Goal: Transaction & Acquisition: Purchase product/service

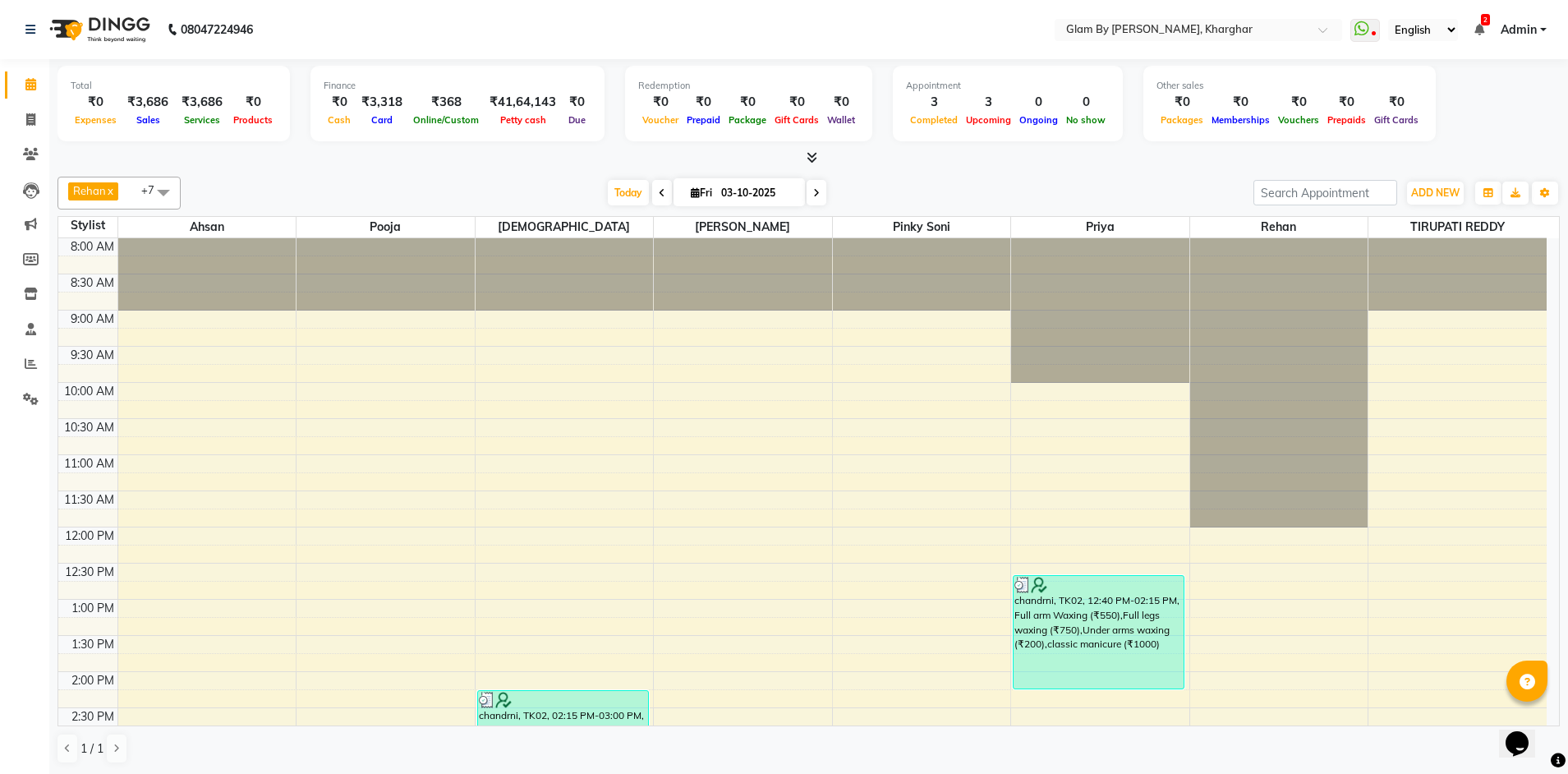
scroll to position [596, 0]
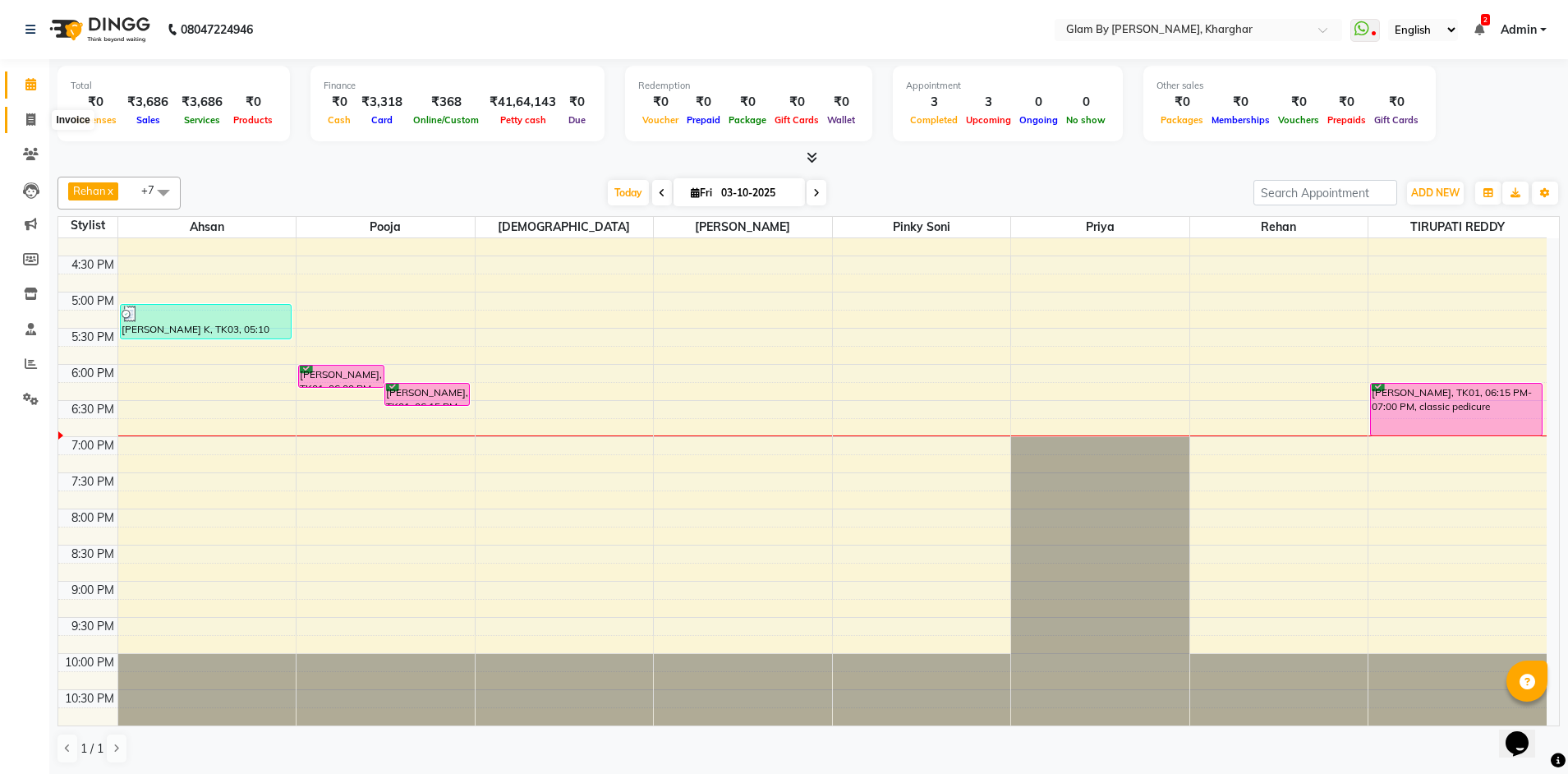
click at [33, 119] on icon at bounding box center [30, 120] width 9 height 12
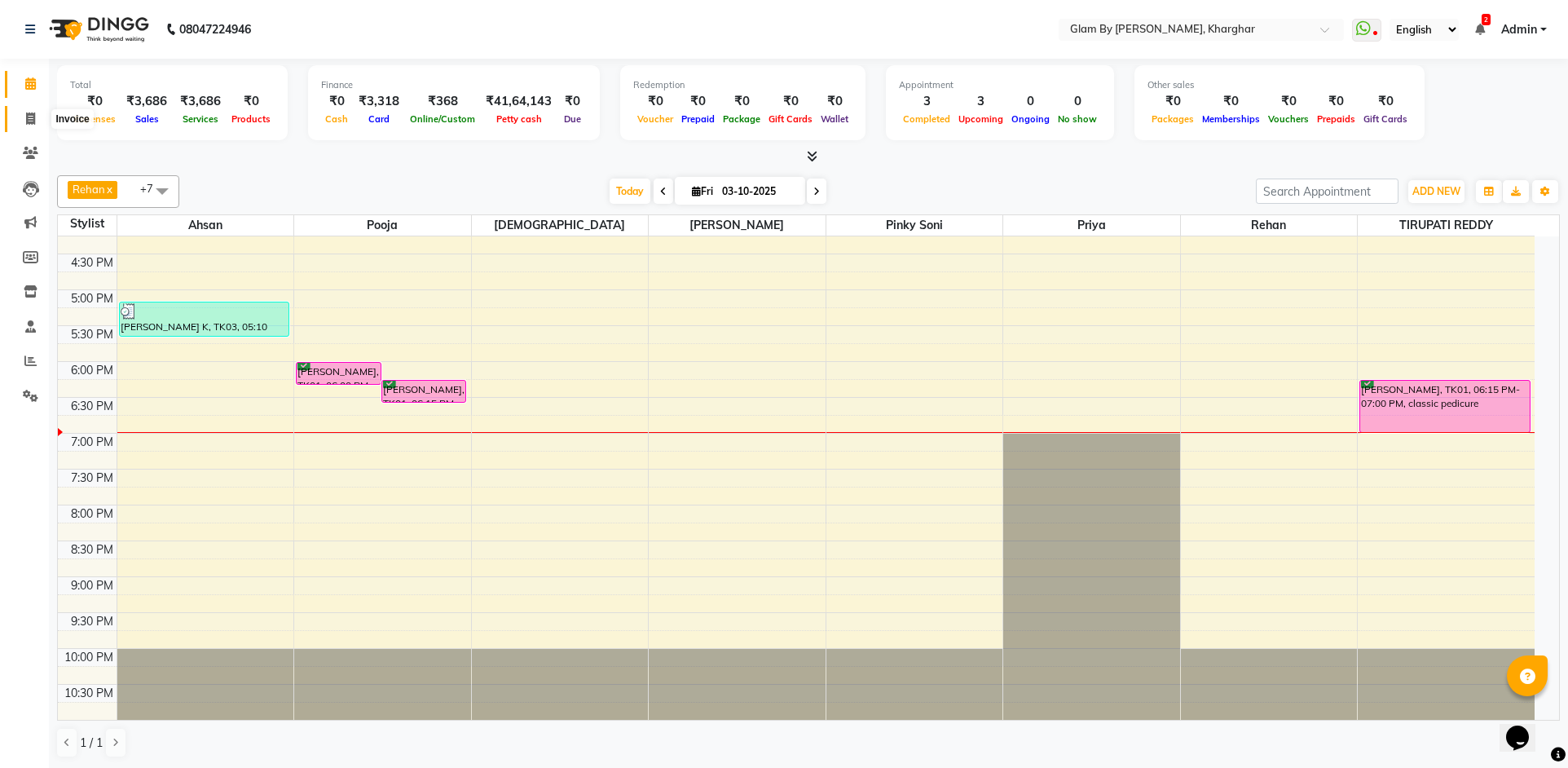
select select "3992"
select select "service"
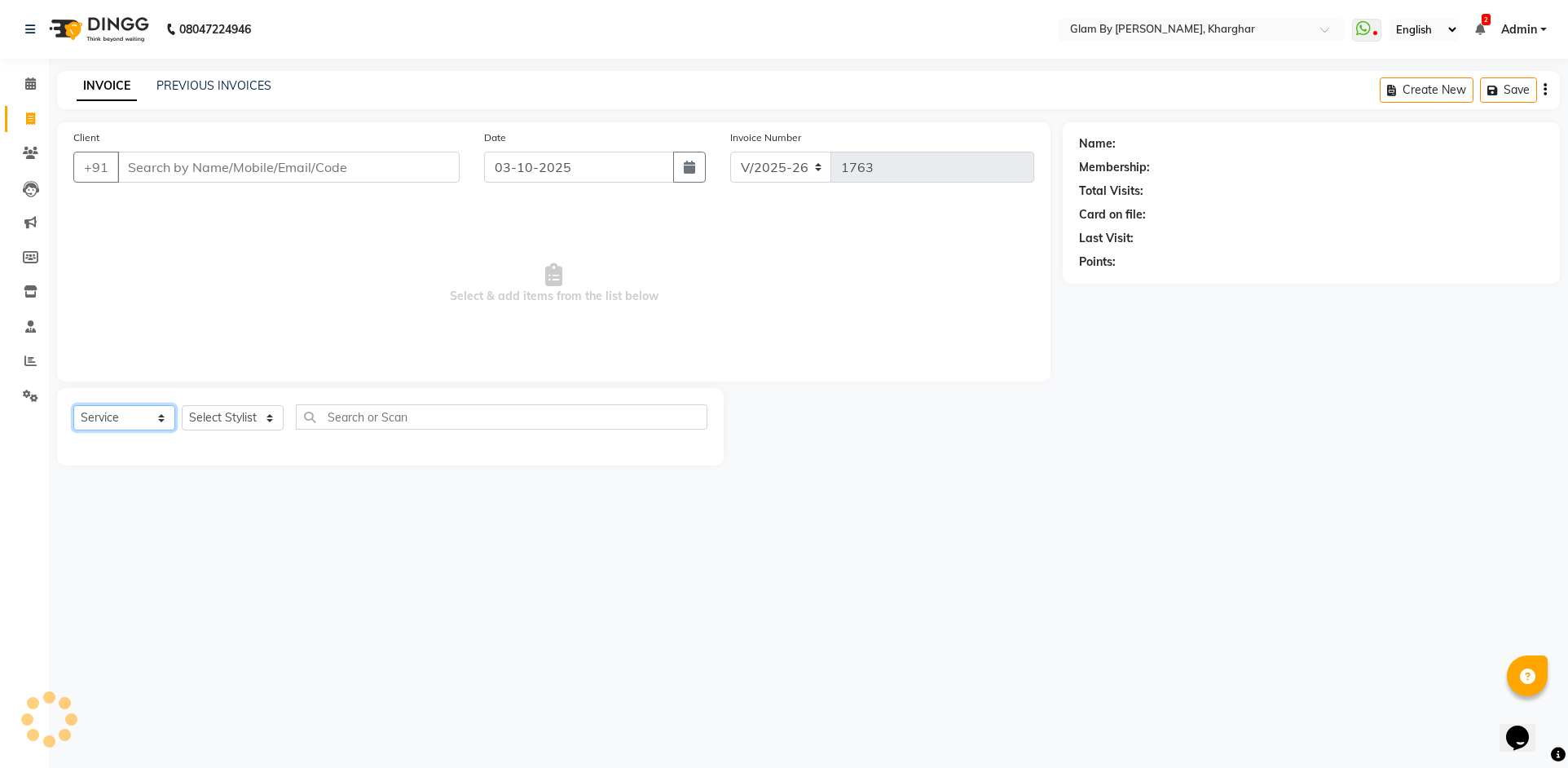
drag, startPoint x: 96, startPoint y: 414, endPoint x: 97, endPoint y: 423, distance: 9.1
click at [97, 415] on select "Select Service Product Membership Package Voucher Prepaid Gift Card" at bounding box center [124, 418] width 102 height 26
click at [73, 405] on select "Select Service Product Membership Package Voucher Prepaid Gift Card" at bounding box center [124, 418] width 102 height 26
click at [209, 413] on select "Select Stylist [PERSON_NAME] Avi [PERSON_NAME] [PERSON_NAME] (maneger) MARUL [P…" at bounding box center [239, 418] width 113 height 26
select select "52399"
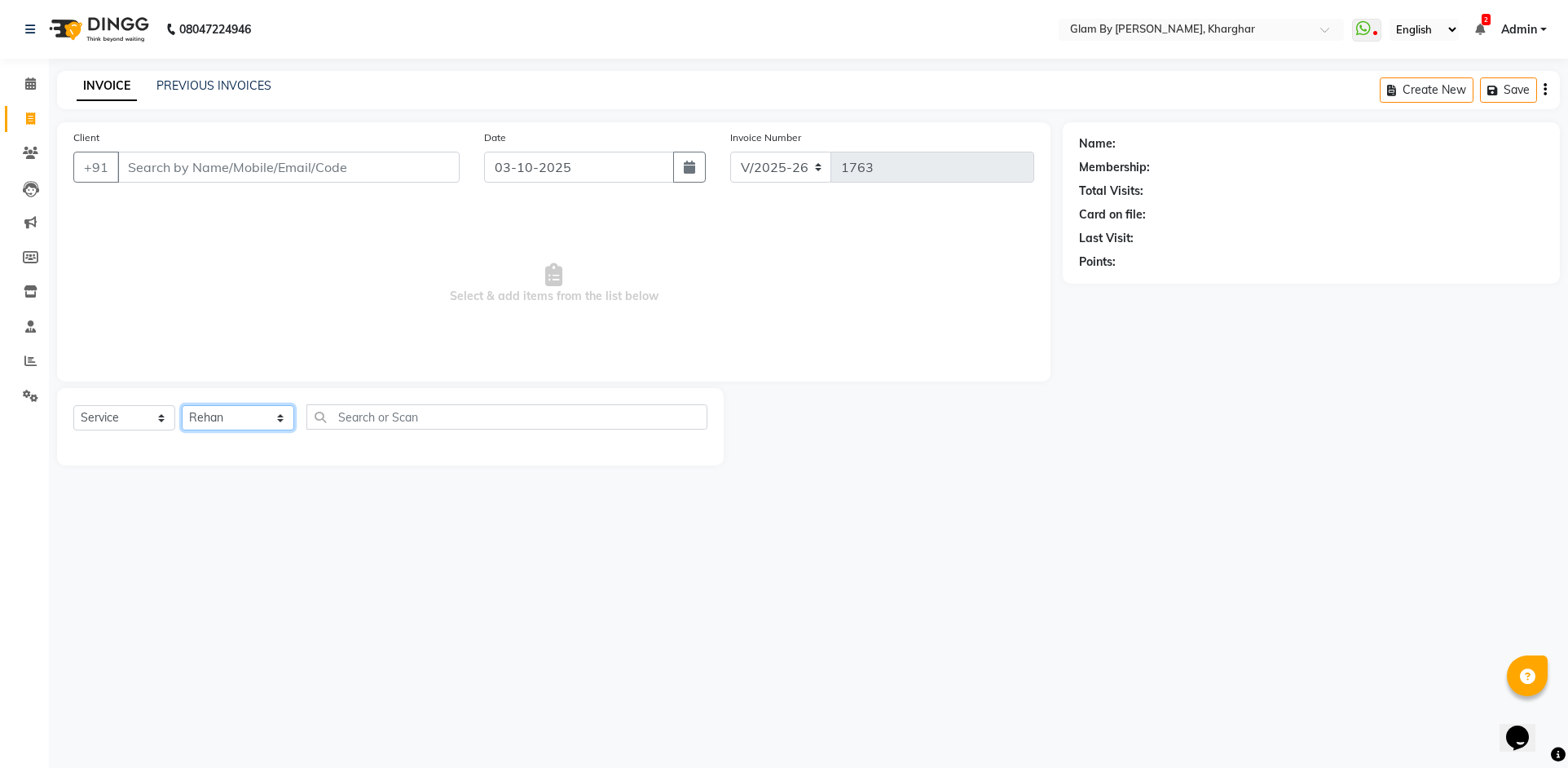
click at [182, 405] on select "Select Stylist [PERSON_NAME] Avi [PERSON_NAME] [PERSON_NAME] (maneger) MARUL [P…" at bounding box center [239, 418] width 113 height 26
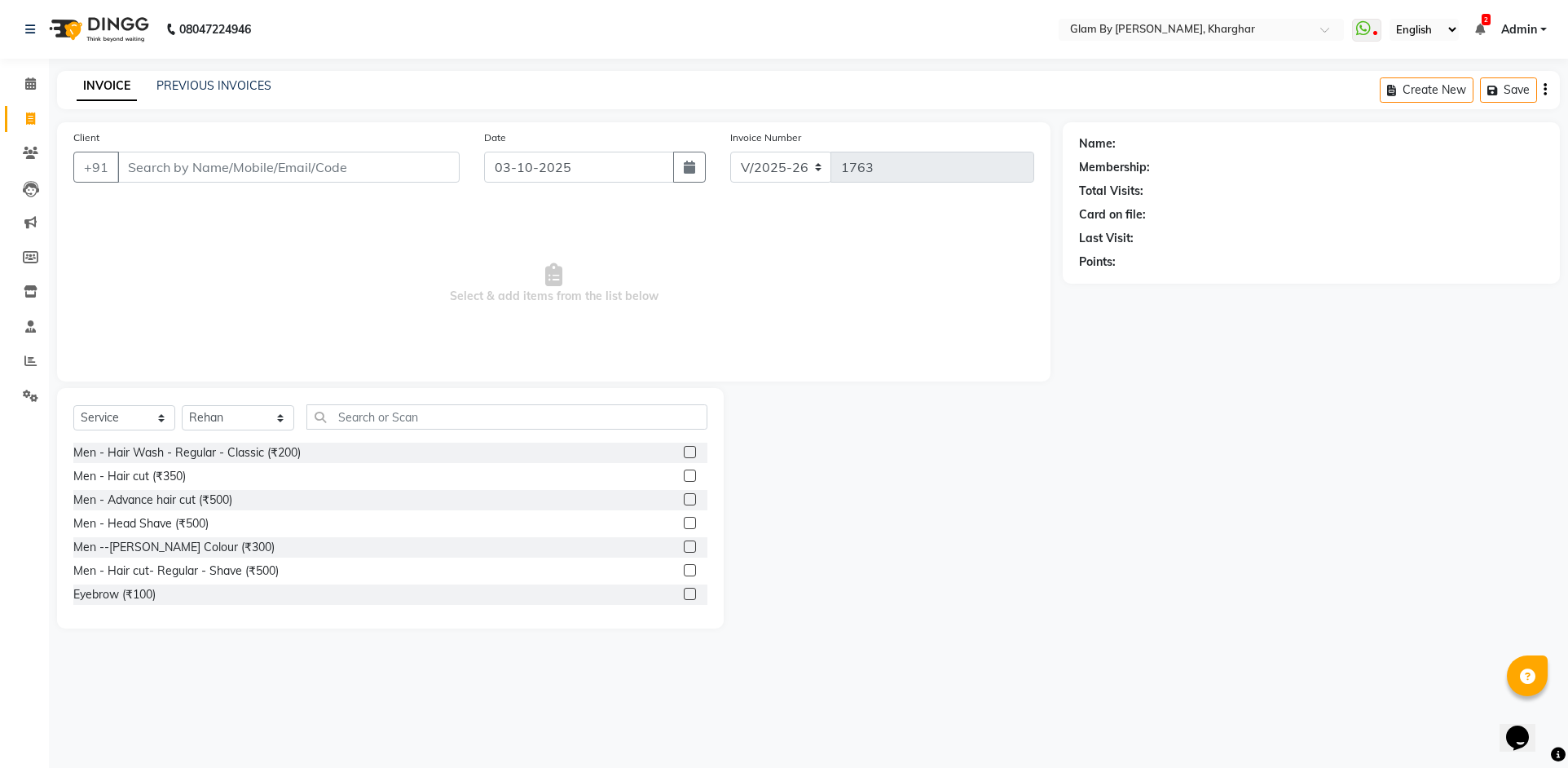
click at [342, 400] on div "Select Service Product Membership Package Voucher Prepaid Gift Card Select Styl…" at bounding box center [391, 508] width 667 height 240
click at [344, 423] on input "text" at bounding box center [507, 417] width 401 height 26
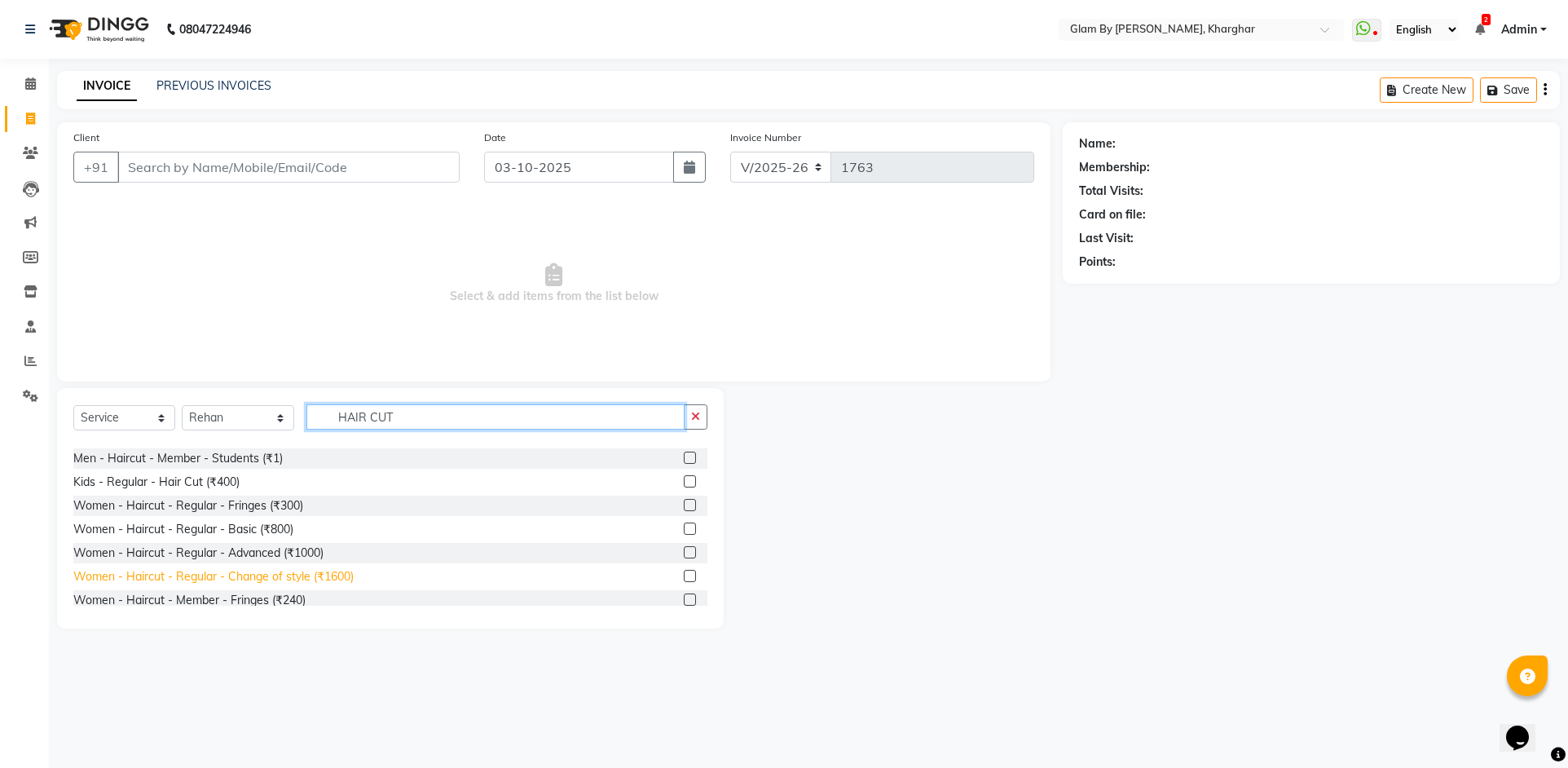
scroll to position [244, 0]
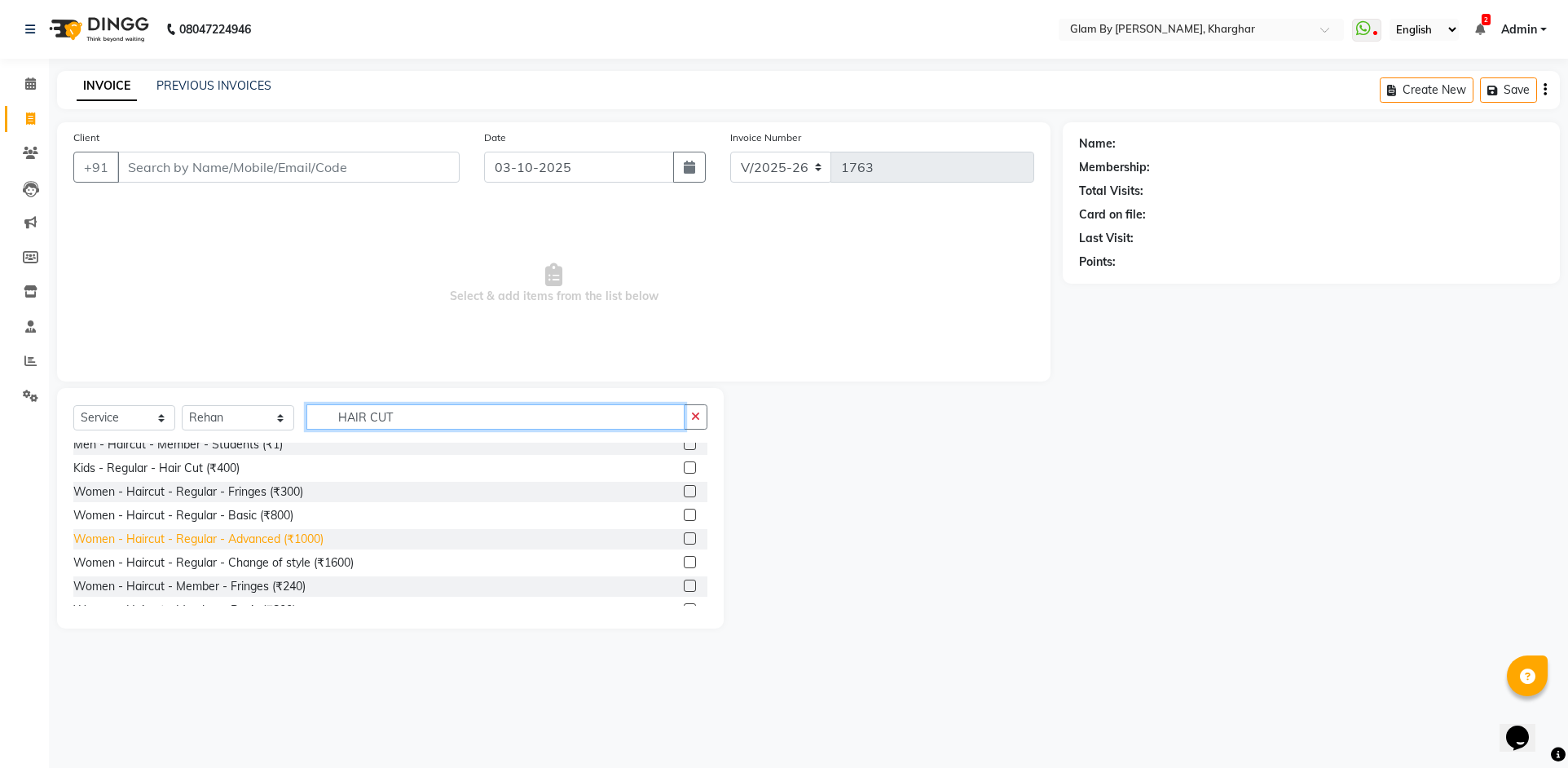
type input "HAIR CUT"
click at [286, 542] on div "Women - Haircut - Regular - Advanced (₹1000)" at bounding box center [198, 538] width 250 height 17
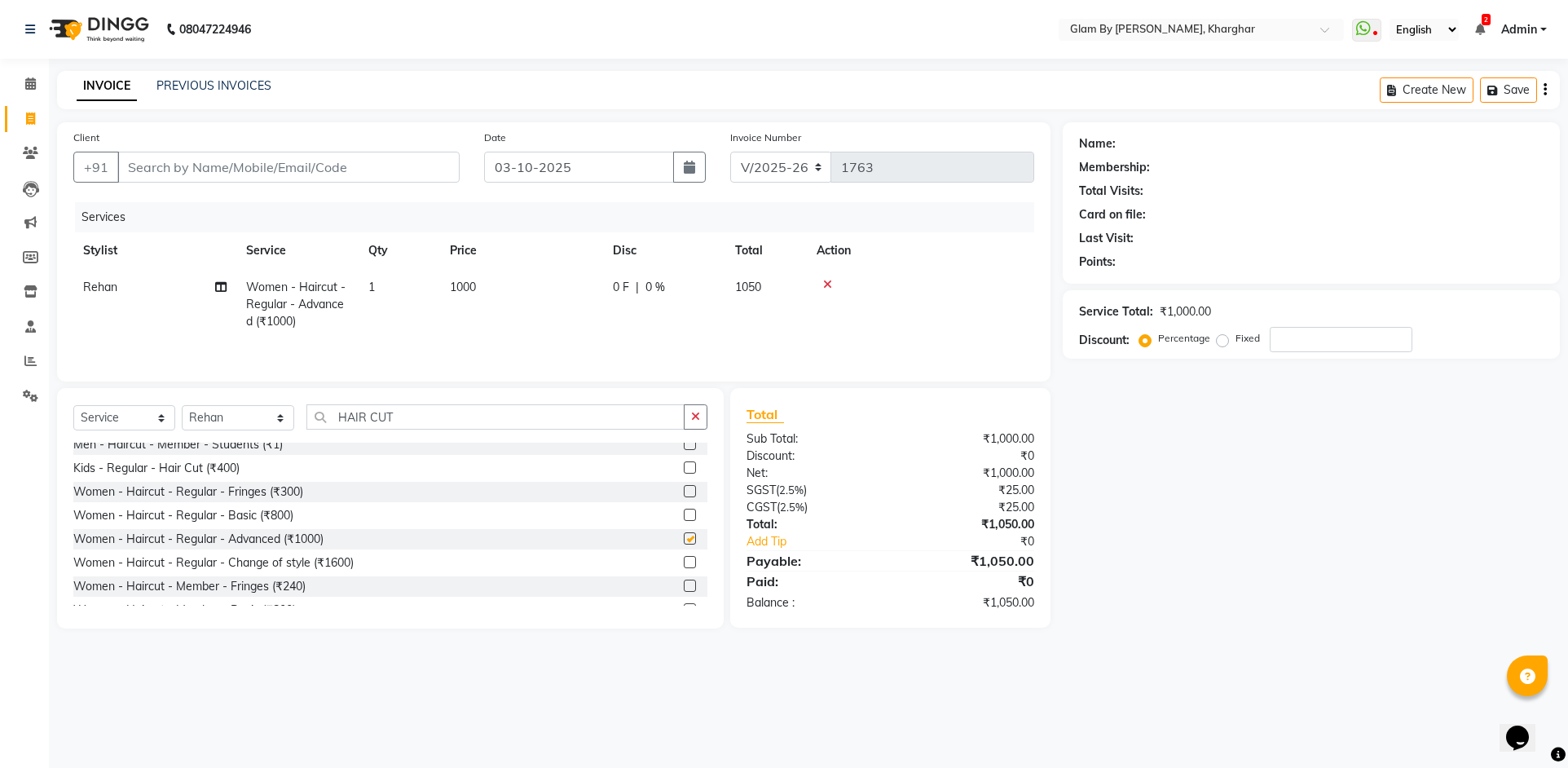
checkbox input "false"
click at [184, 421] on select "Select Stylist [PERSON_NAME] Avi [PERSON_NAME] [PERSON_NAME] (maneger) MARUL [P…" at bounding box center [239, 418] width 113 height 26
select select "24145"
click at [182, 405] on select "Select Stylist [PERSON_NAME] Avi [PERSON_NAME] [PERSON_NAME] (maneger) MARUL [P…" at bounding box center [239, 418] width 113 height 26
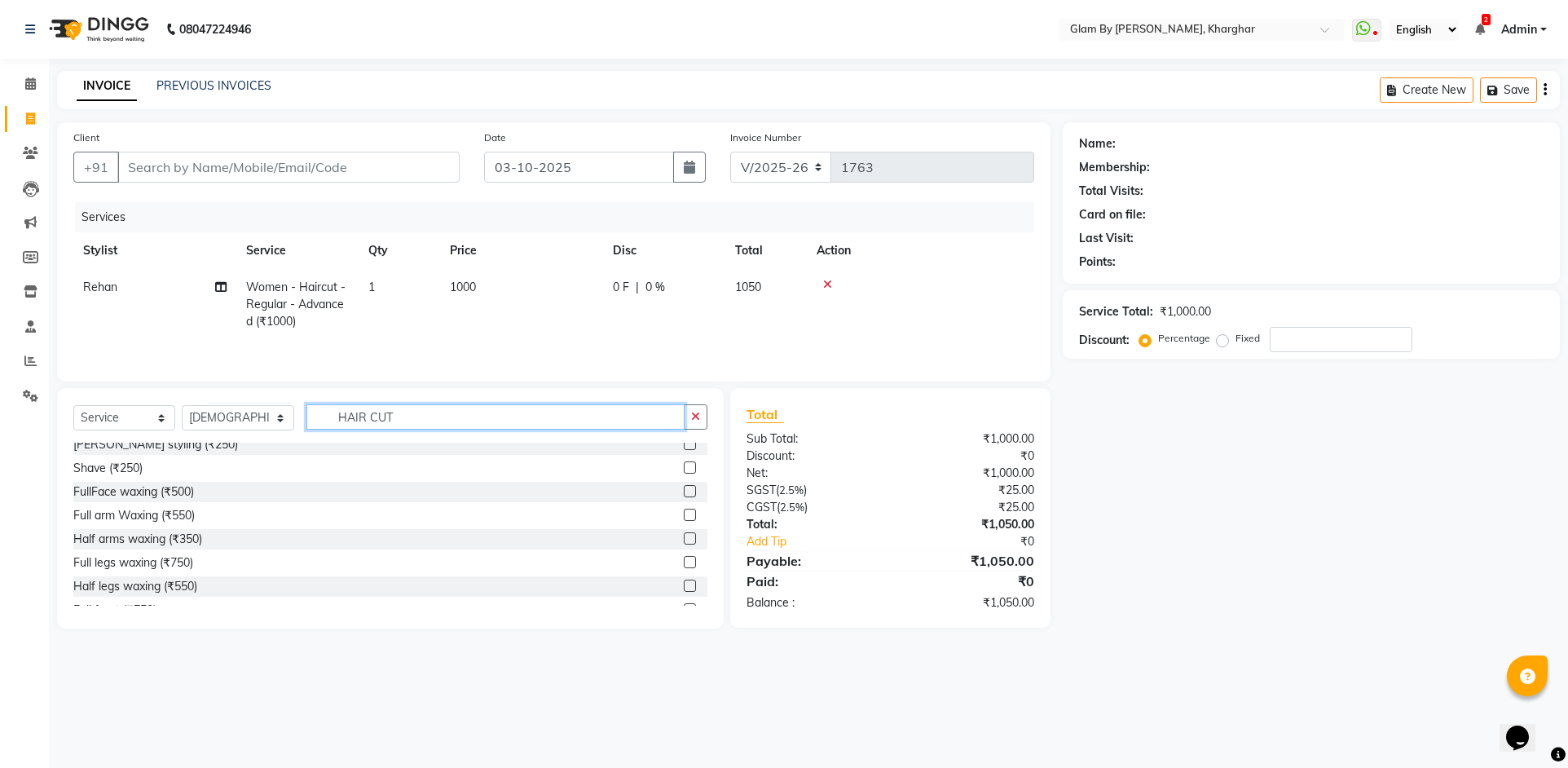
click at [417, 413] on input "HAIR CUT" at bounding box center [496, 417] width 378 height 26
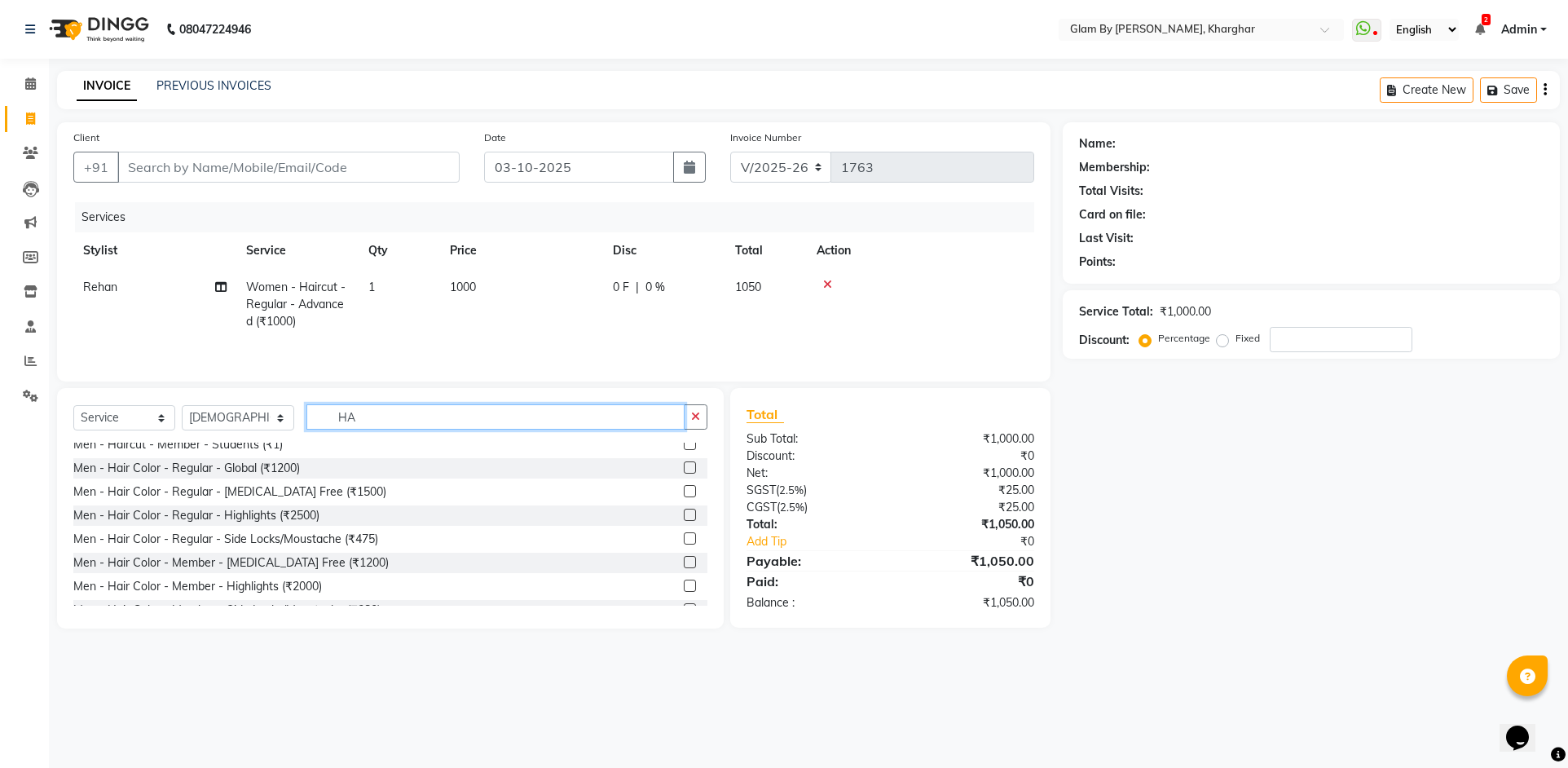
type input "H"
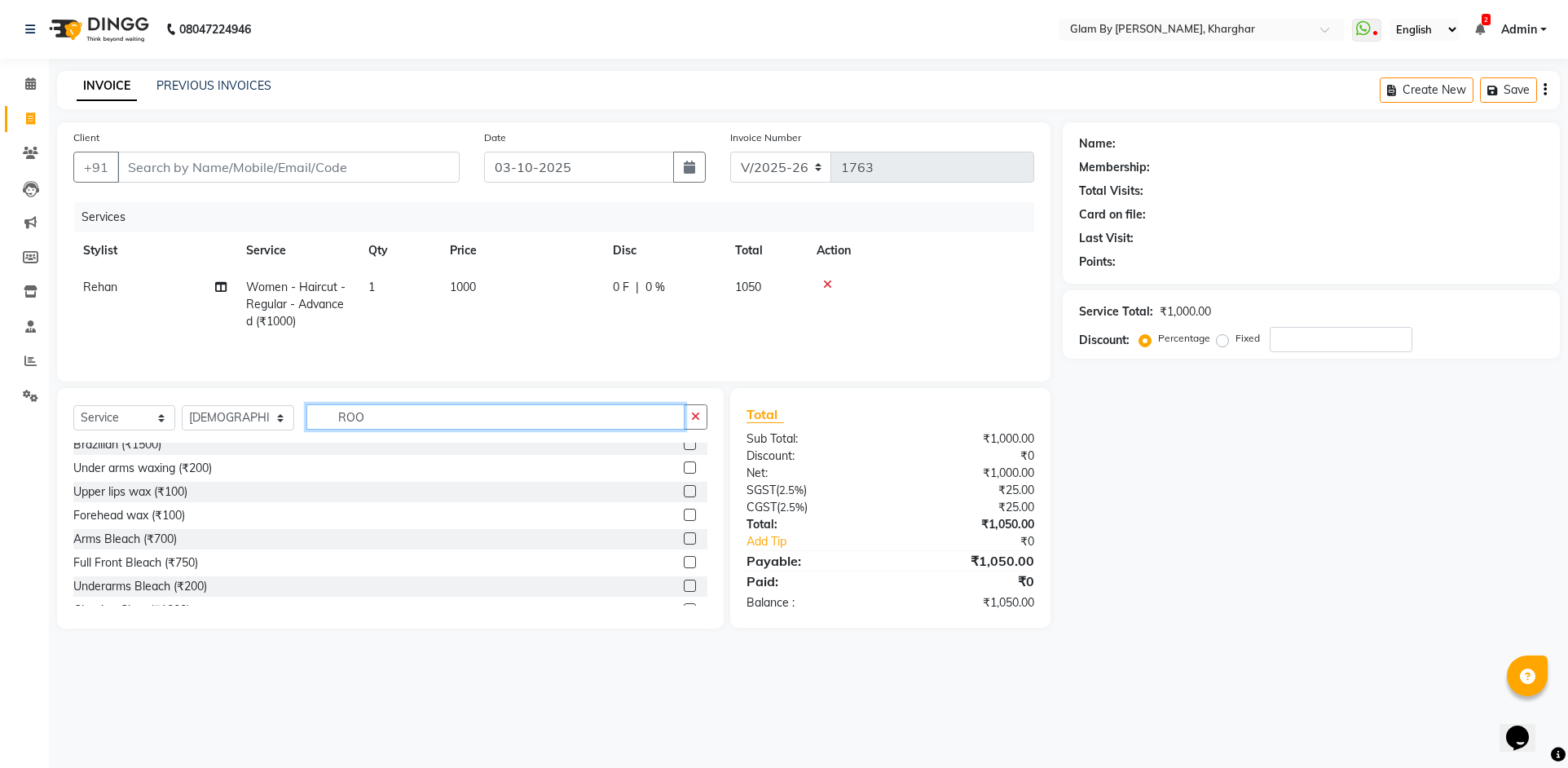
scroll to position [0, 0]
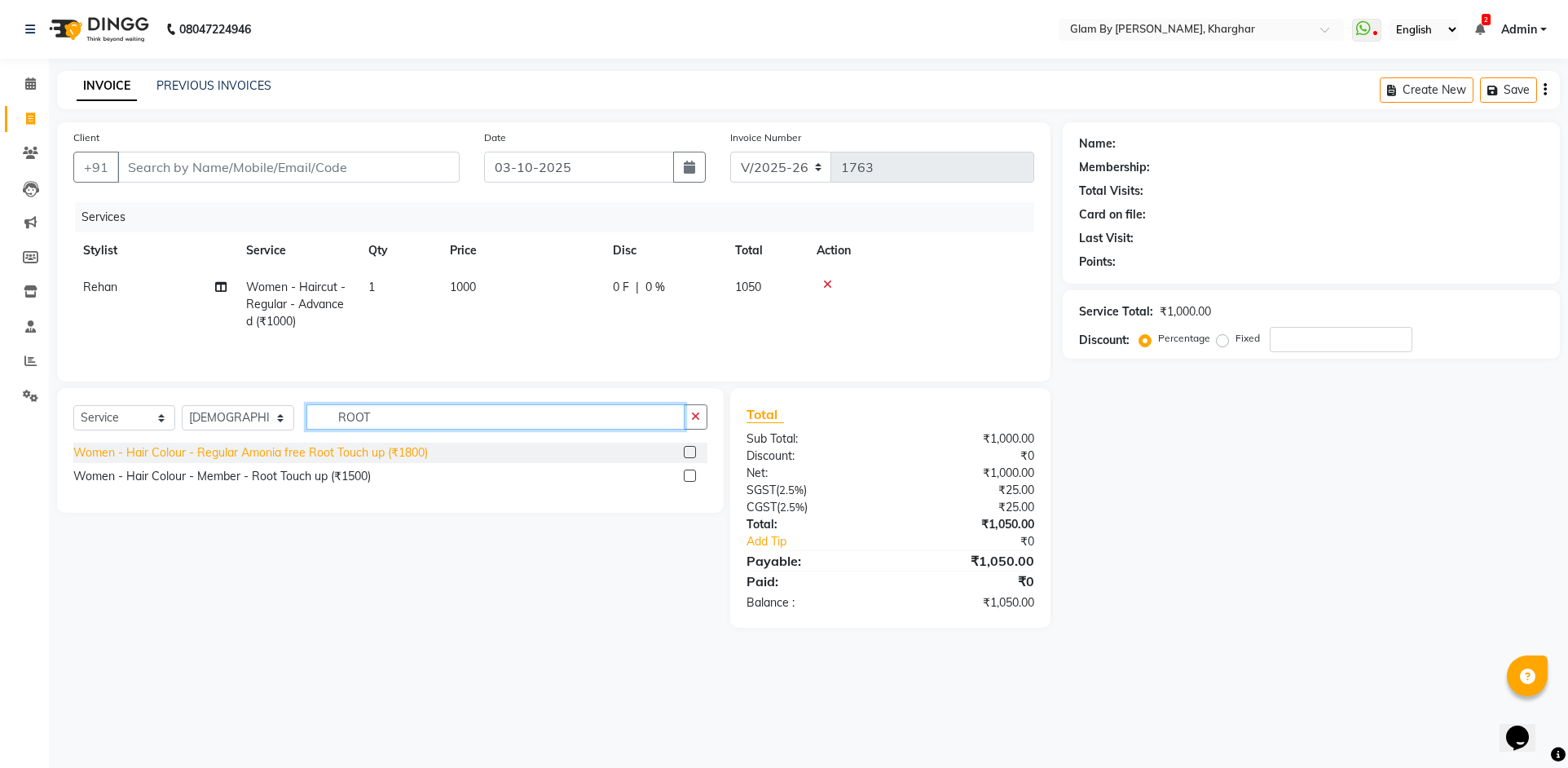
type input "ROOT"
drag, startPoint x: 417, startPoint y: 450, endPoint x: 450, endPoint y: 386, distance: 72.0
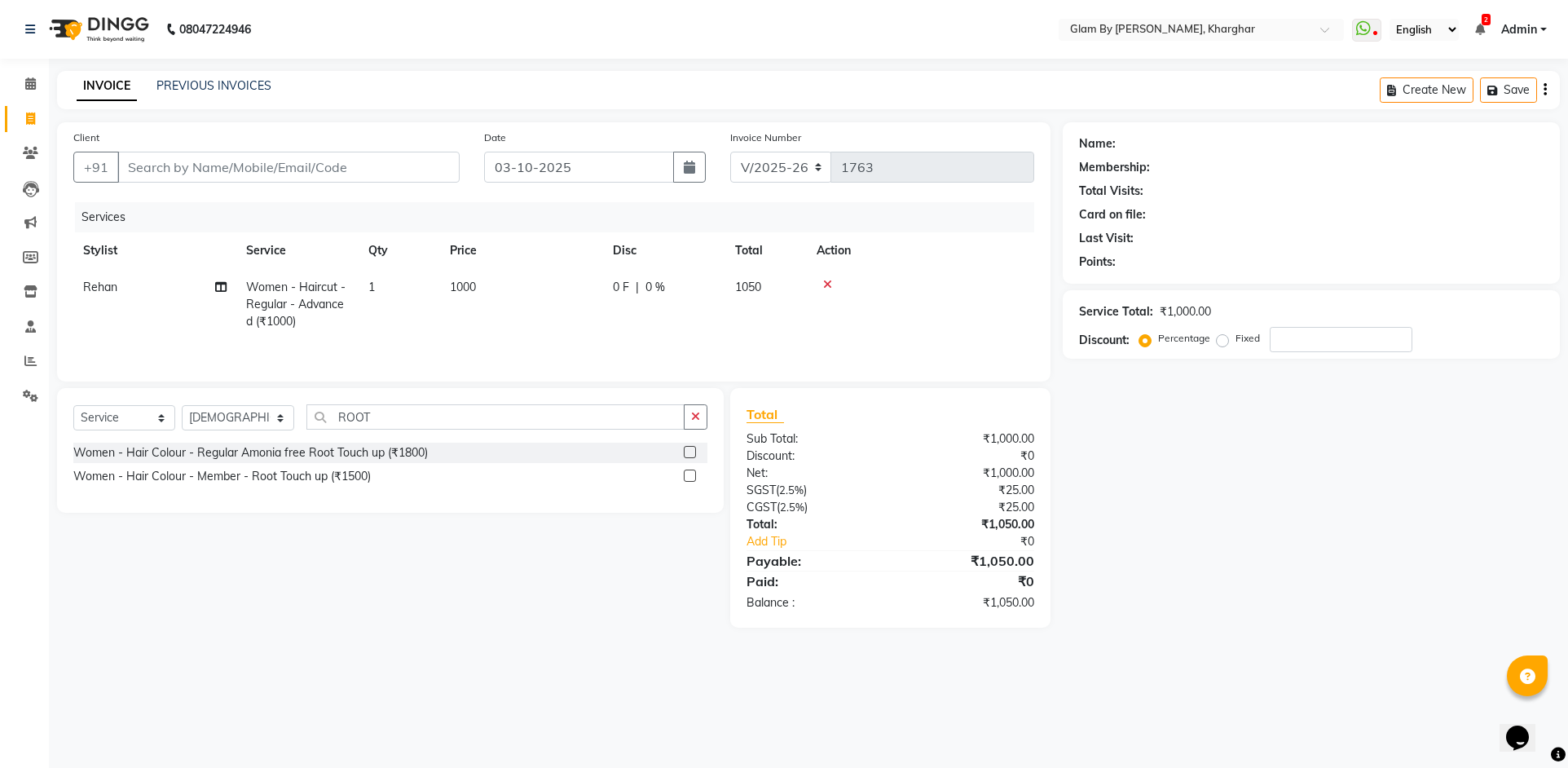
click at [417, 443] on div "Women - Hair Colour - Regular Amonia free Root Touch up (₹1800)" at bounding box center [390, 452] width 635 height 21
click at [404, 457] on div "Women - Hair Colour - Regular Amonia free Root Touch up (₹1800)" at bounding box center [250, 452] width 354 height 17
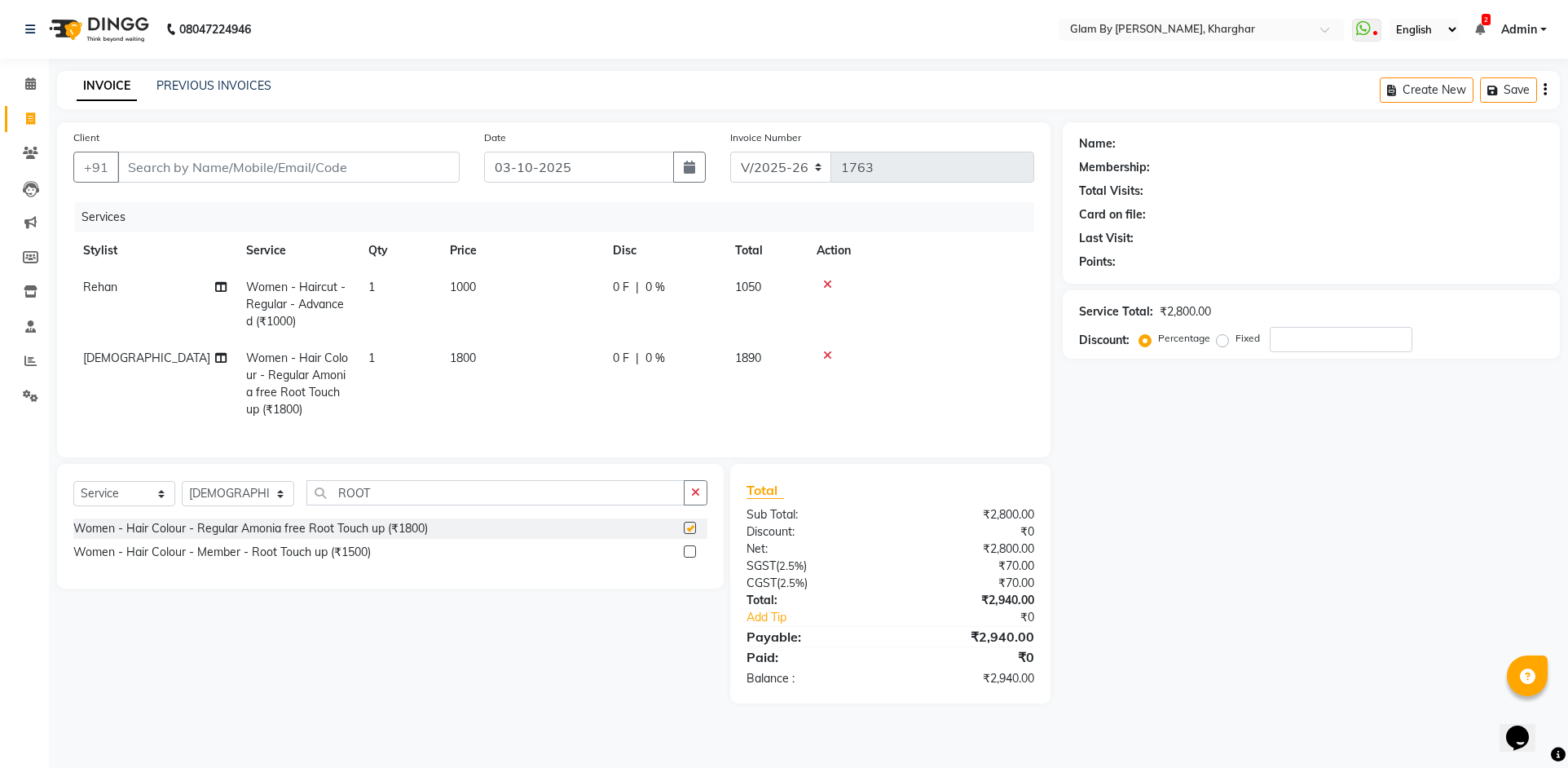
checkbox input "false"
click at [552, 360] on td "1800" at bounding box center [522, 383] width 163 height 88
select select "24145"
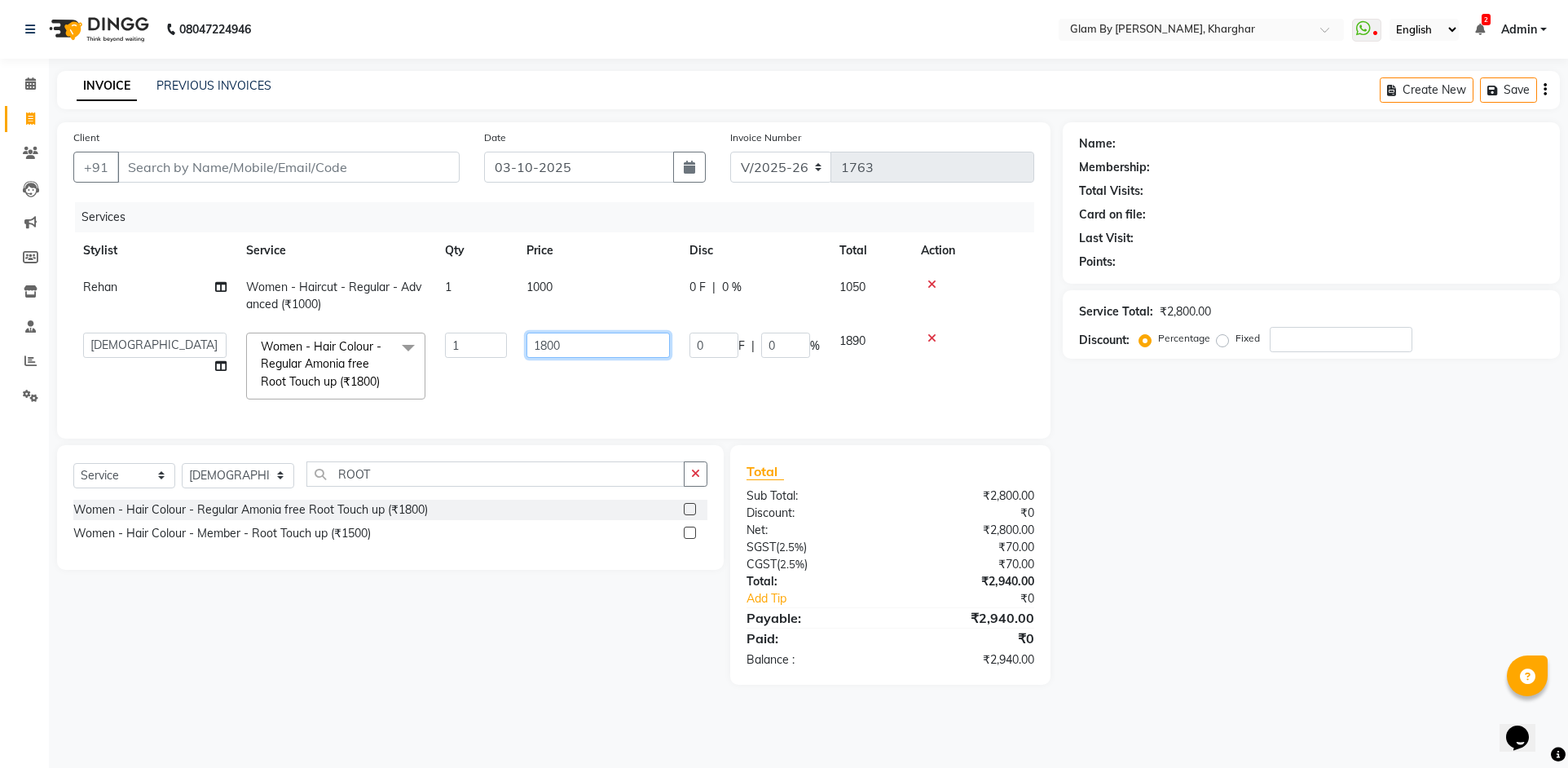
drag, startPoint x: 565, startPoint y: 349, endPoint x: 498, endPoint y: 342, distance: 67.4
click at [498, 342] on tr "[PERSON_NAME] Avi [PERSON_NAME] [PERSON_NAME] (maneger) MARUL [PERSON_NAME] [PE…" at bounding box center [553, 365] width 961 height 86
type input "1368"
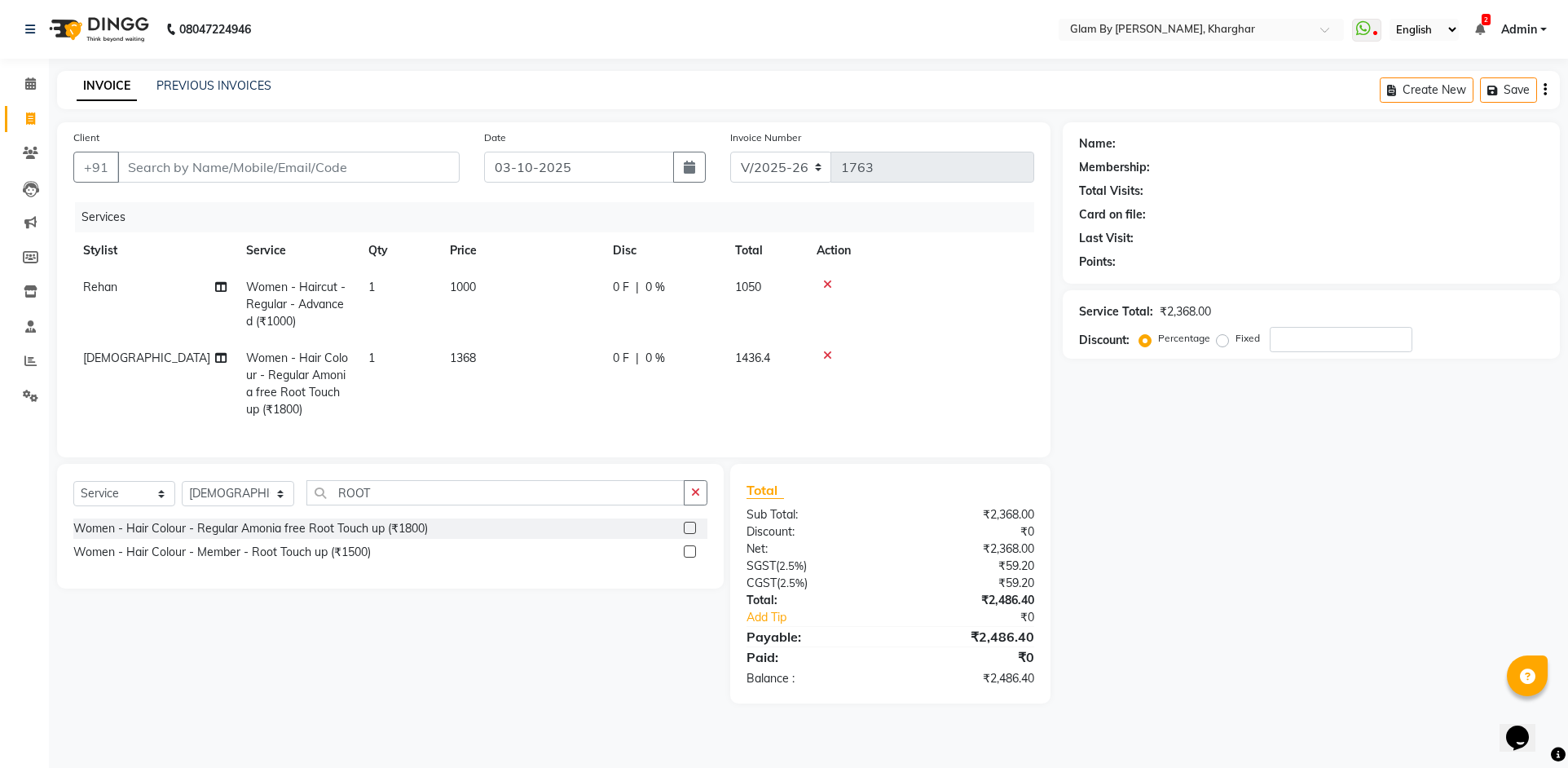
click at [524, 386] on td "1368" at bounding box center [522, 383] width 163 height 88
select select "24145"
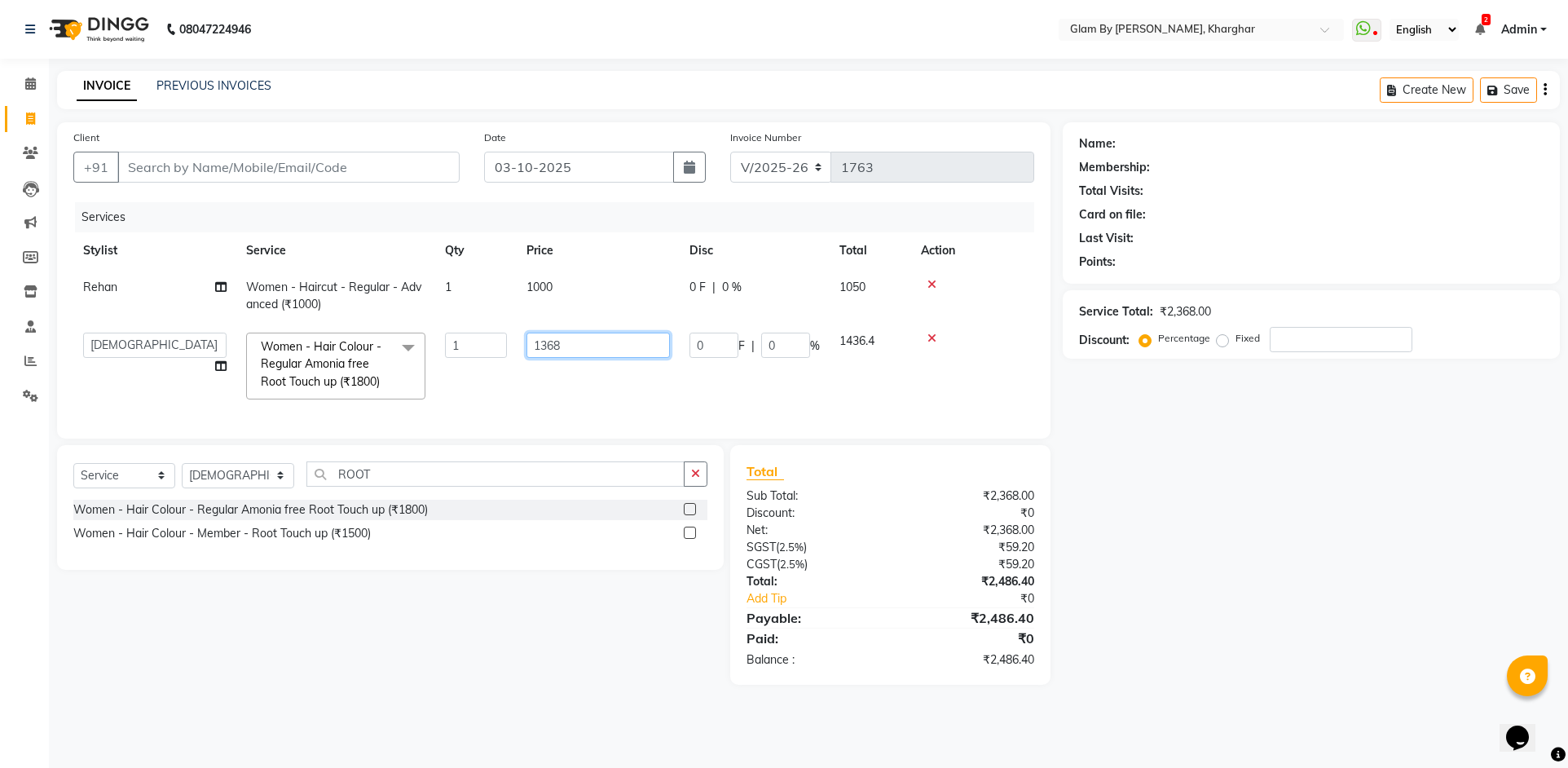
drag, startPoint x: 544, startPoint y: 343, endPoint x: 580, endPoint y: 348, distance: 36.3
click at [580, 348] on input "1368" at bounding box center [598, 345] width 144 height 26
type input "1372"
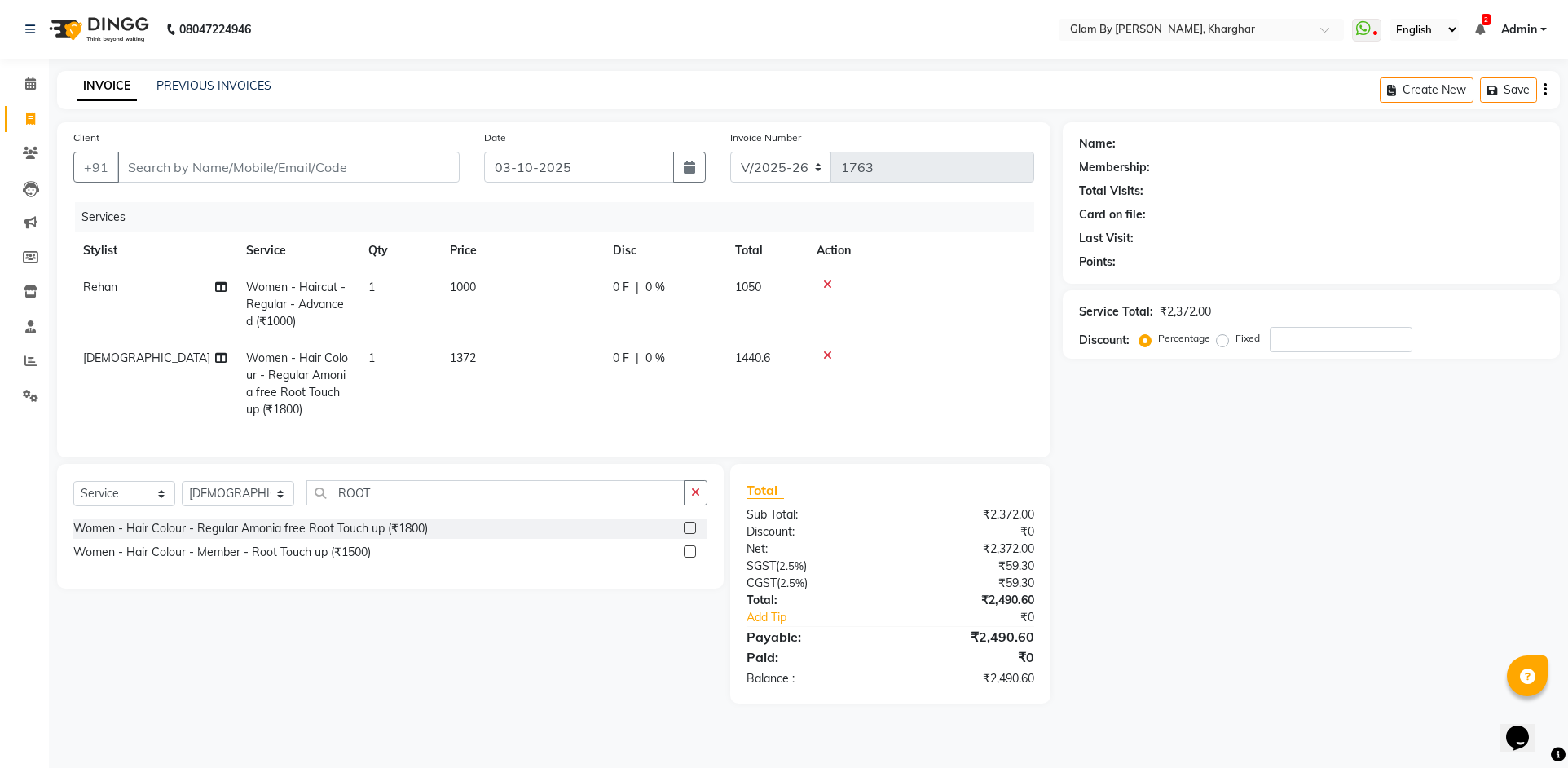
click at [552, 364] on td "1372" at bounding box center [522, 383] width 163 height 88
select select "24145"
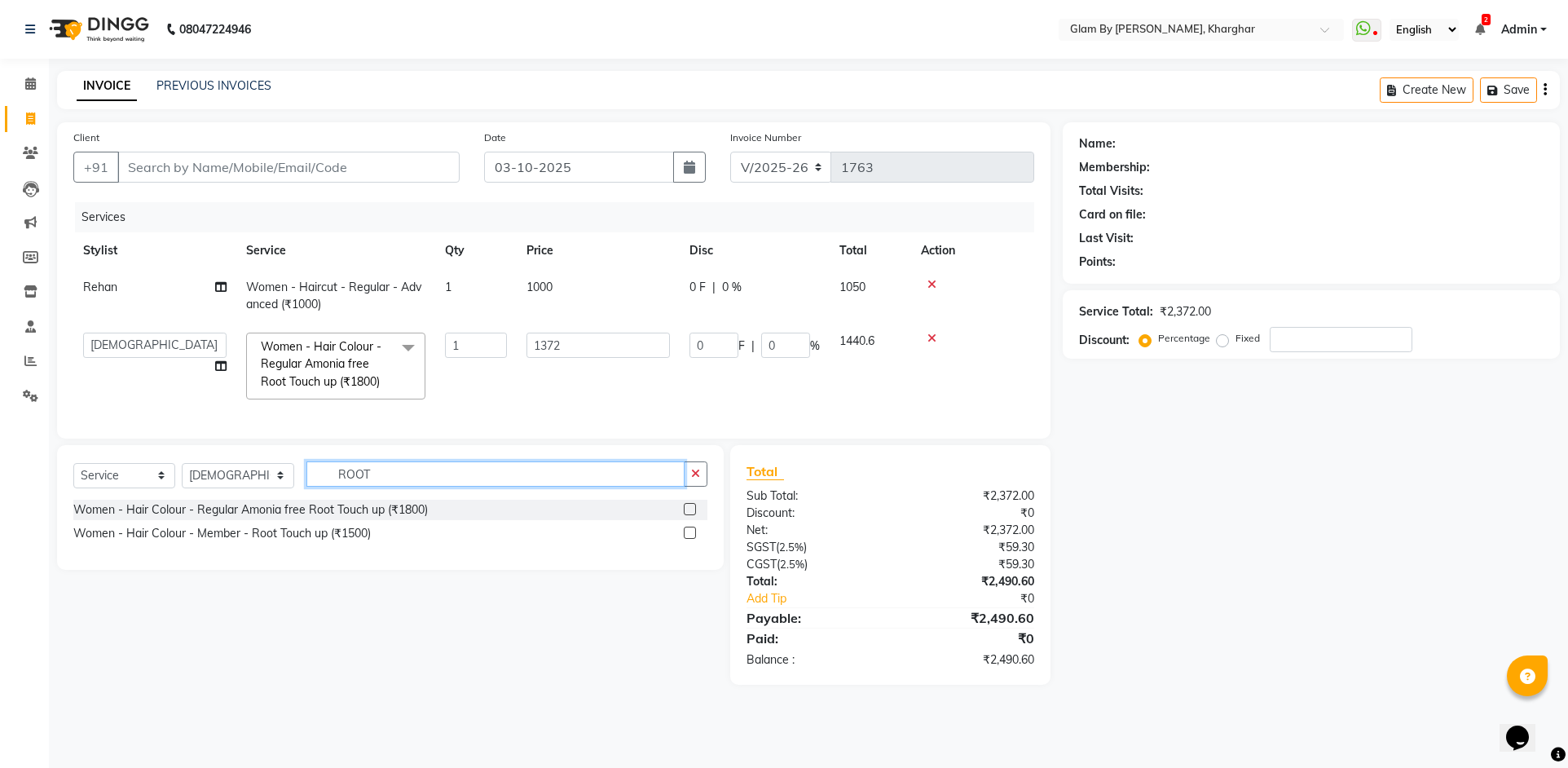
drag, startPoint x: 366, startPoint y: 480, endPoint x: 302, endPoint y: 477, distance: 64.1
click at [307, 477] on input "ROOT" at bounding box center [496, 474] width 378 height 26
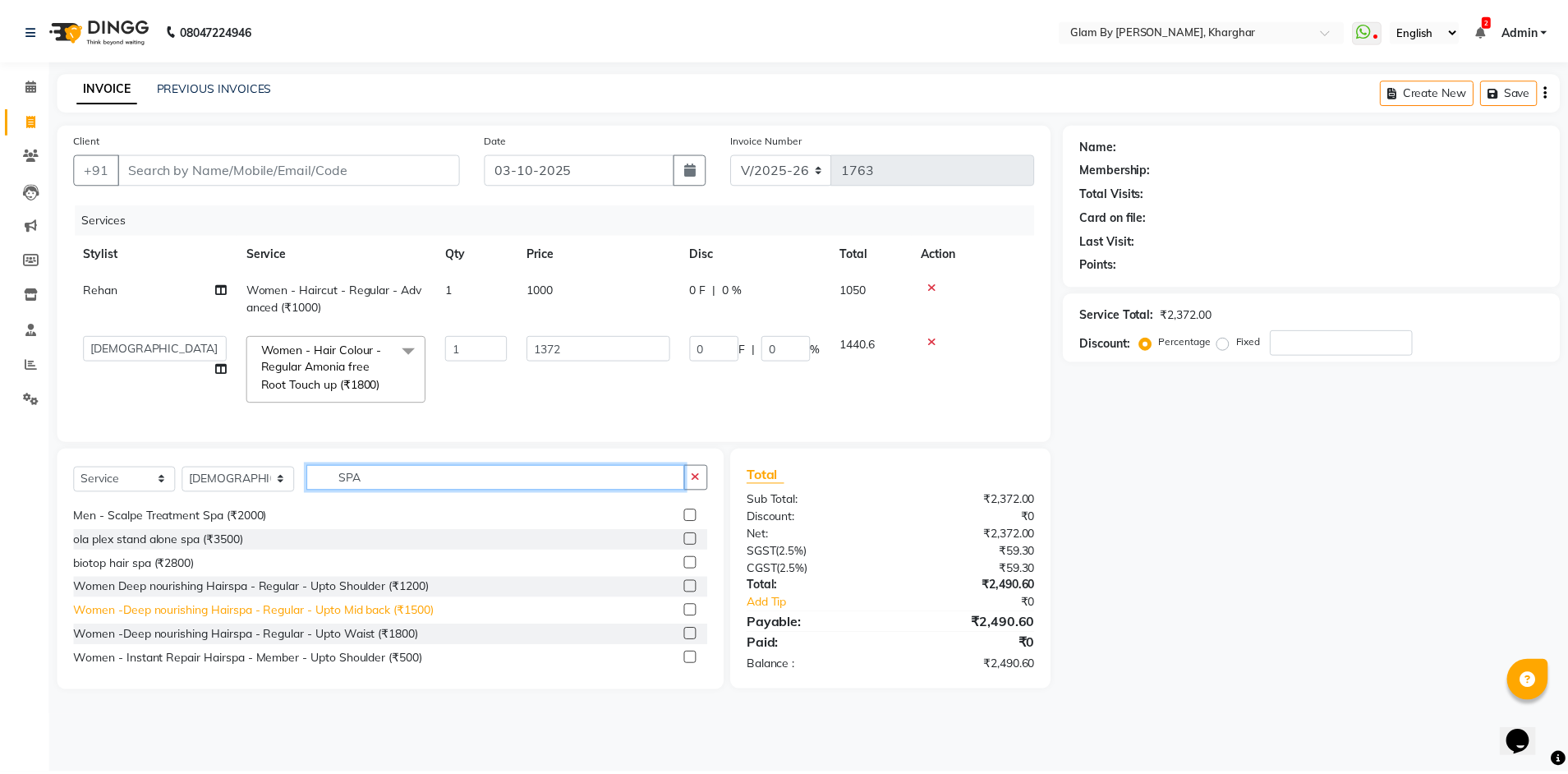
scroll to position [246, 0]
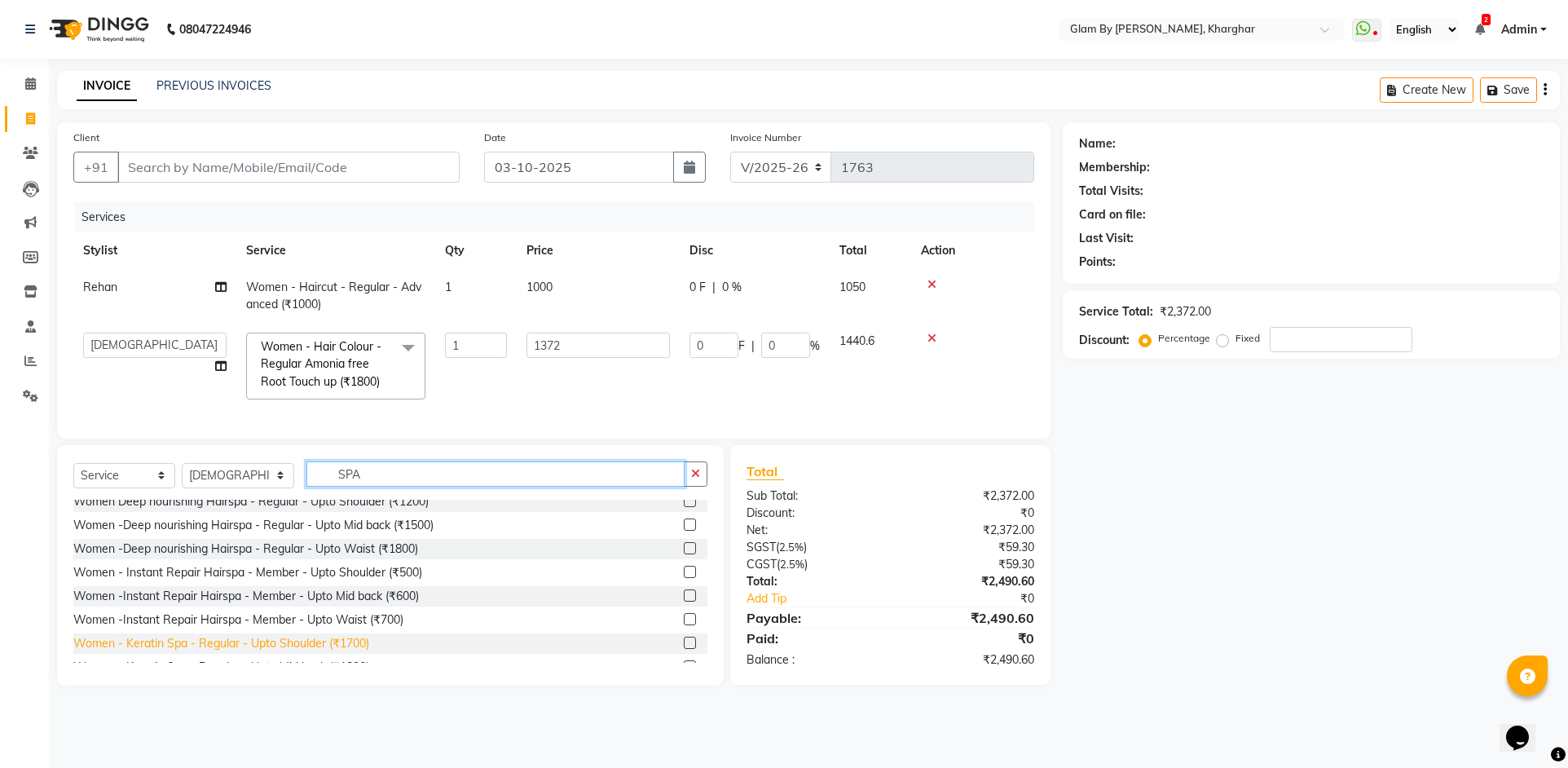
type input "SPA"
drag, startPoint x: 298, startPoint y: 659, endPoint x: 331, endPoint y: 622, distance: 49.6
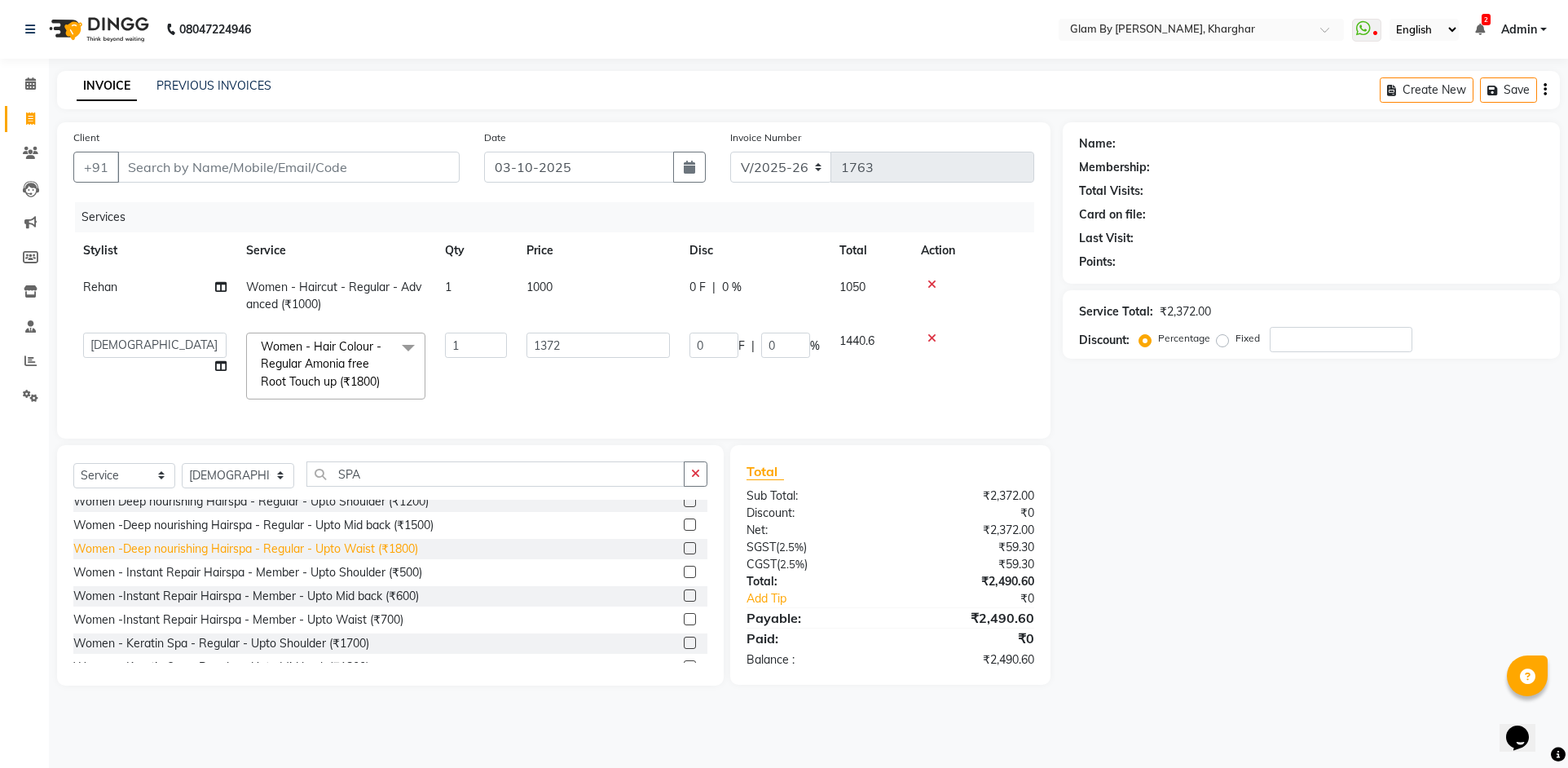
click at [298, 652] on div "Women - Keratin Spa - Regular - Upto Shoulder (₹1700)" at bounding box center [221, 643] width 296 height 17
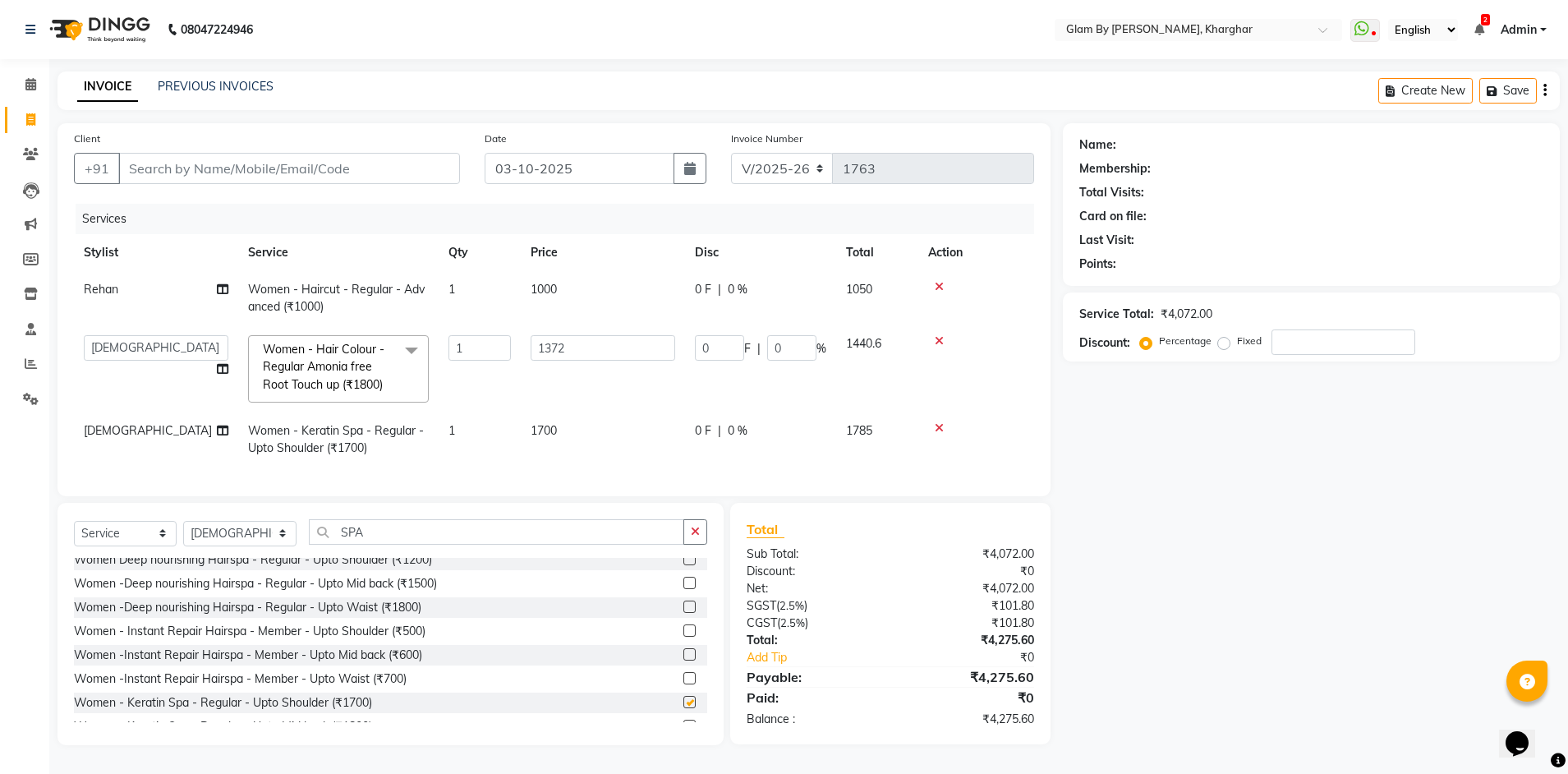
checkbox input "false"
drag, startPoint x: 467, startPoint y: 464, endPoint x: 538, endPoint y: 449, distance: 72.6
click at [469, 463] on td "1" at bounding box center [480, 439] width 82 height 54
select select "24145"
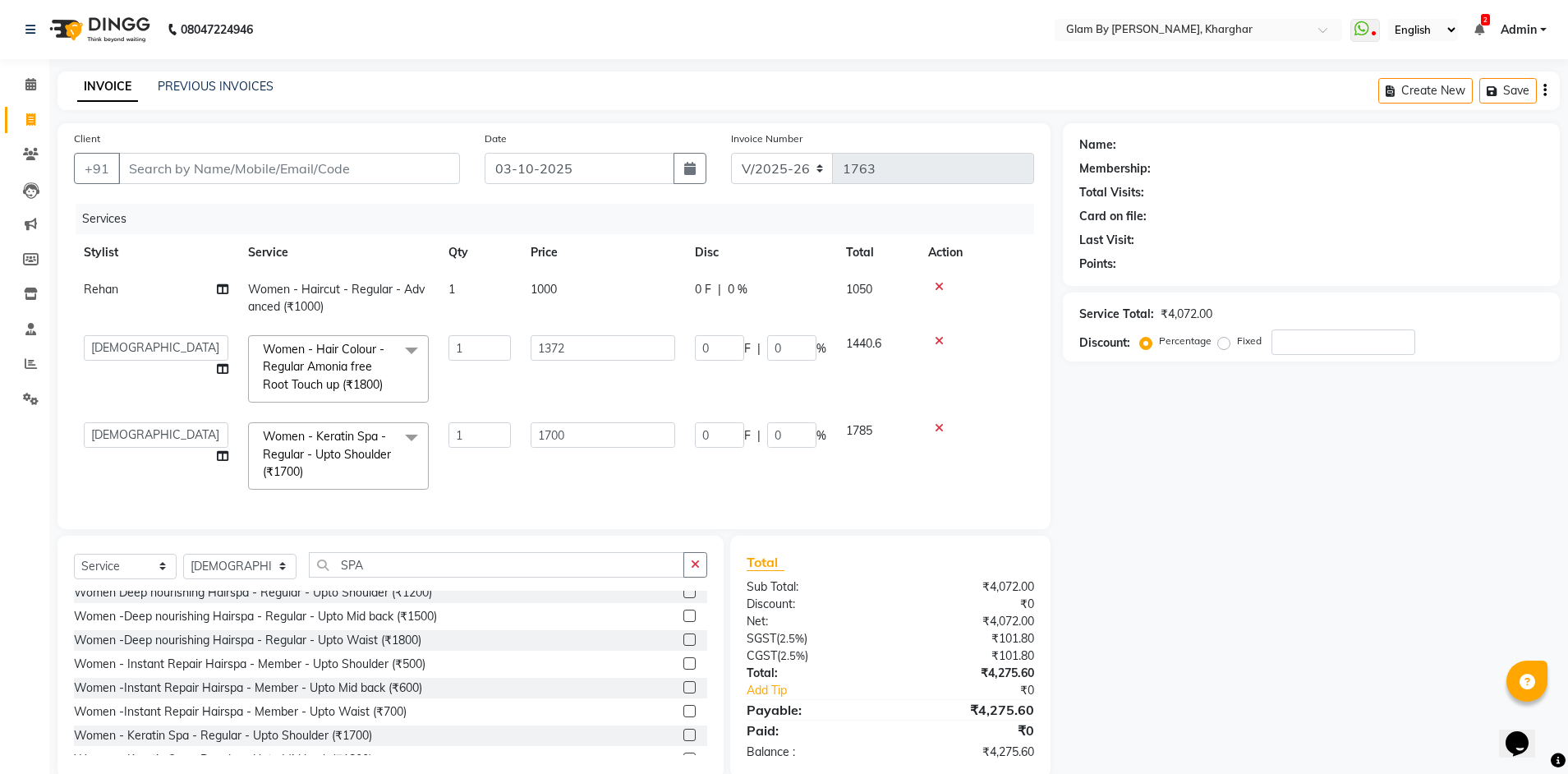
drag, startPoint x: 538, startPoint y: 449, endPoint x: 564, endPoint y: 444, distance: 26.5
click at [538, 449] on td "1700" at bounding box center [602, 455] width 165 height 87
drag, startPoint x: 564, startPoint y: 433, endPoint x: 515, endPoint y: 424, distance: 49.8
click at [515, 424] on tr "[PERSON_NAME] Avi [PERSON_NAME] [PERSON_NAME] (maneger) MARUL [PERSON_NAME] [PE…" at bounding box center [554, 455] width 961 height 87
drag, startPoint x: 587, startPoint y: 434, endPoint x: 502, endPoint y: 432, distance: 85.0
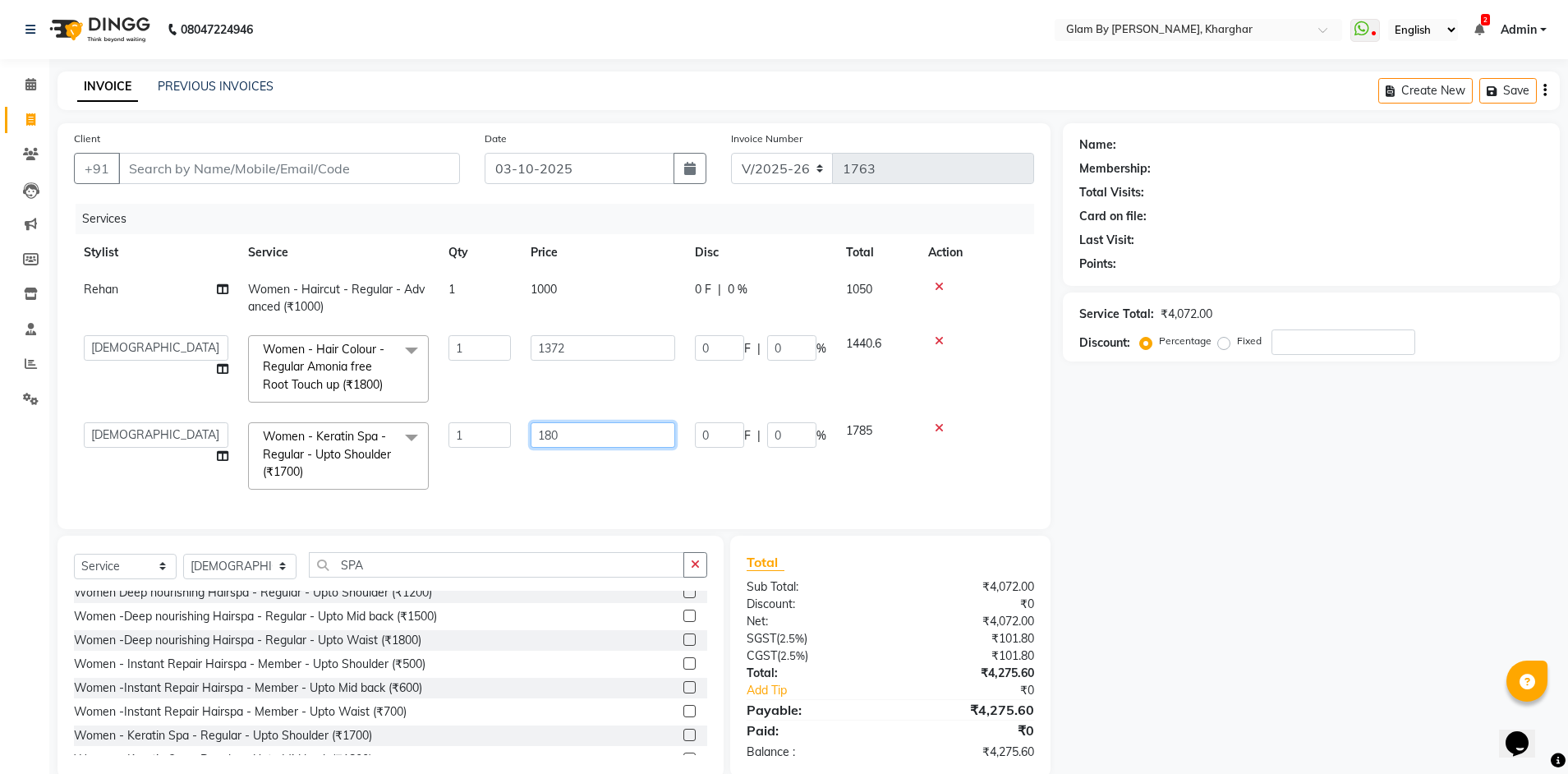
click at [502, 432] on tr "[PERSON_NAME] Avi [PERSON_NAME] [PERSON_NAME] (maneger) MARUL [PERSON_NAME] [PE…" at bounding box center [554, 455] width 961 height 87
type input "1900"
click at [522, 465] on td "1900" at bounding box center [602, 455] width 165 height 87
select select "24145"
click at [142, 166] on input "Client" at bounding box center [289, 168] width 342 height 31
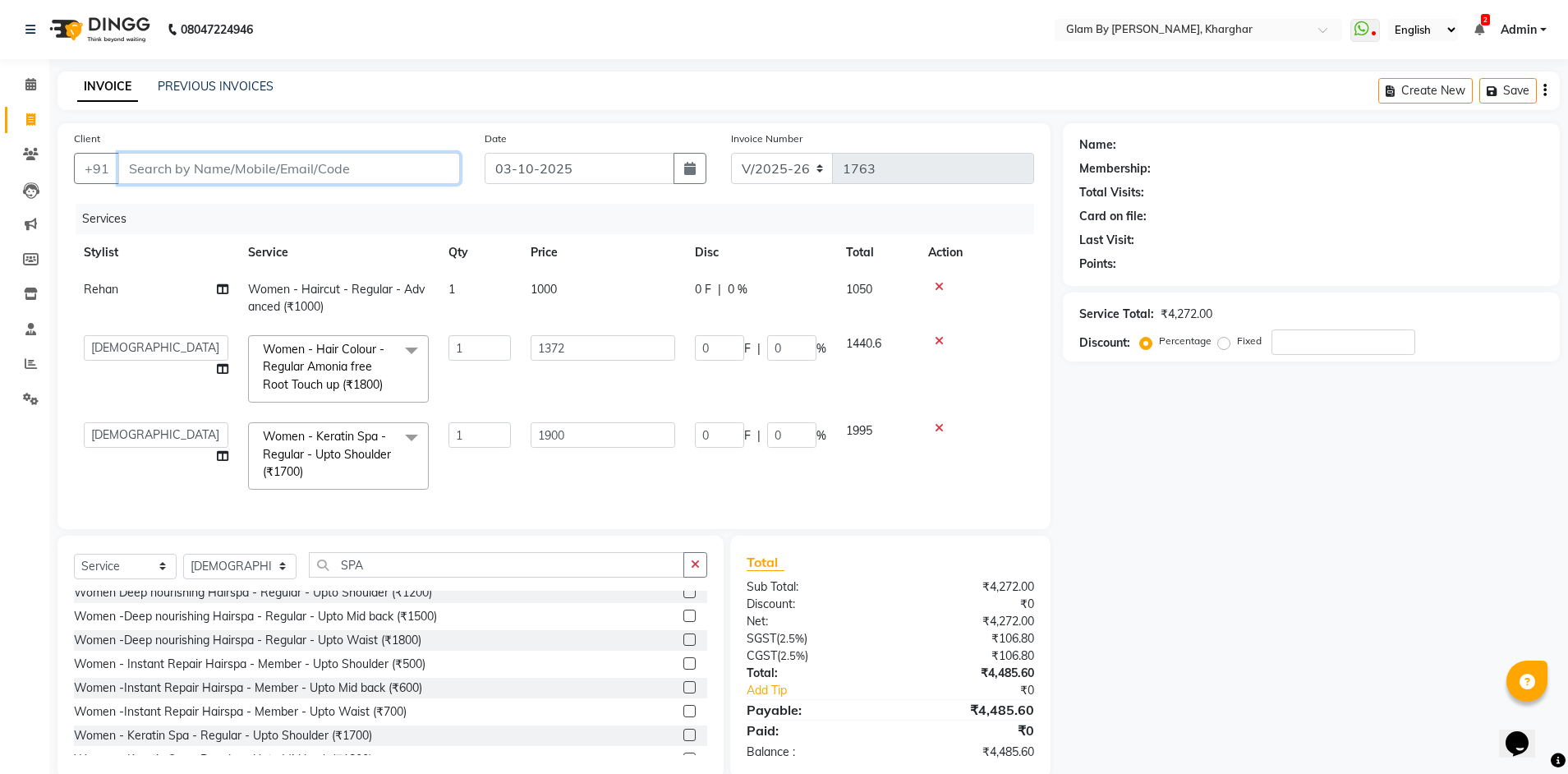
type input "9"
type input "0"
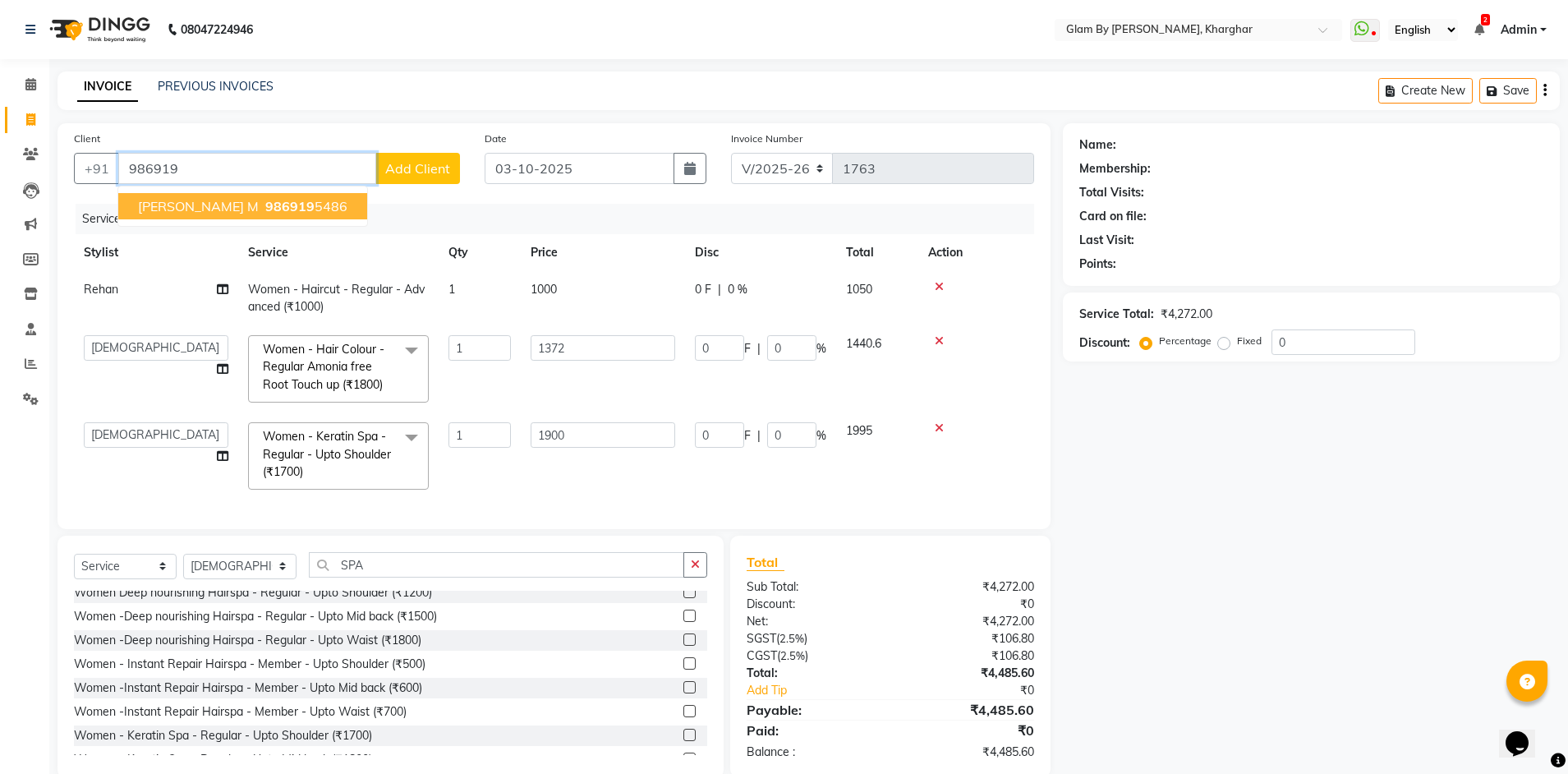
drag, startPoint x: 216, startPoint y: 208, endPoint x: 769, endPoint y: 284, distance: 558.2
click at [265, 208] on span "986919" at bounding box center [289, 205] width 49 height 16
type input "9869195486"
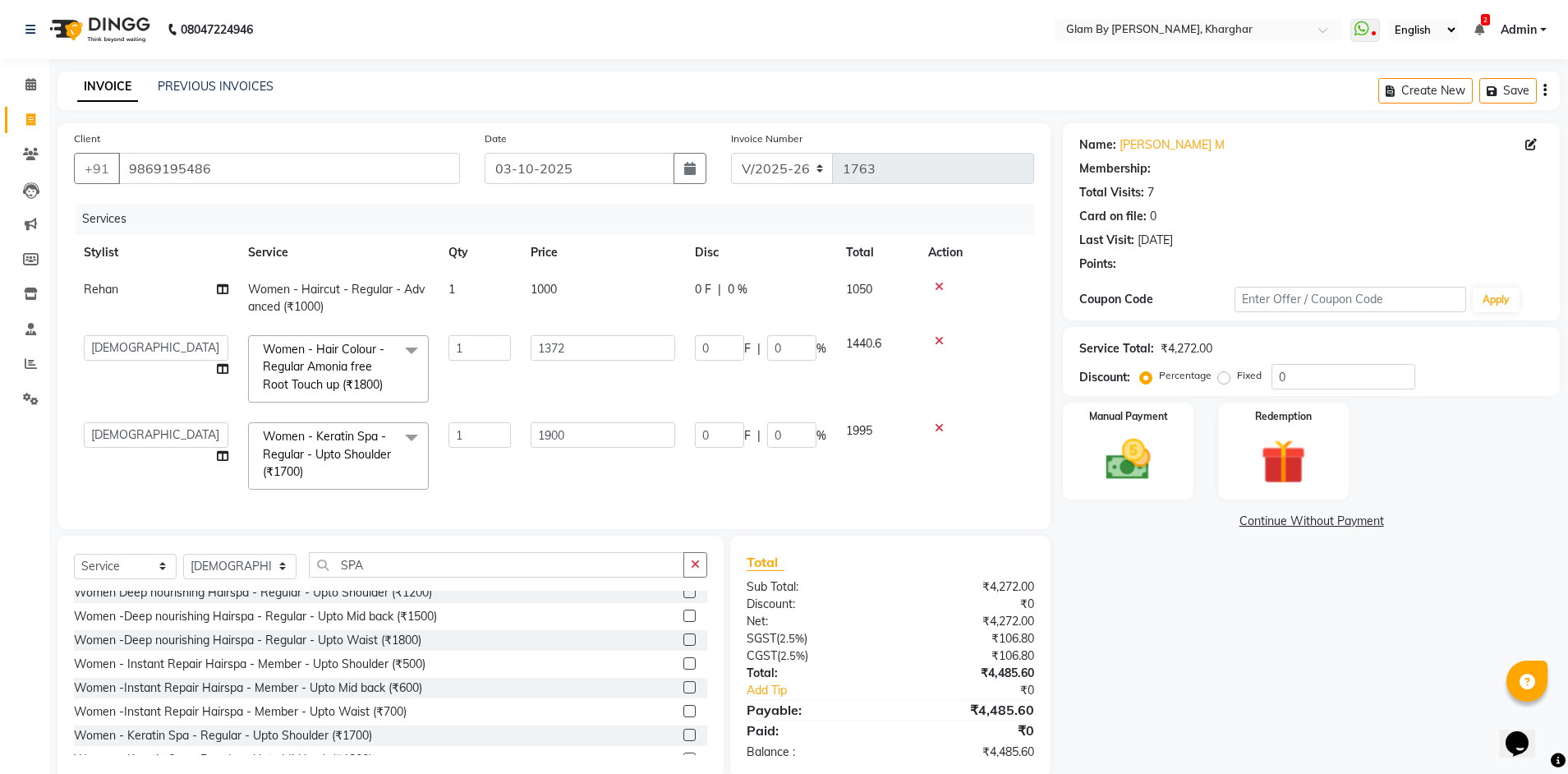
type input "274.4"
type input "20"
type input "380"
type input "20"
select select "1: Object"
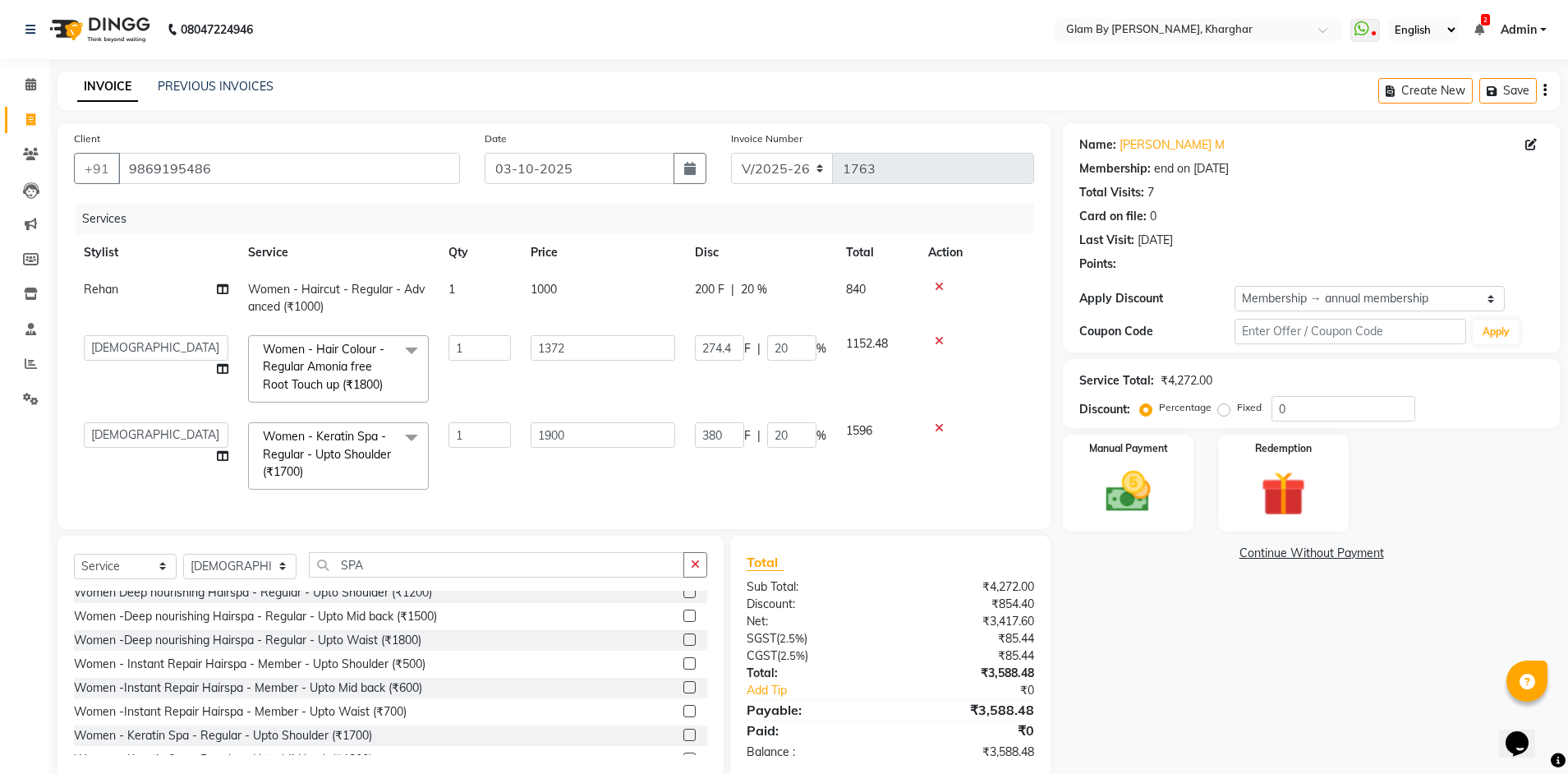
drag, startPoint x: 798, startPoint y: 295, endPoint x: 795, endPoint y: 309, distance: 14.3
click at [798, 295] on div "200 F | 20 %" at bounding box center [761, 289] width 132 height 17
select select "52399"
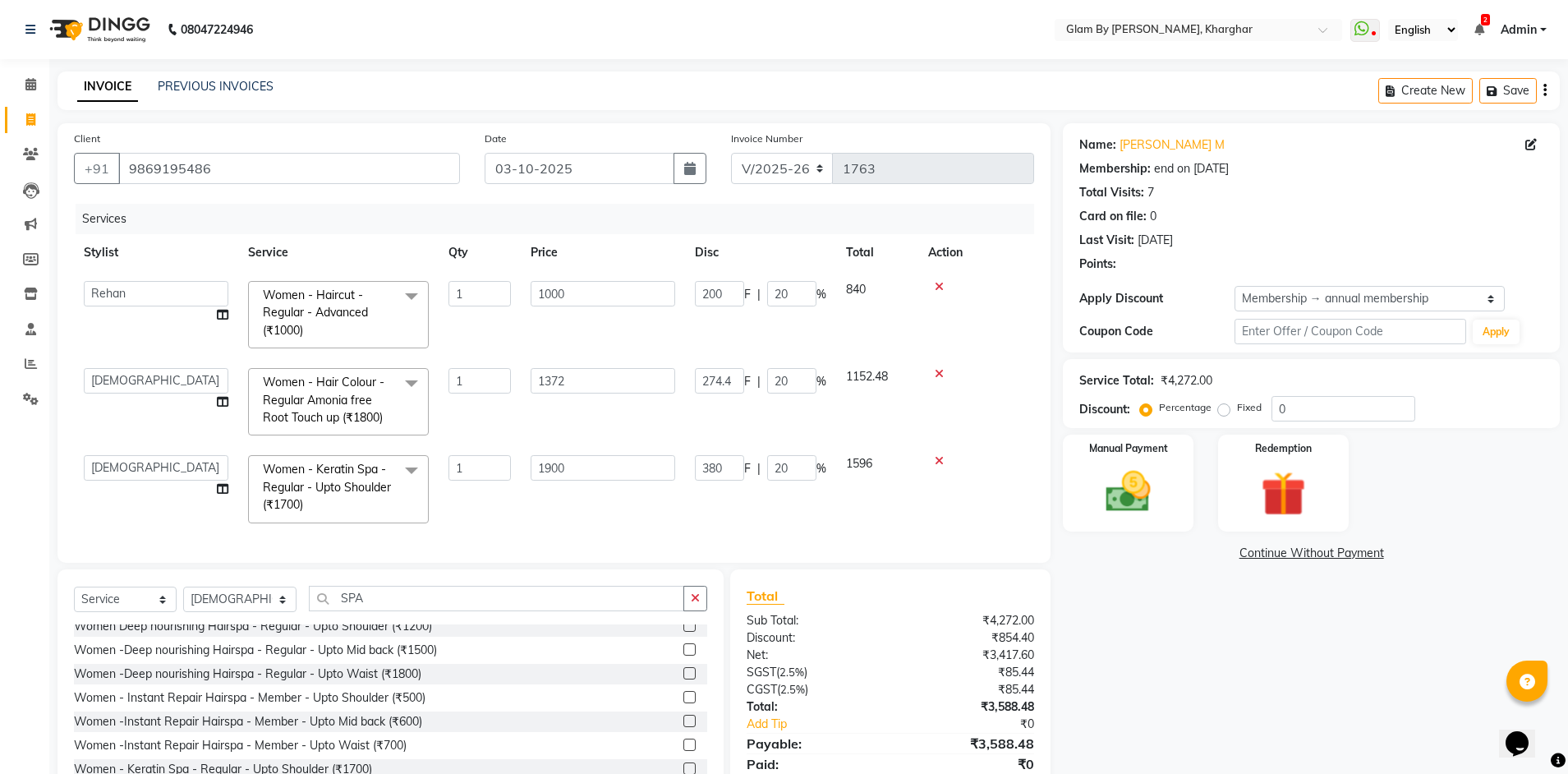
type input "20"
drag, startPoint x: 796, startPoint y: 382, endPoint x: 726, endPoint y: 375, distance: 70.3
click at [726, 375] on div "274.4 F | 20 %" at bounding box center [761, 381] width 132 height 26
click at [723, 412] on tbody "[PERSON_NAME] Avi [PERSON_NAME] [PERSON_NAME] (maneger) MARUL [PERSON_NAME] [PE…" at bounding box center [554, 402] width 961 height 262
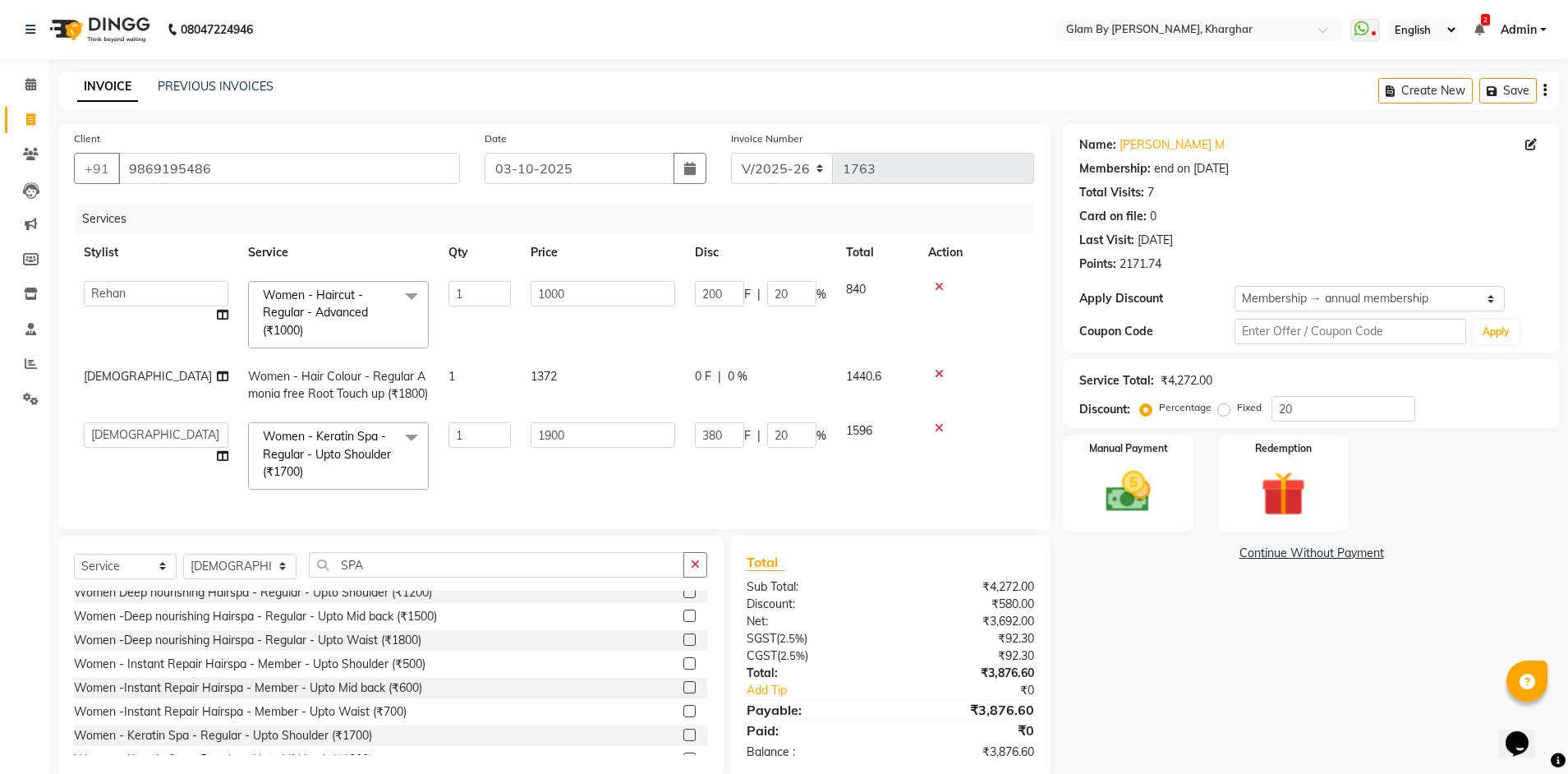
drag, startPoint x: 629, startPoint y: 376, endPoint x: 630, endPoint y: 360, distance: 16.0
click at [631, 376] on td "1372" at bounding box center [602, 385] width 165 height 54
select select "24145"
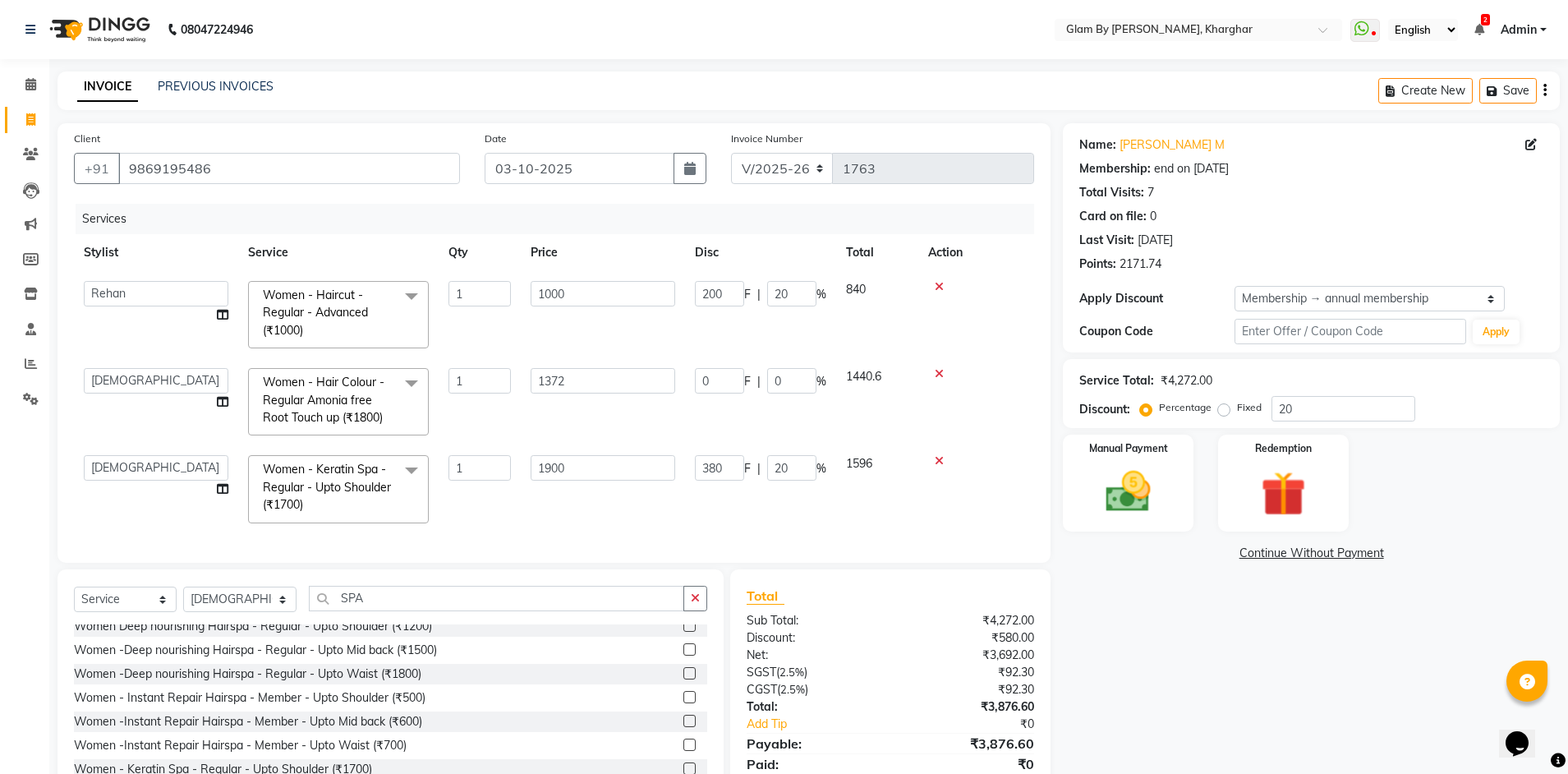
click at [640, 351] on td "1000" at bounding box center [602, 314] width 165 height 87
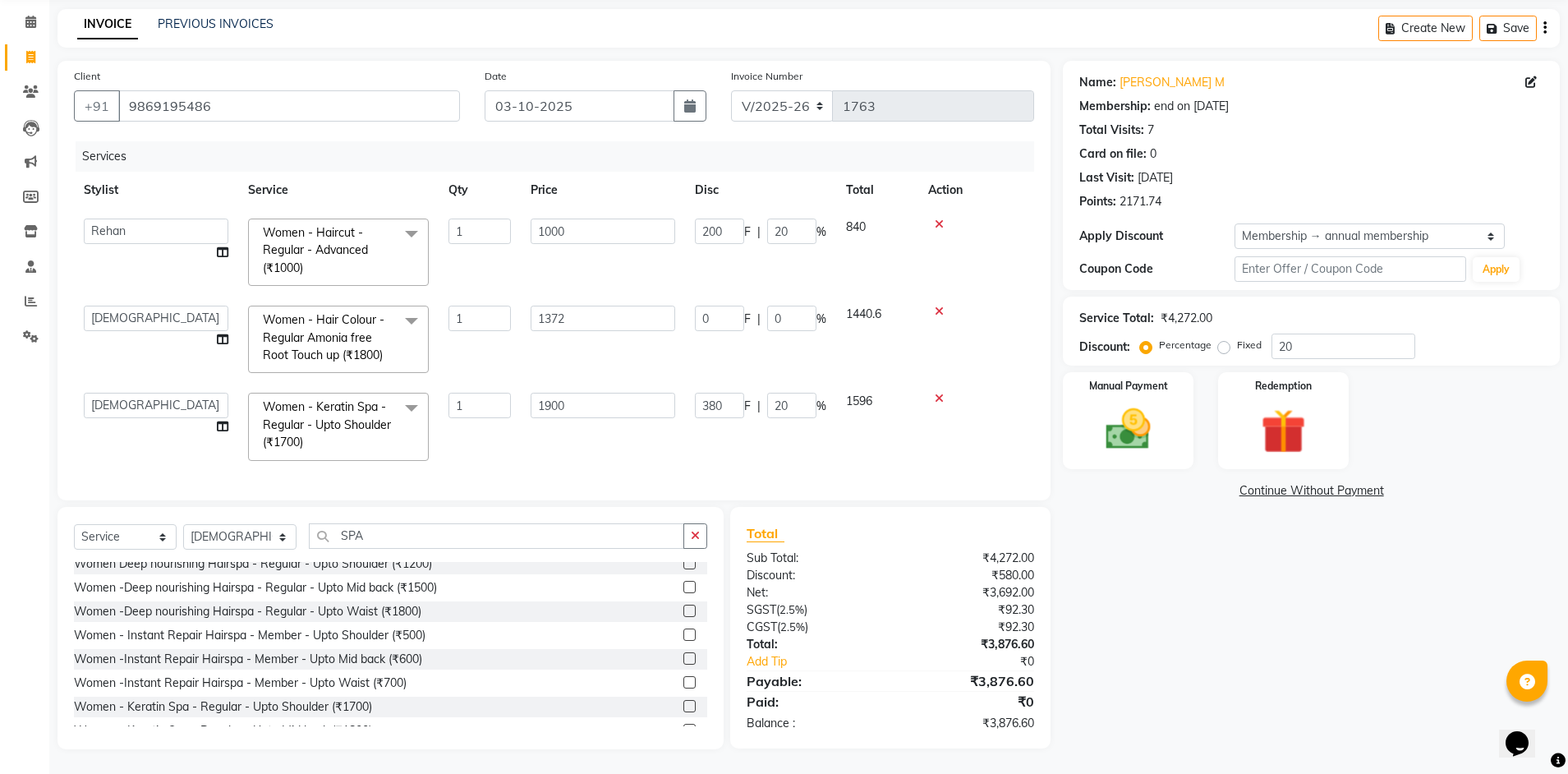
scroll to position [75, 0]
click at [134, 220] on select "[PERSON_NAME] Avi [PERSON_NAME] [PERSON_NAME] (maneger) MARUL [PERSON_NAME] [PE…" at bounding box center [156, 231] width 145 height 26
select select "24145"
click at [581, 281] on td "1000" at bounding box center [602, 251] width 165 height 87
drag, startPoint x: 602, startPoint y: 360, endPoint x: 802, endPoint y: 422, distance: 209.4
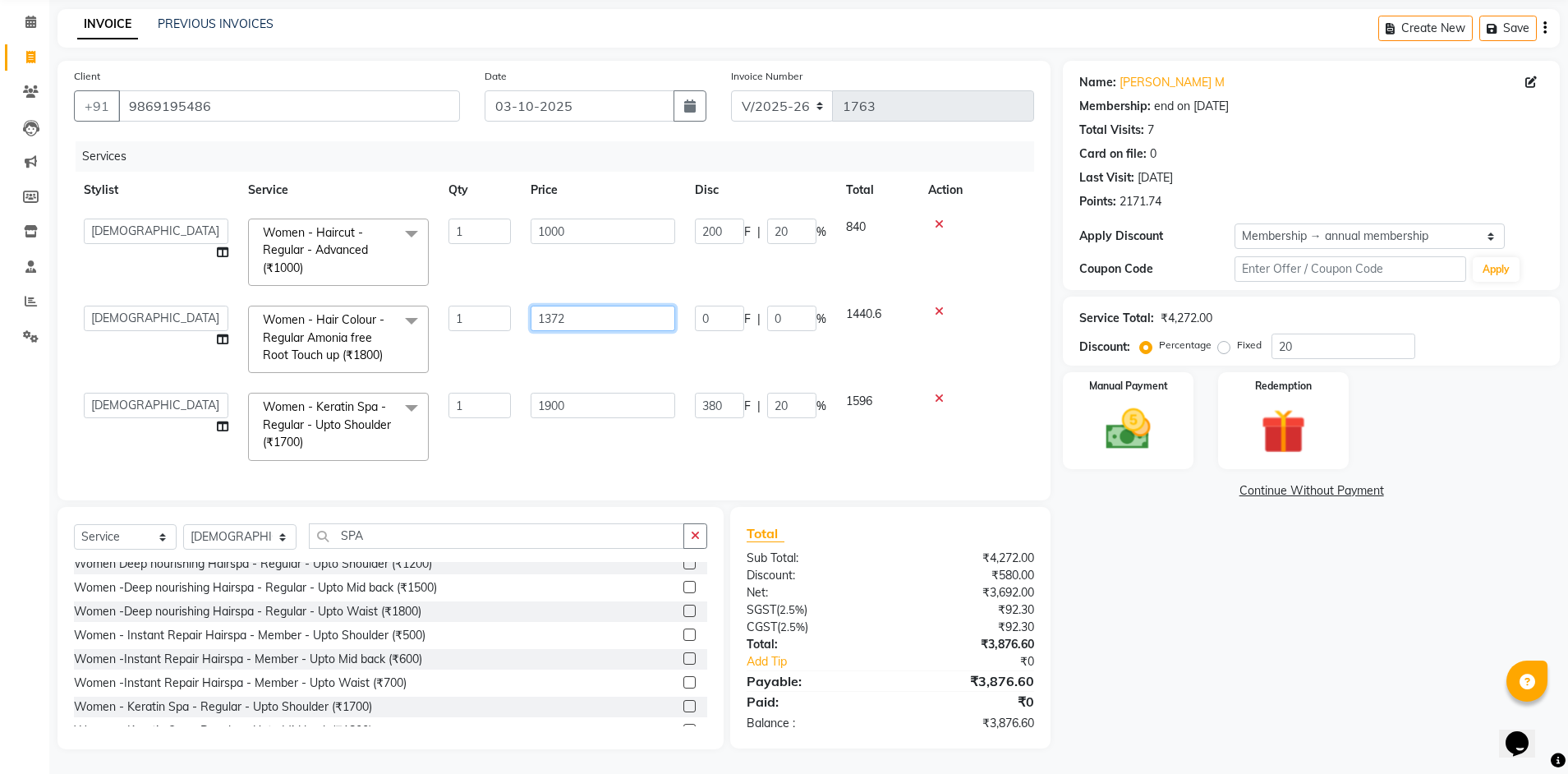
click at [603, 360] on td "1372" at bounding box center [602, 338] width 165 height 87
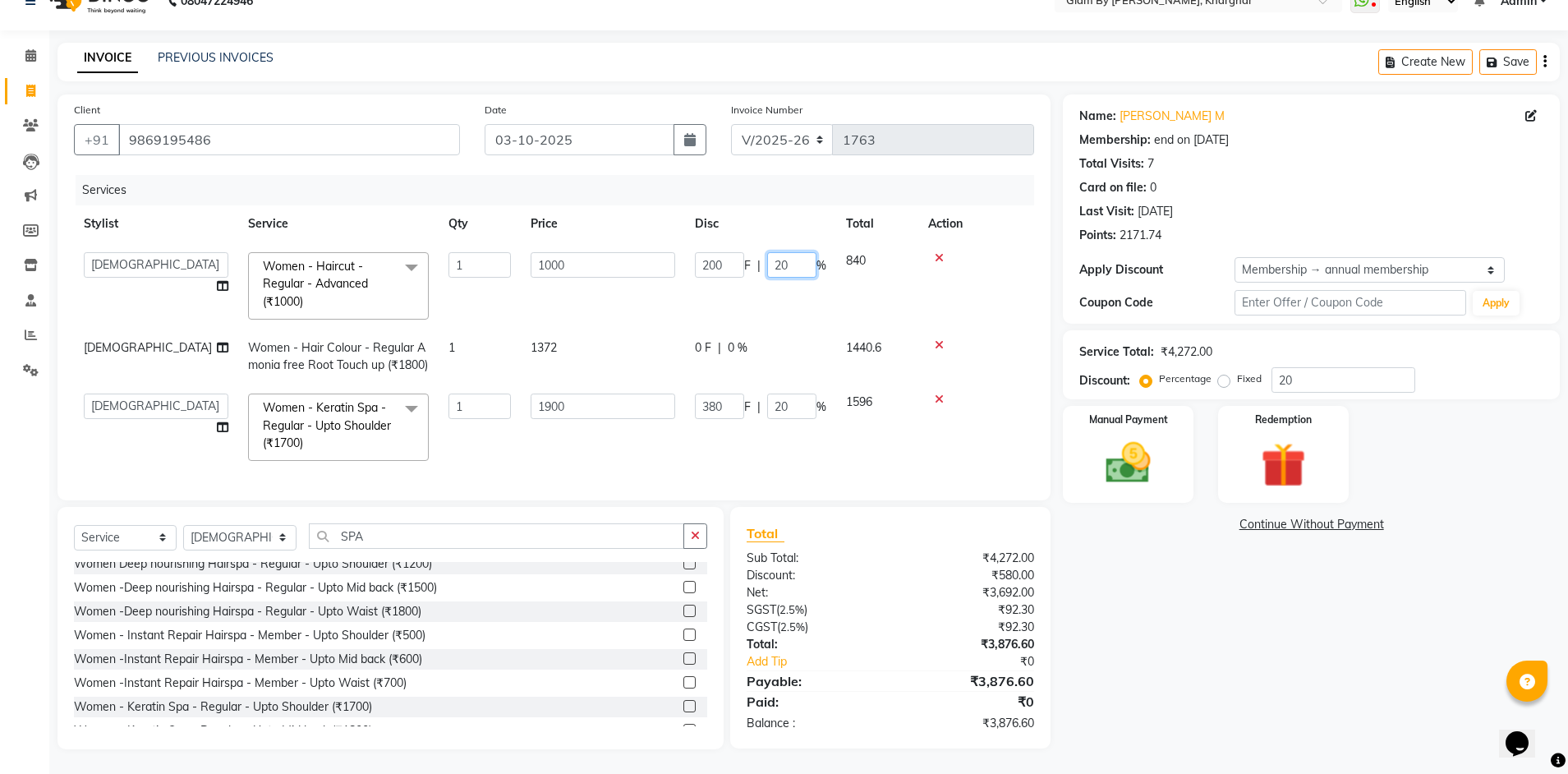
drag, startPoint x: 791, startPoint y: 215, endPoint x: 731, endPoint y: 216, distance: 60.0
click at [731, 216] on table "Stylist Service Qty Price Disc Total Action [PERSON_NAME] Avi [PERSON_NAME] [PE…" at bounding box center [554, 338] width 961 height 265
click at [806, 304] on td "200 F | %" at bounding box center [761, 285] width 152 height 87
select select "24145"
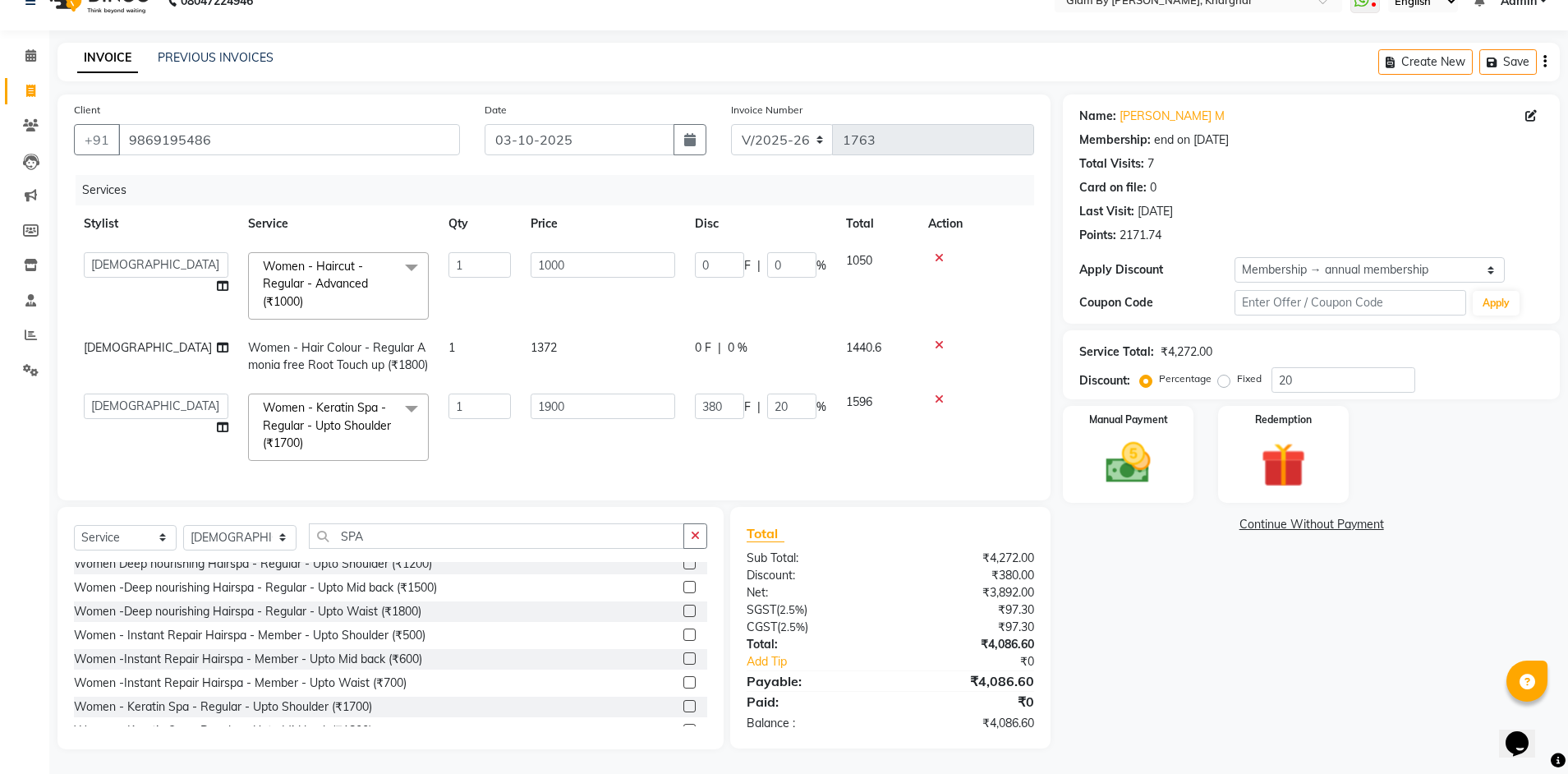
drag, startPoint x: 756, startPoint y: 349, endPoint x: 744, endPoint y: 363, distance: 18.4
click at [757, 349] on td "0 F | 0 %" at bounding box center [761, 356] width 152 height 54
select select "24145"
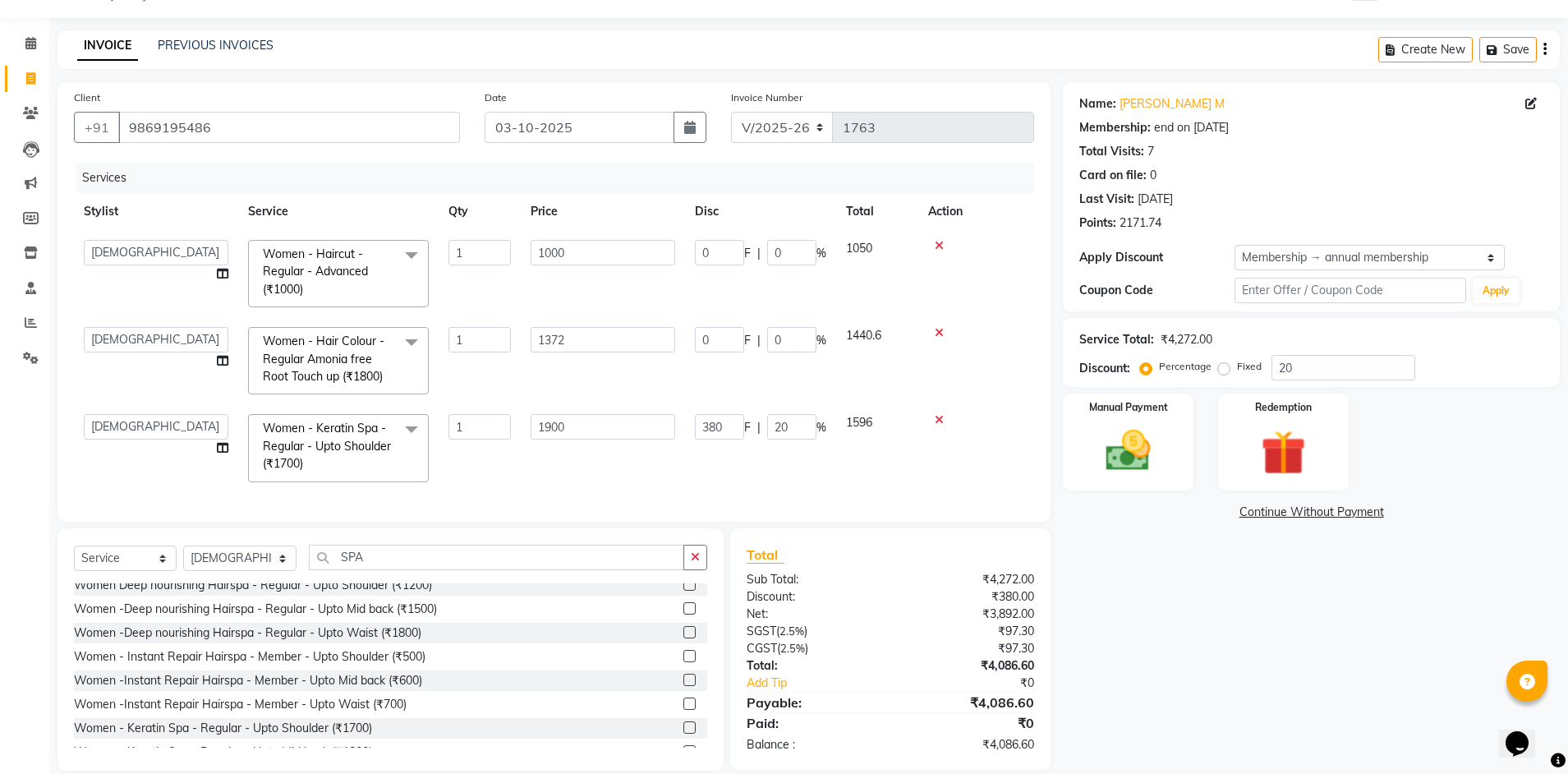
scroll to position [75, 0]
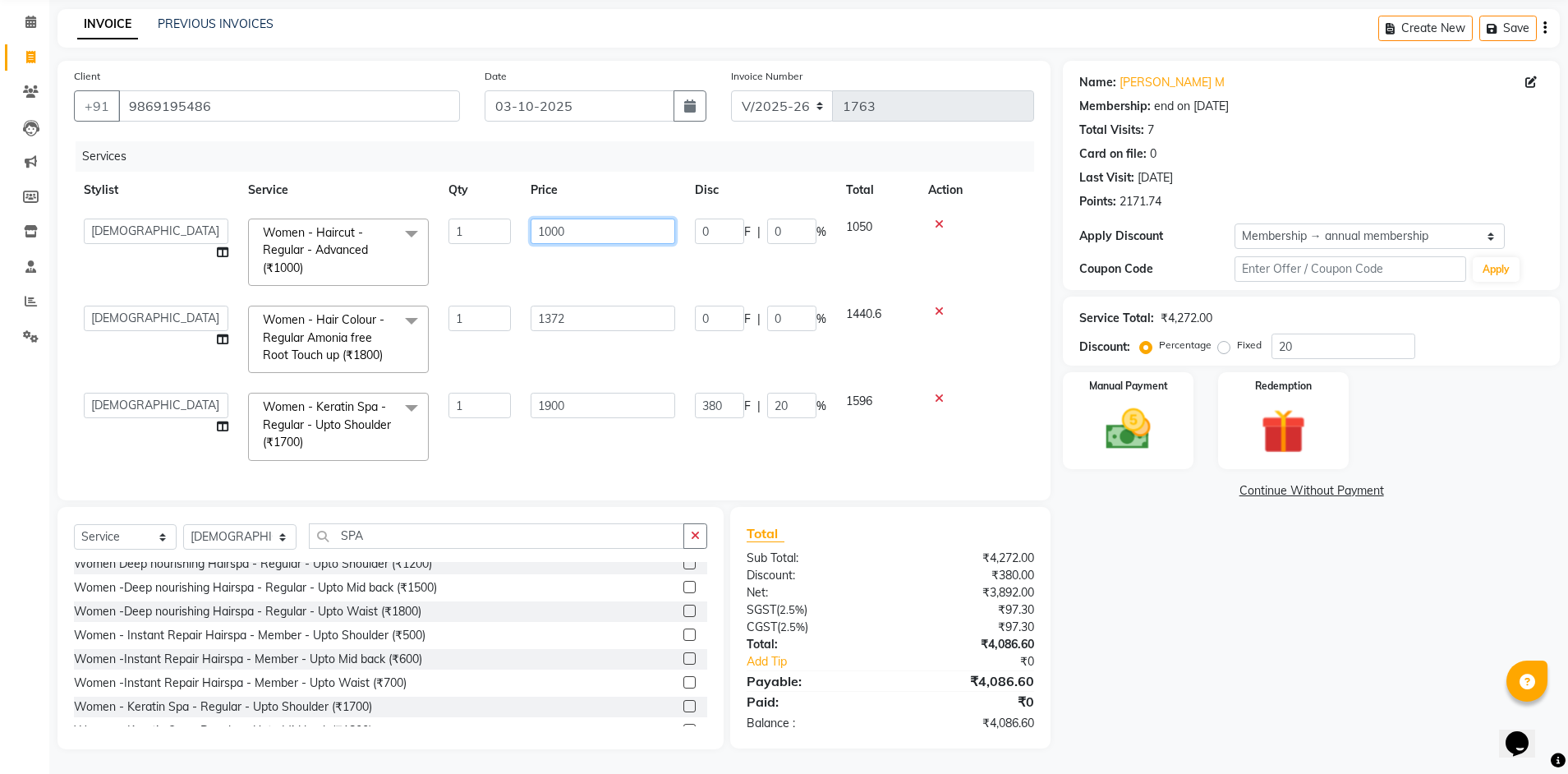
drag, startPoint x: 583, startPoint y: 219, endPoint x: 458, endPoint y: 223, distance: 125.1
click at [459, 223] on tr "[PERSON_NAME] Avi [PERSON_NAME] [PERSON_NAME] (maneger) MARUL [PERSON_NAME] [PE…" at bounding box center [554, 251] width 961 height 87
type input "800"
click at [491, 252] on td "1" at bounding box center [480, 251] width 82 height 87
select select "24145"
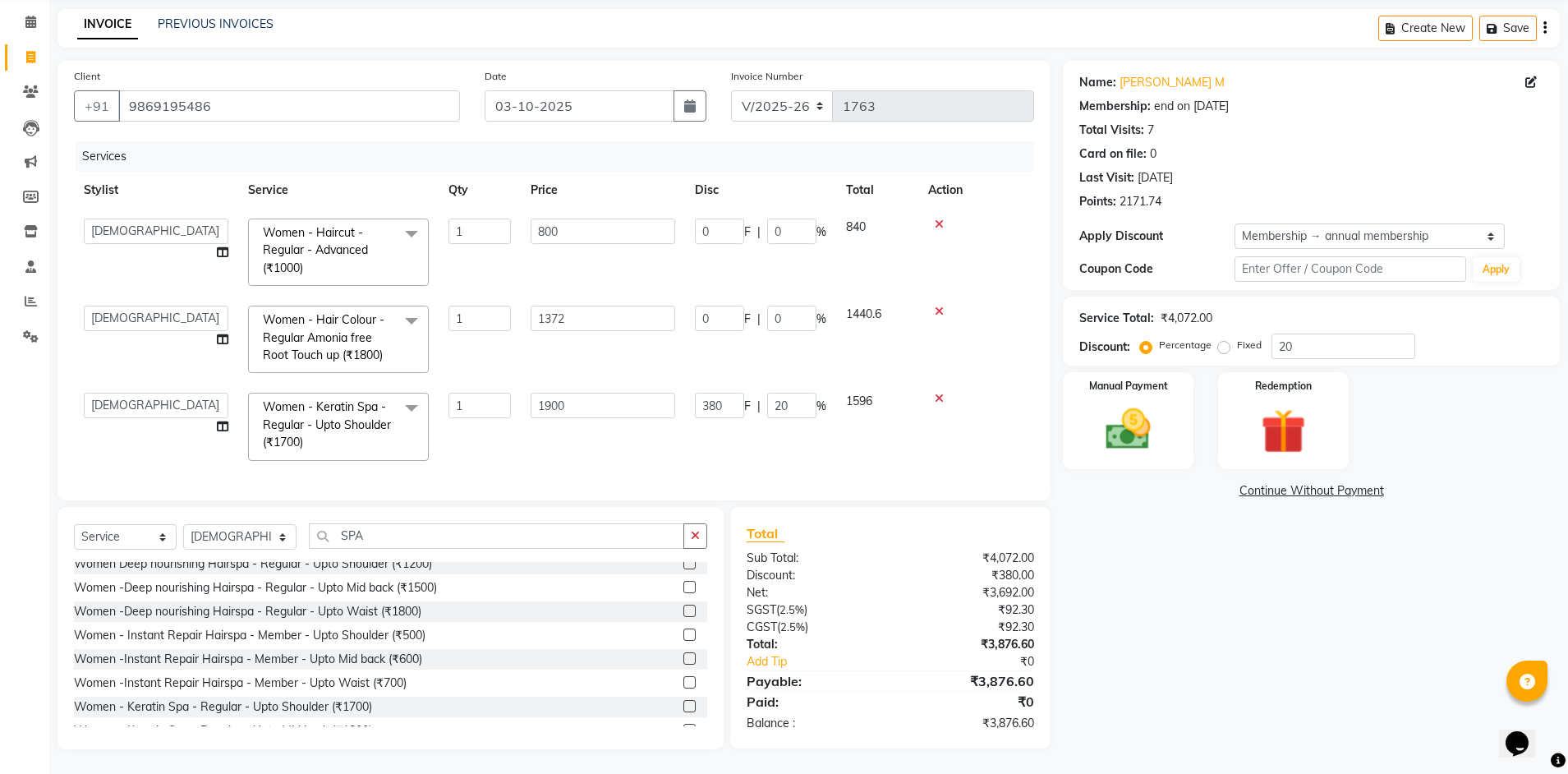
click at [552, 245] on td "800" at bounding box center [602, 251] width 165 height 87
click at [798, 245] on td "0 F | 0 %" at bounding box center [761, 251] width 152 height 87
click at [882, 239] on td "840" at bounding box center [877, 251] width 82 height 87
select select "24145"
click at [798, 219] on input "0" at bounding box center [791, 231] width 49 height 26
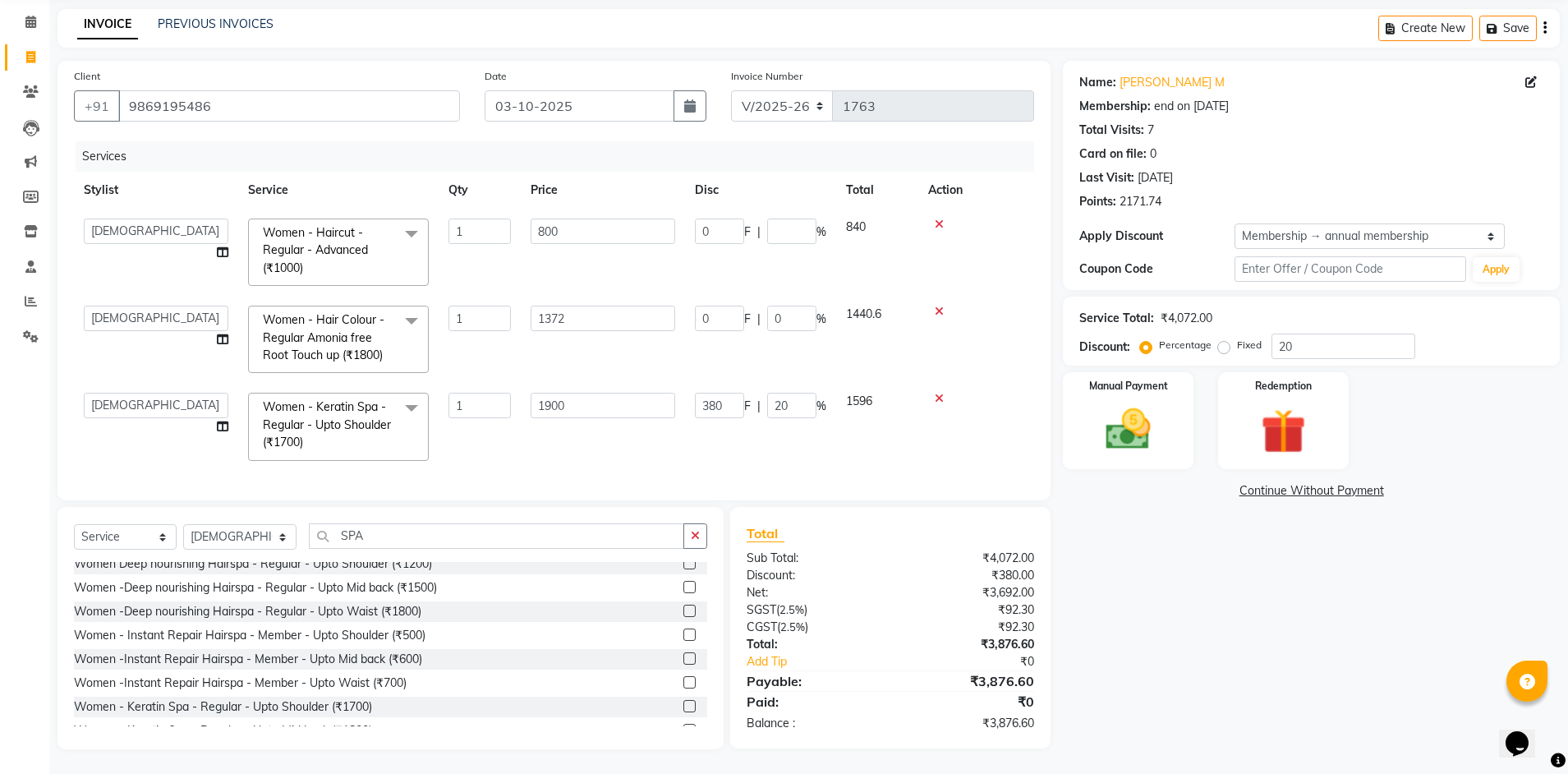
click at [735, 244] on td "0 F | %" at bounding box center [761, 251] width 152 height 87
select select "24145"
click at [1166, 433] on div "Manual Payment" at bounding box center [1128, 420] width 136 height 101
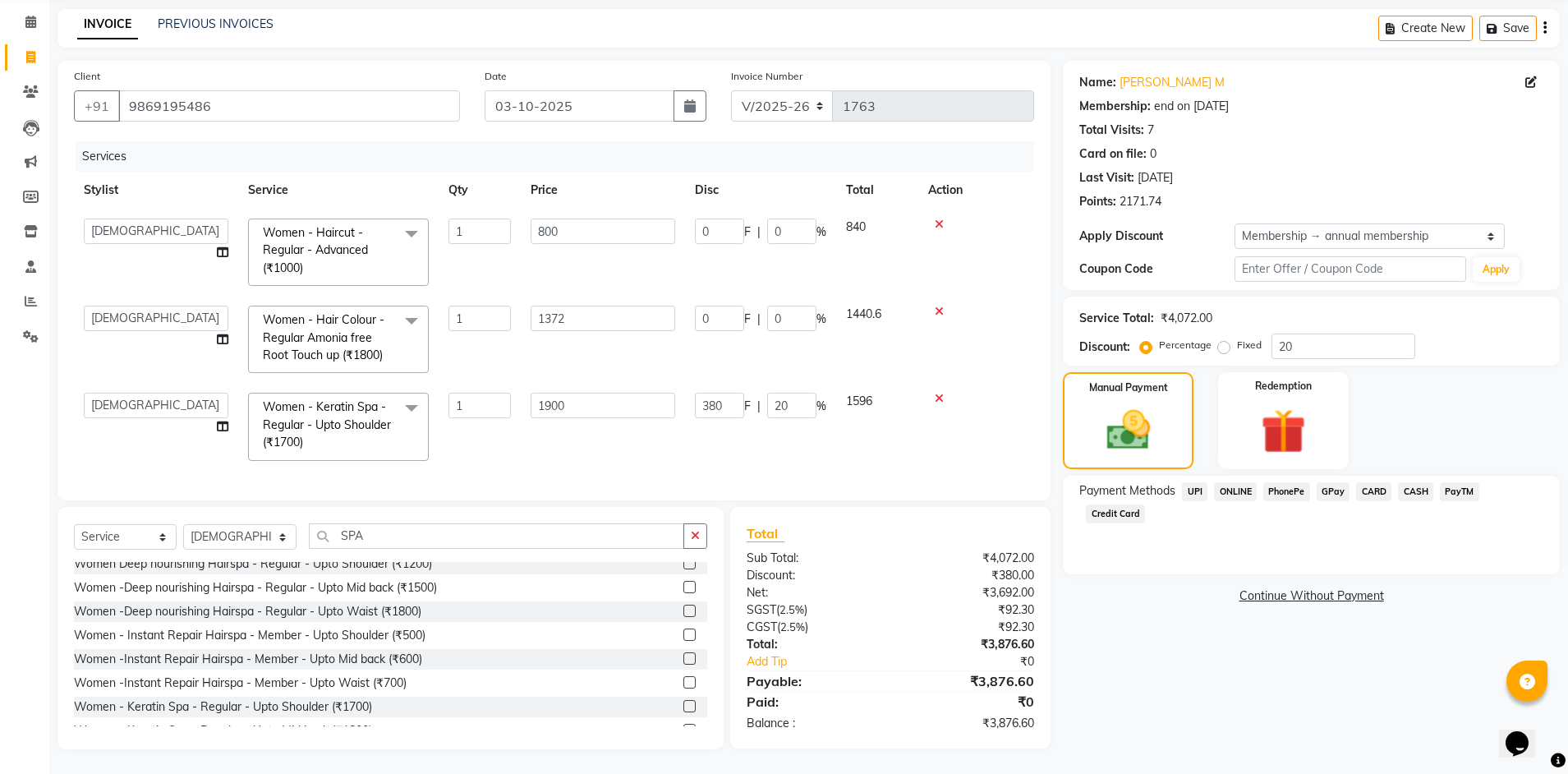
click at [1405, 482] on span "CASH" at bounding box center [1415, 491] width 35 height 19
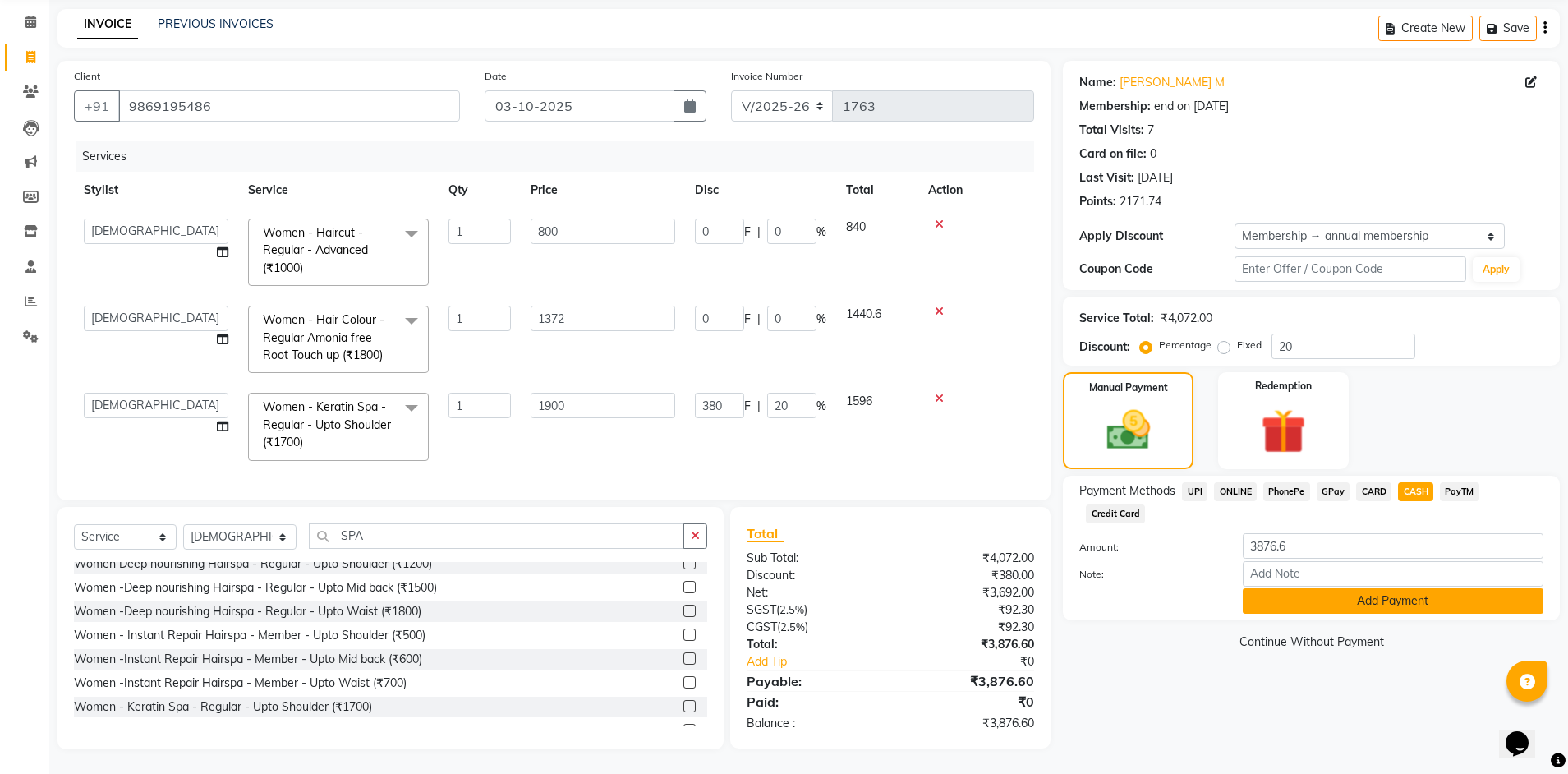
click at [1384, 588] on button "Add Payment" at bounding box center [1392, 601] width 300 height 26
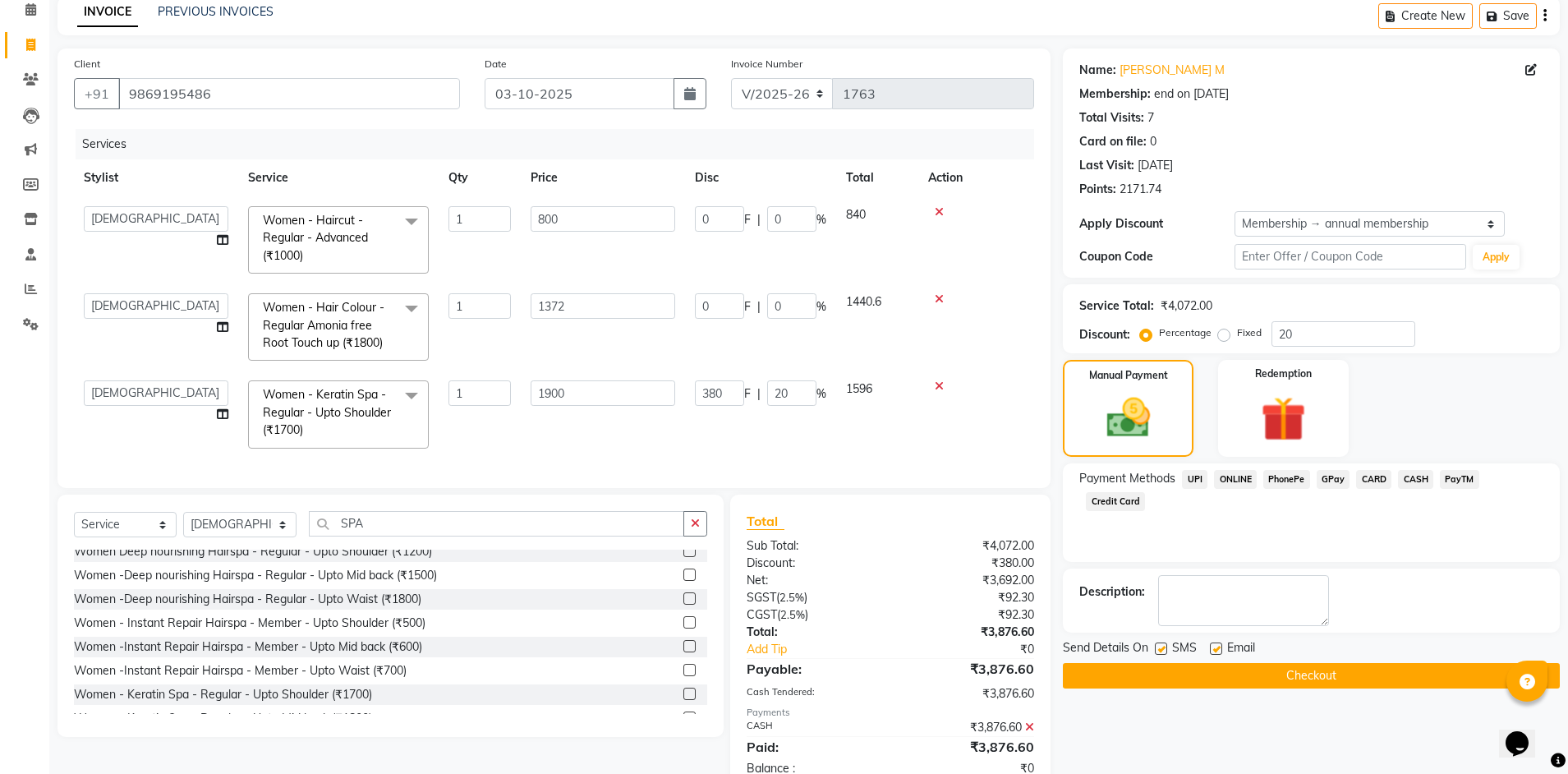
scroll to position [212, 0]
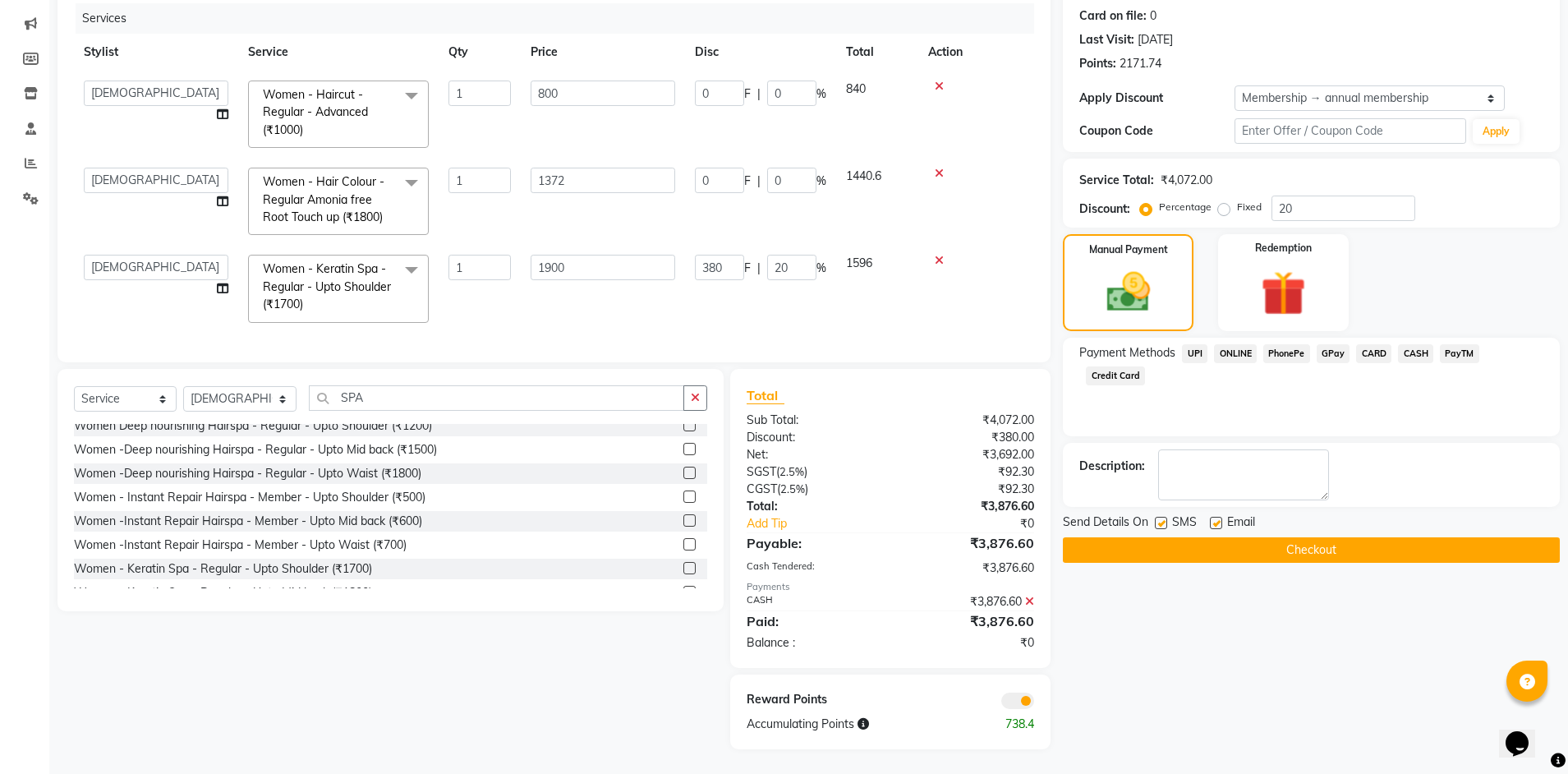
click at [1306, 541] on button "Checkout" at bounding box center [1312, 551] width 497 height 26
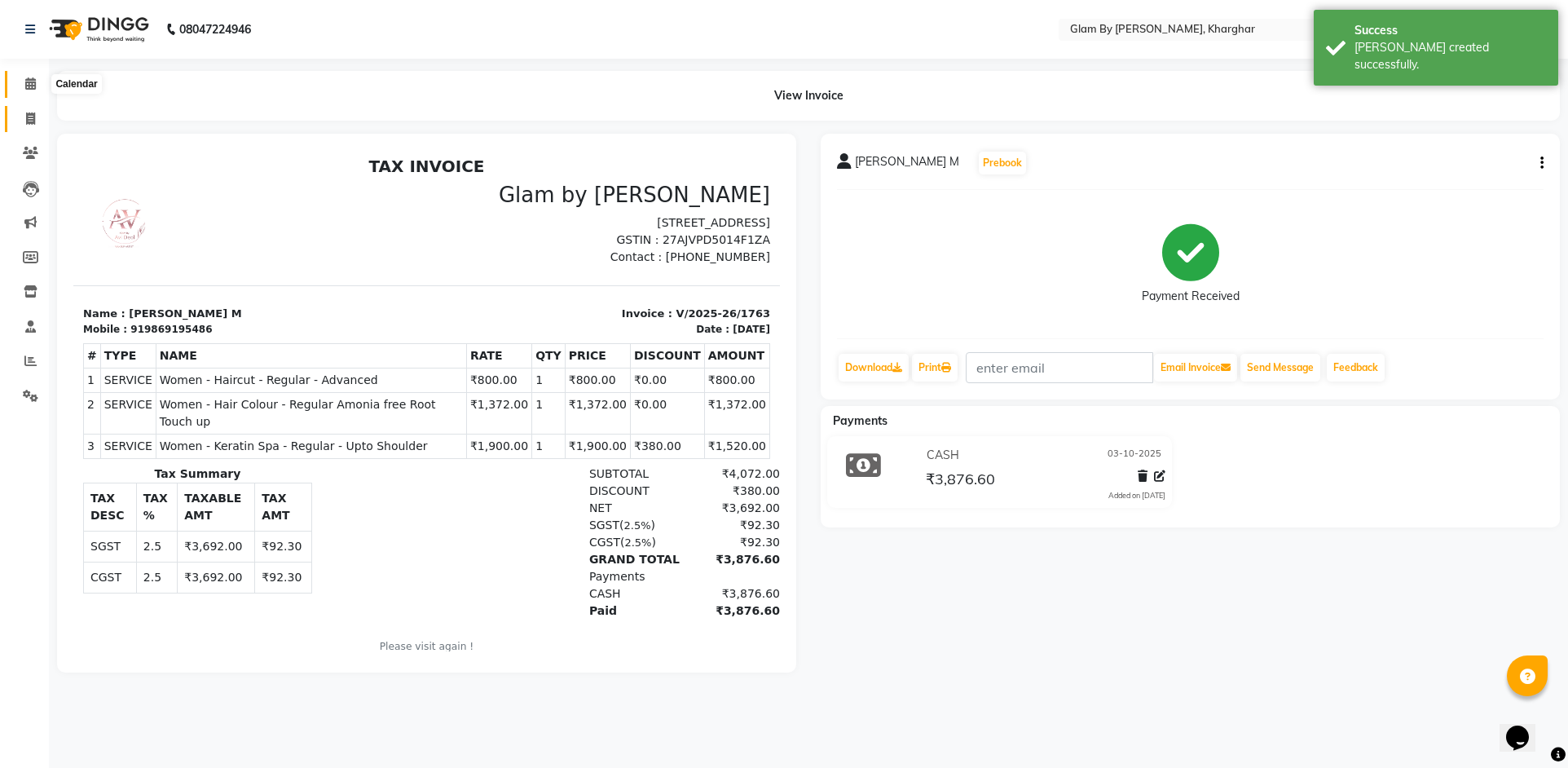
drag, startPoint x: 30, startPoint y: 85, endPoint x: 30, endPoint y: 113, distance: 28.0
click at [30, 85] on icon at bounding box center [31, 83] width 11 height 12
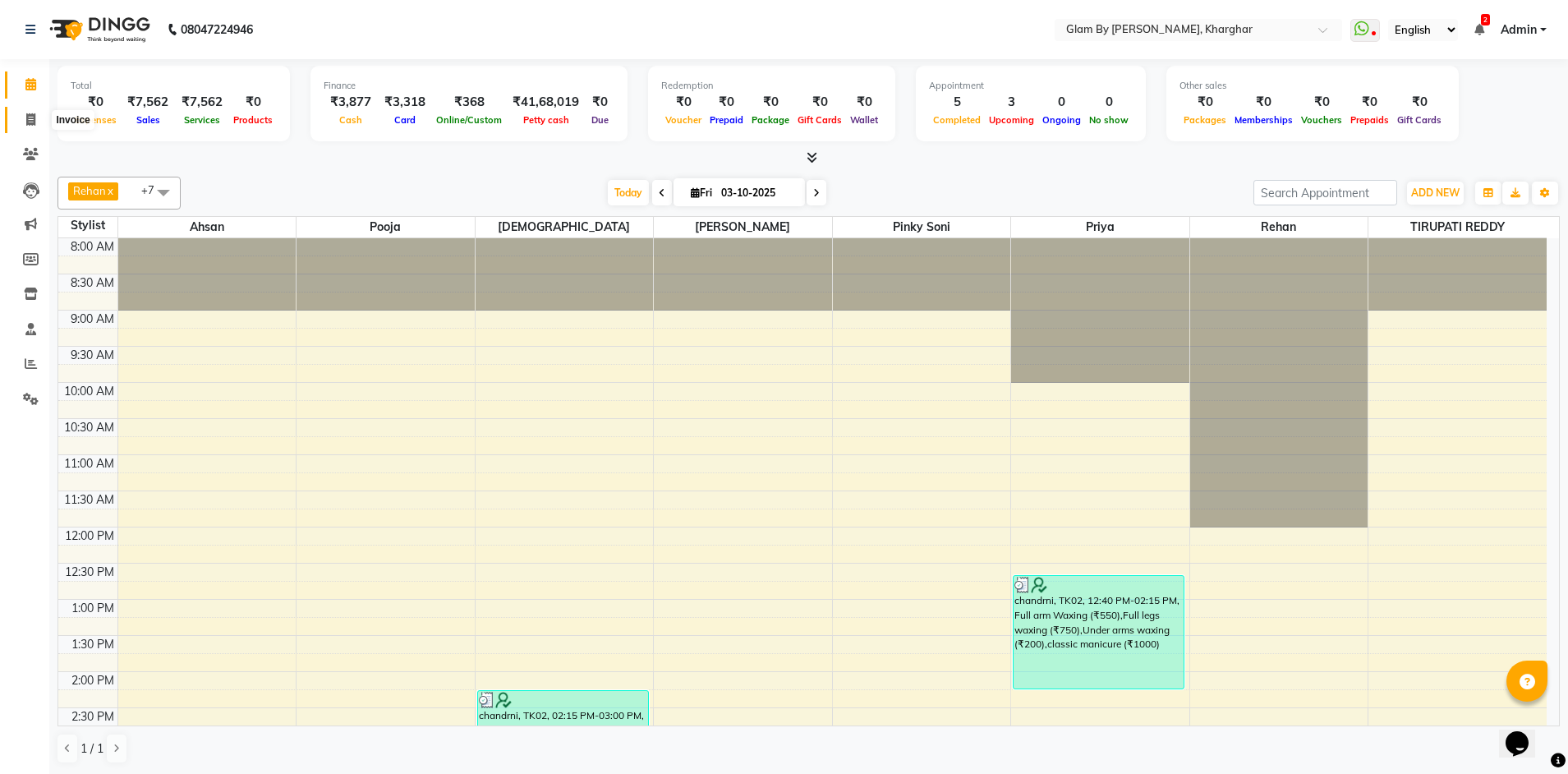
click at [33, 124] on icon at bounding box center [30, 120] width 9 height 12
select select "service"
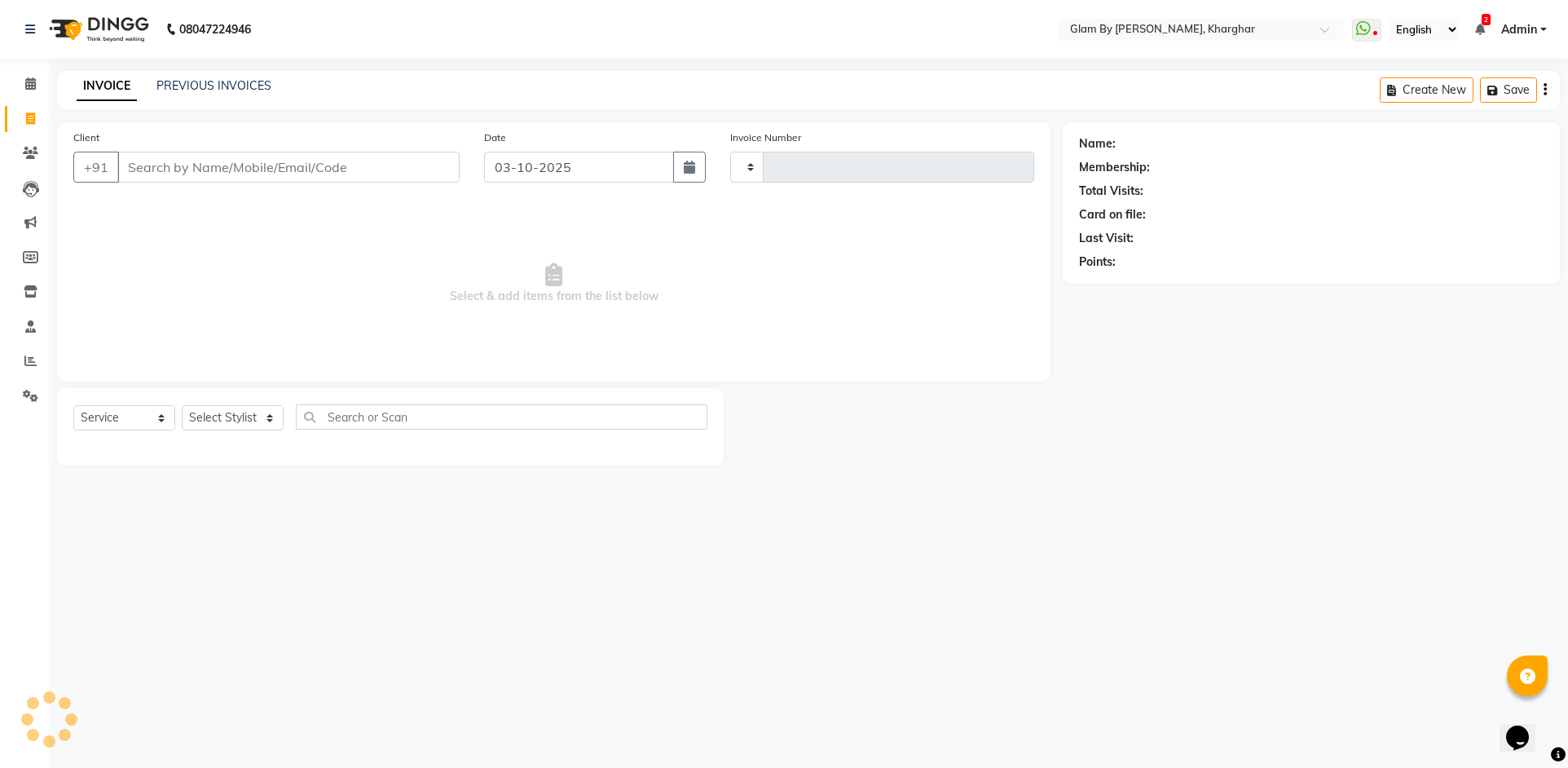
type input "1764"
select select "3992"
click at [33, 88] on icon at bounding box center [31, 83] width 11 height 12
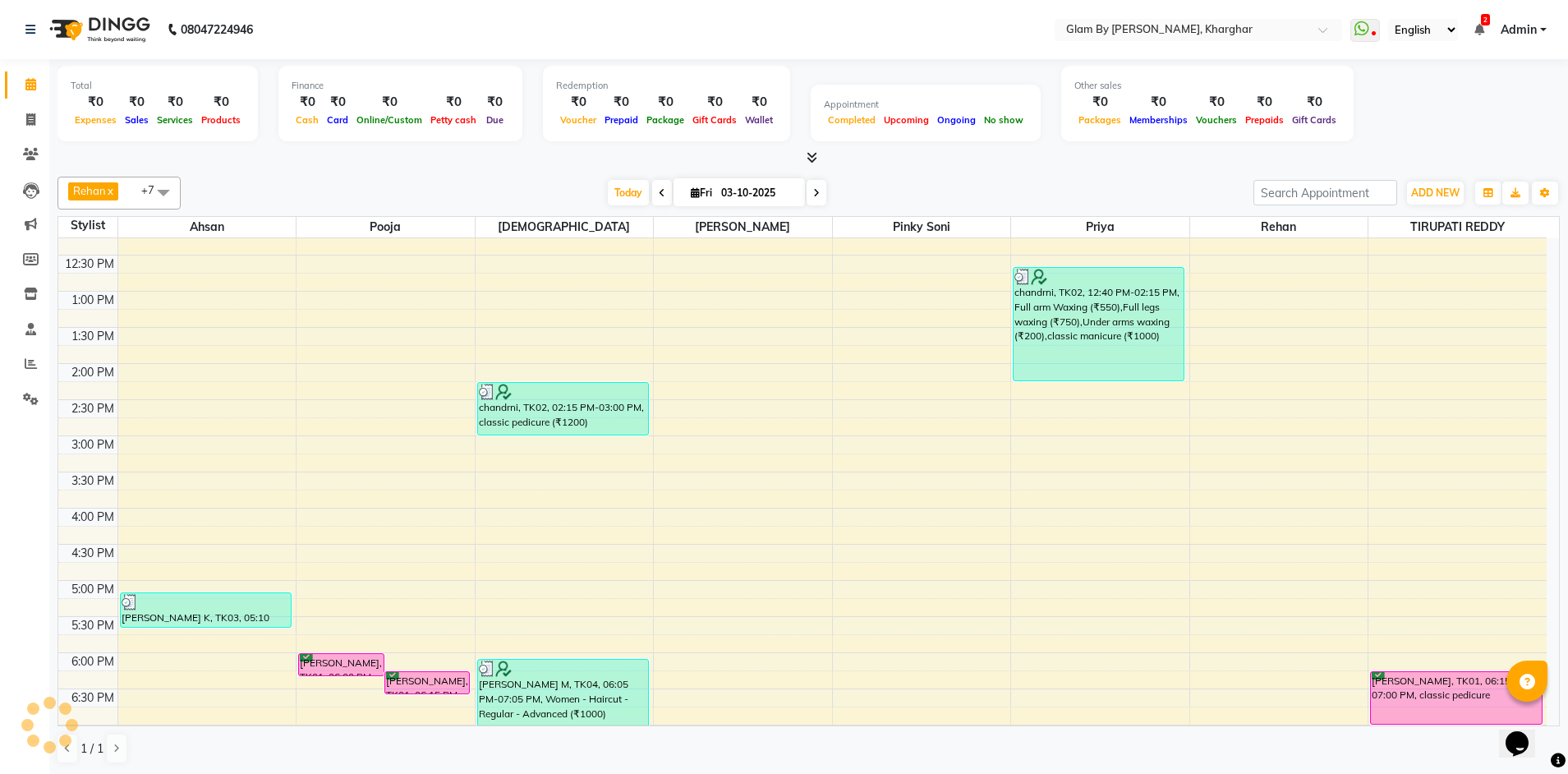
scroll to position [2, 0]
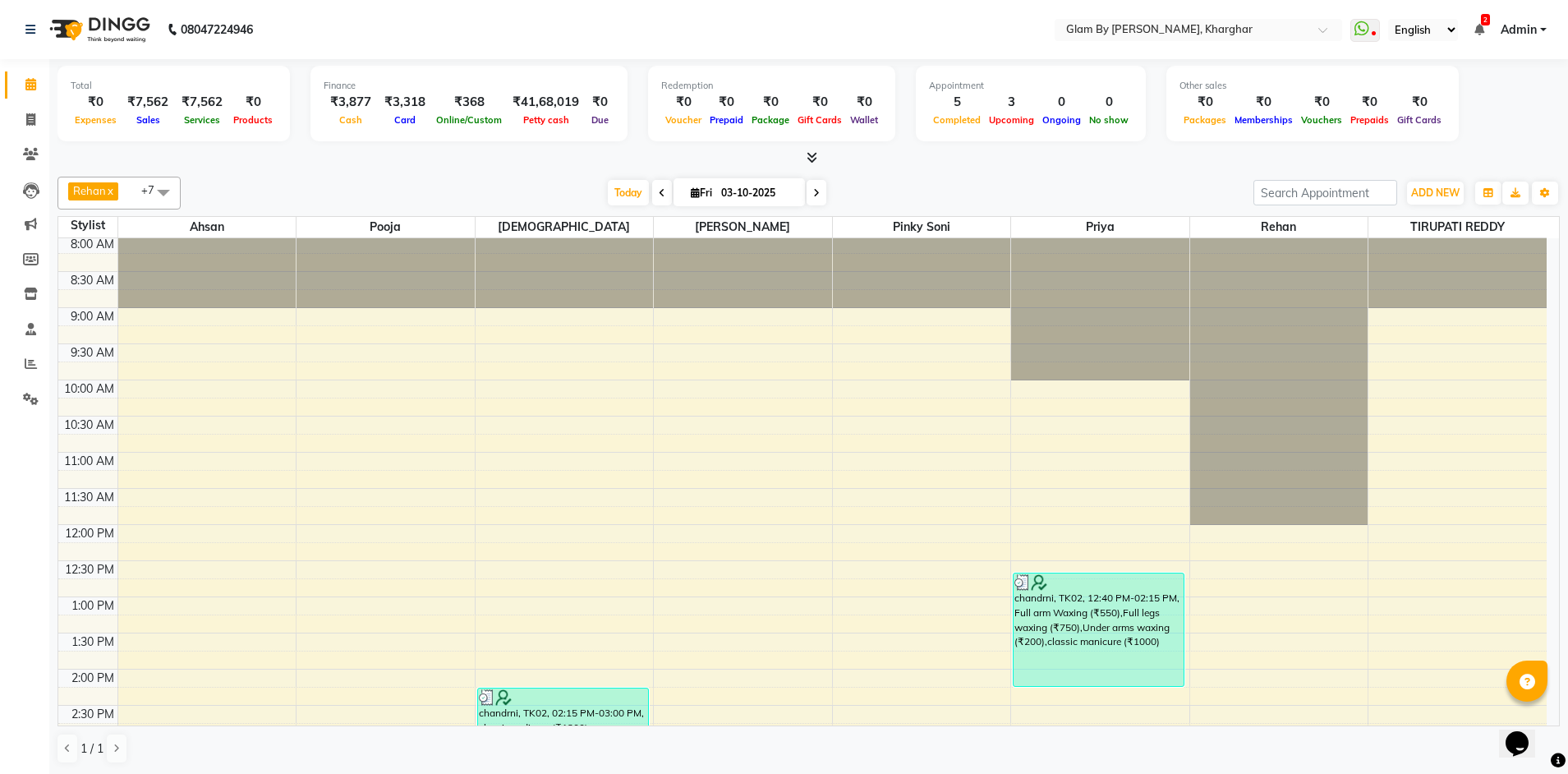
click at [817, 194] on icon at bounding box center [816, 194] width 7 height 10
type input "04-10-2025"
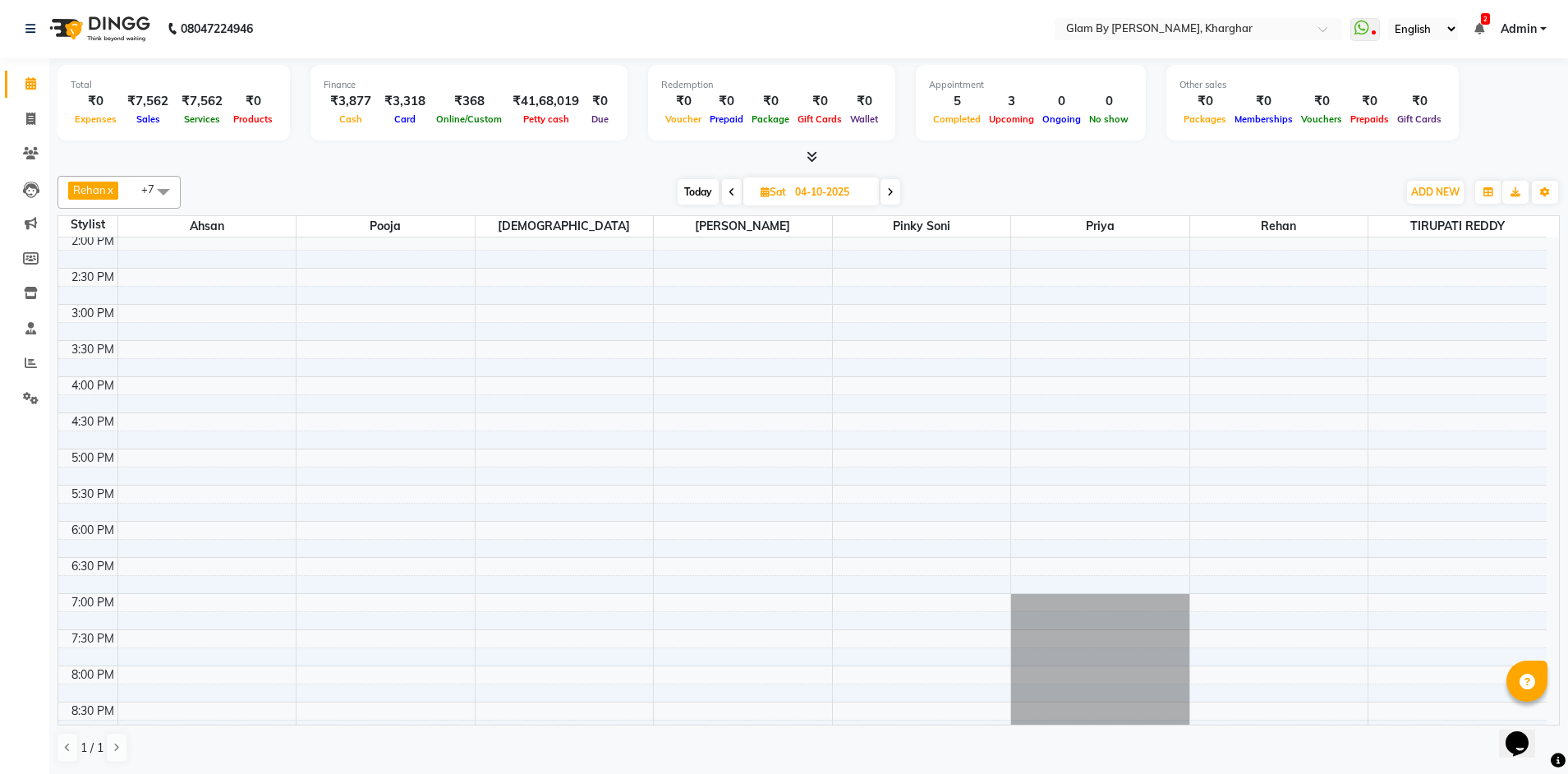
scroll to position [432, 0]
click at [557, 394] on div "8:00 AM 8:30 AM 9:00 AM 9:30 AM 10:00 AM 10:30 AM 11:00 AM 11:30 AM 12:00 PM 12…" at bounding box center [802, 347] width 1488 height 1083
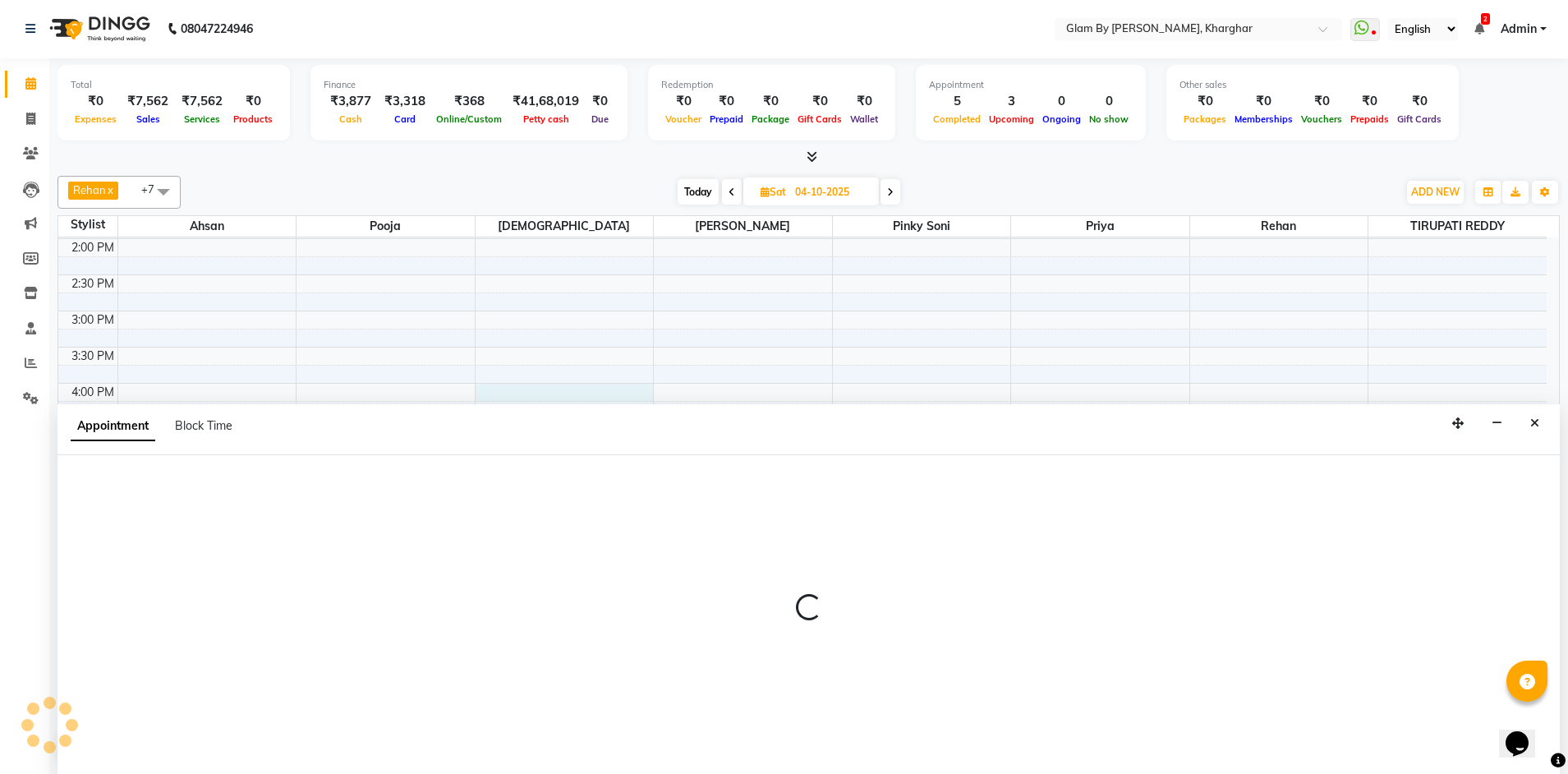
select select "24145"
select select "960"
select select "tentative"
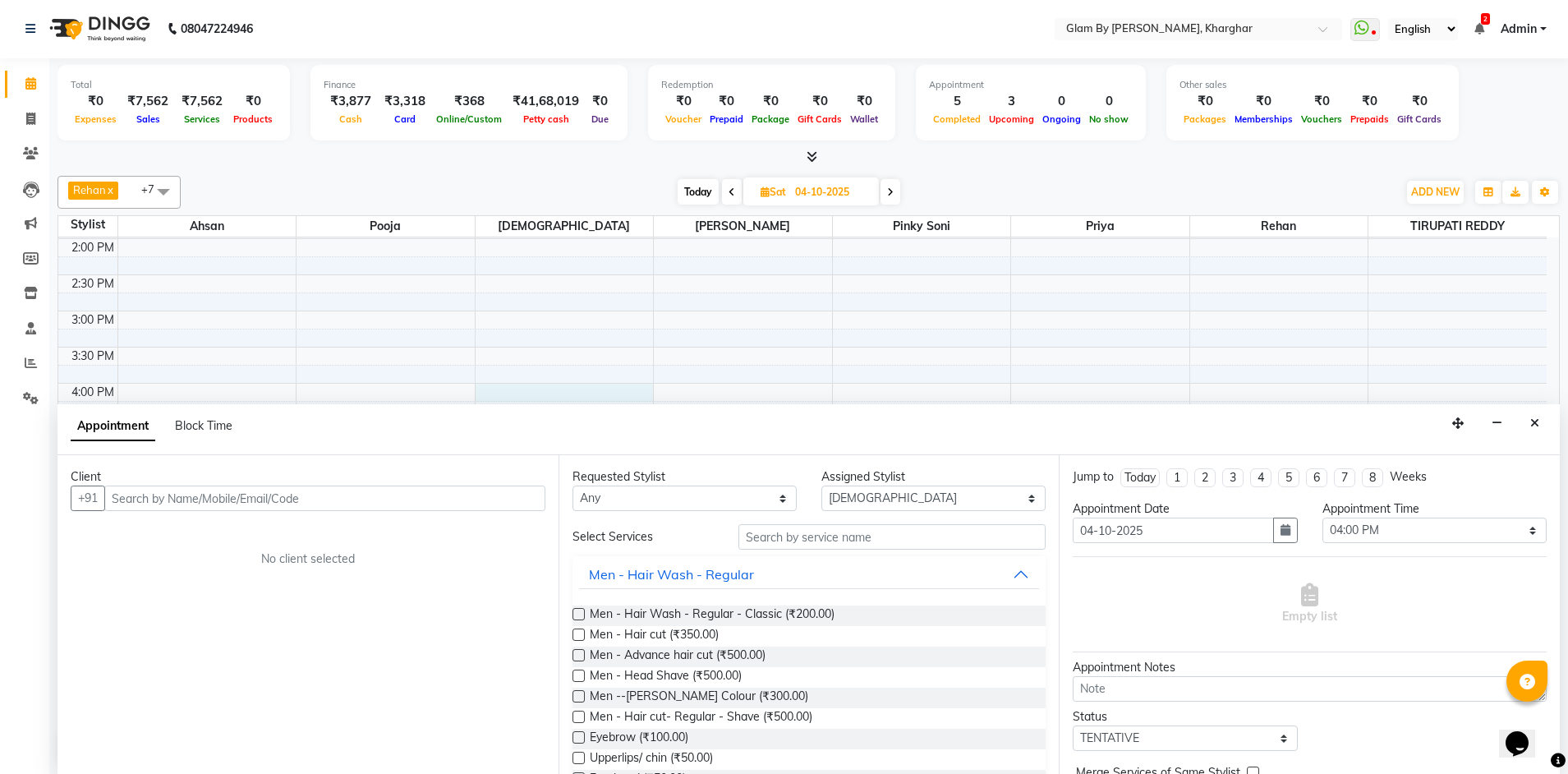
click at [117, 499] on input "text" at bounding box center [325, 499] width 441 height 26
type input "9999185566"
click at [495, 497] on span "Add Client" at bounding box center [511, 498] width 55 height 15
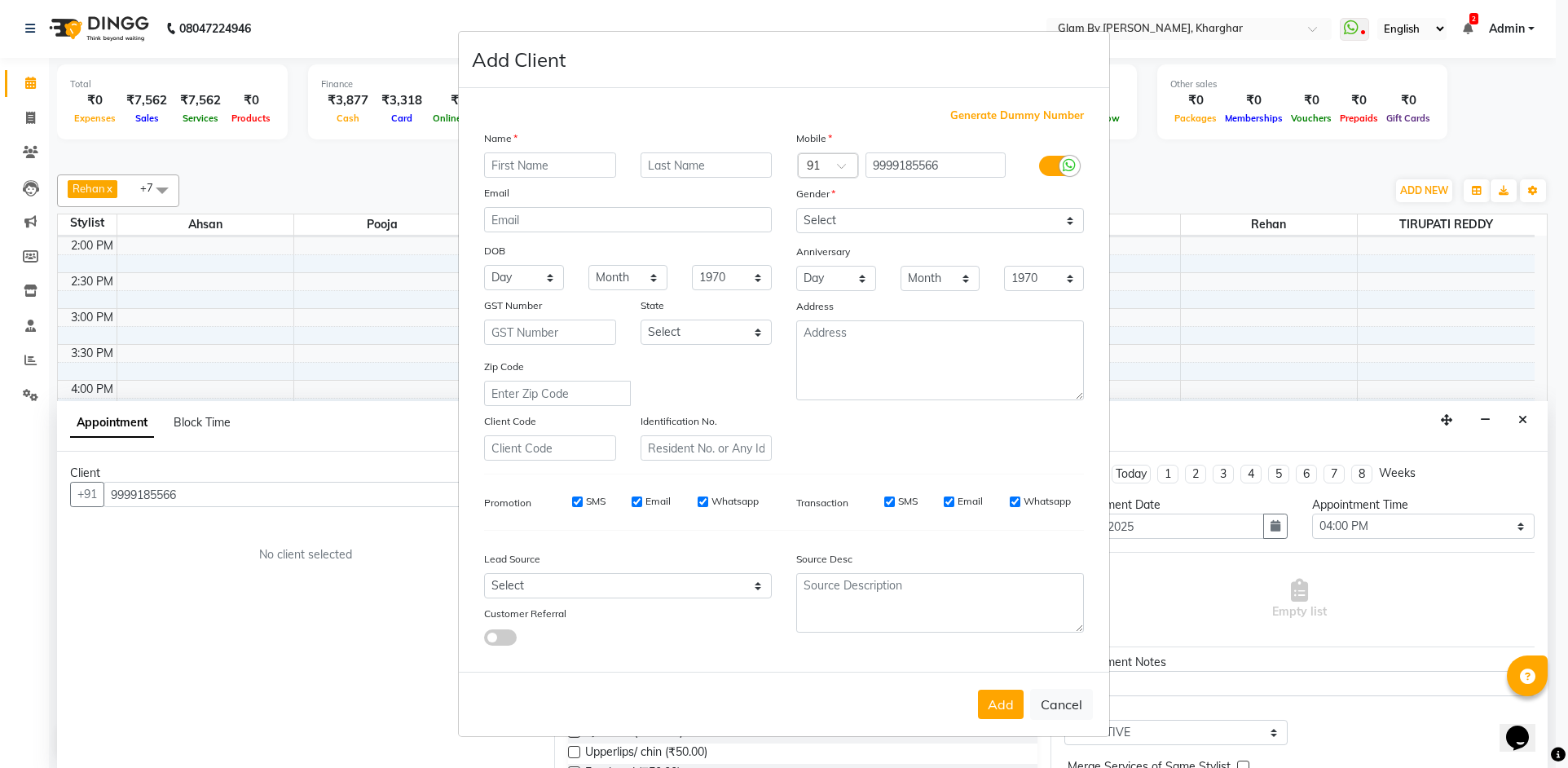
click at [512, 161] on input "text" at bounding box center [549, 165] width 132 height 26
type input "[PERSON_NAME]"
click at [658, 161] on input "text" at bounding box center [706, 165] width 132 height 26
type input "MISRA"
click at [820, 219] on select "Select [DEMOGRAPHIC_DATA] [DEMOGRAPHIC_DATA] Other Prefer Not To Say" at bounding box center [940, 221] width 288 height 26
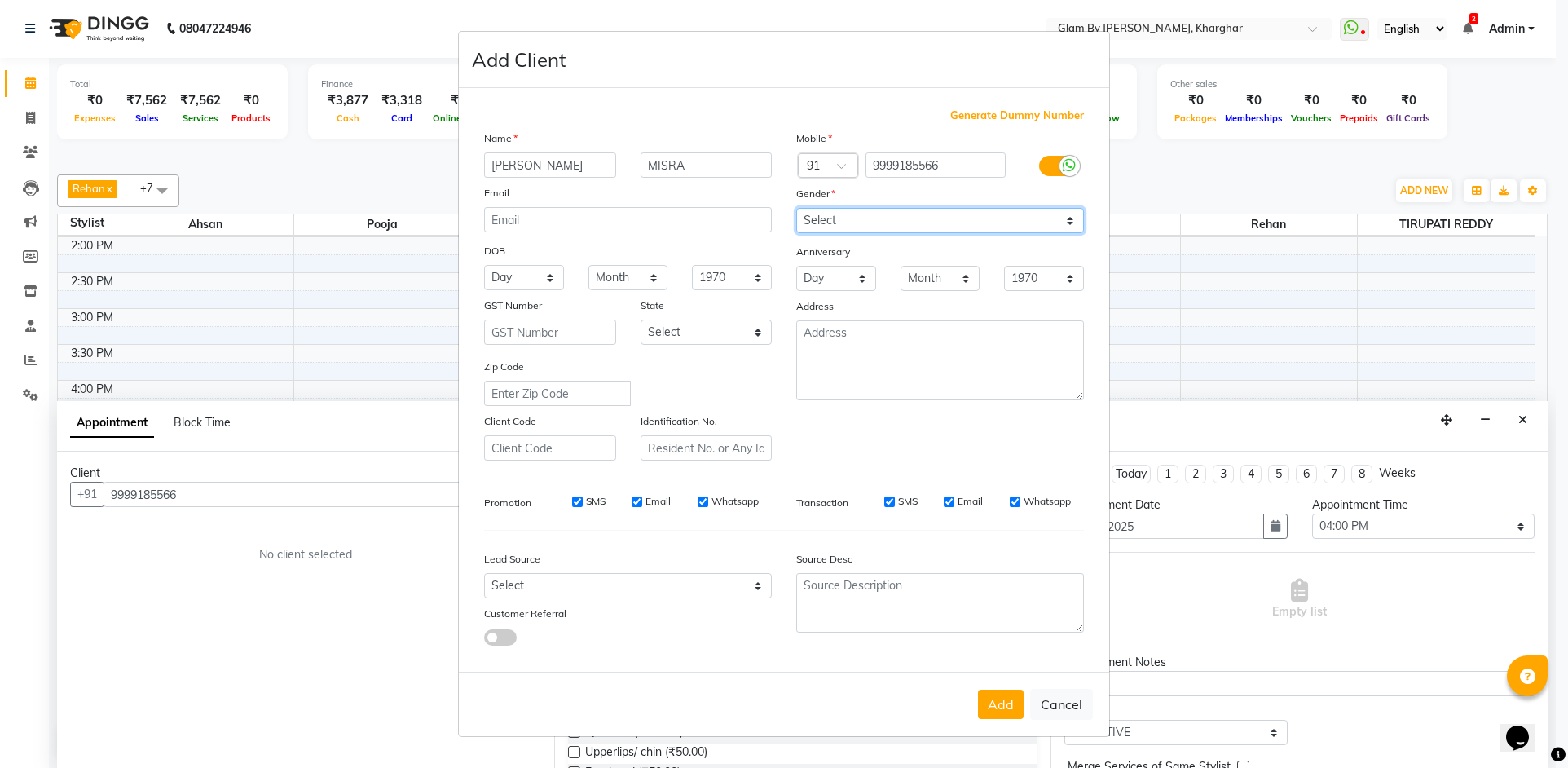
select select "[DEMOGRAPHIC_DATA]"
click at [797, 208] on select "Select [DEMOGRAPHIC_DATA] [DEMOGRAPHIC_DATA] Other Prefer Not To Say" at bounding box center [940, 221] width 288 height 26
drag, startPoint x: 998, startPoint y: 696, endPoint x: 990, endPoint y: 680, distance: 17.9
click at [999, 697] on button "Add" at bounding box center [1001, 705] width 46 height 30
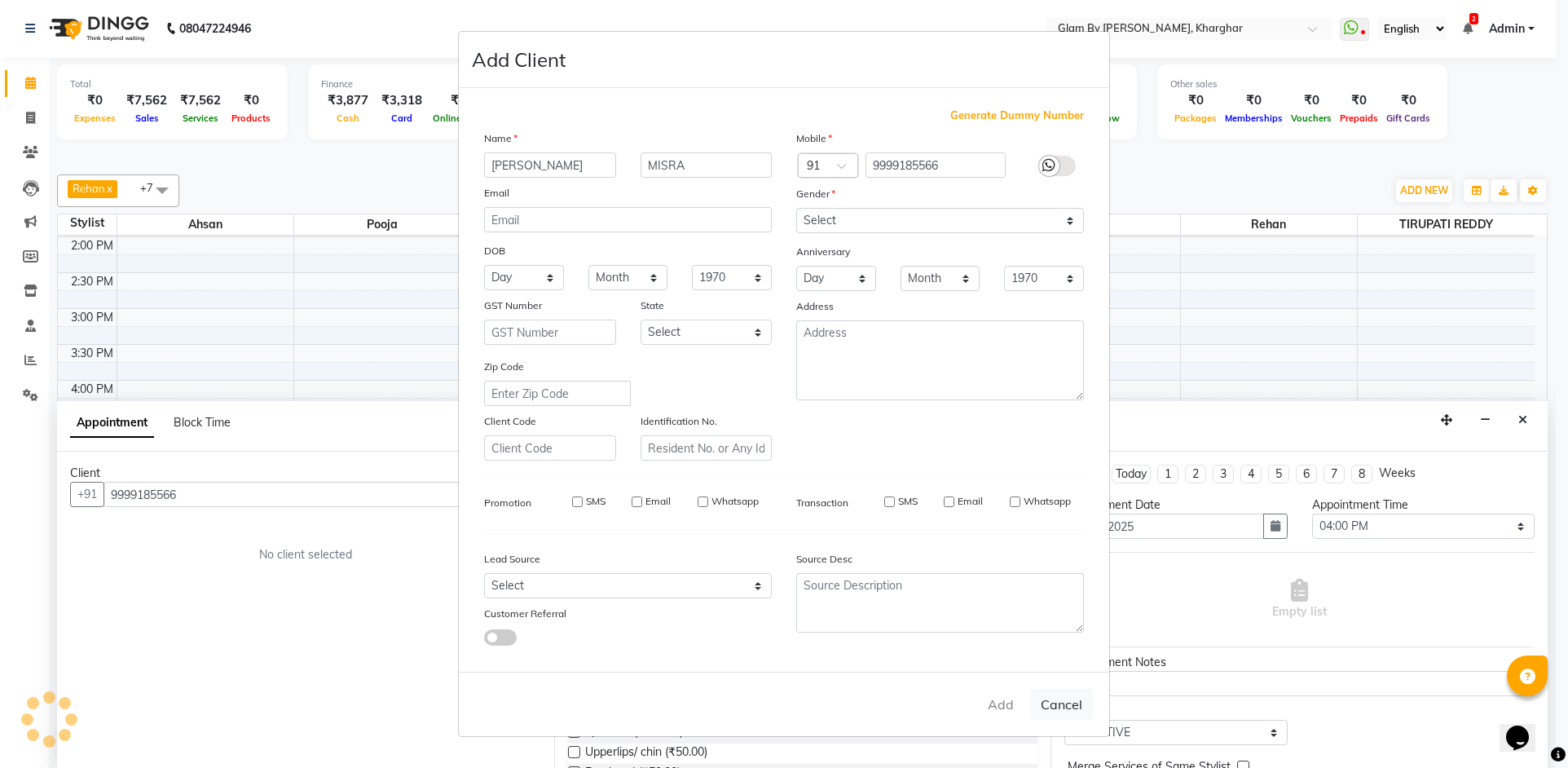
select select
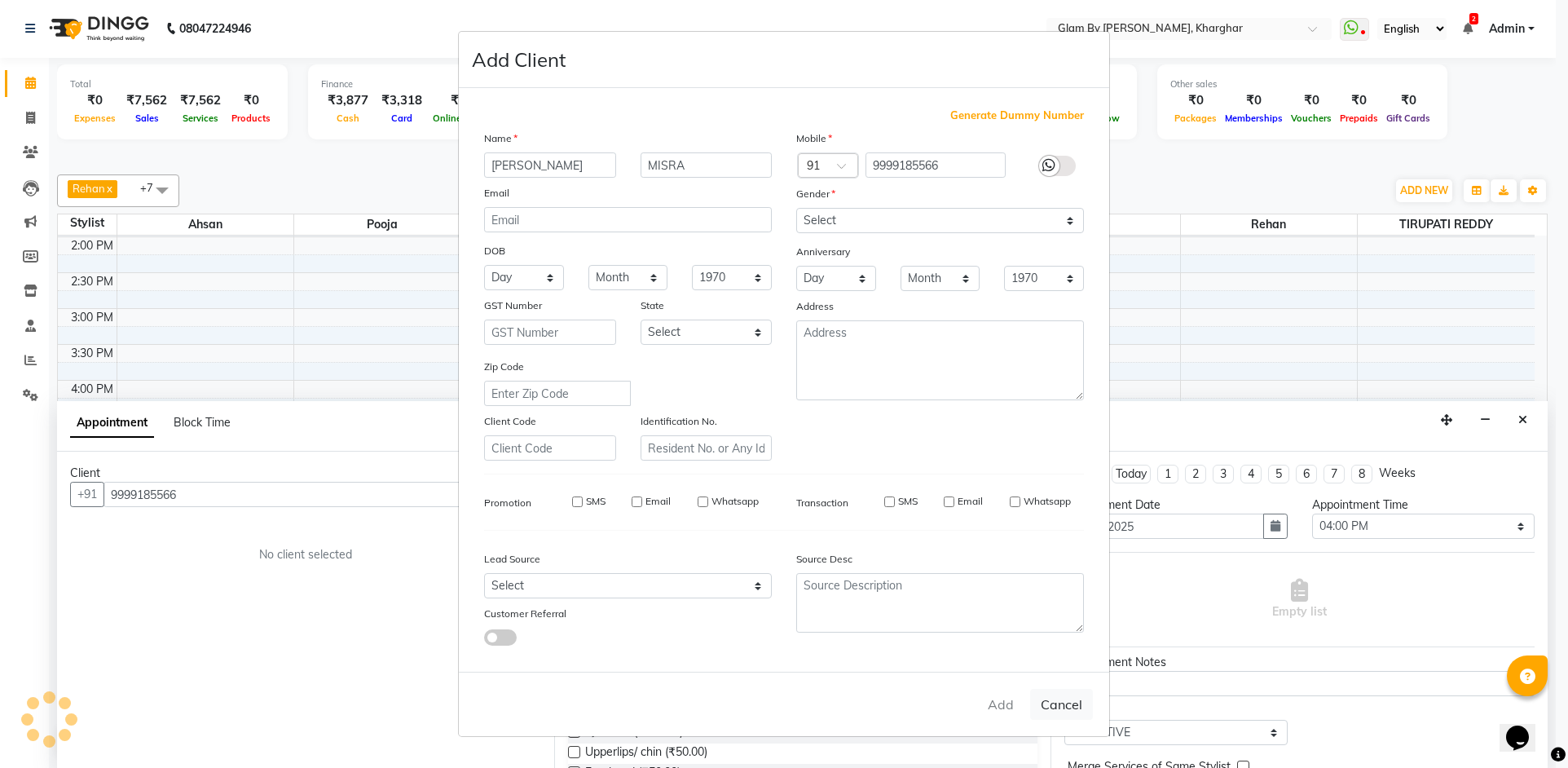
select select
checkbox input "false"
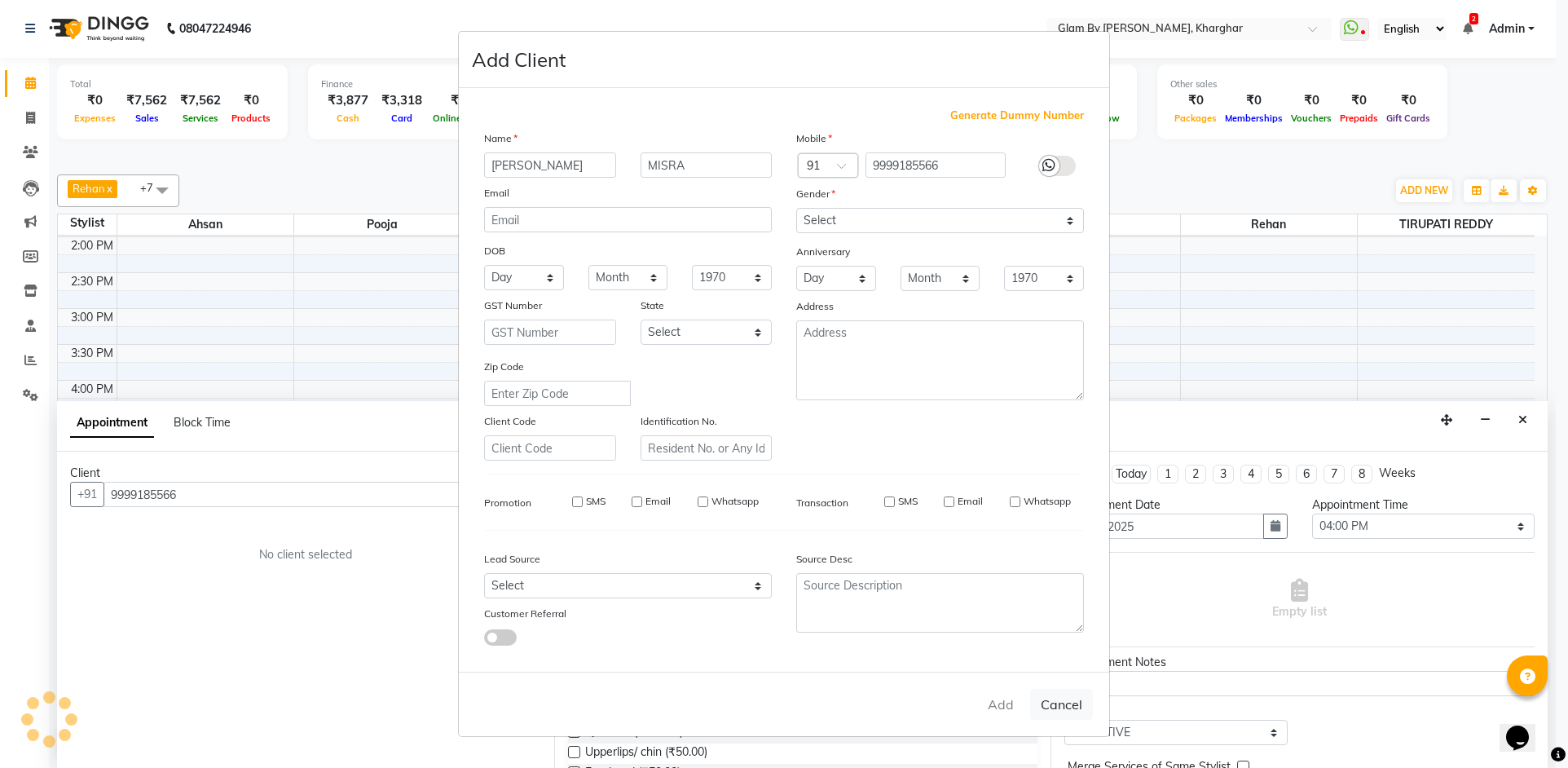
checkbox input "false"
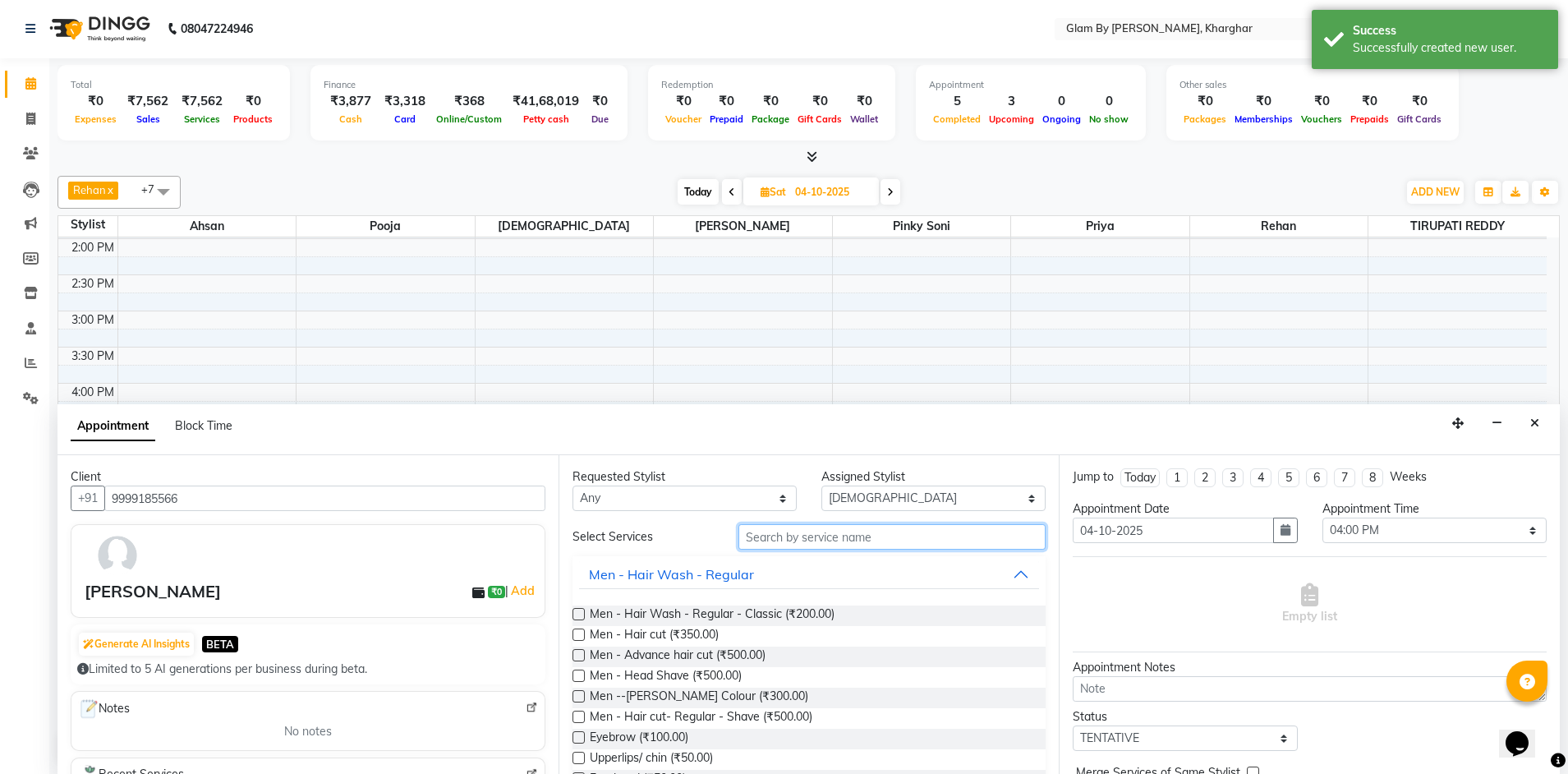
click at [759, 534] on input "text" at bounding box center [892, 537] width 307 height 26
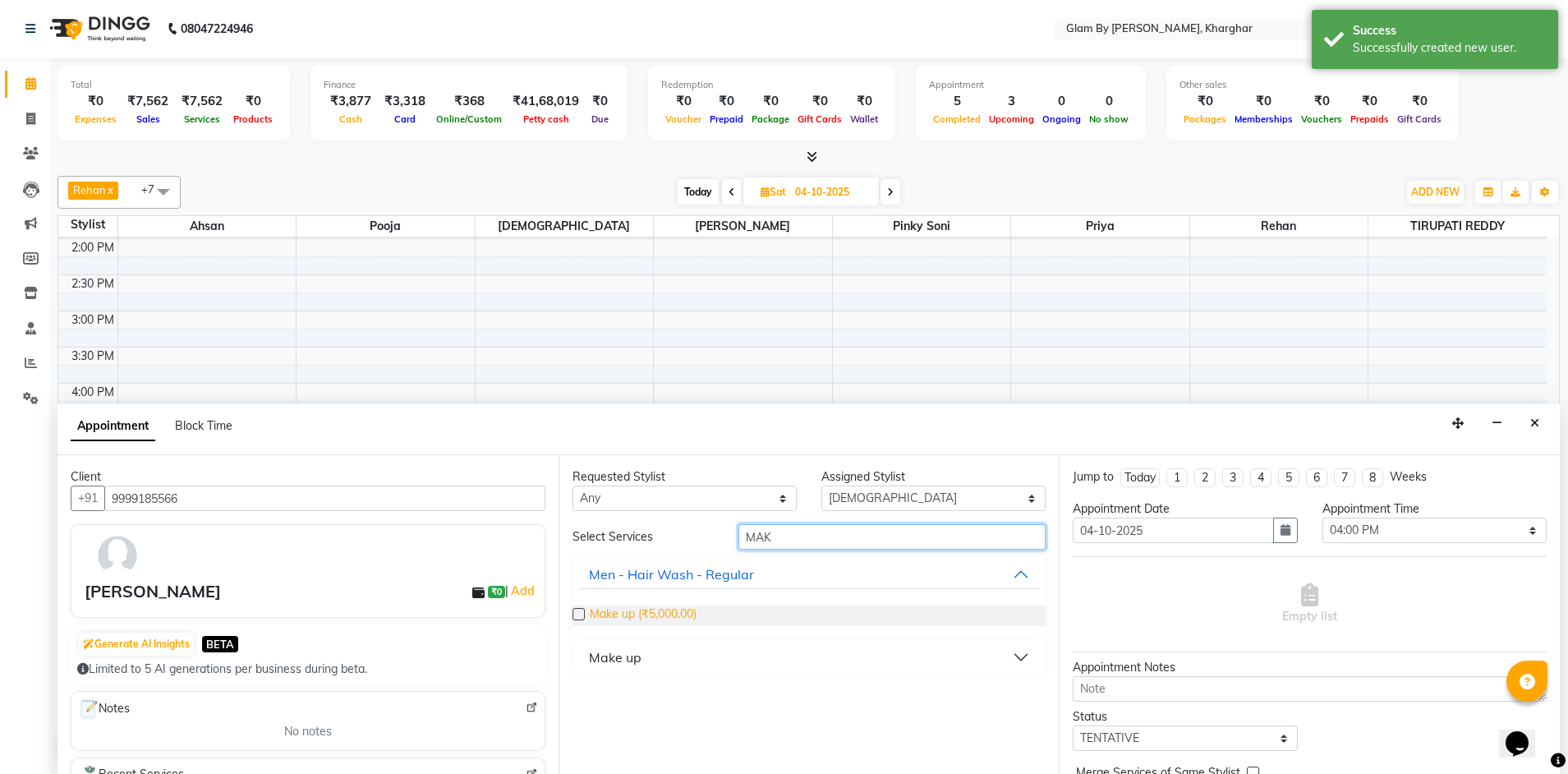
type input "MAK"
click at [672, 611] on span "Make up (₹5,000.00)" at bounding box center [642, 615] width 107 height 21
checkbox input "false"
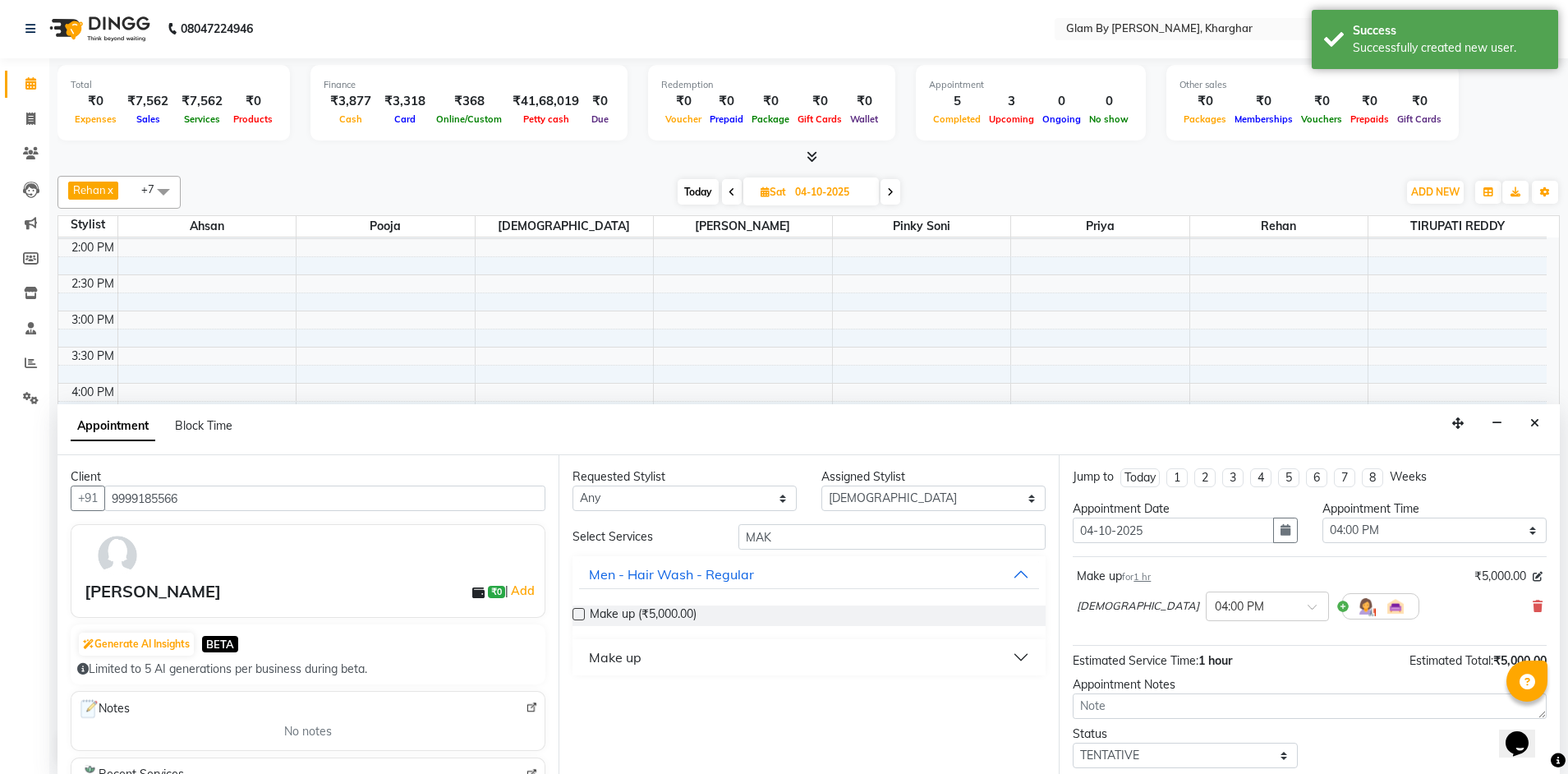
click at [1003, 657] on button "Make up" at bounding box center [810, 657] width 461 height 30
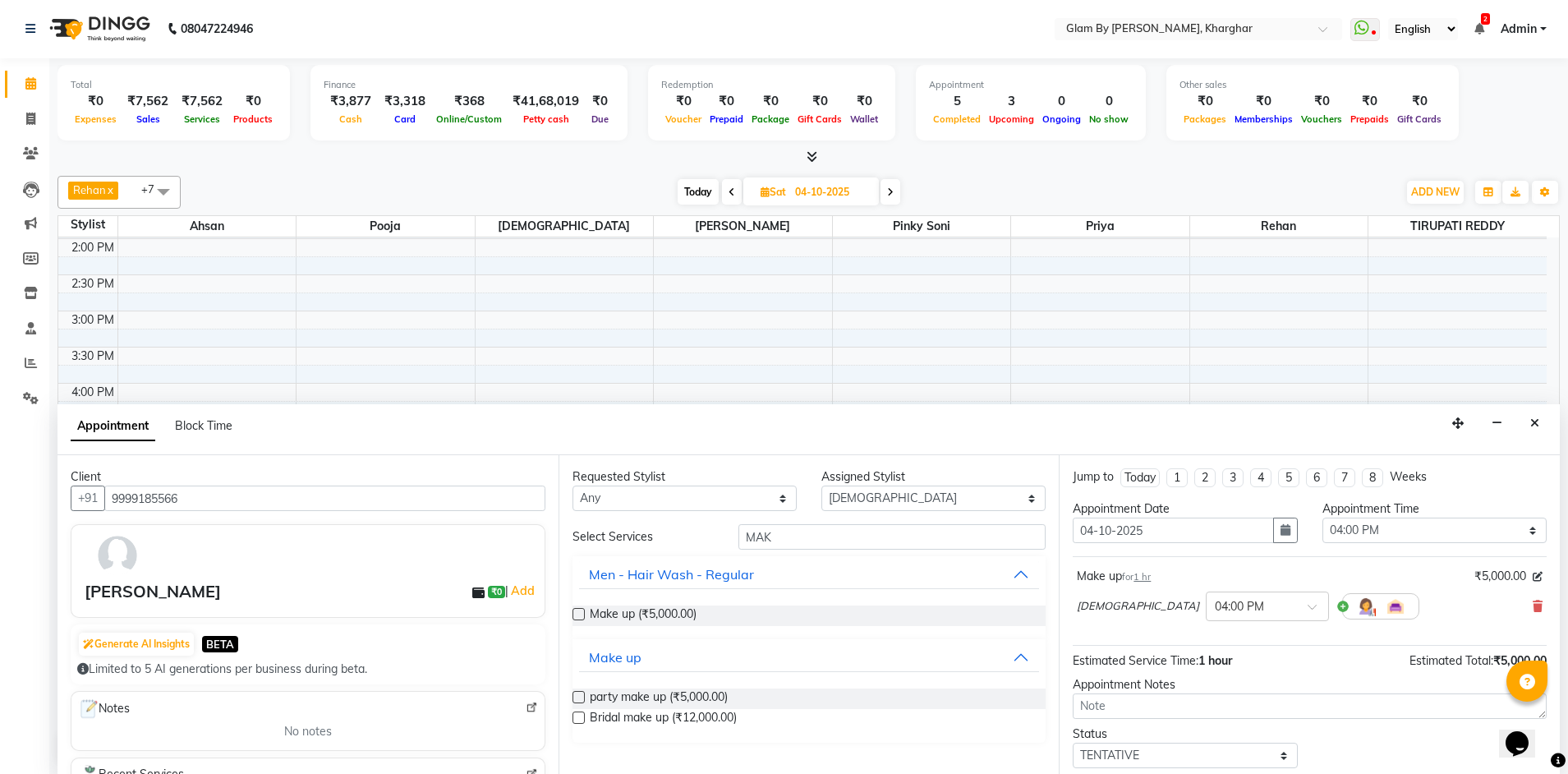
click at [581, 718] on label at bounding box center [579, 717] width 12 height 12
click at [581, 718] on input "checkbox" at bounding box center [578, 719] width 11 height 11
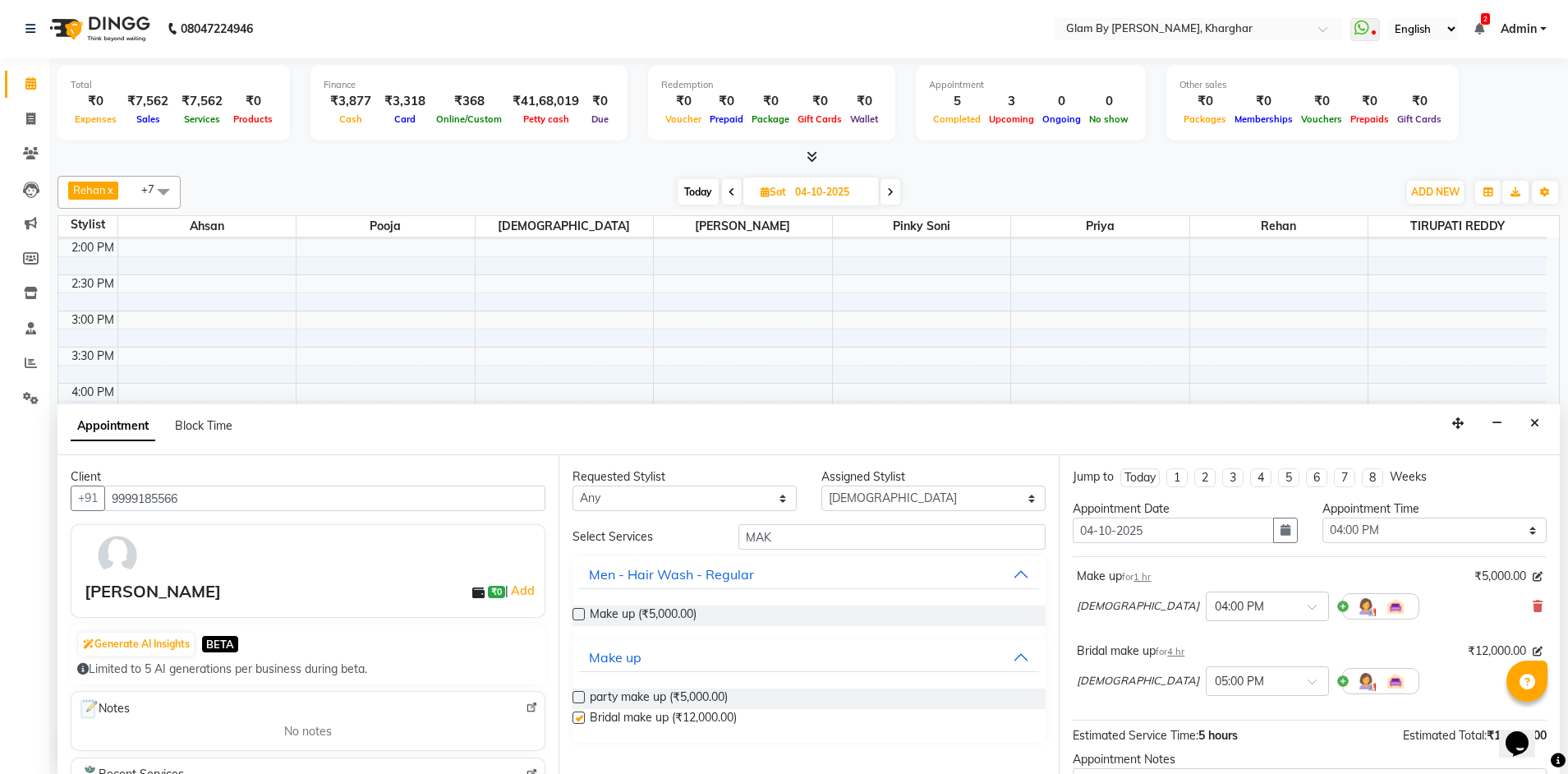
checkbox input "false"
click at [1530, 602] on div "Make up for 1 hr ₹5,000.00 [PERSON_NAME] × 04:00 PM" at bounding box center [1309, 597] width 474 height 68
click at [1533, 605] on icon at bounding box center [1538, 606] width 10 height 12
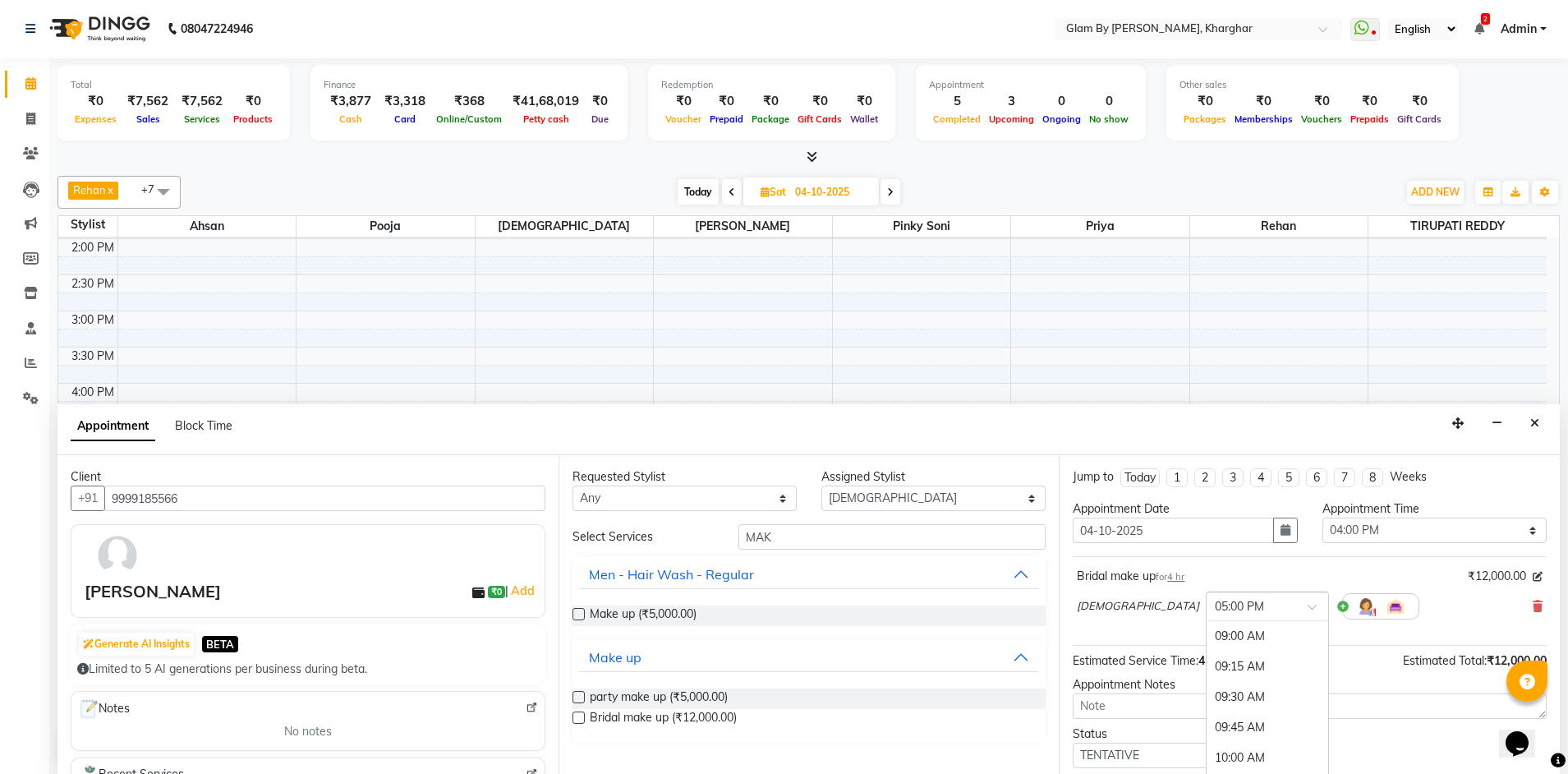
click at [1215, 612] on input "text" at bounding box center [1251, 604] width 72 height 17
click at [1207, 678] on div "04:00 PM" at bounding box center [1268, 678] width 122 height 30
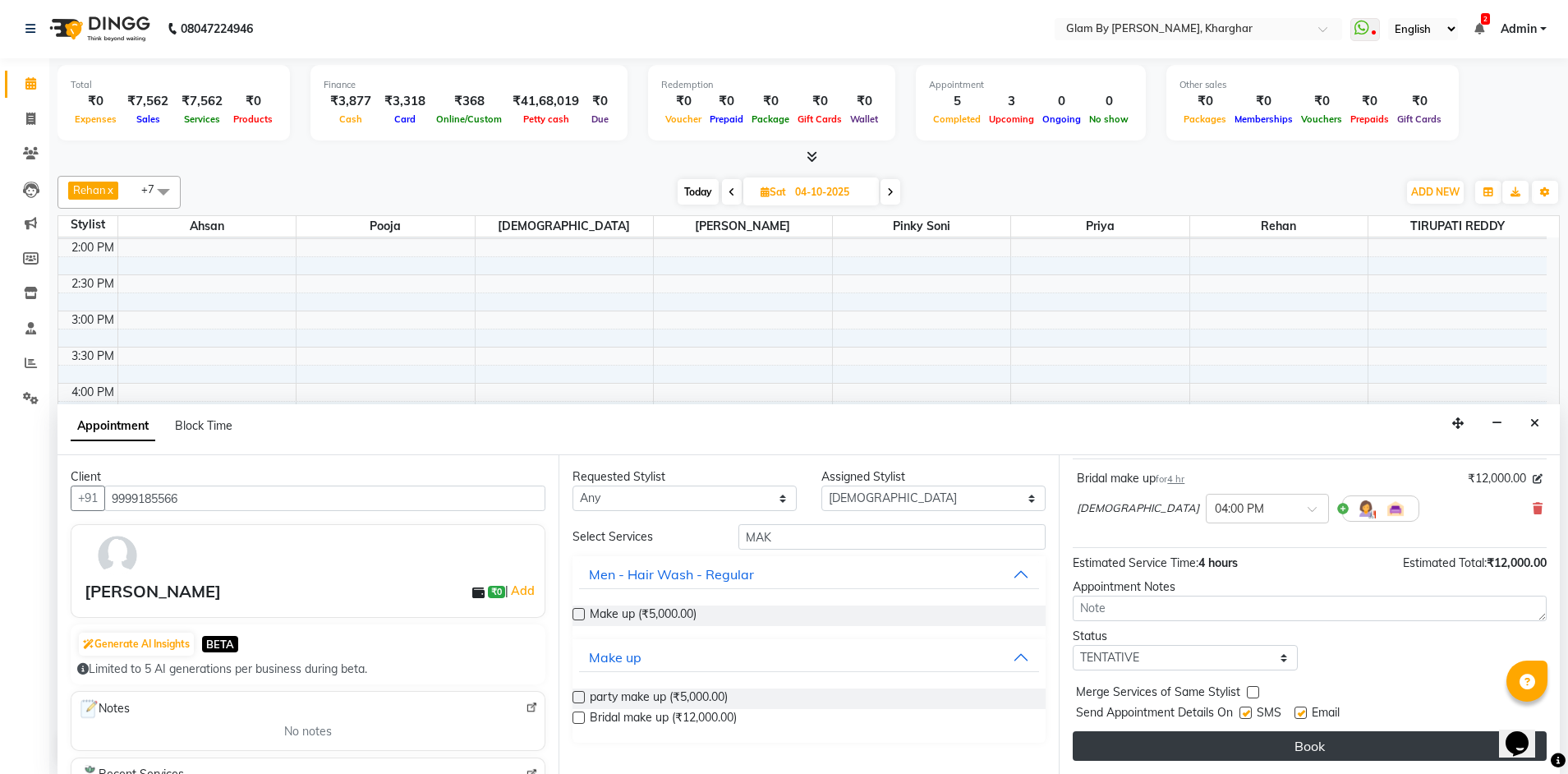
click at [1329, 751] on button "Book" at bounding box center [1309, 746] width 474 height 30
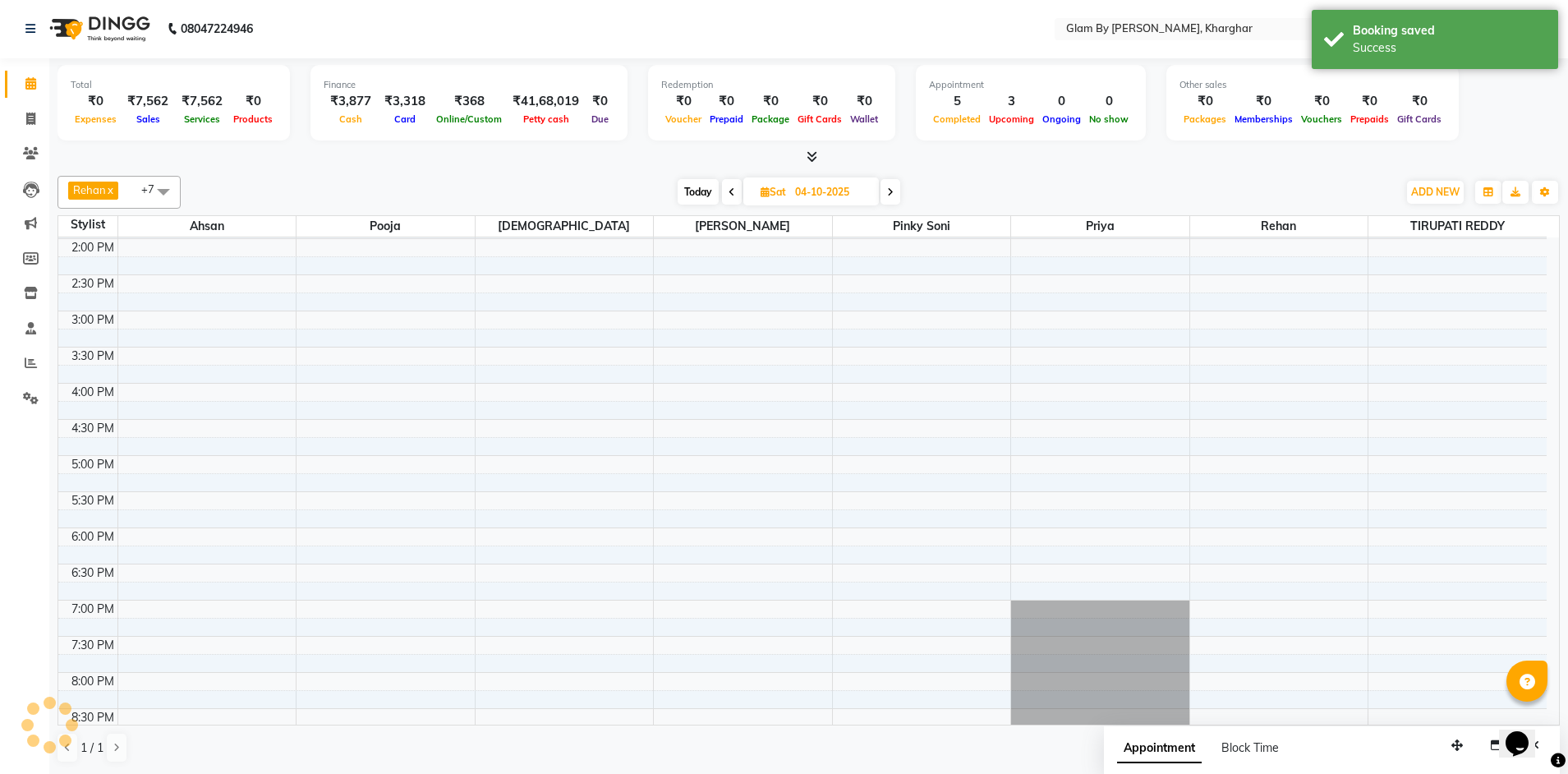
scroll to position [0, 0]
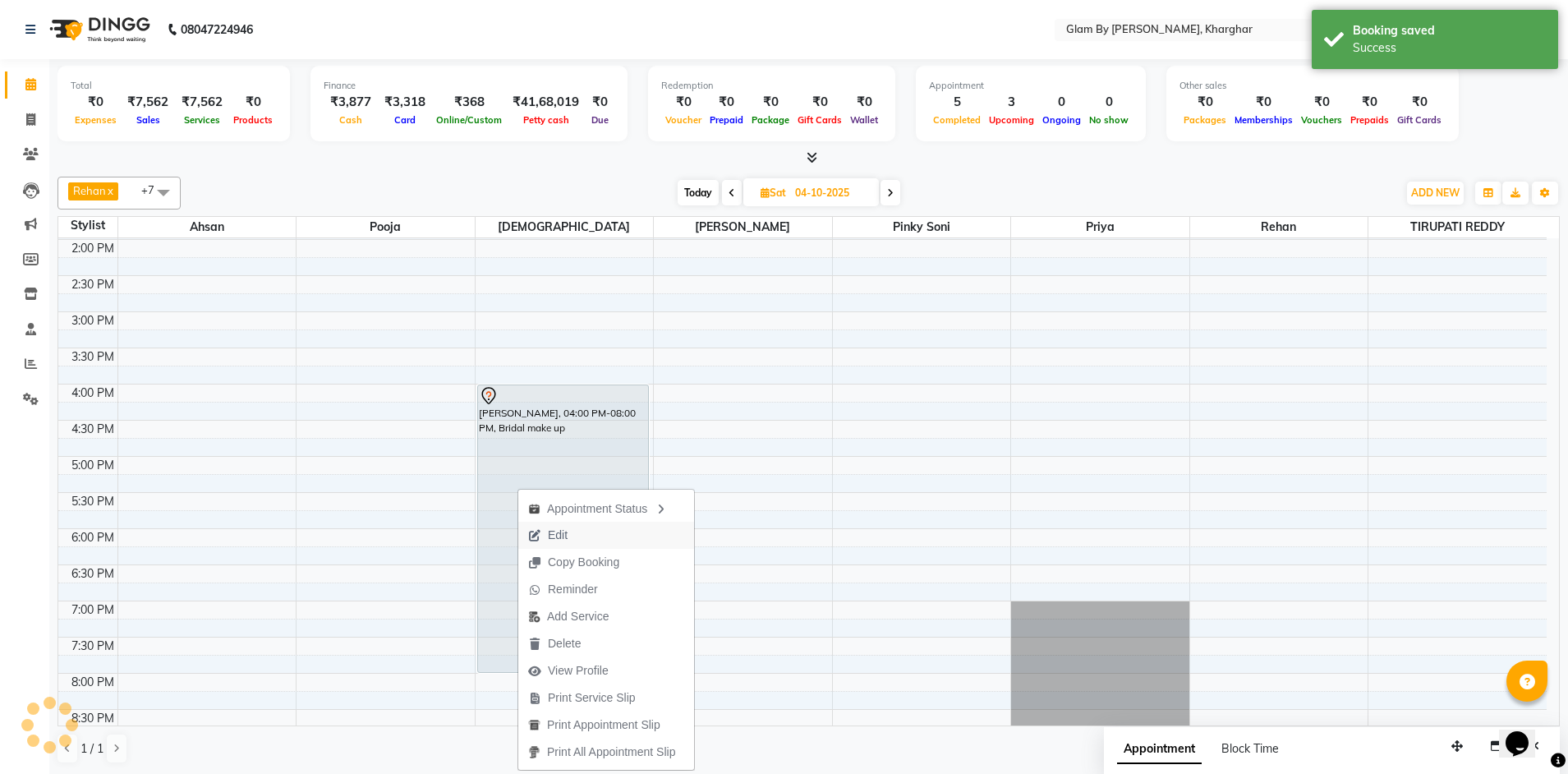
click at [561, 537] on span "Edit" at bounding box center [558, 535] width 20 height 17
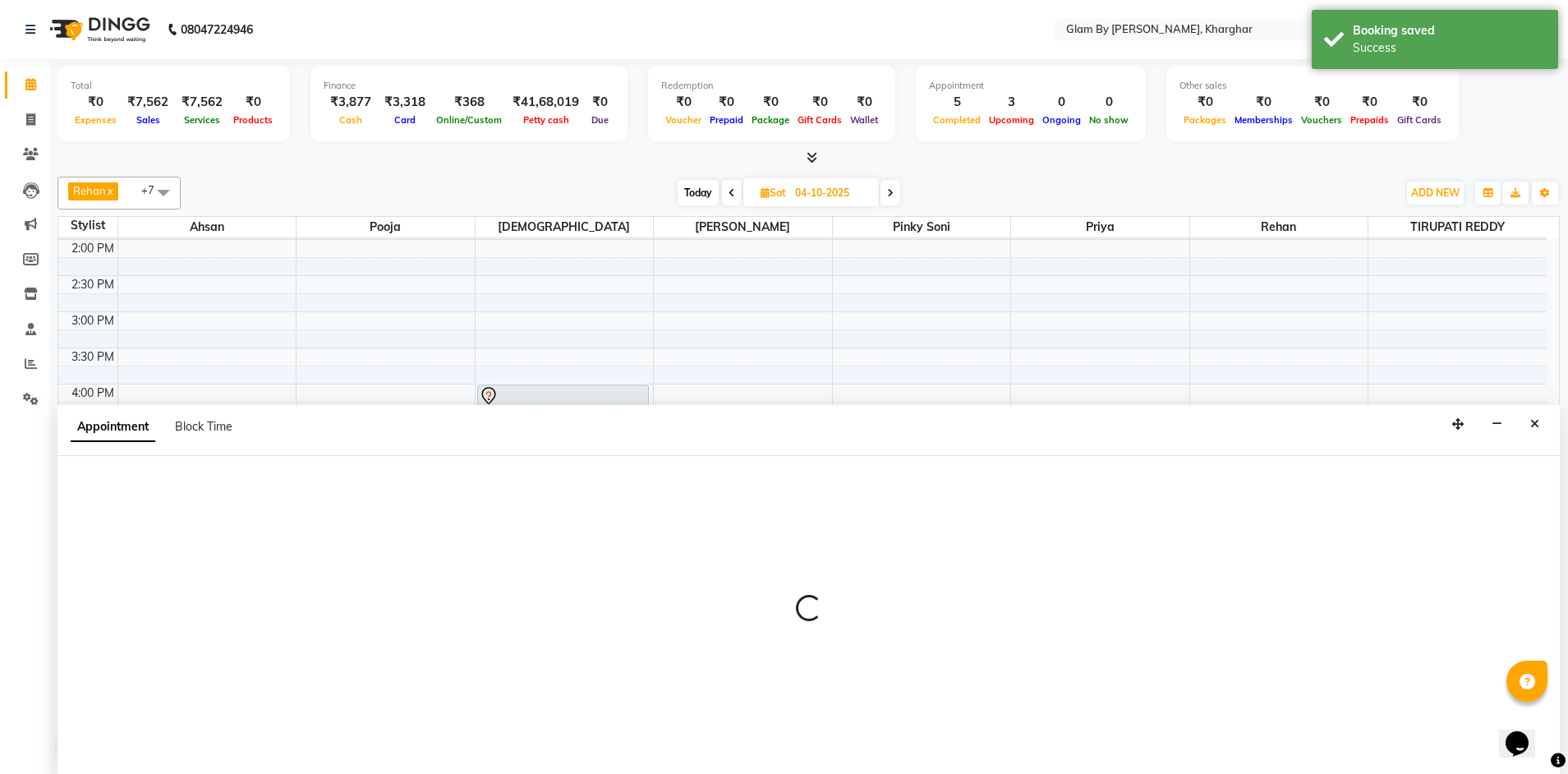
scroll to position [1, 0]
select select "tentative"
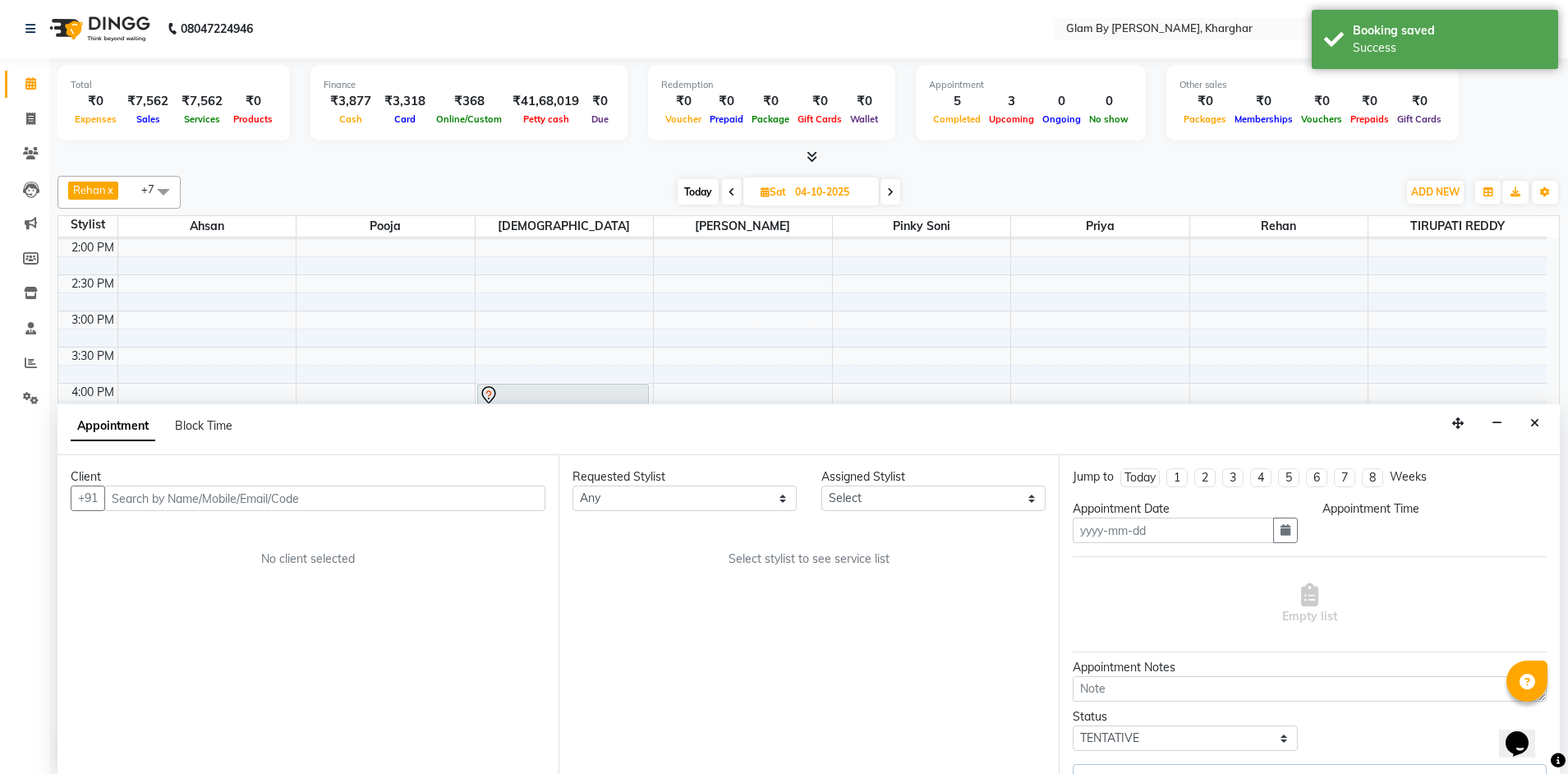
type input "04-10-2025"
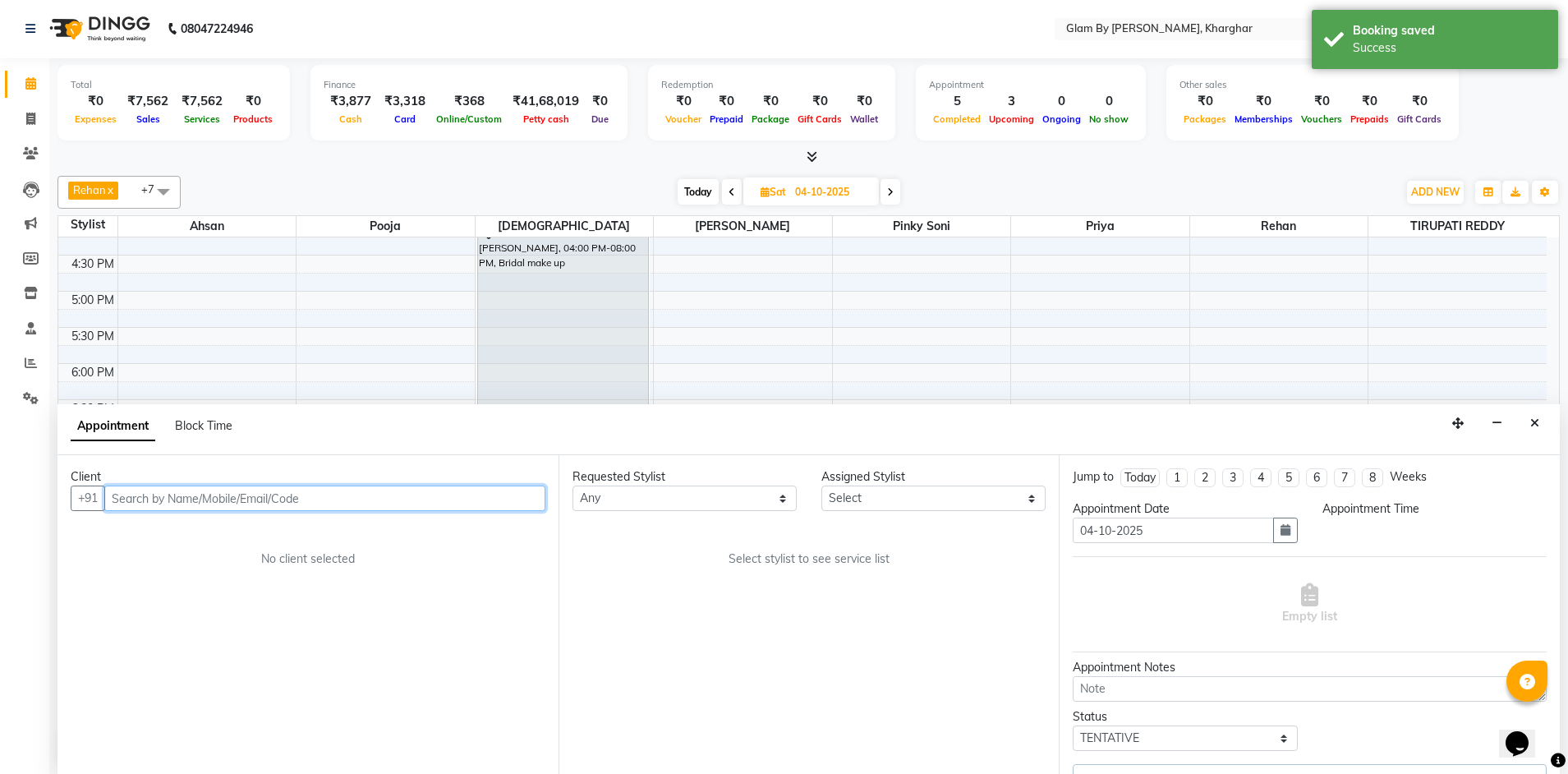
select select "24145"
select select "960"
select select "1669"
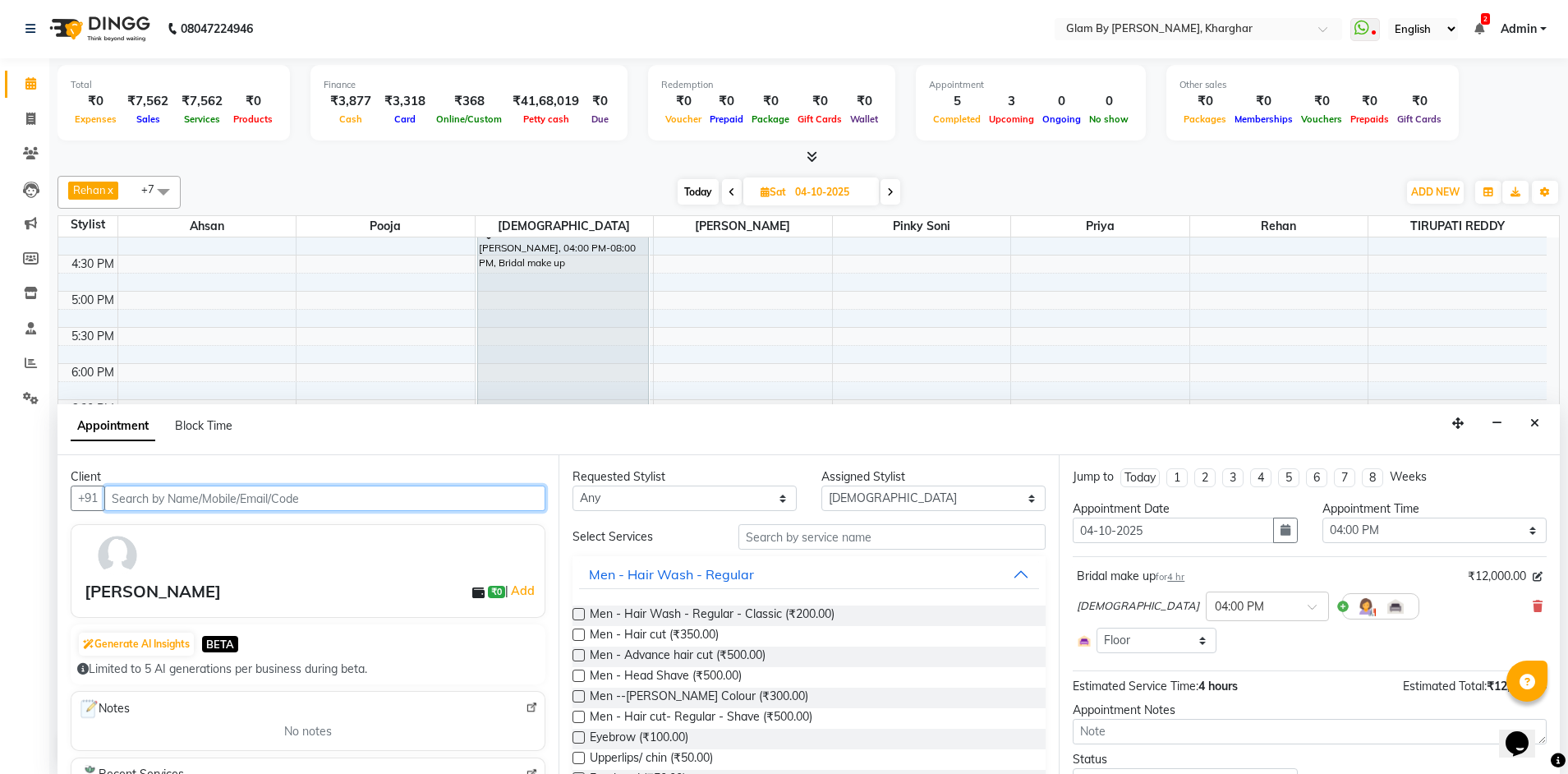
scroll to position [76, 0]
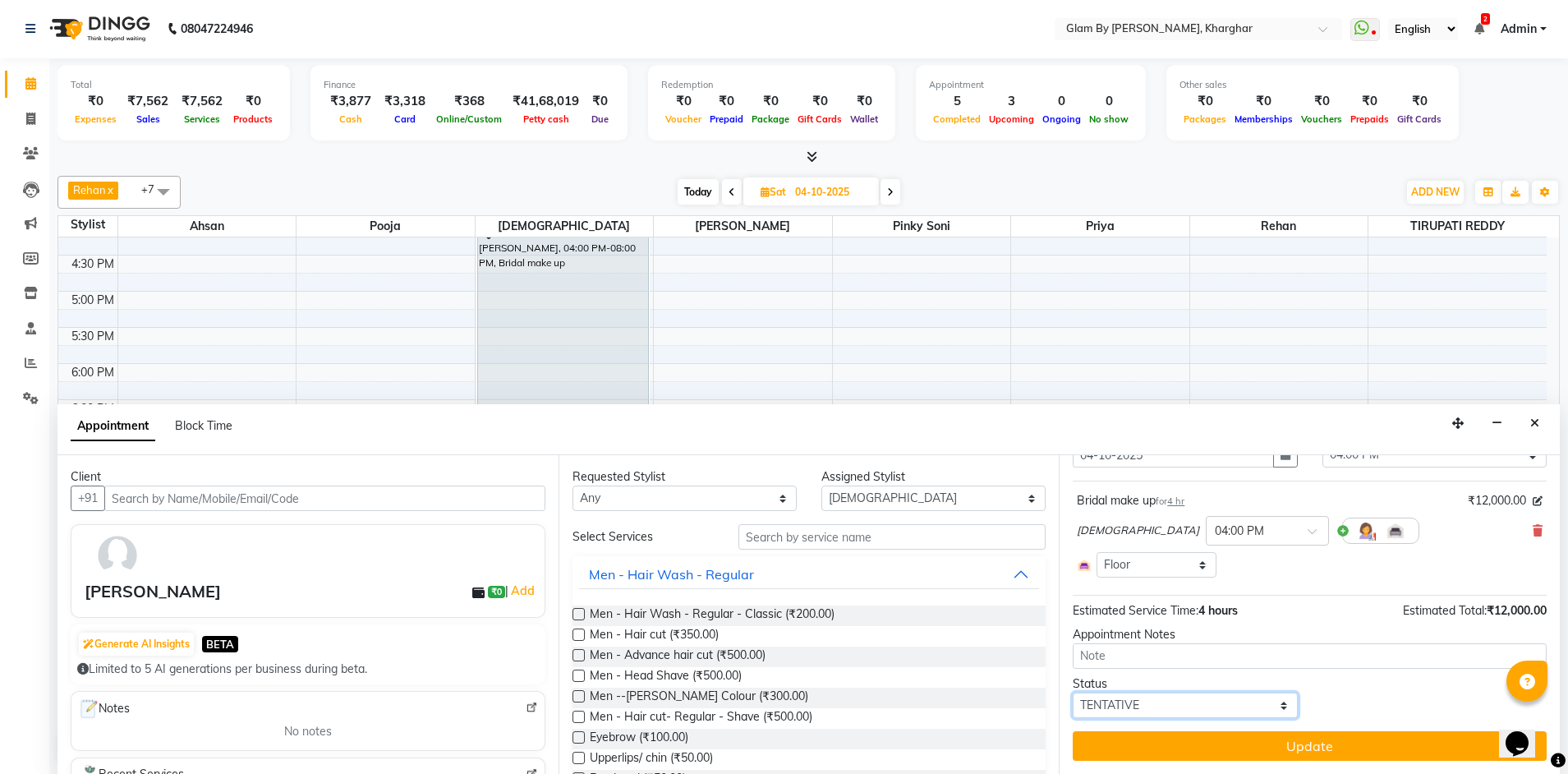
click at [1105, 707] on select "Select TENTATIVE CONFIRM UPCOMING" at bounding box center [1184, 705] width 224 height 26
select select "confirm booking"
click at [1072, 692] on select "Select TENTATIVE CONFIRM UPCOMING" at bounding box center [1184, 705] width 224 height 26
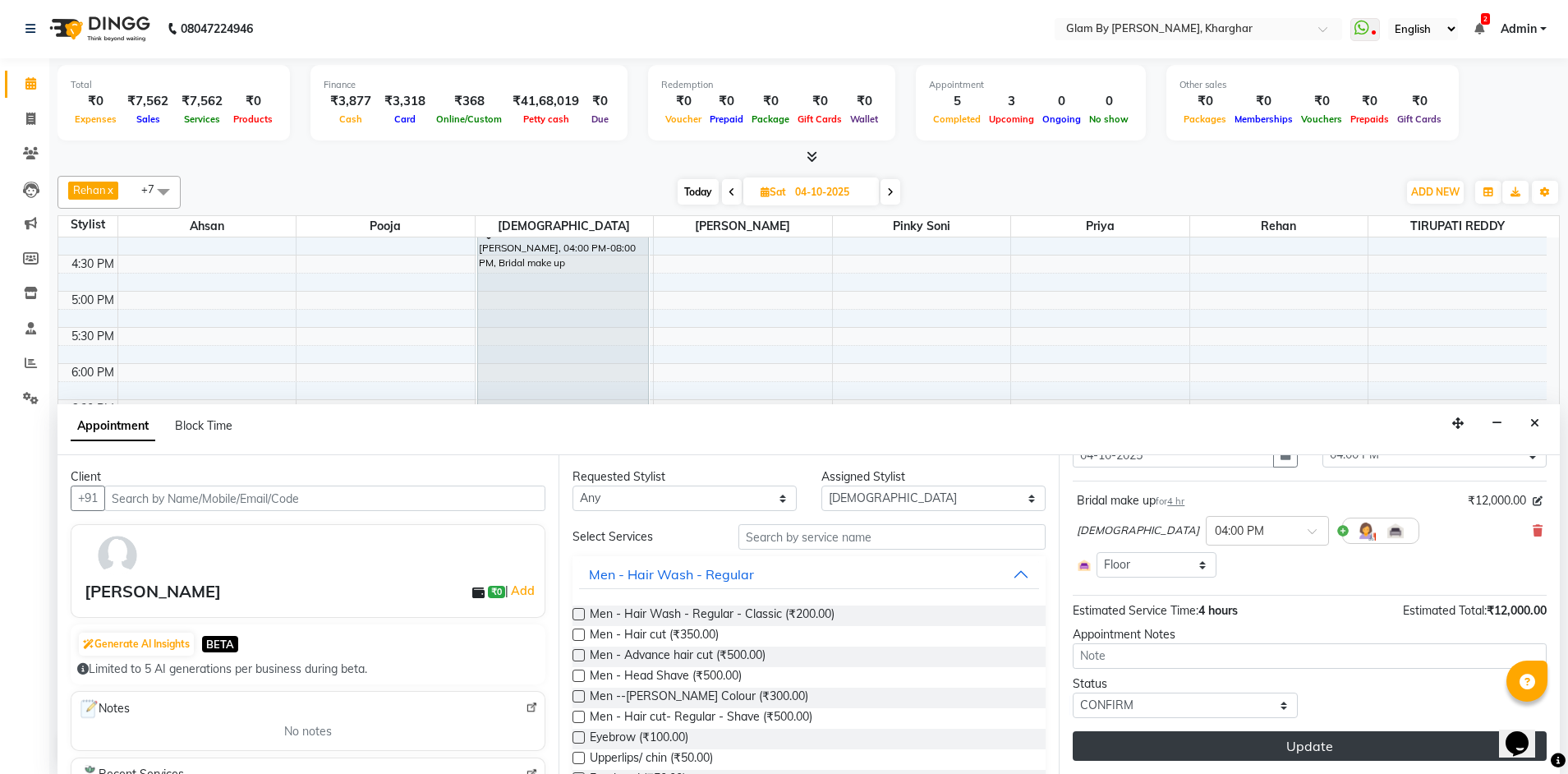
click at [1284, 745] on button "Update" at bounding box center [1309, 746] width 474 height 30
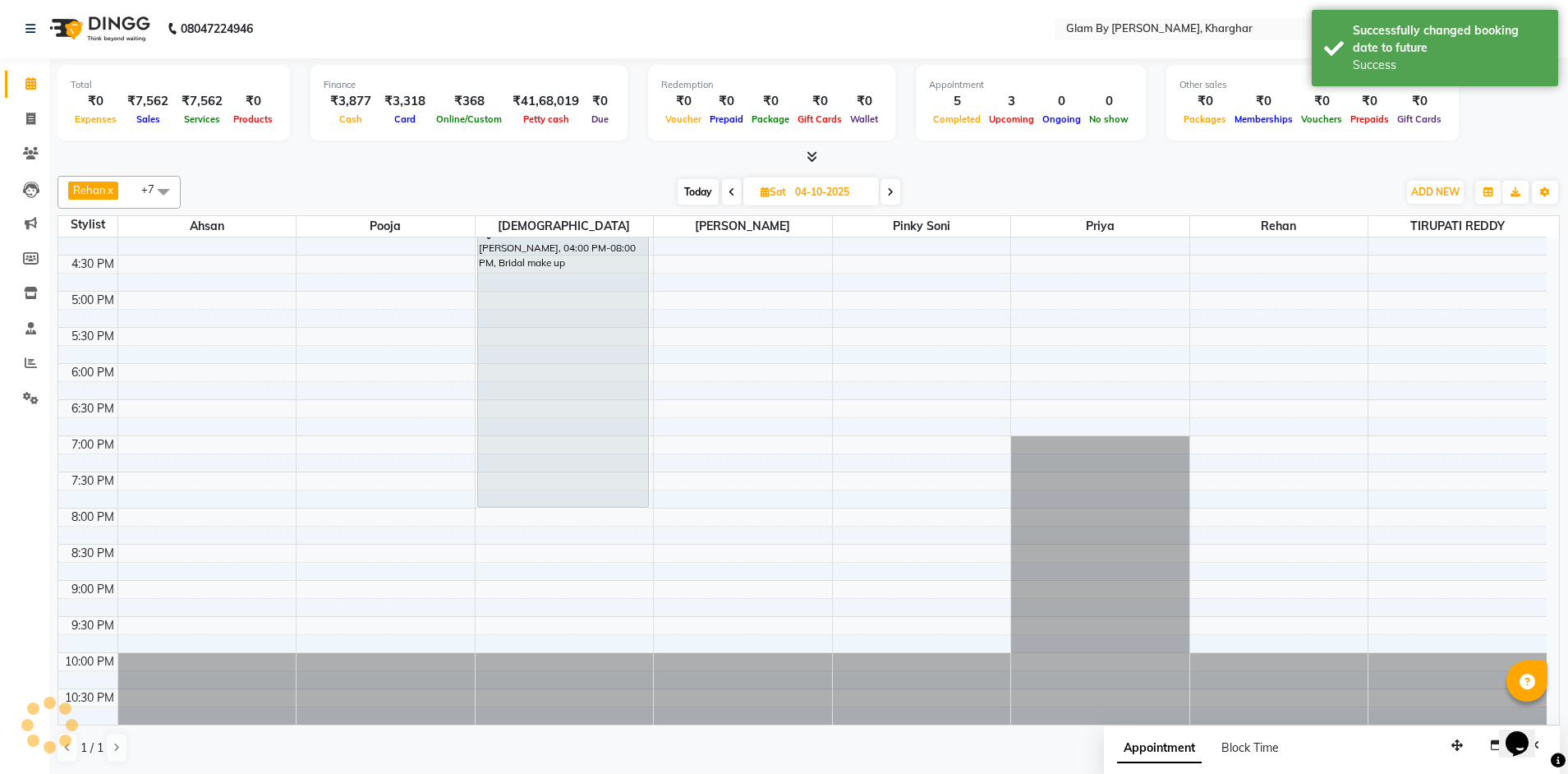
scroll to position [0, 0]
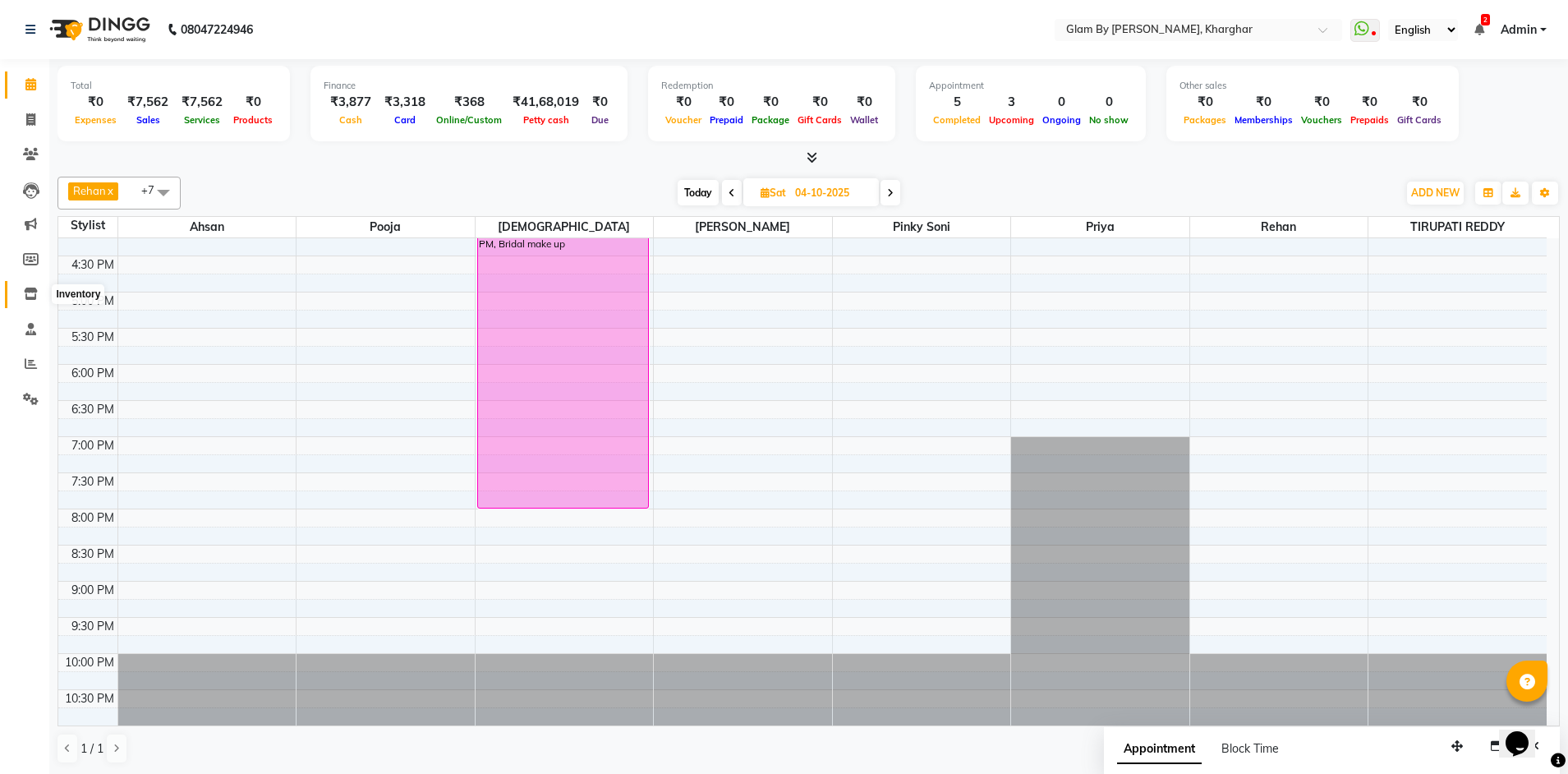
click at [28, 295] on icon at bounding box center [31, 293] width 14 height 12
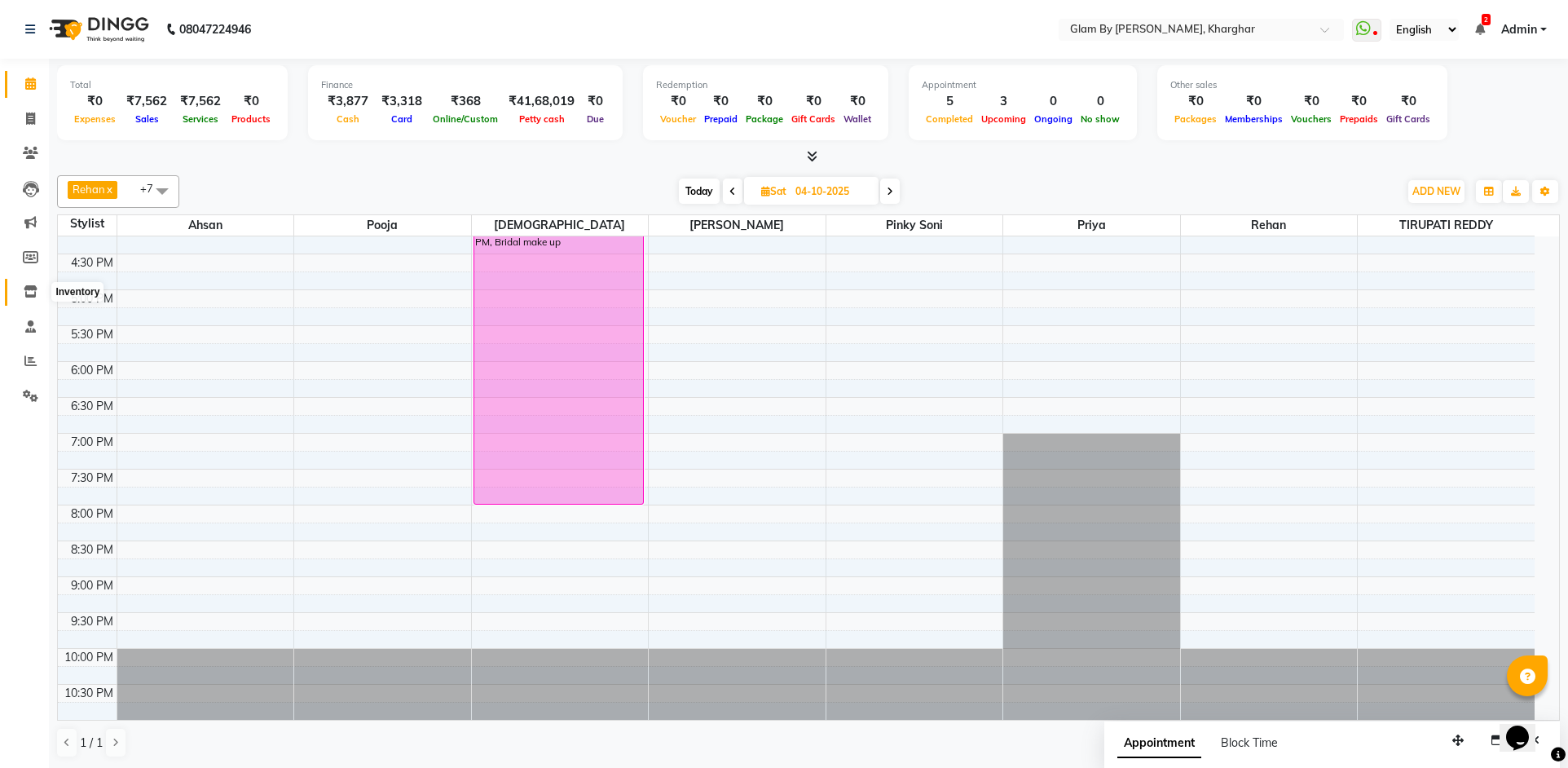
select select
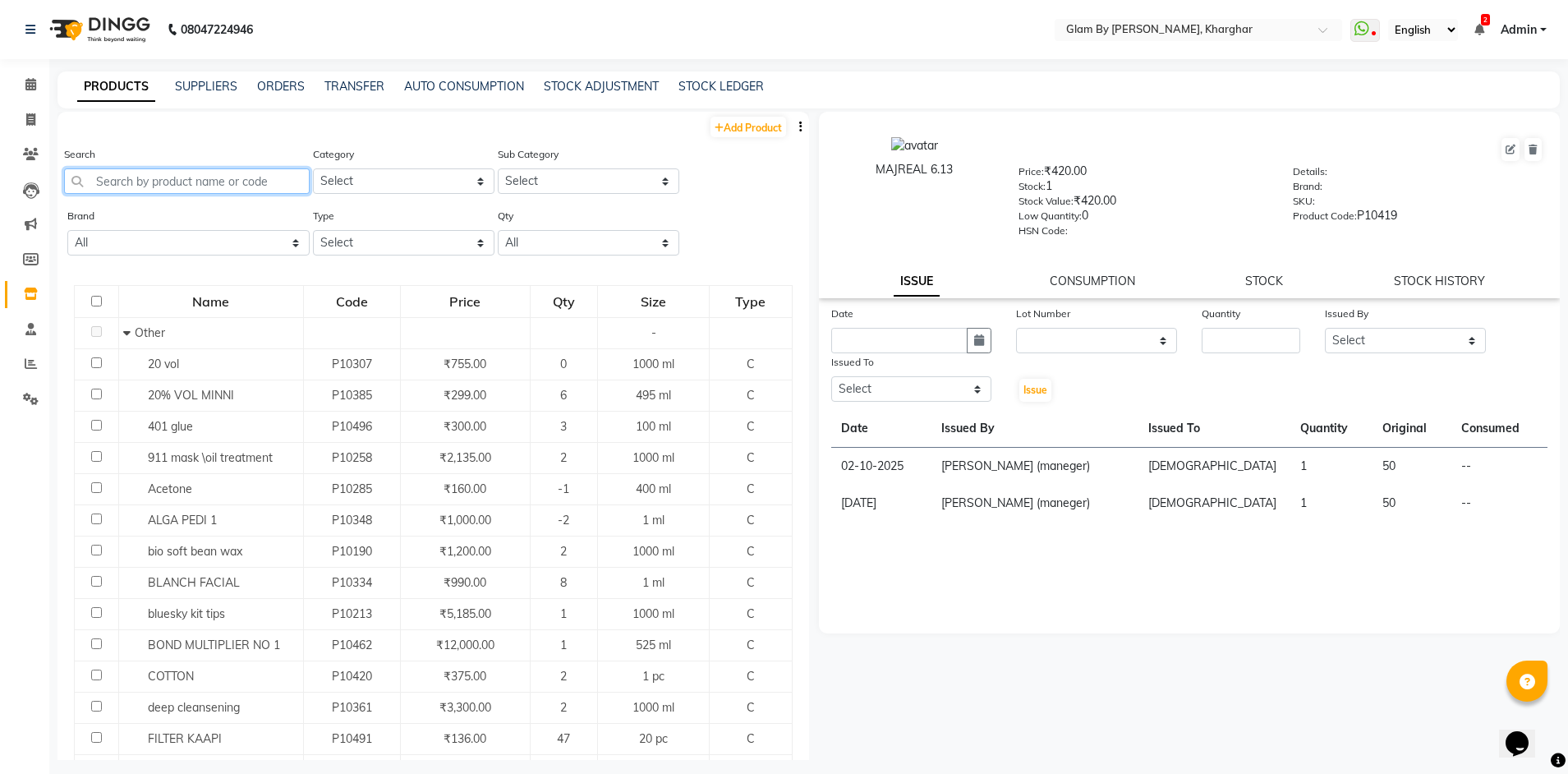
click at [124, 177] on input "text" at bounding box center [187, 182] width 245 height 26
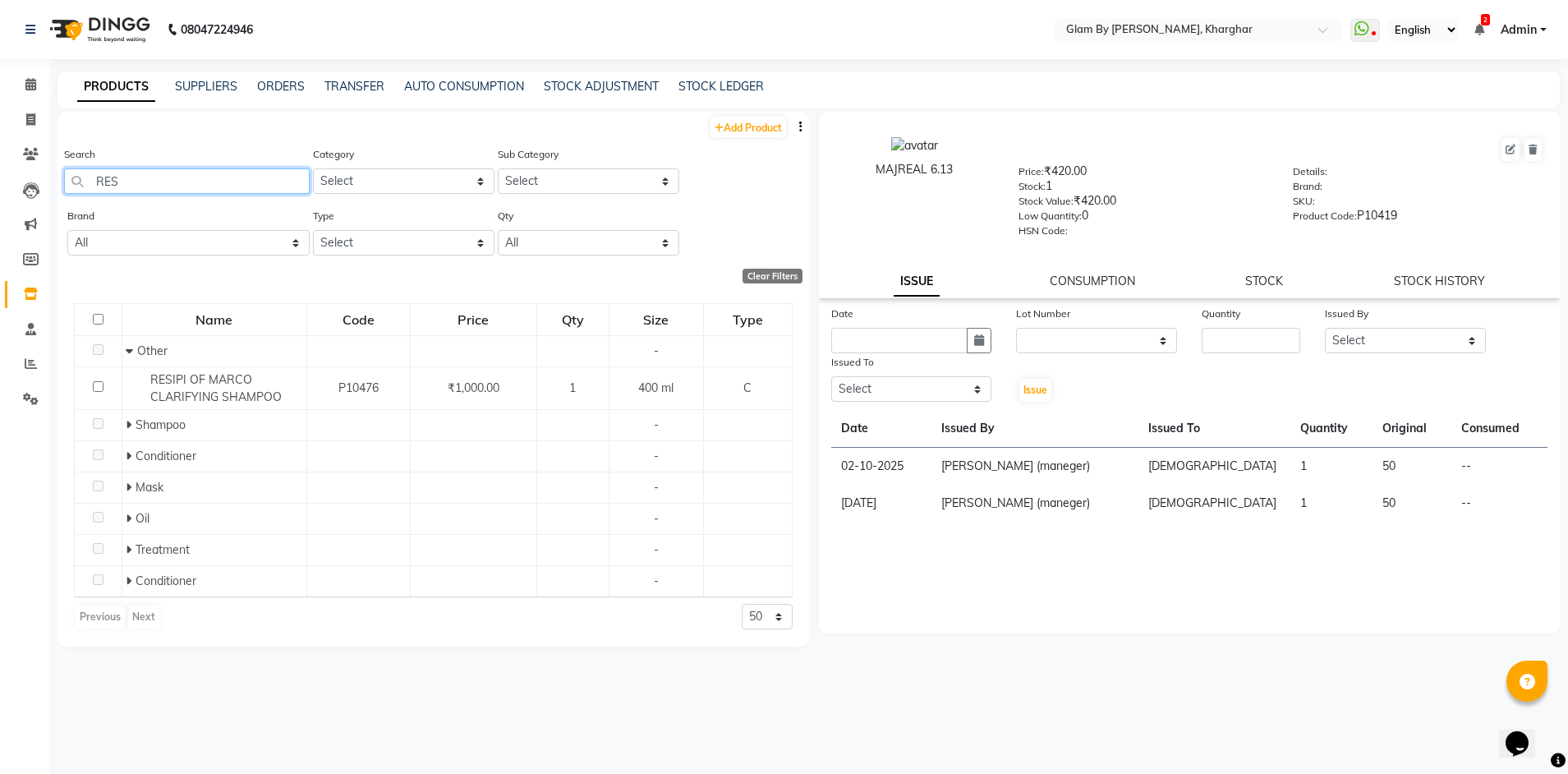
click at [138, 180] on input "RES" at bounding box center [187, 182] width 245 height 26
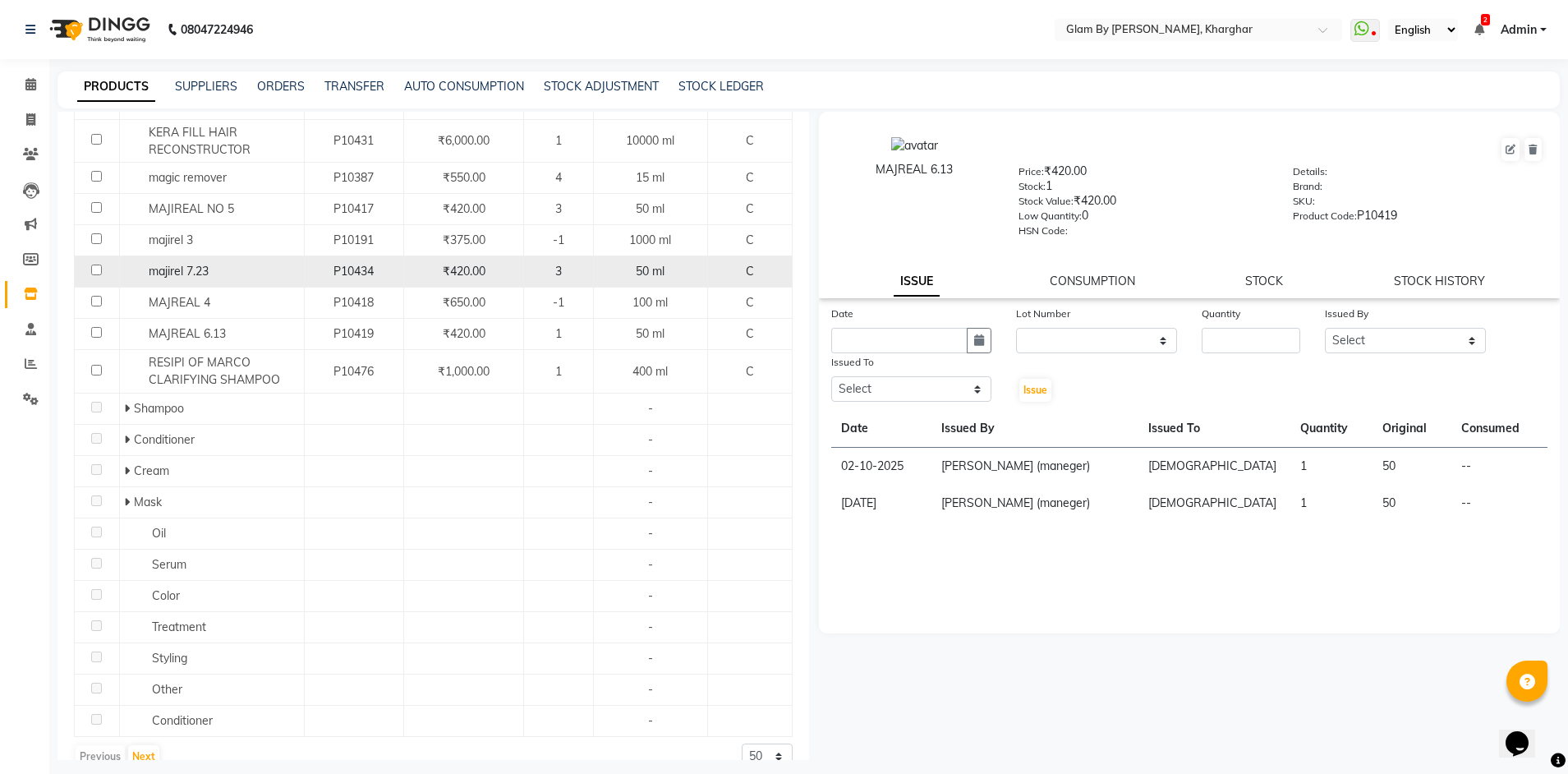
scroll to position [305, 0]
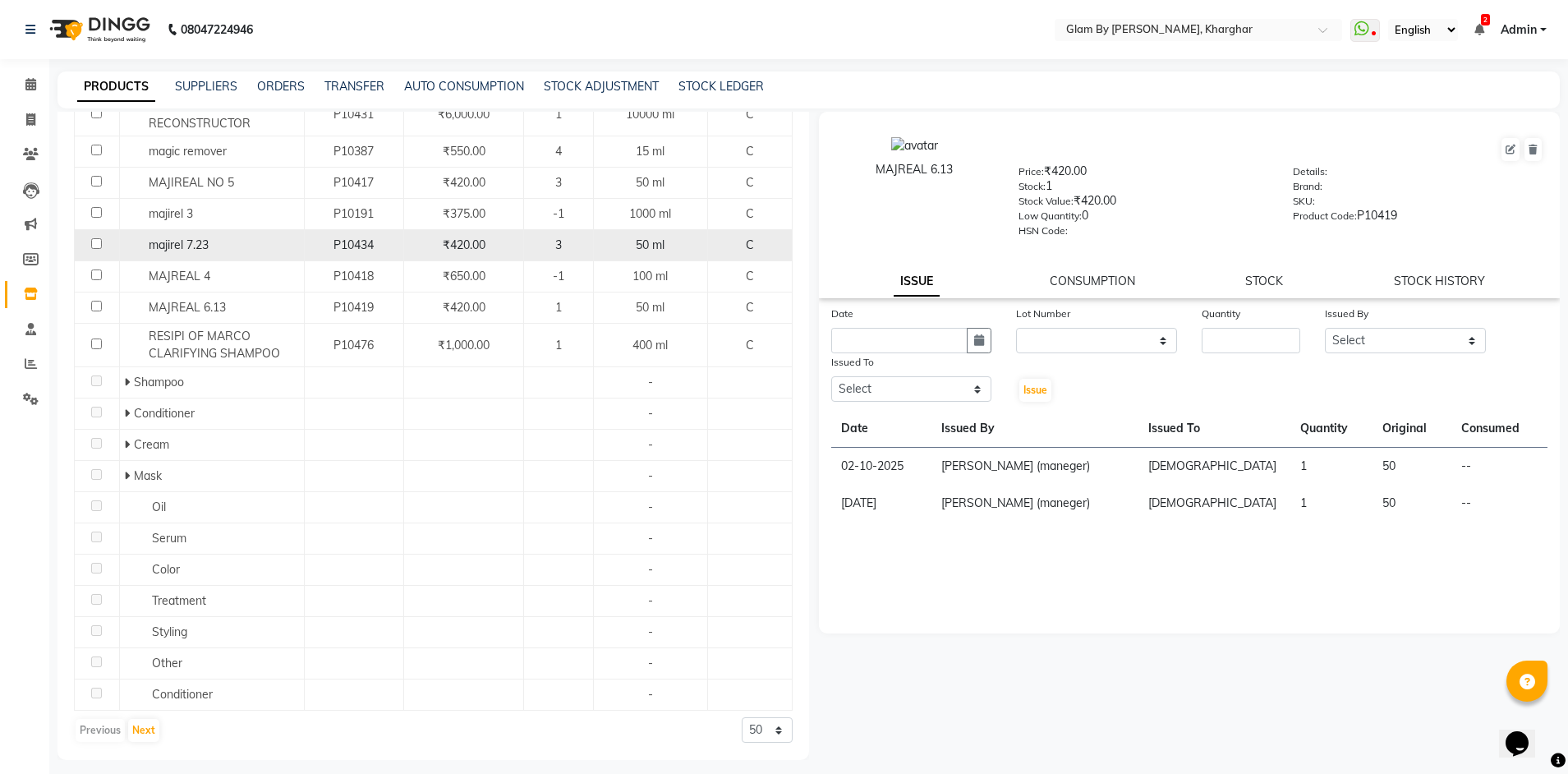
type input "R"
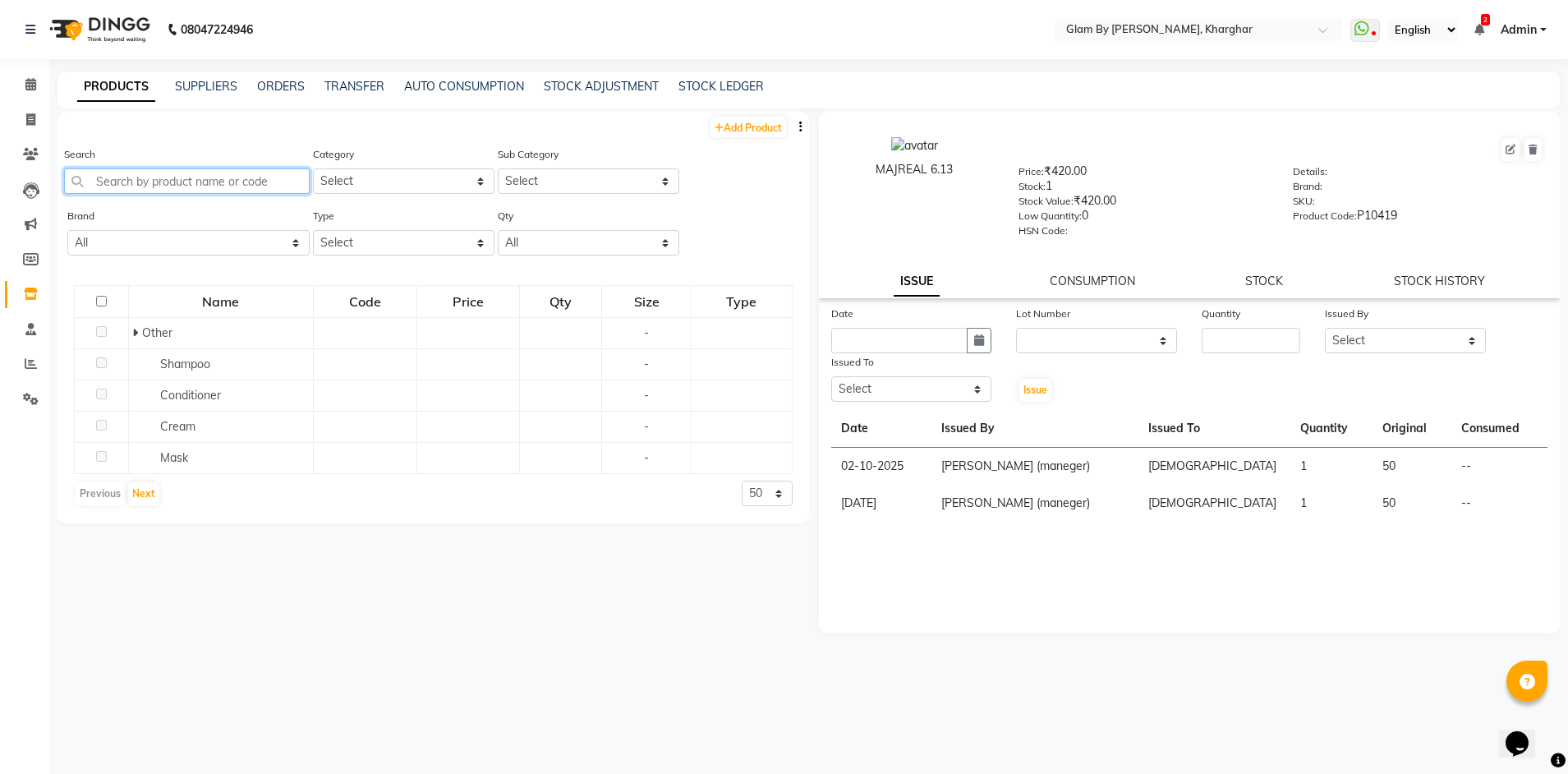
scroll to position [0, 0]
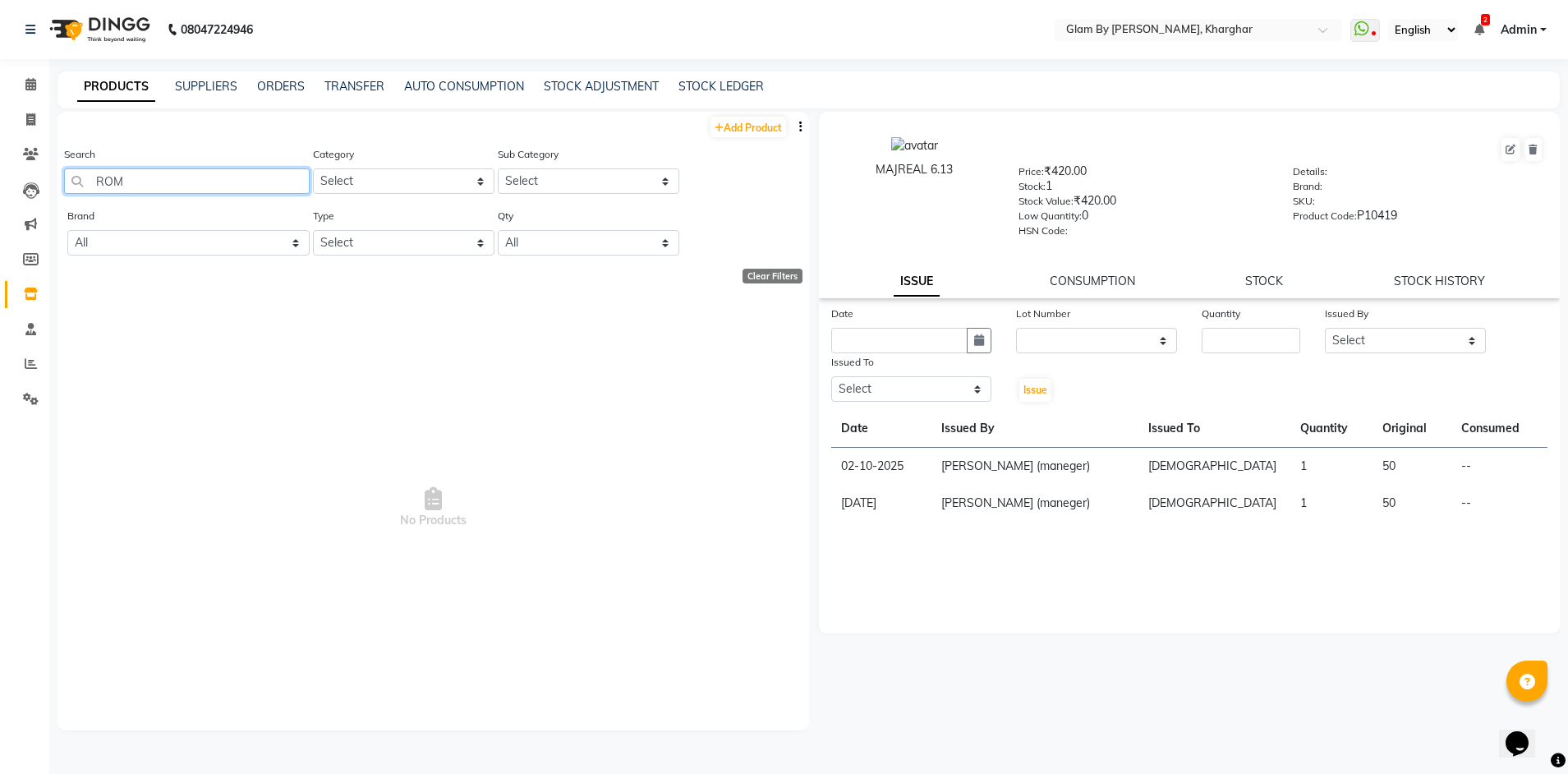
click at [141, 185] on input "ROM" at bounding box center [187, 182] width 245 height 26
click at [119, 184] on input "REC" at bounding box center [187, 182] width 245 height 26
type input "RECI"
drag, startPoint x: 121, startPoint y: 184, endPoint x: 92, endPoint y: 184, distance: 29.0
click at [92, 184] on input "RECI" at bounding box center [187, 182] width 245 height 26
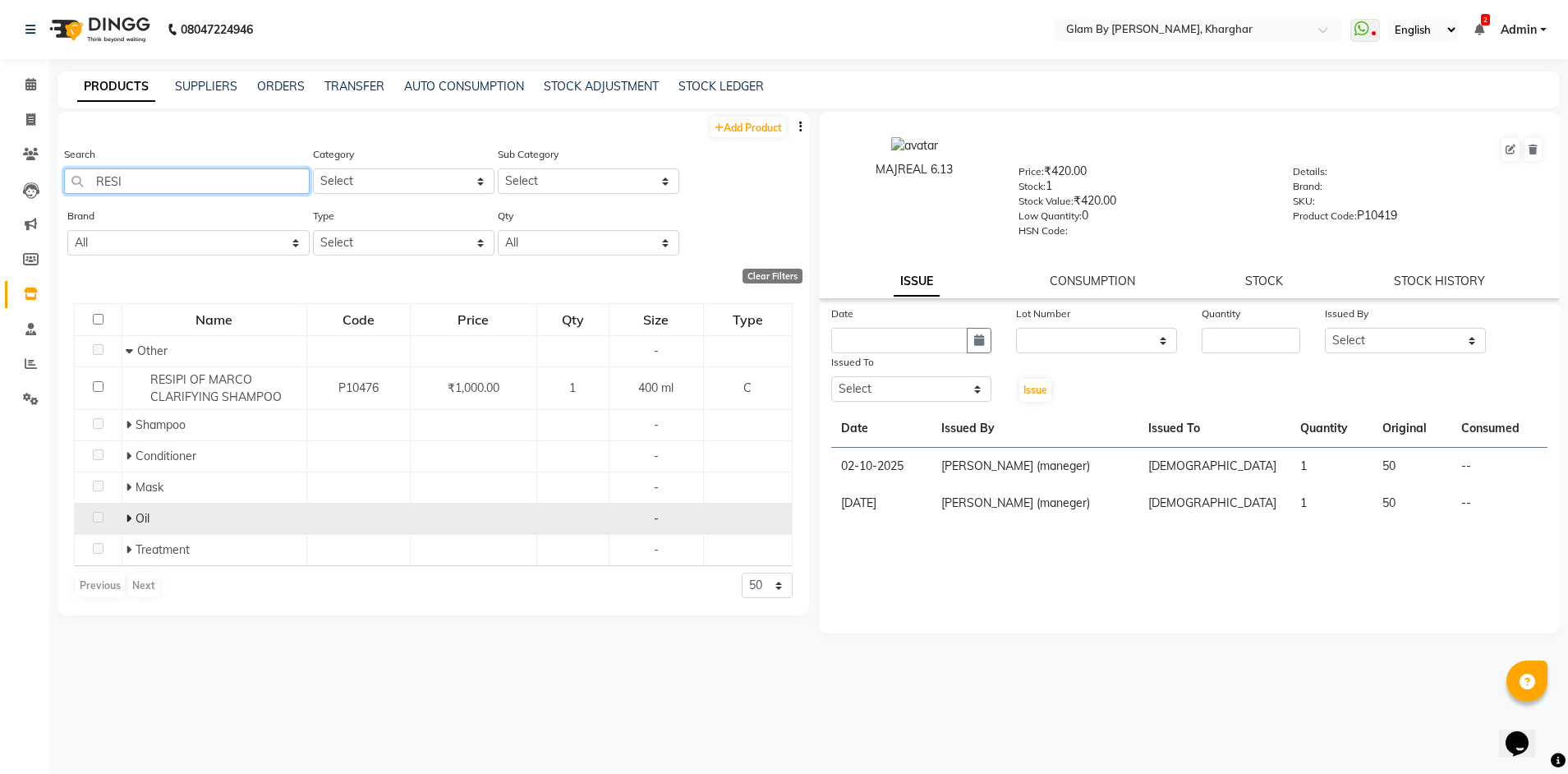
type input "RESI"
click at [162, 523] on div "Oil" at bounding box center [213, 518] width 176 height 17
drag, startPoint x: 126, startPoint y: 523, endPoint x: 119, endPoint y: 517, distance: 9.2
click at [126, 522] on icon at bounding box center [129, 519] width 6 height 12
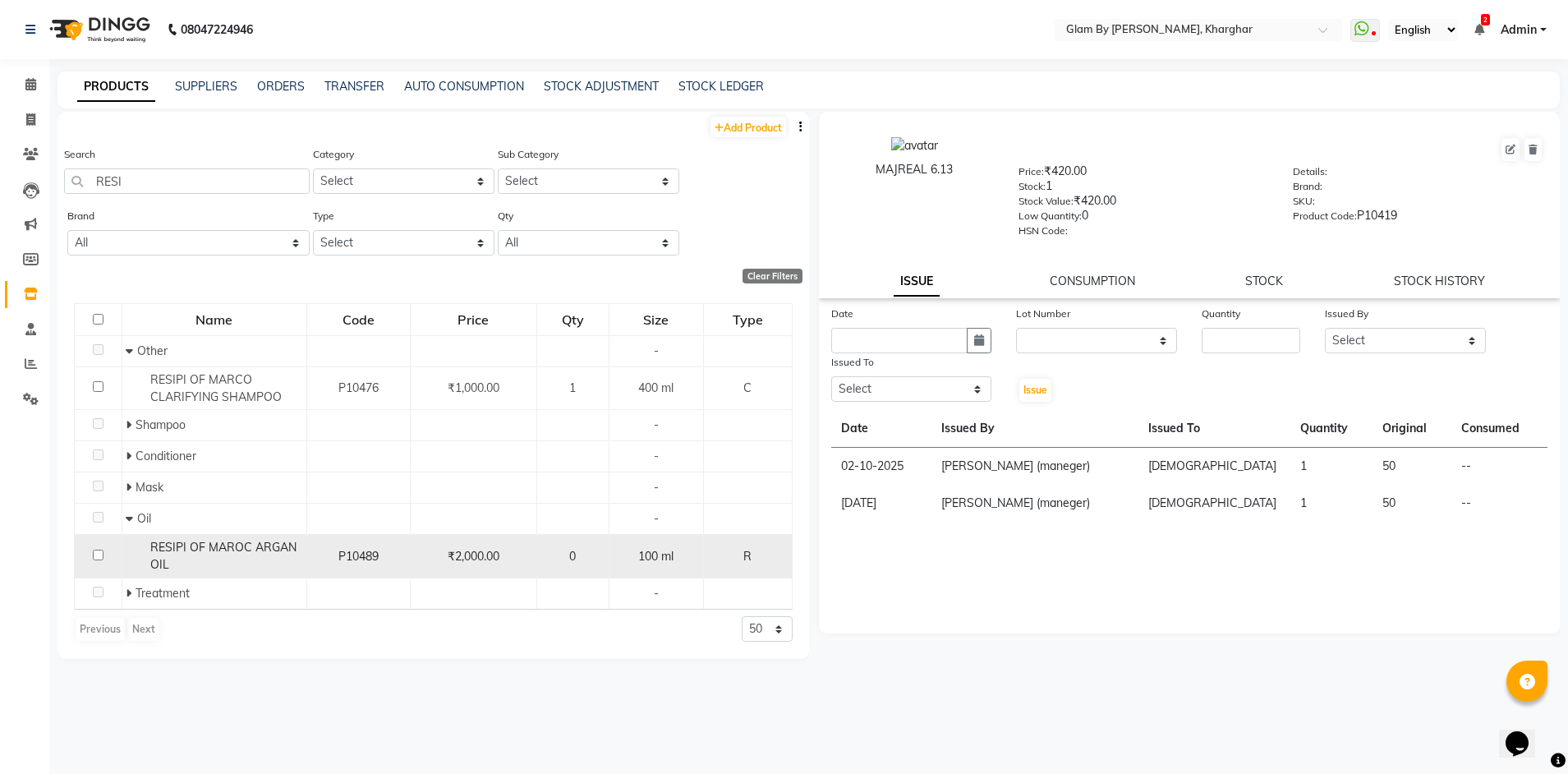
click at [580, 566] on td "0" at bounding box center [573, 557] width 72 height 44
click at [576, 557] on span "0" at bounding box center [573, 556] width 7 height 15
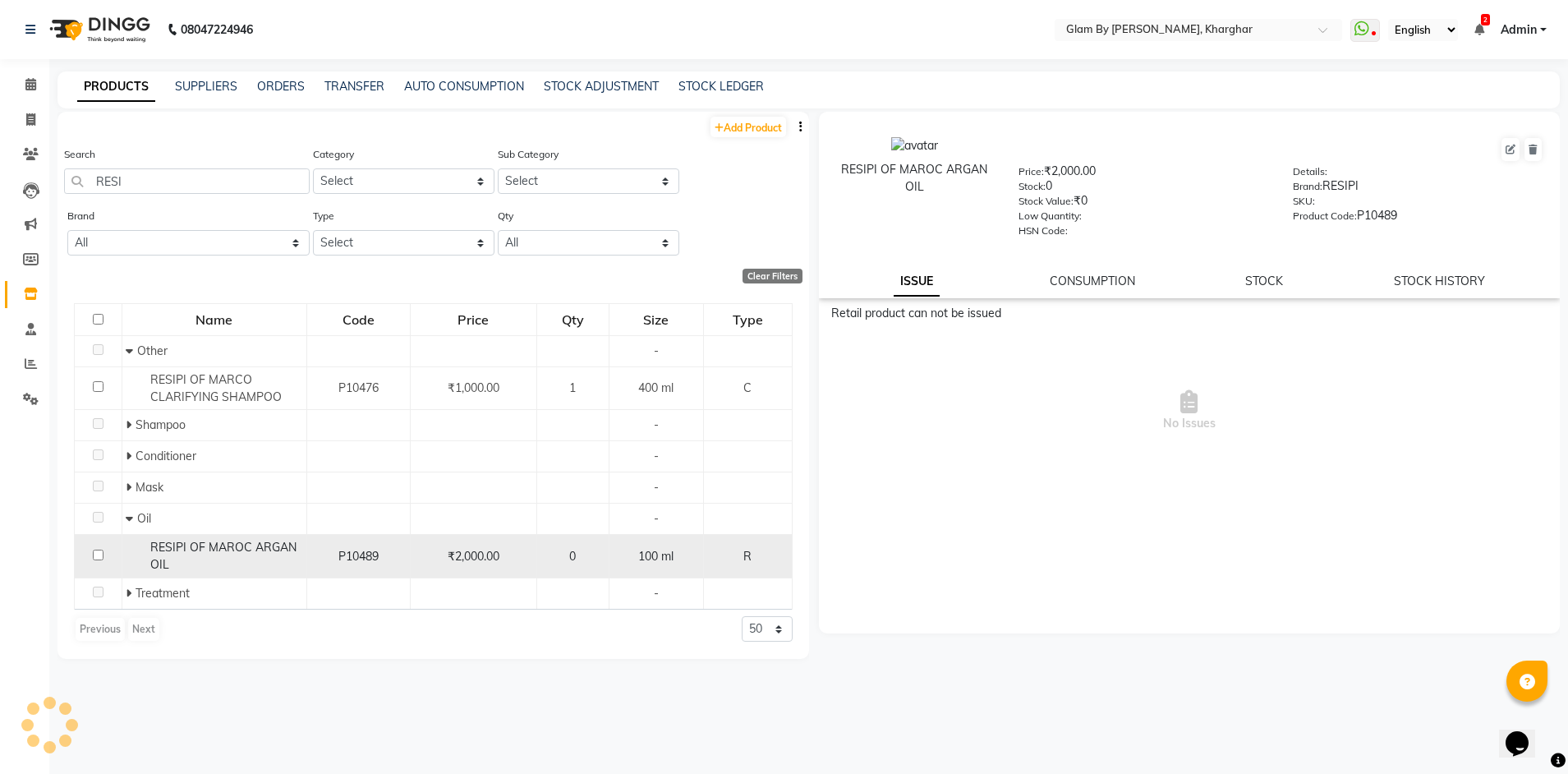
click at [576, 559] on span "0" at bounding box center [573, 556] width 7 height 15
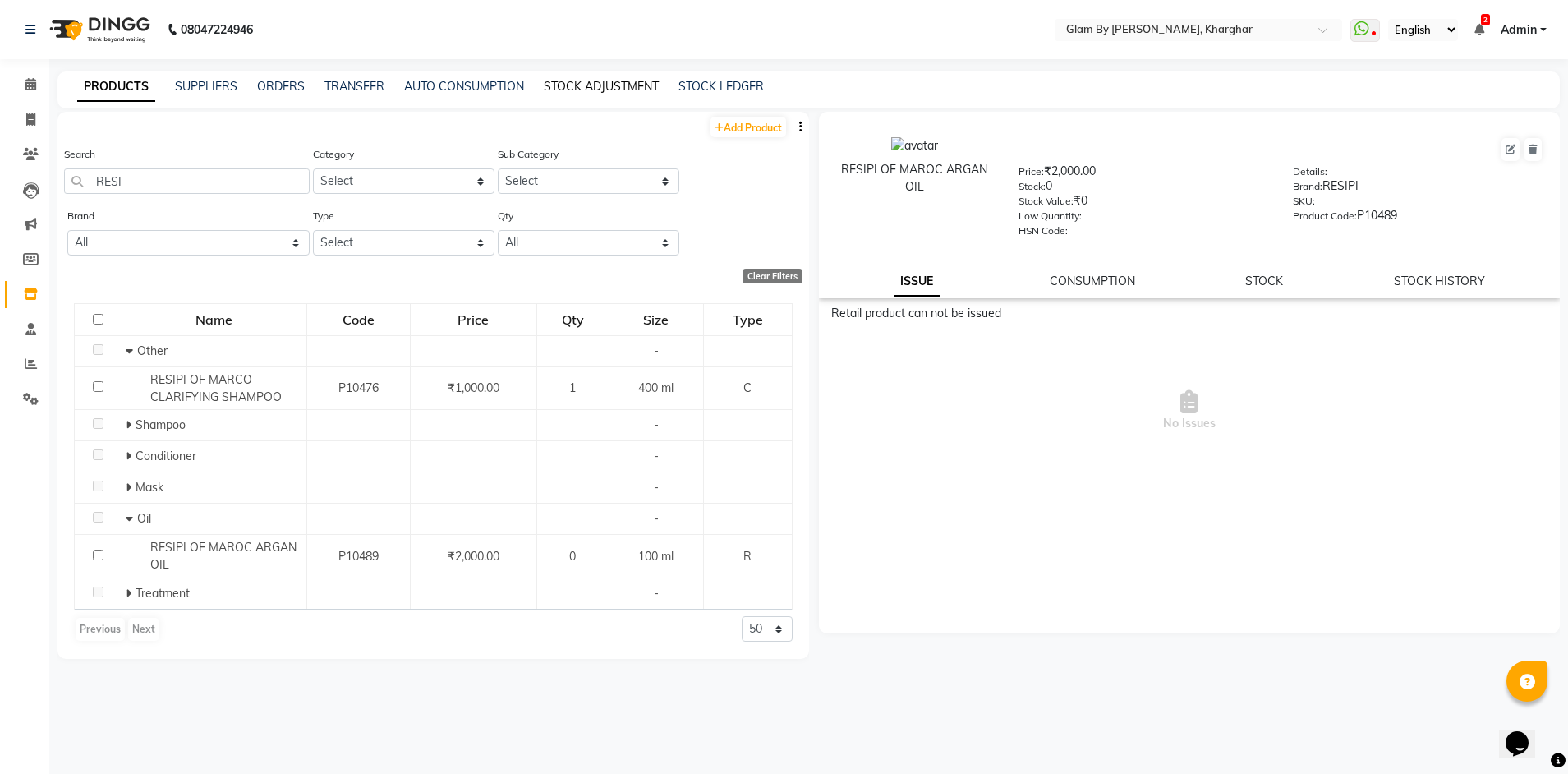
click at [590, 93] on link "STOCK ADJUSTMENT" at bounding box center [600, 86] width 115 height 15
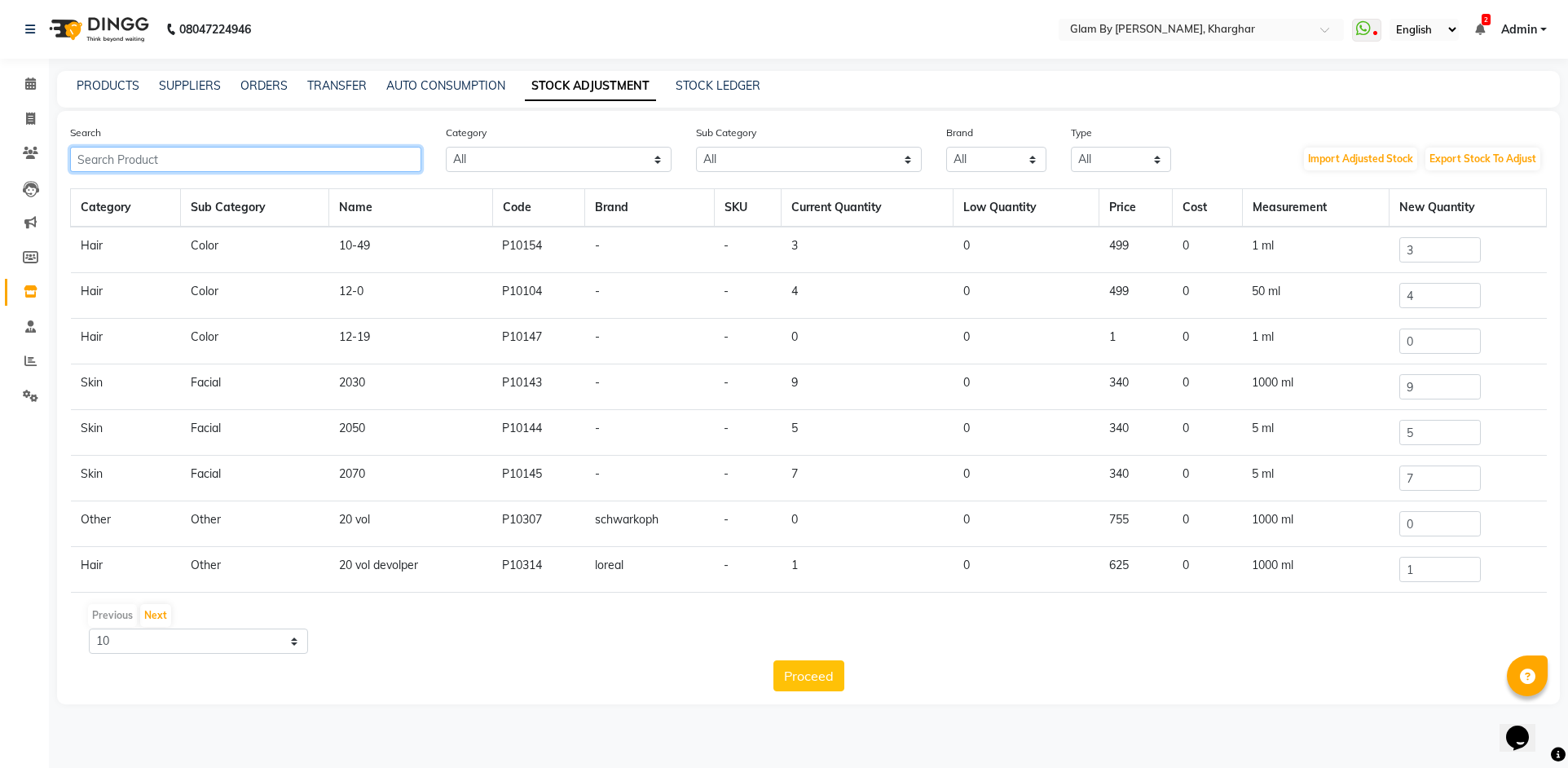
click at [121, 164] on input "text" at bounding box center [245, 159] width 351 height 26
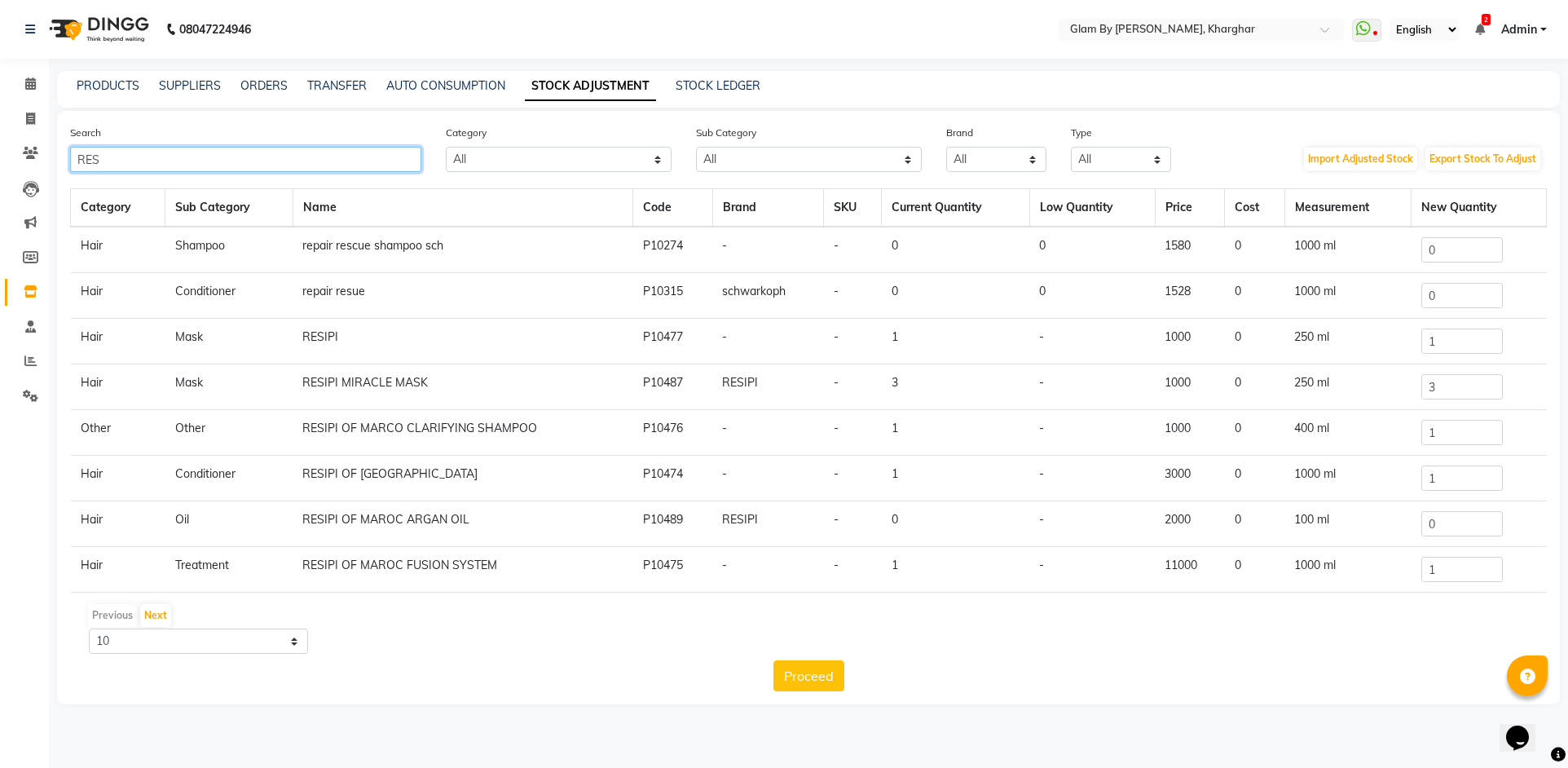
type input "RES"
drag, startPoint x: 1468, startPoint y: 528, endPoint x: 1391, endPoint y: 527, distance: 77.0
click at [1392, 527] on tr "Hair Oil RESIPI OF MAROC ARGAN OIL P10489 RESIPI - 0 - 2000 0 100 ml 0" at bounding box center [809, 524] width 1476 height 46
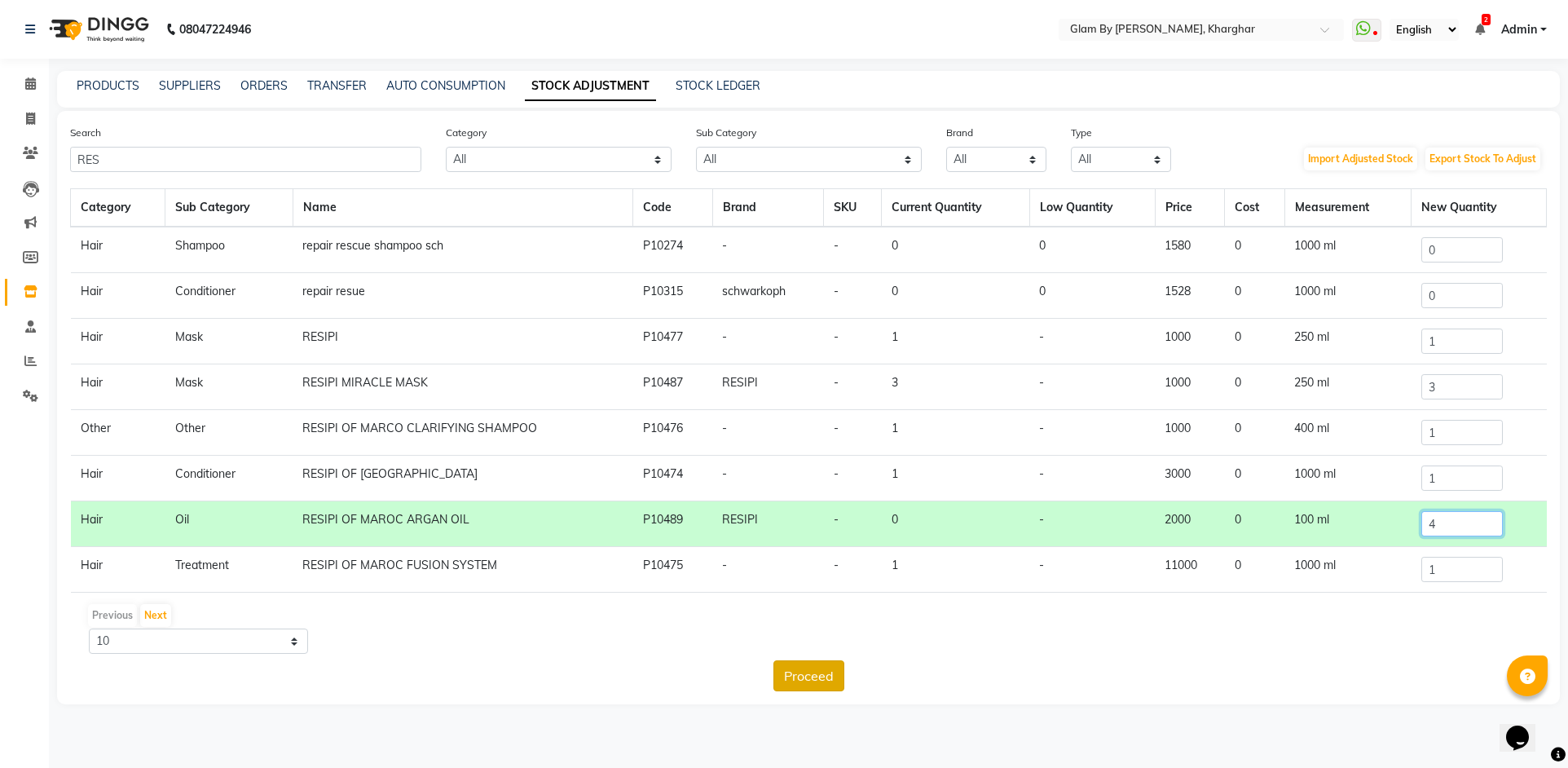
type input "4"
click at [819, 678] on button "Proceed" at bounding box center [809, 675] width 71 height 31
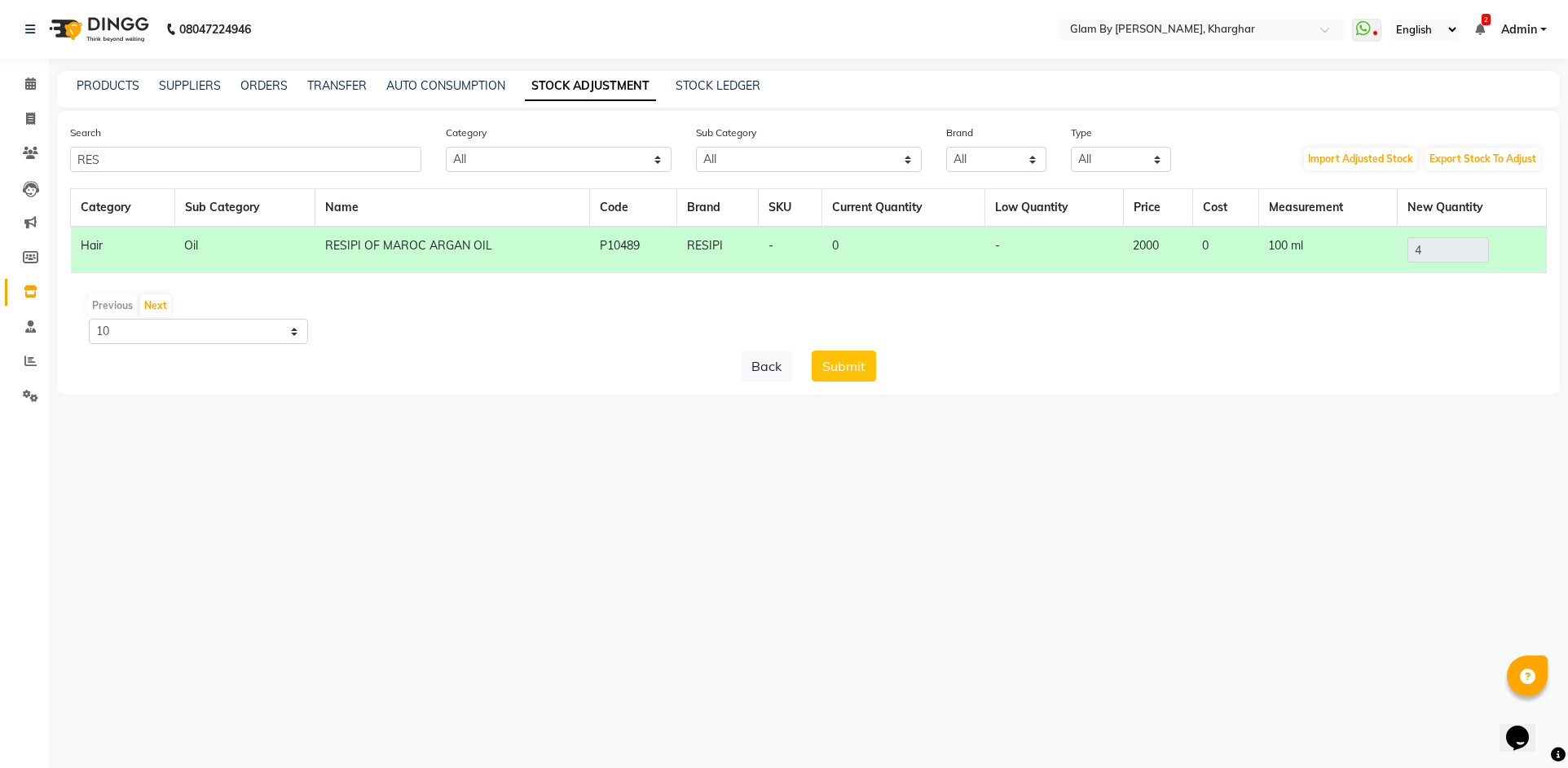
click at [865, 380] on button "Submit" at bounding box center [843, 365] width 64 height 31
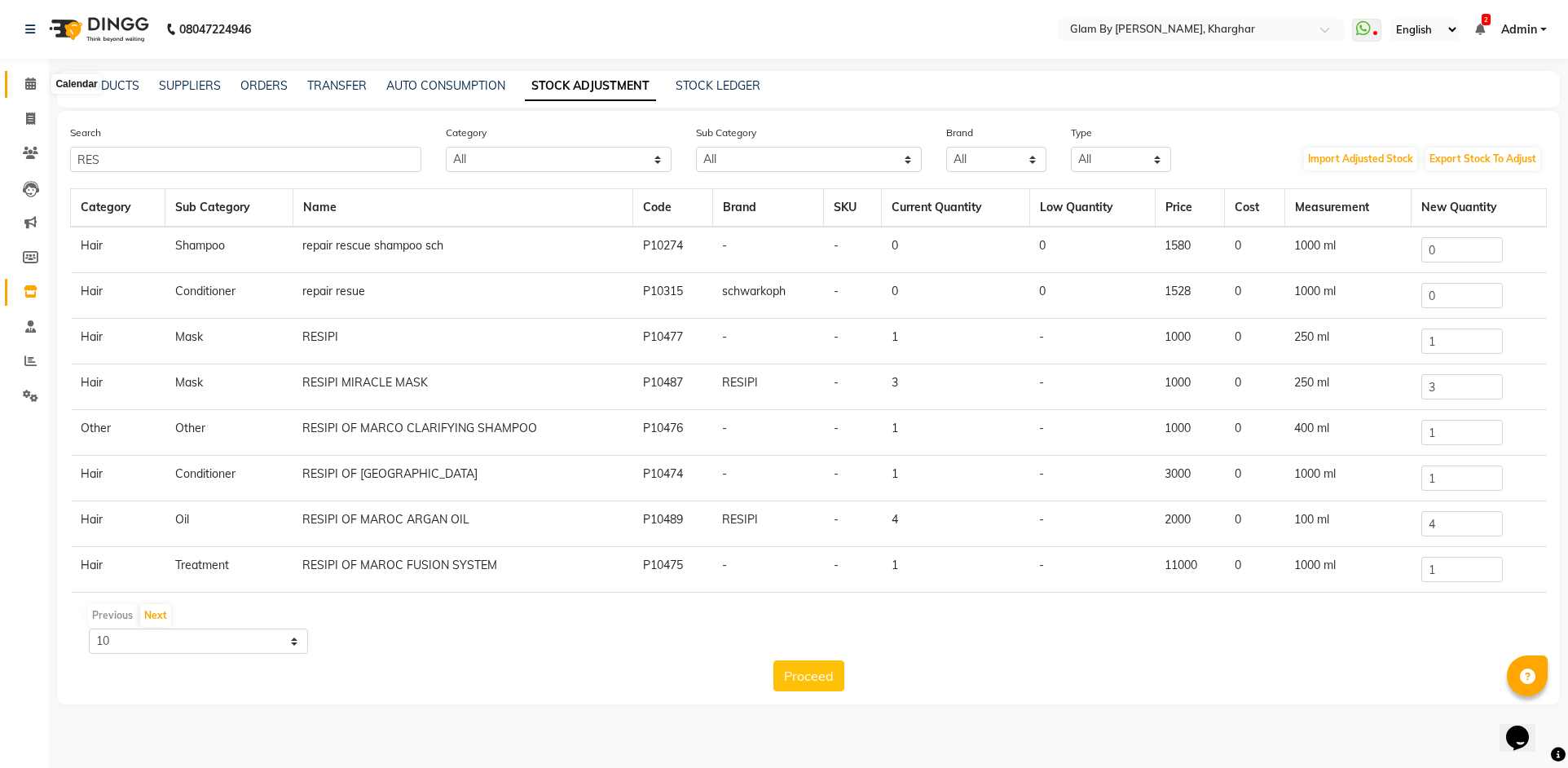
click at [35, 85] on icon at bounding box center [31, 83] width 11 height 12
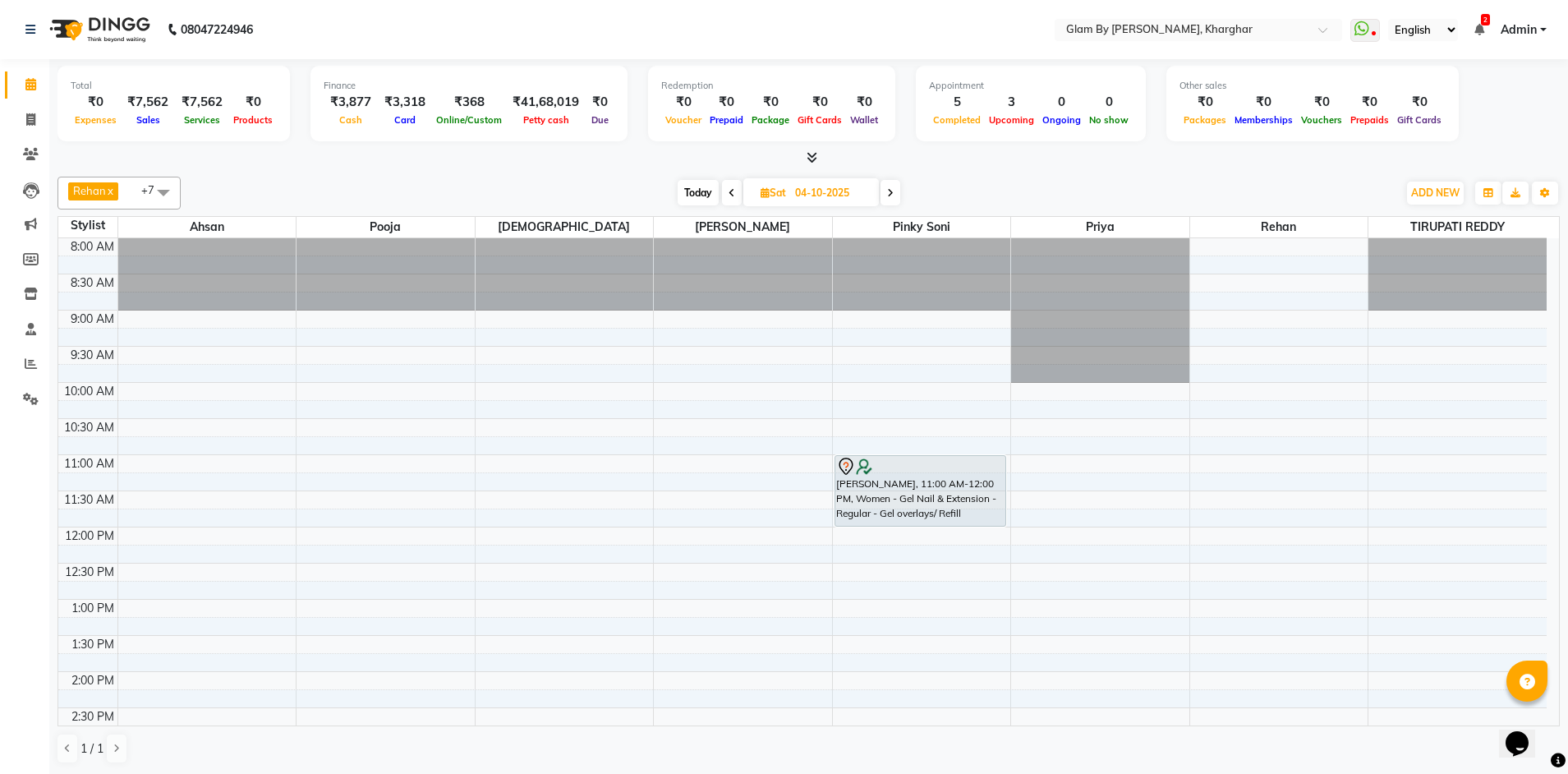
drag, startPoint x: 699, startPoint y: 195, endPoint x: 602, endPoint y: 226, distance: 101.8
click at [699, 197] on span "Today" at bounding box center [697, 193] width 41 height 26
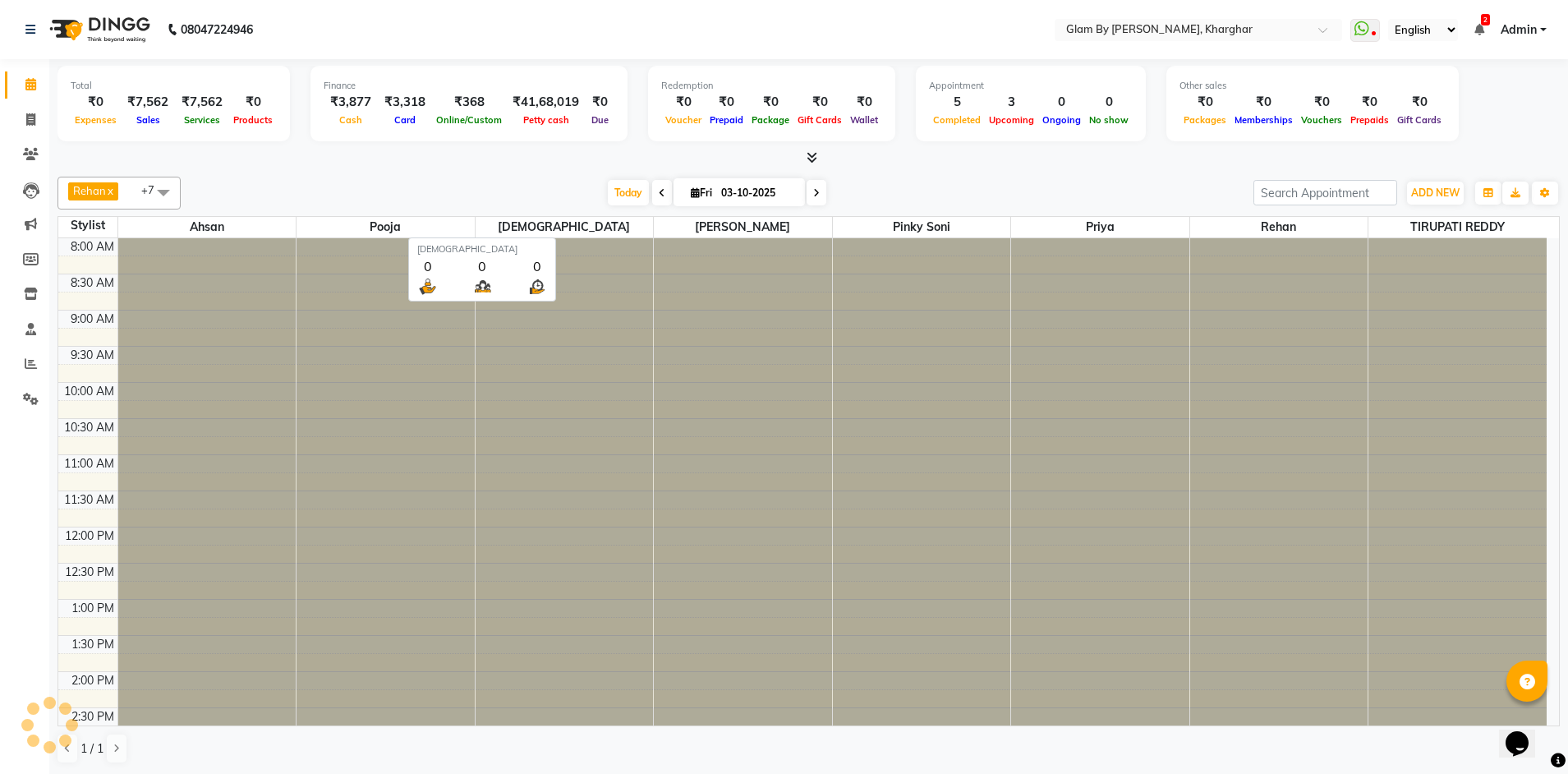
scroll to position [596, 0]
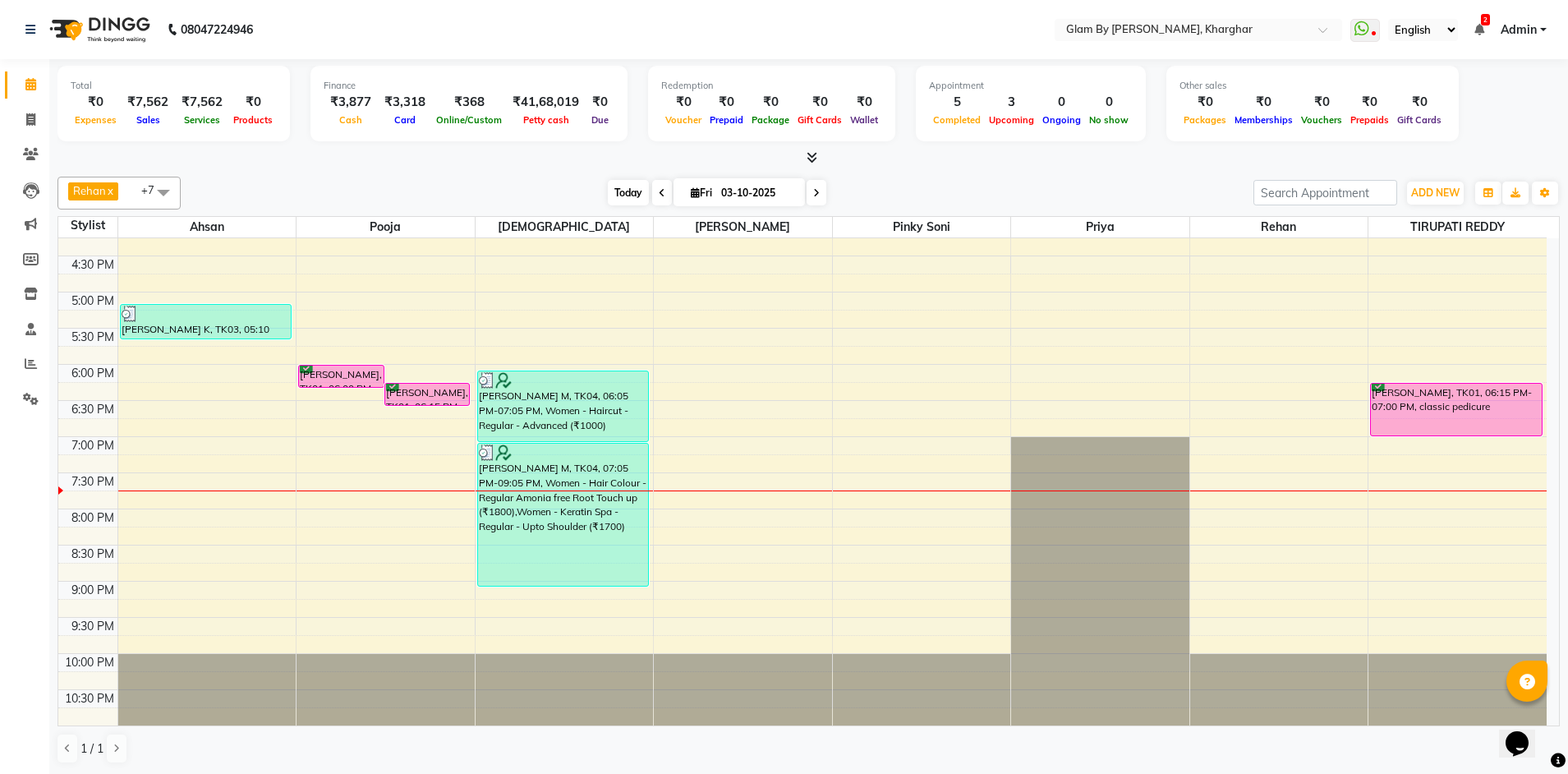
click at [640, 199] on span "Today" at bounding box center [627, 193] width 41 height 26
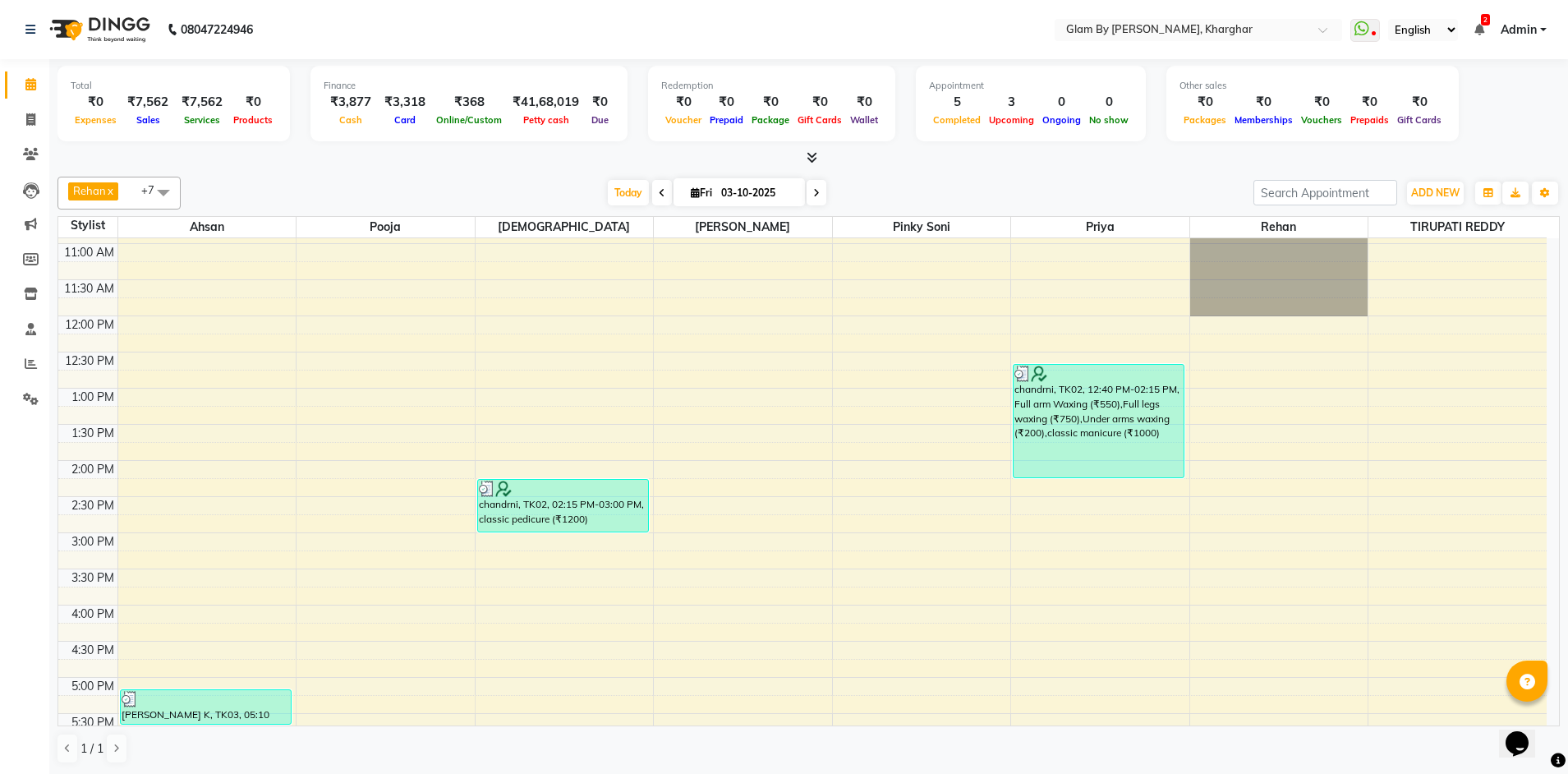
scroll to position [186, 0]
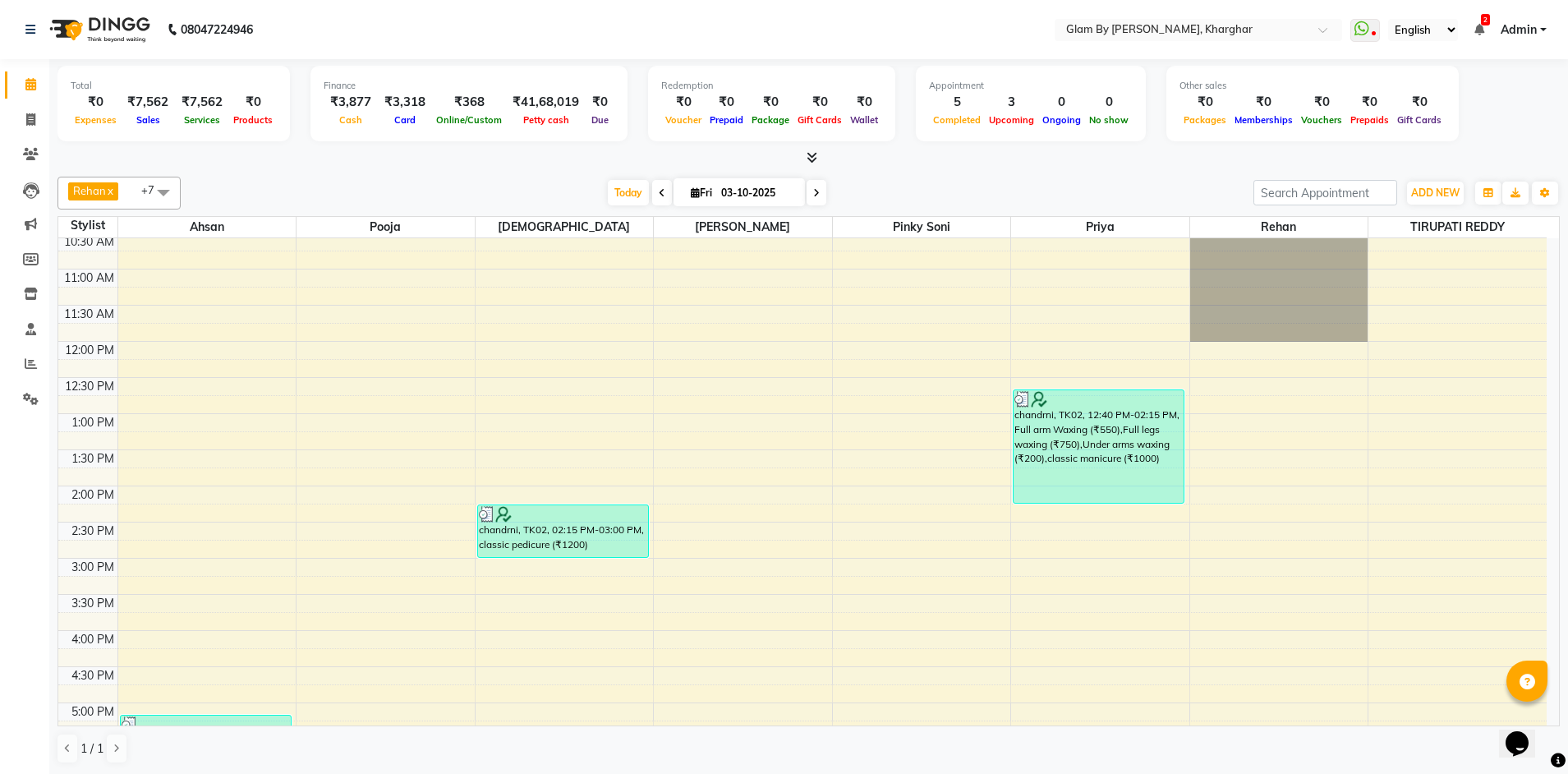
click at [822, 194] on span at bounding box center [817, 193] width 20 height 26
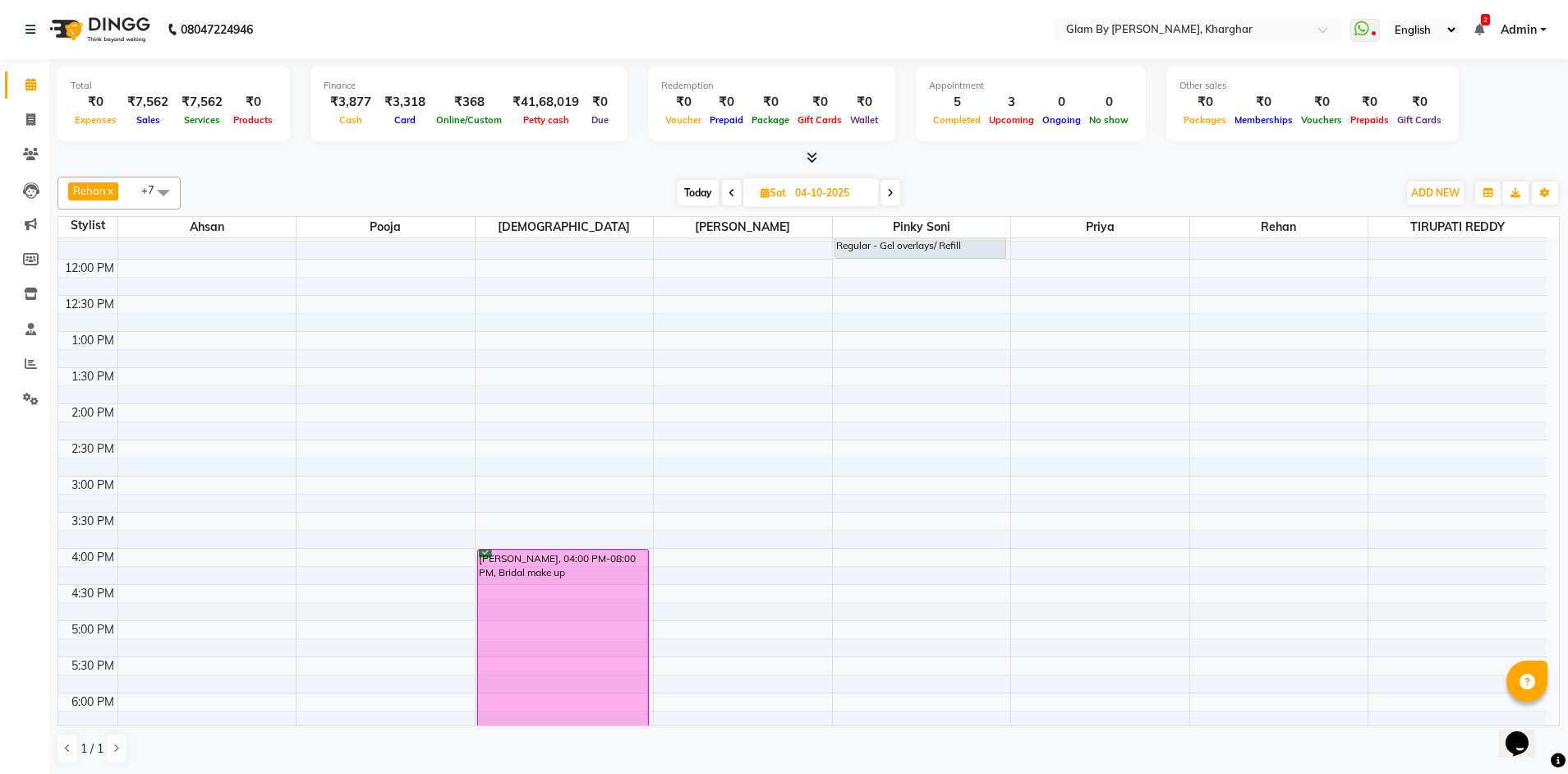
scroll to position [0, 0]
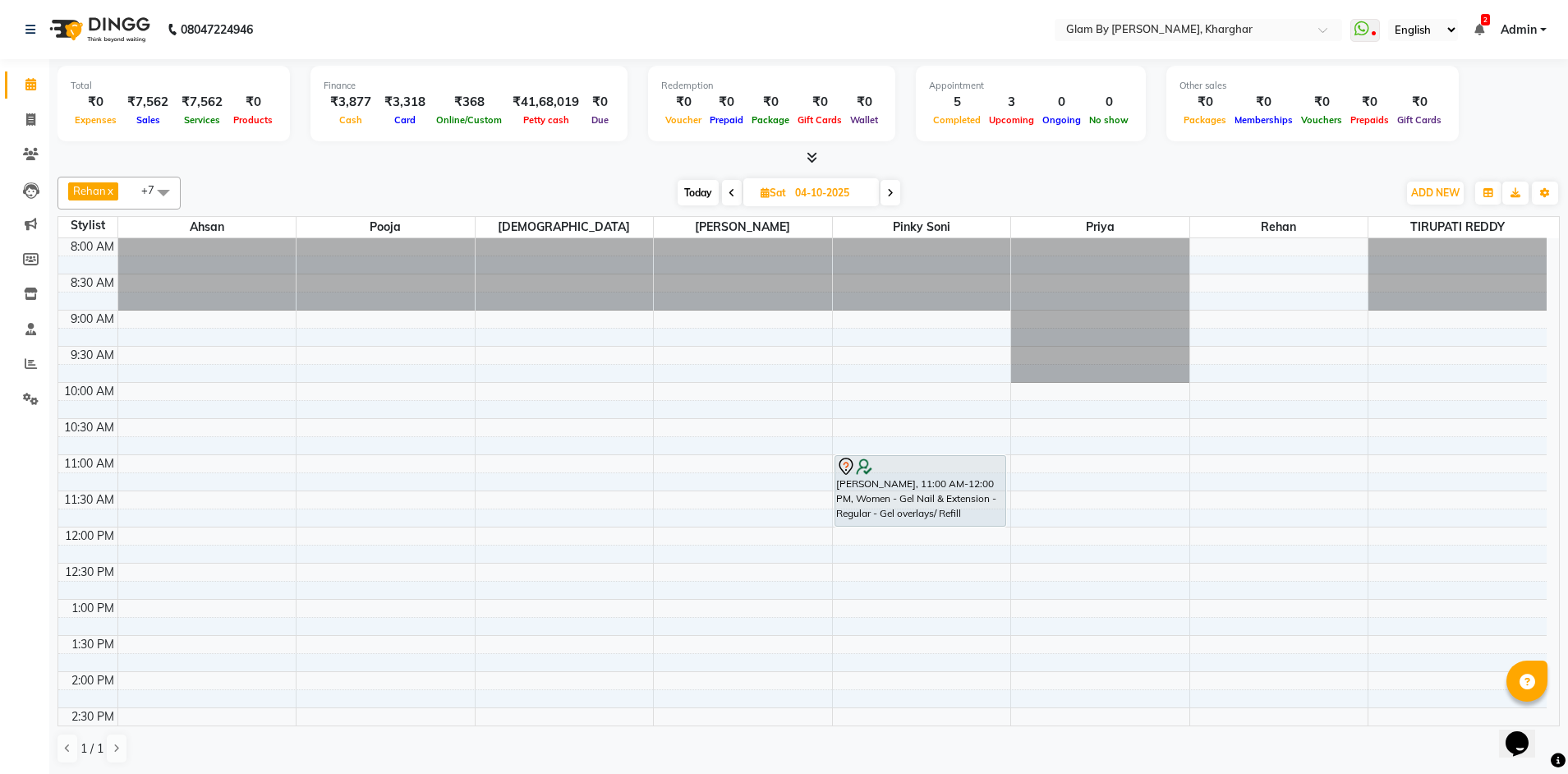
click at [705, 197] on span "Today" at bounding box center [697, 193] width 41 height 26
type input "03-10-2025"
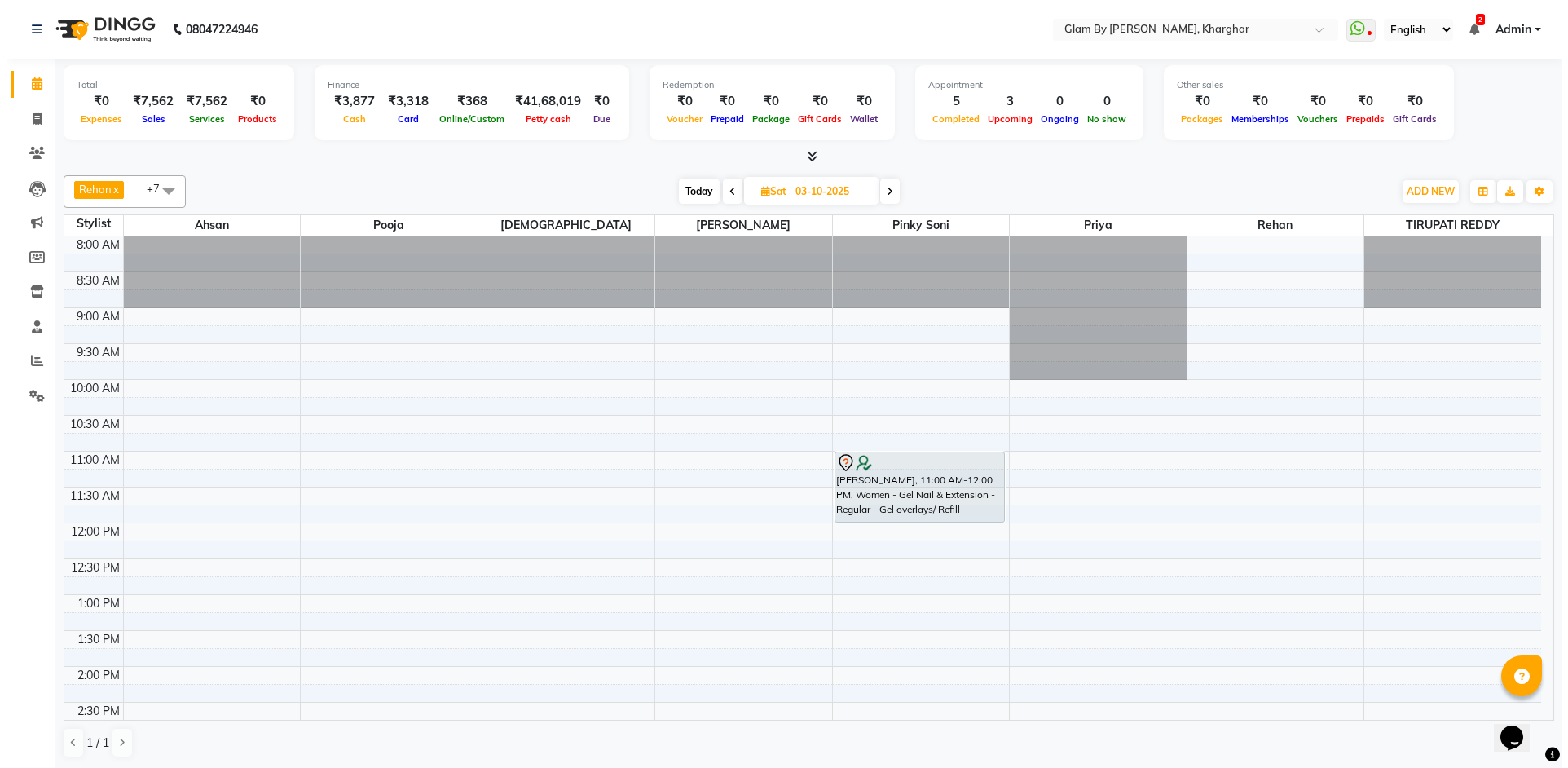
scroll to position [592, 0]
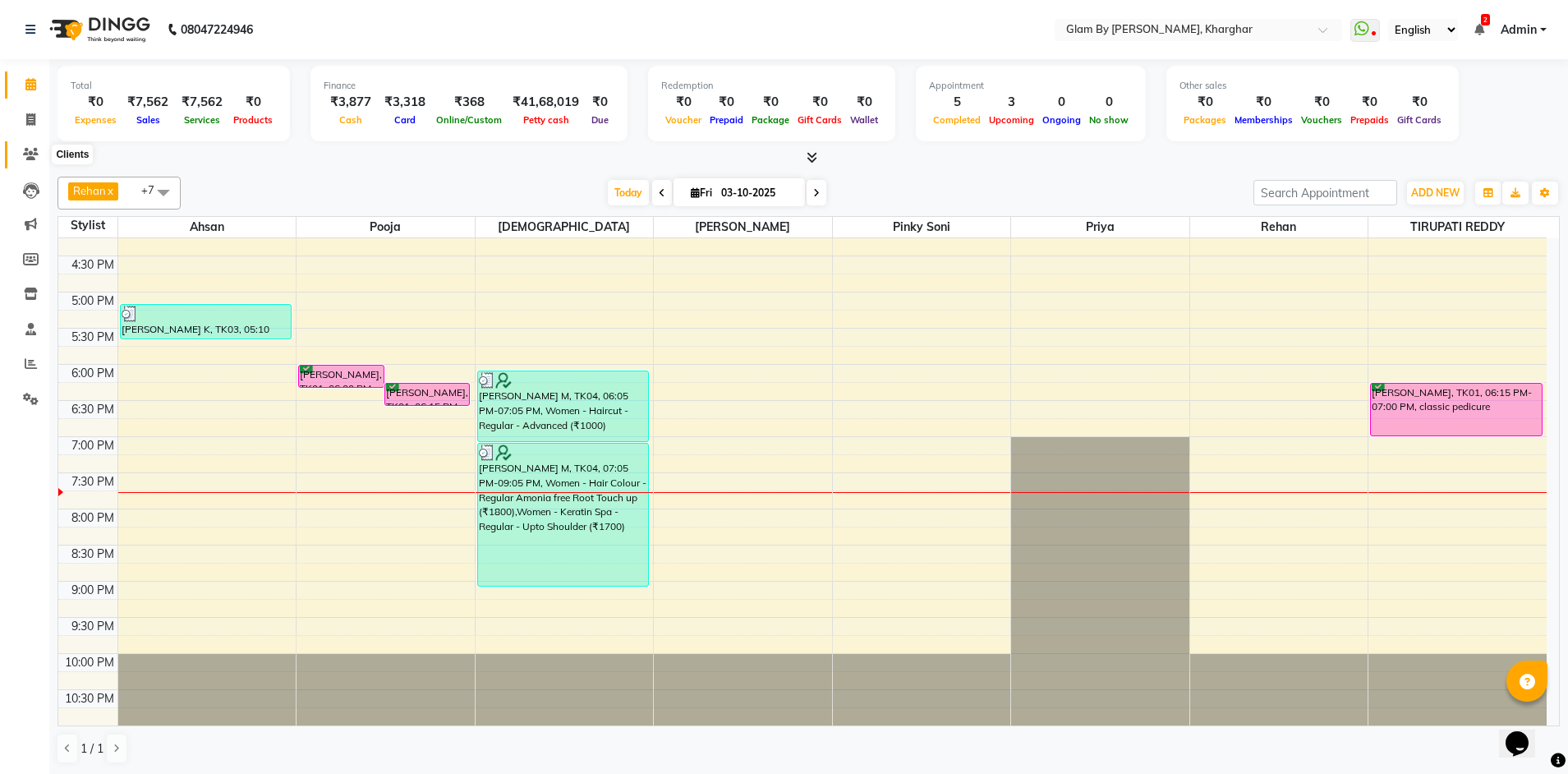
click at [34, 162] on span at bounding box center [30, 155] width 29 height 19
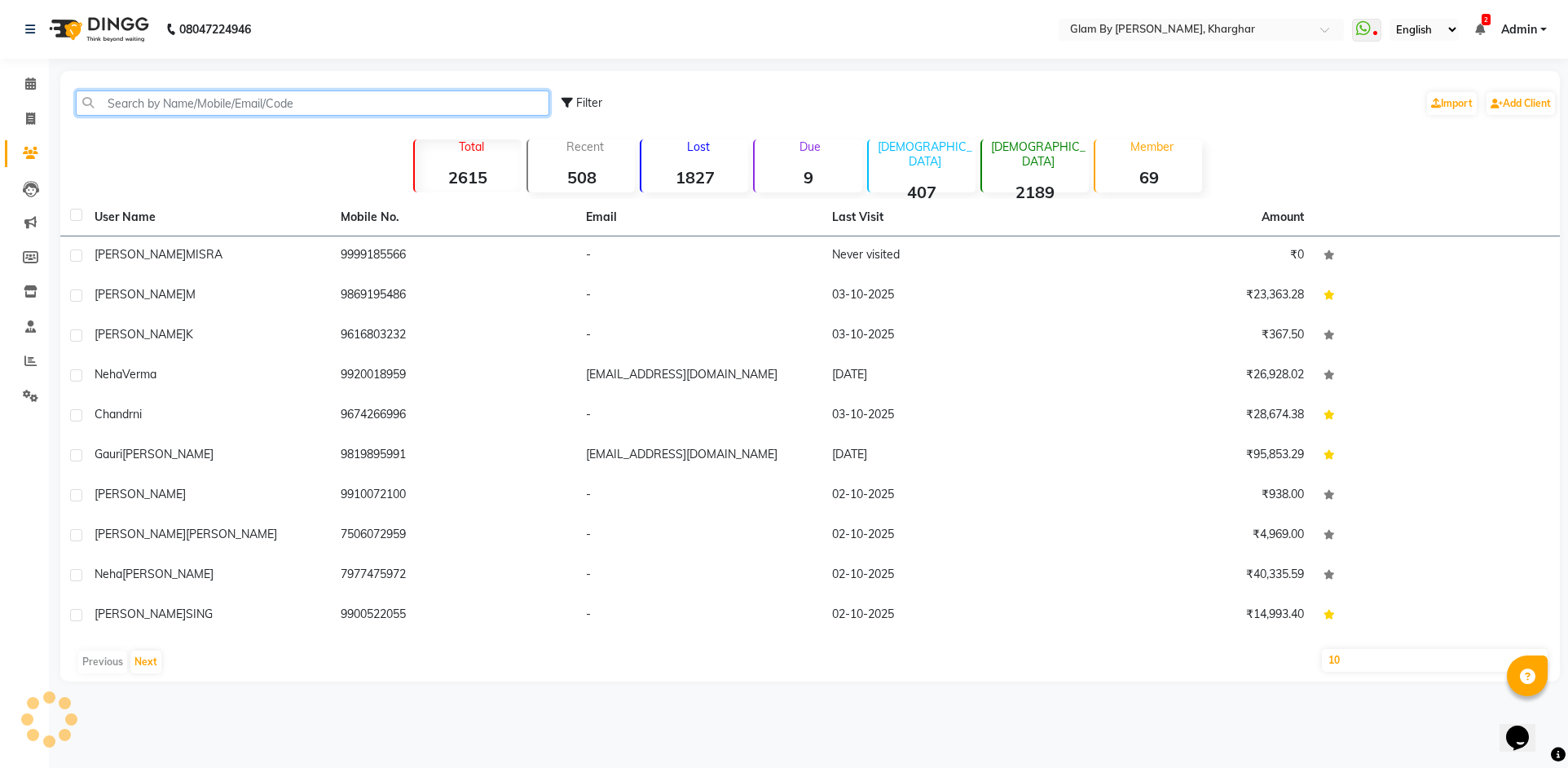
click at [132, 104] on input "text" at bounding box center [313, 103] width 473 height 26
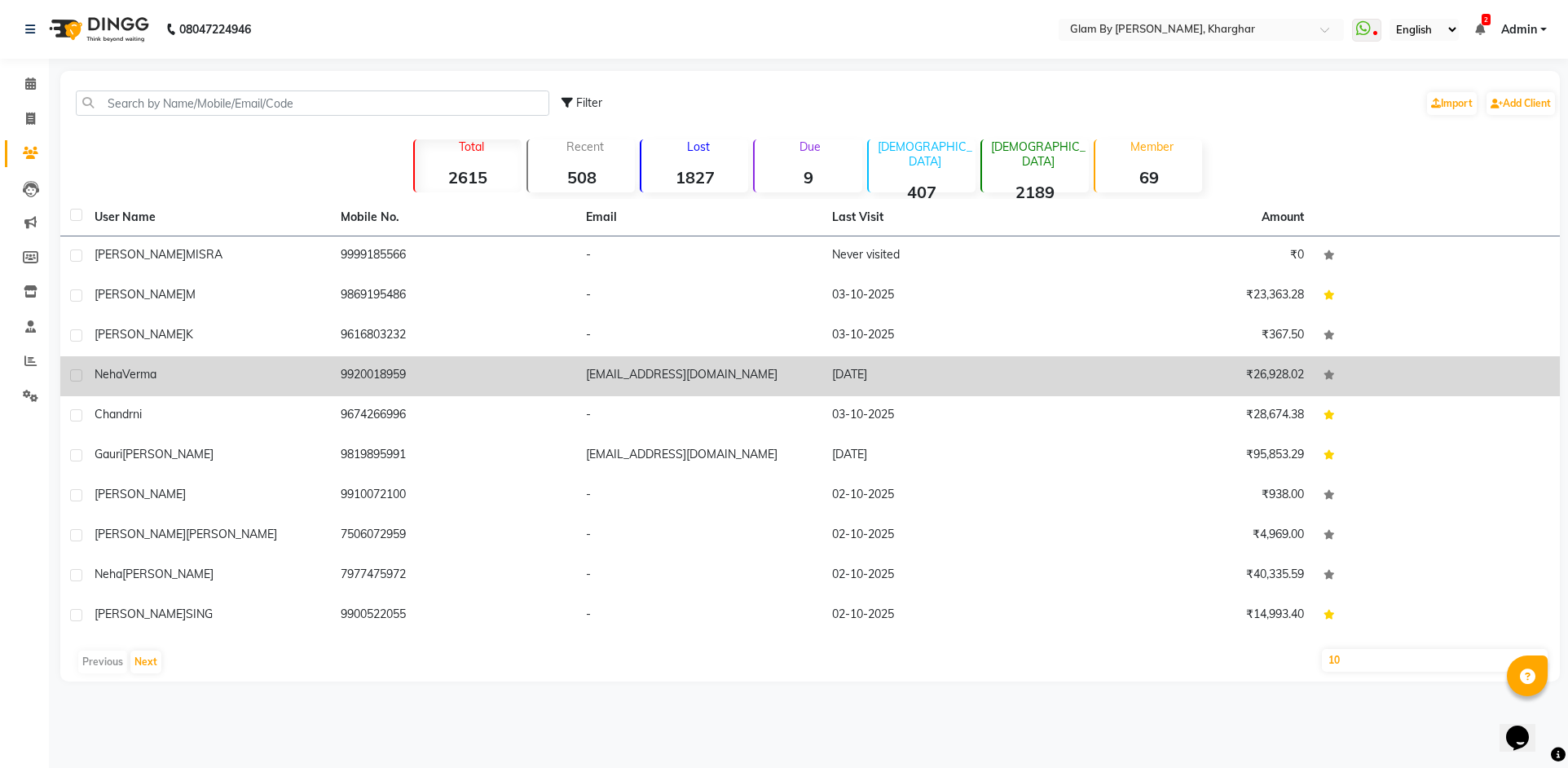
click at [377, 372] on td "9920018959" at bounding box center [453, 376] width 246 height 40
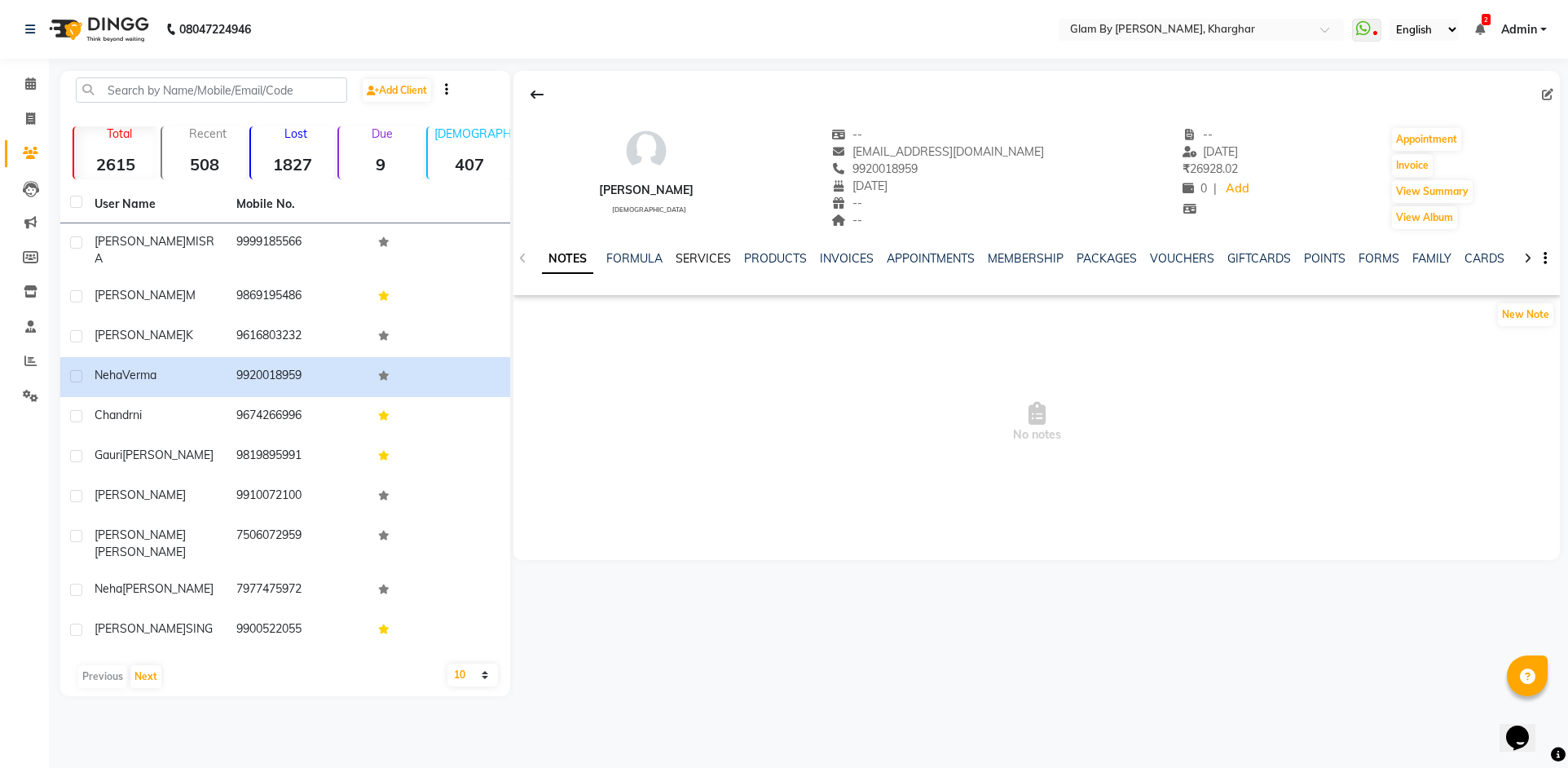
click at [692, 256] on link "SERVICES" at bounding box center [704, 258] width 55 height 15
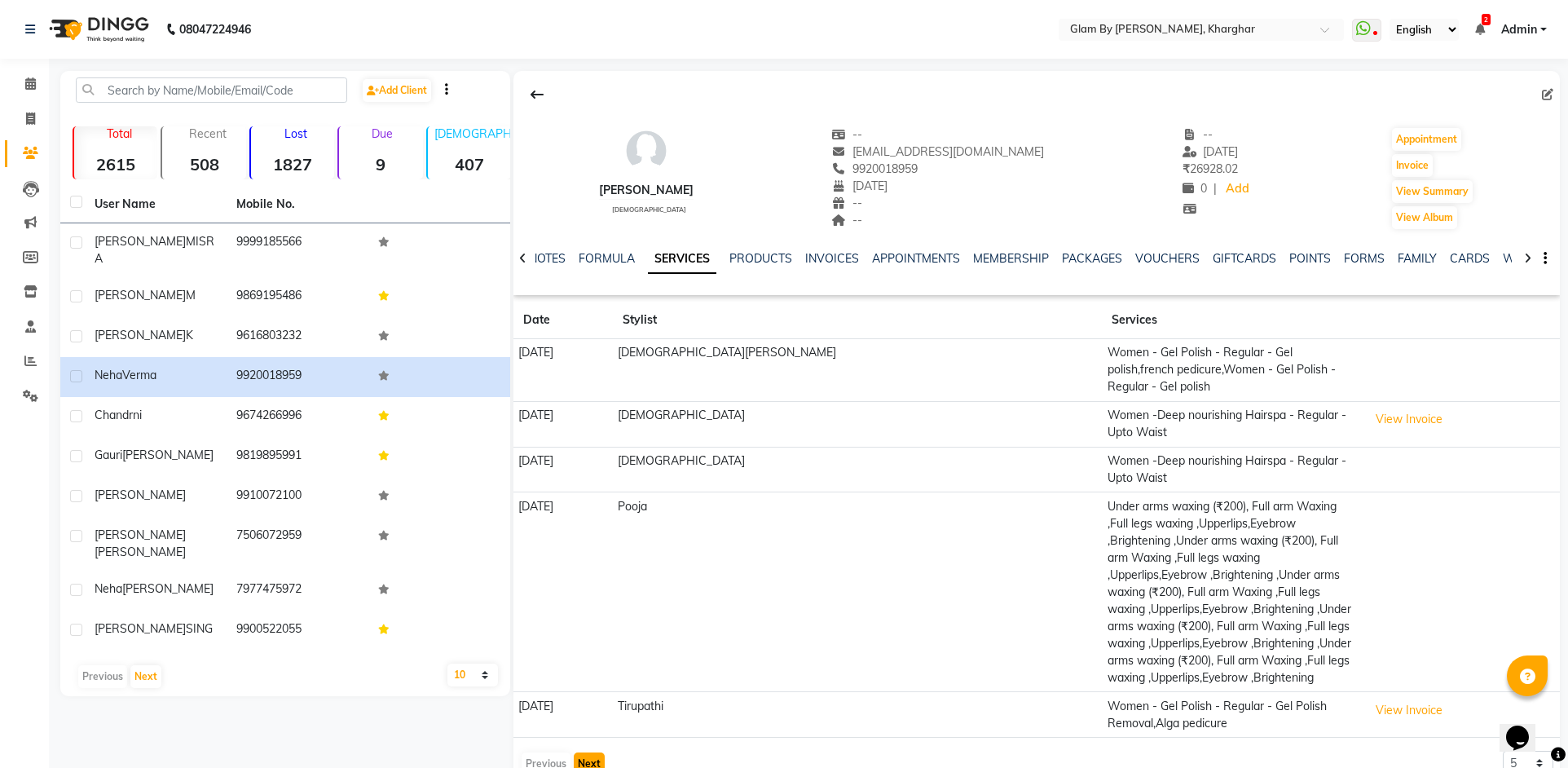
click at [590, 752] on button "Next" at bounding box center [589, 763] width 31 height 23
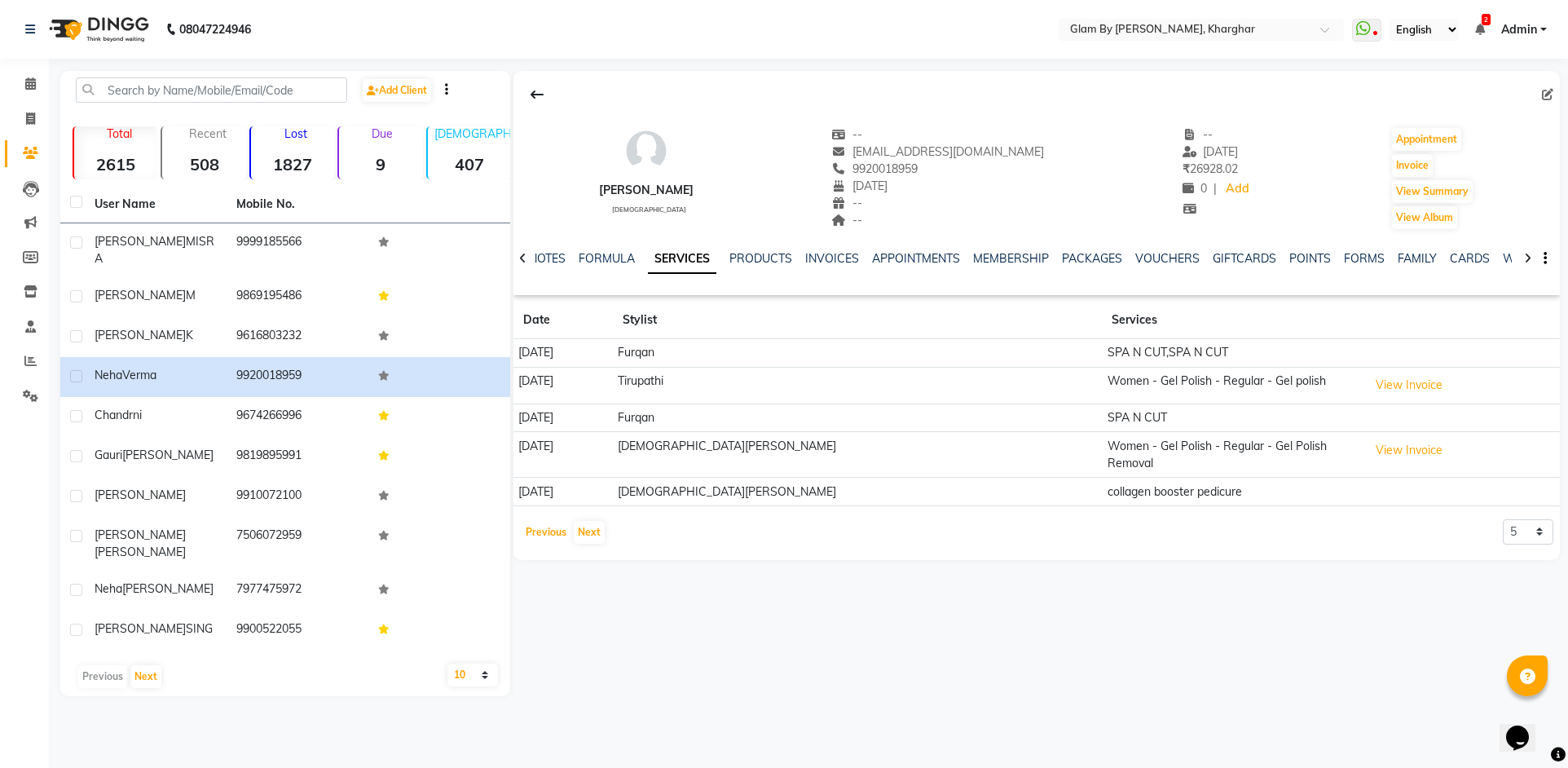
click at [551, 528] on button "Previous" at bounding box center [545, 531] width 49 height 23
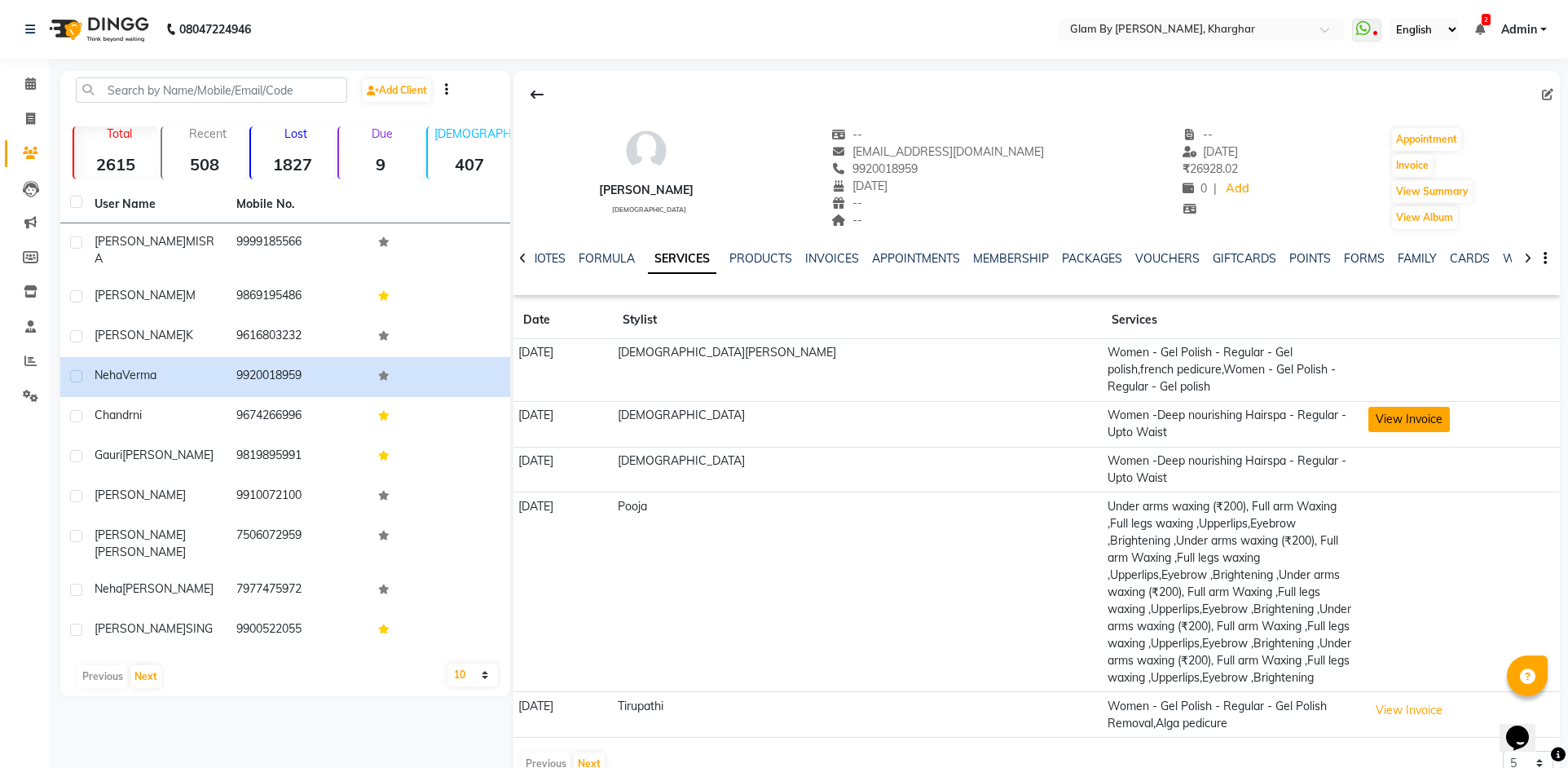
click at [1369, 409] on button "View Invoice" at bounding box center [1410, 420] width 81 height 26
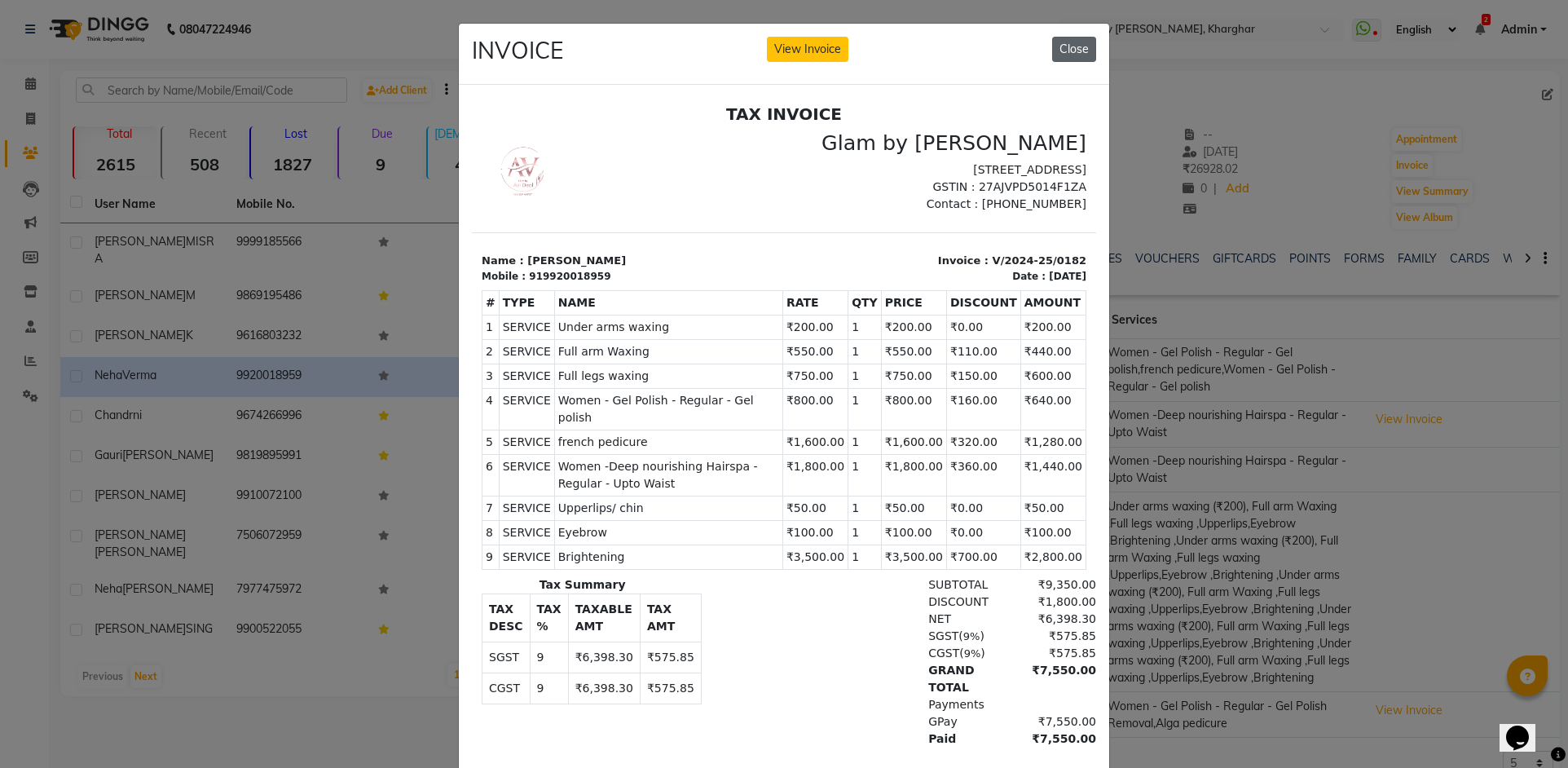
drag, startPoint x: 1061, startPoint y: 52, endPoint x: 589, endPoint y: 207, distance: 496.8
click at [1061, 52] on button "Close" at bounding box center [1074, 49] width 44 height 26
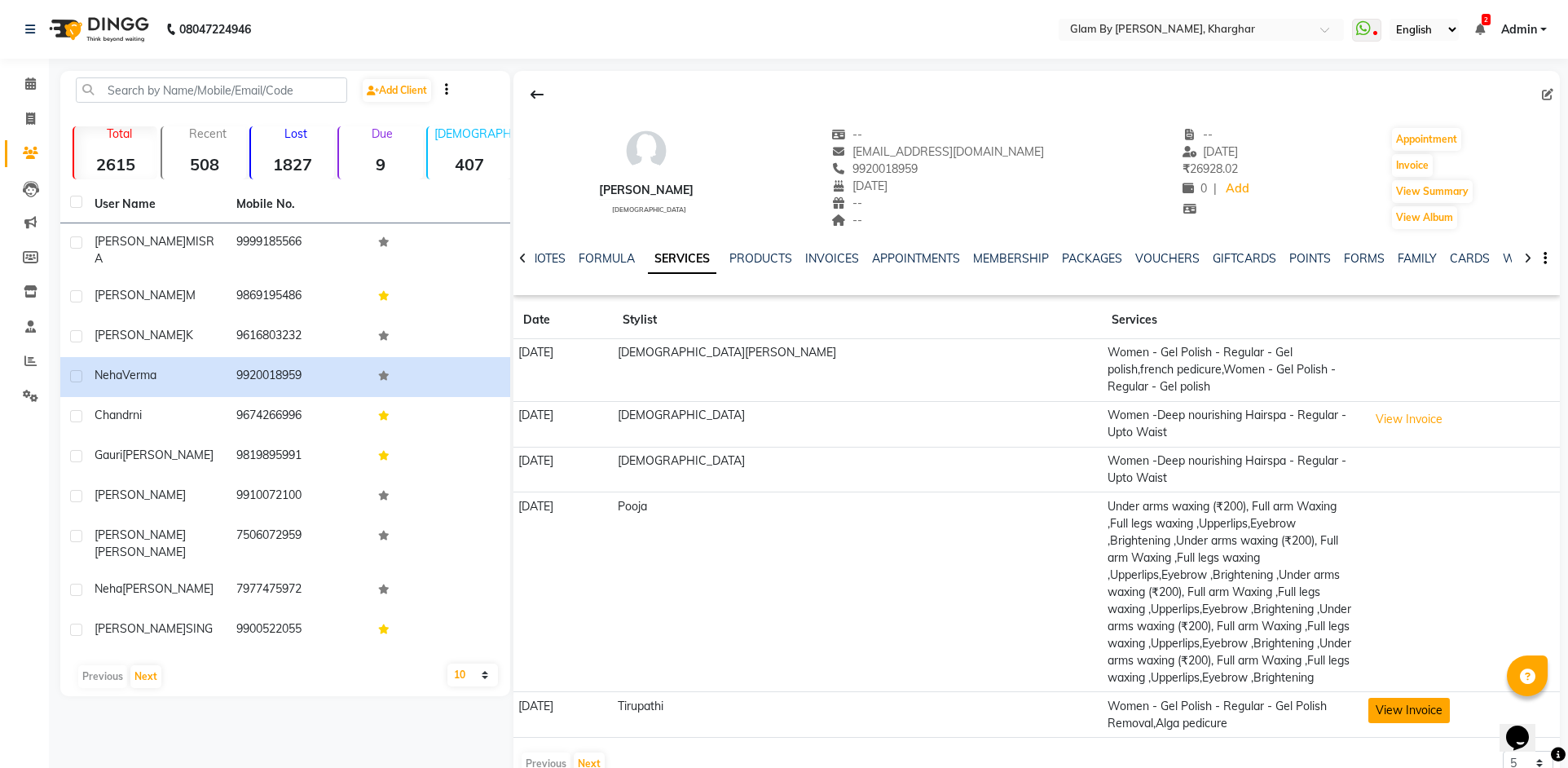
click at [1369, 698] on button "View Invoice" at bounding box center [1410, 711] width 81 height 26
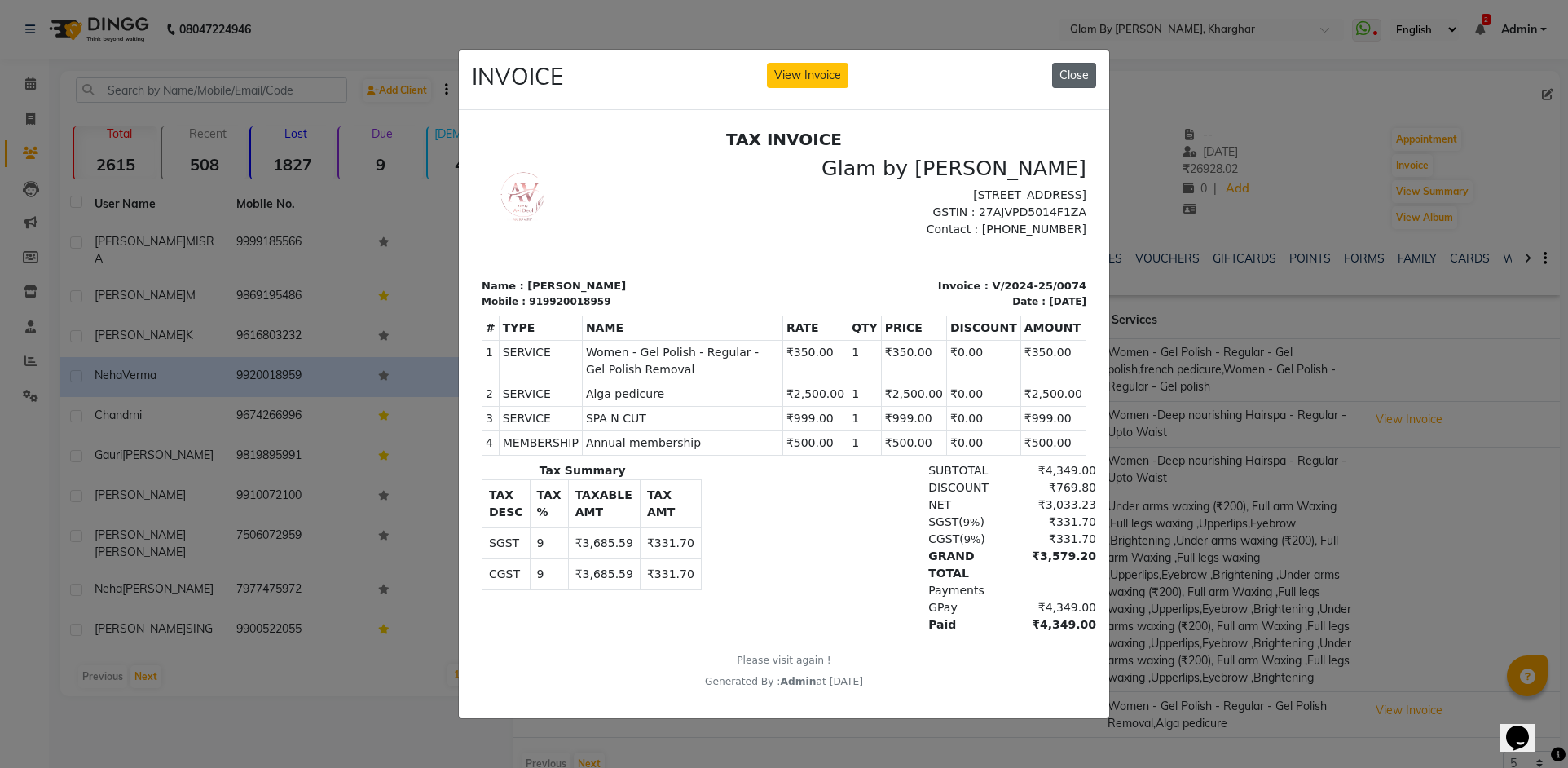
drag, startPoint x: 1082, startPoint y: 75, endPoint x: 403, endPoint y: 328, distance: 724.6
click at [1082, 75] on button "Close" at bounding box center [1074, 75] width 44 height 26
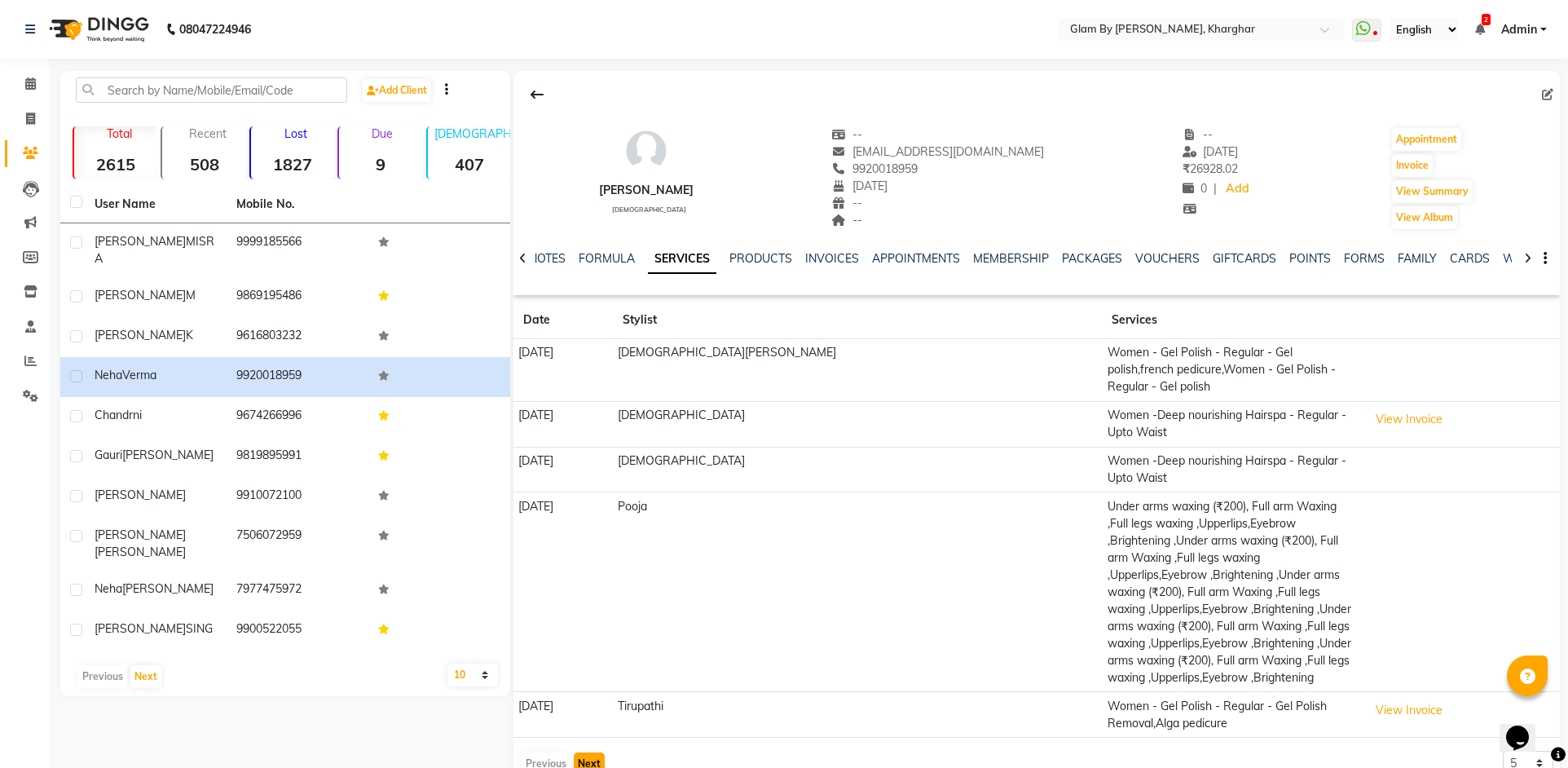
click at [598, 752] on button "Next" at bounding box center [589, 763] width 31 height 23
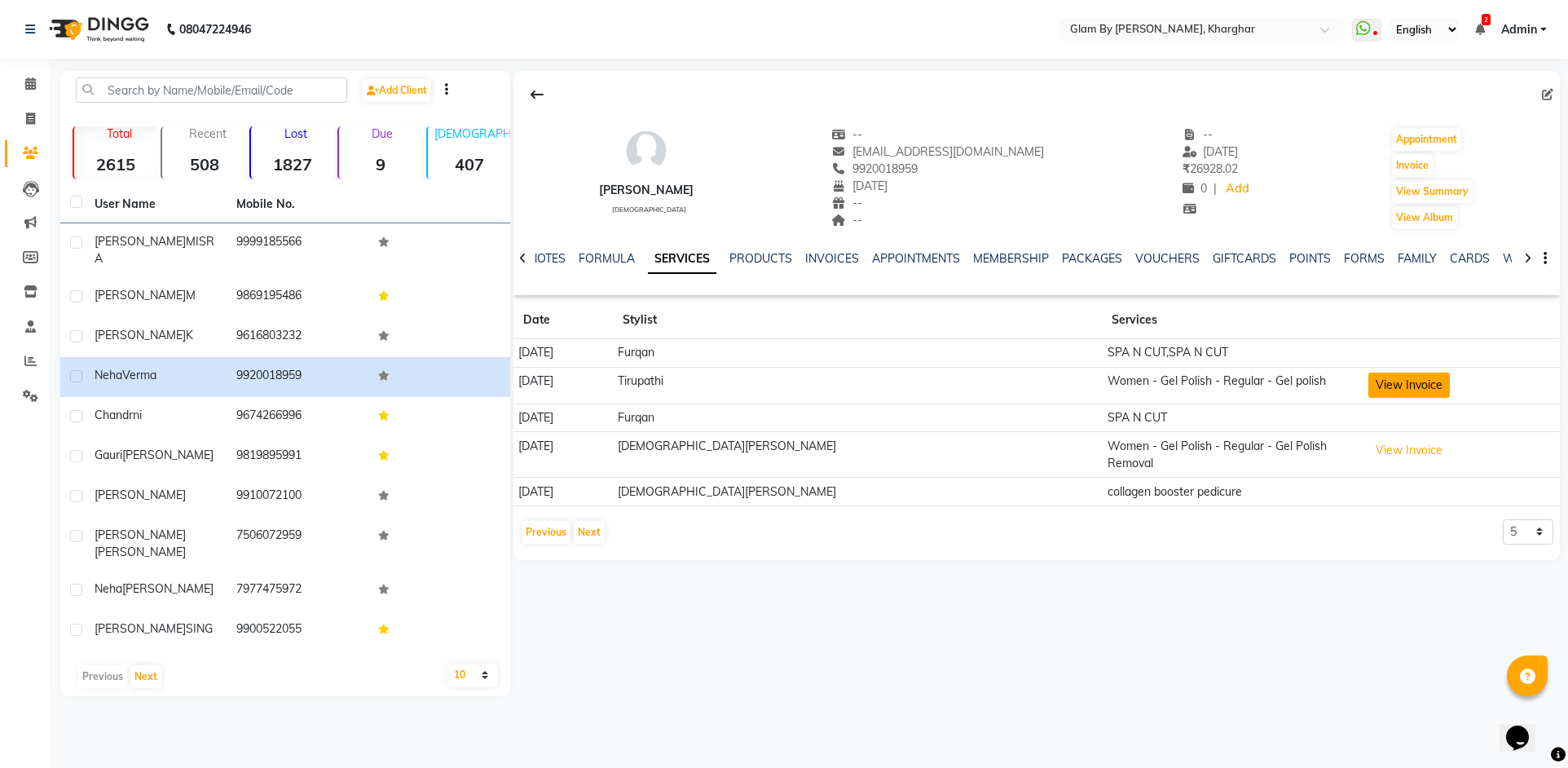
click at [1369, 389] on button "View Invoice" at bounding box center [1410, 385] width 81 height 26
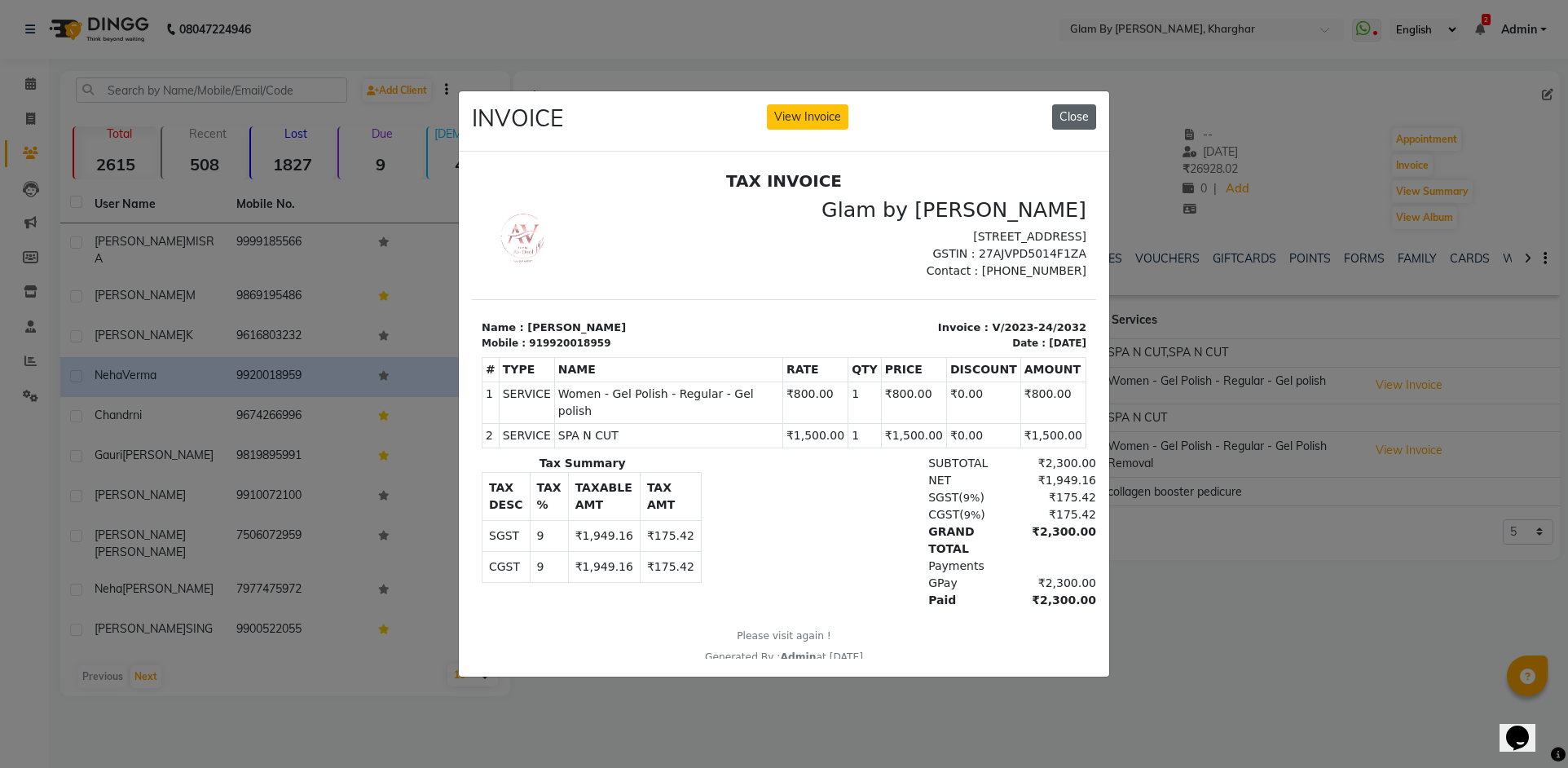
drag, startPoint x: 1074, startPoint y: 114, endPoint x: 589, endPoint y: 4, distance: 497.3
click at [1074, 114] on button "Close" at bounding box center [1074, 117] width 44 height 26
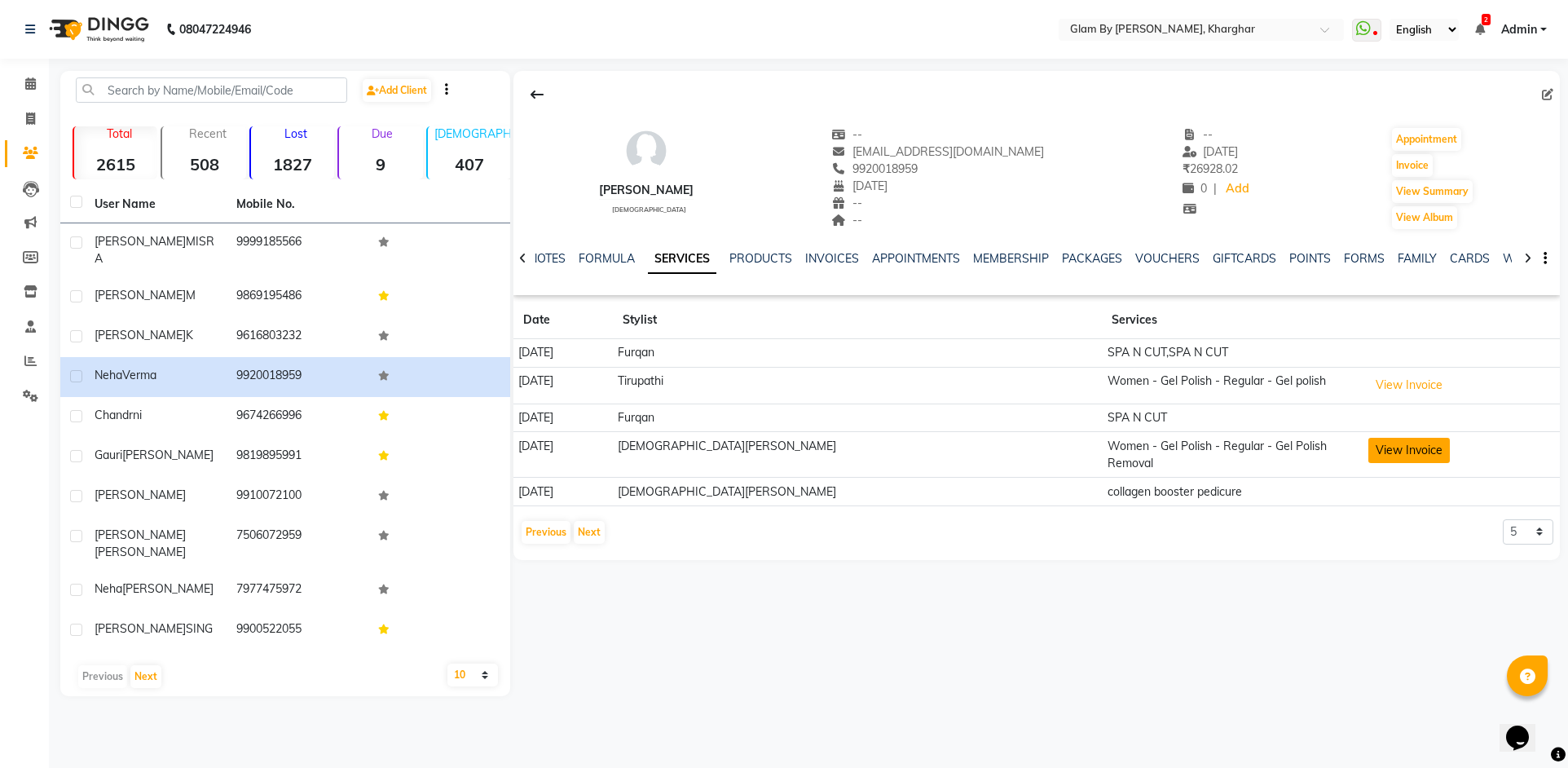
click at [1369, 452] on button "View Invoice" at bounding box center [1410, 450] width 81 height 26
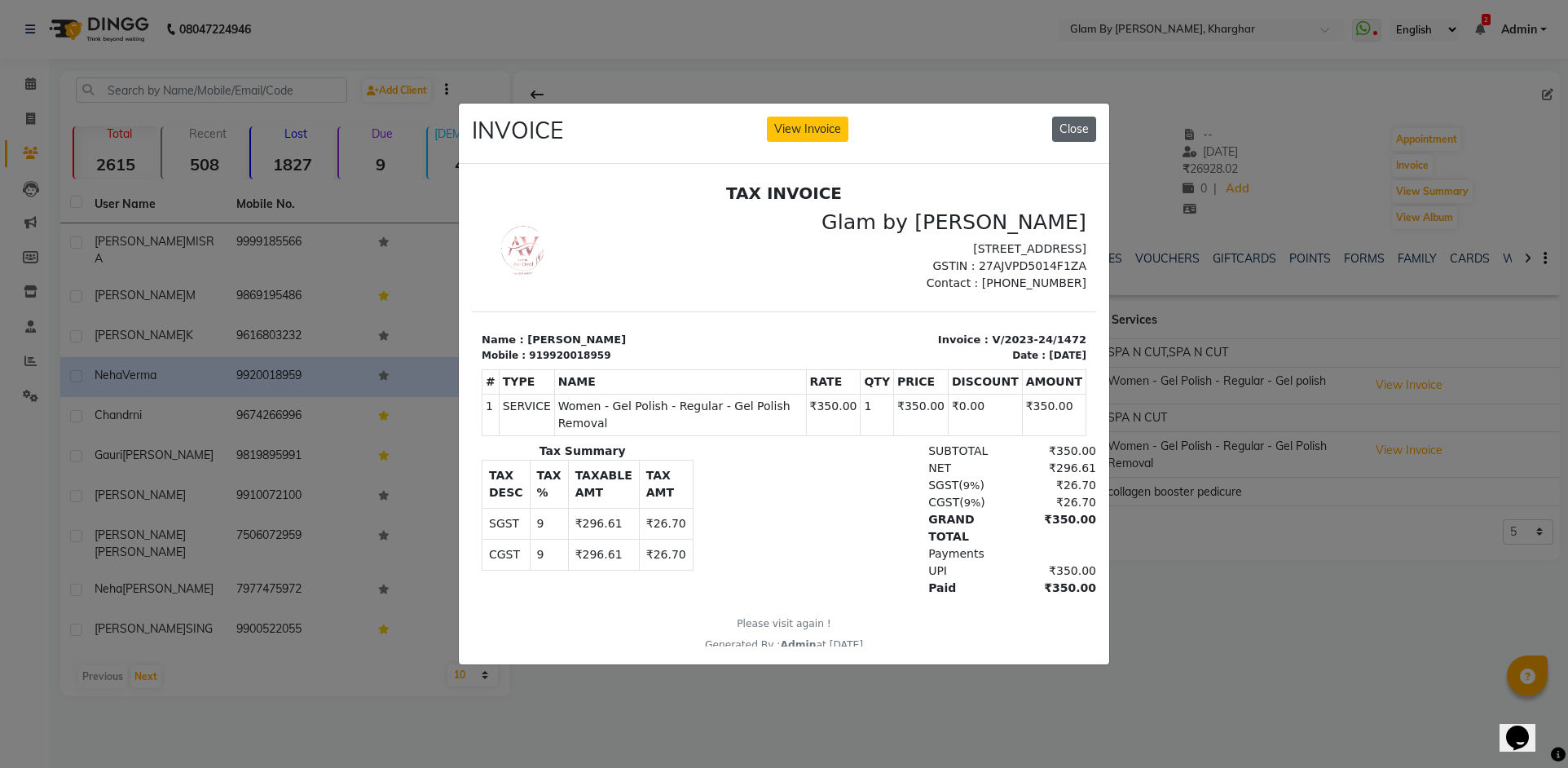
drag, startPoint x: 1075, startPoint y: 129, endPoint x: 1036, endPoint y: 147, distance: 43.0
click at [1074, 129] on button "Close" at bounding box center [1074, 130] width 44 height 26
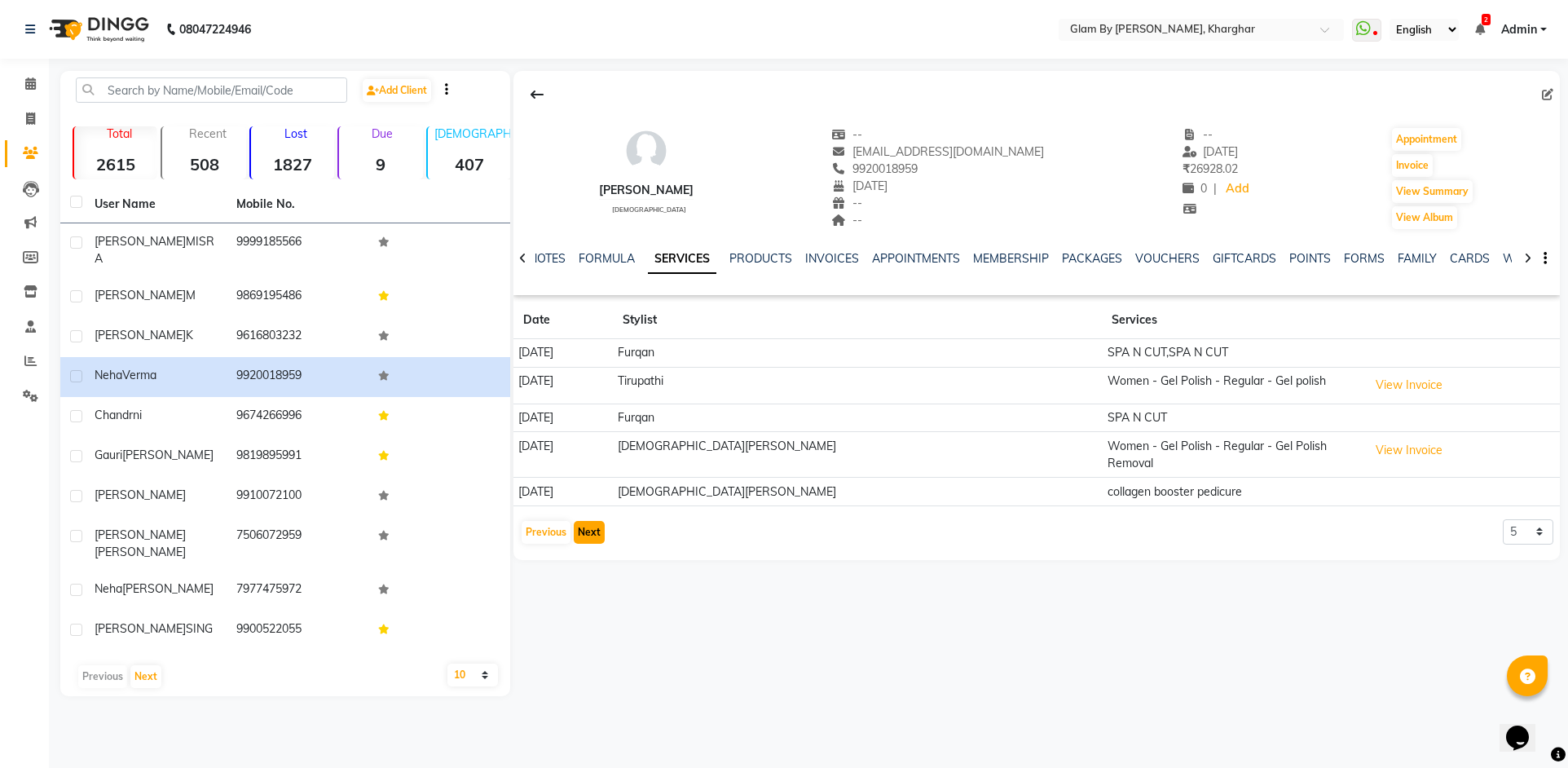
click at [596, 525] on button "Next" at bounding box center [589, 531] width 31 height 23
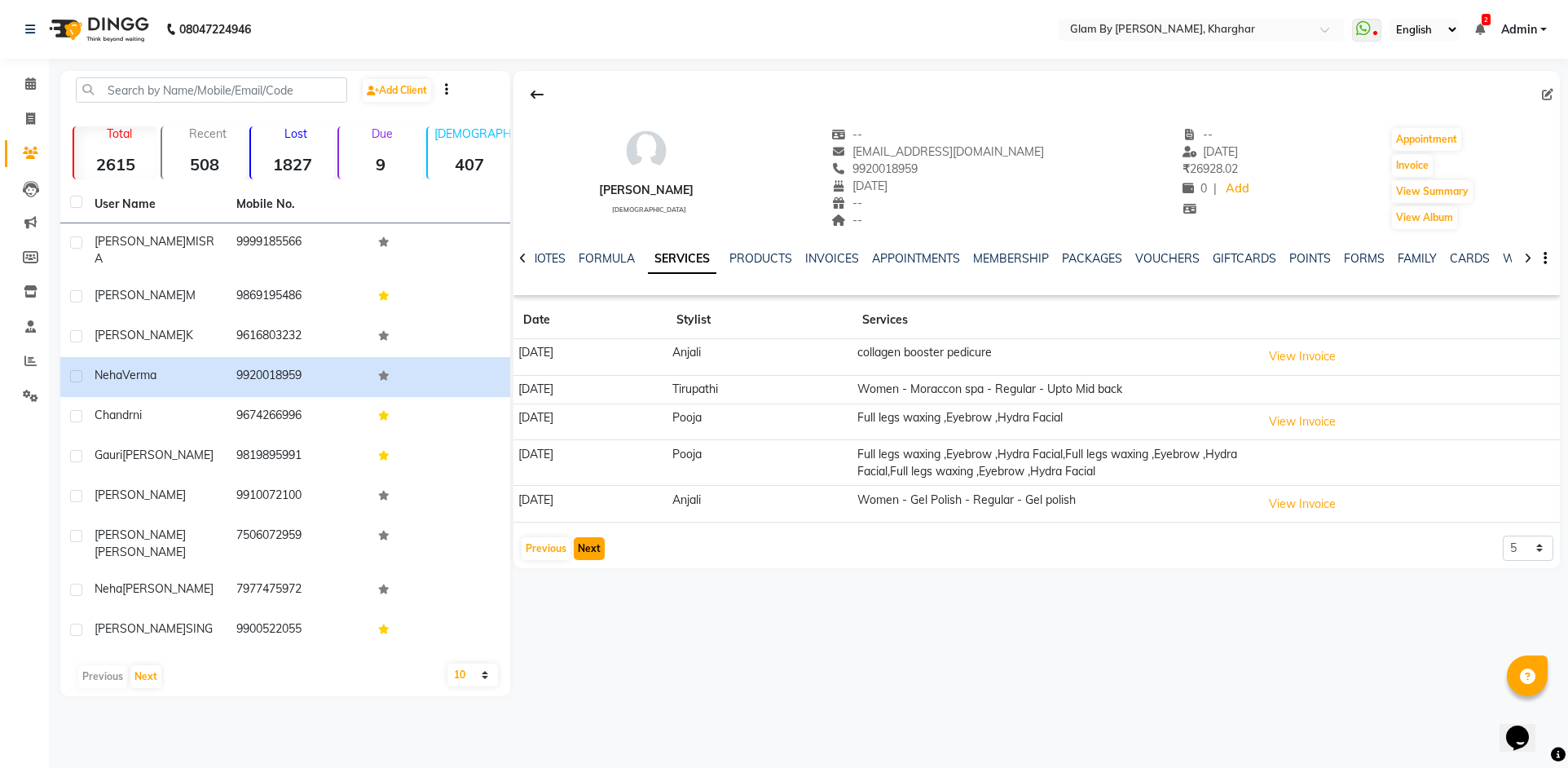
click at [584, 552] on button "Next" at bounding box center [589, 548] width 31 height 23
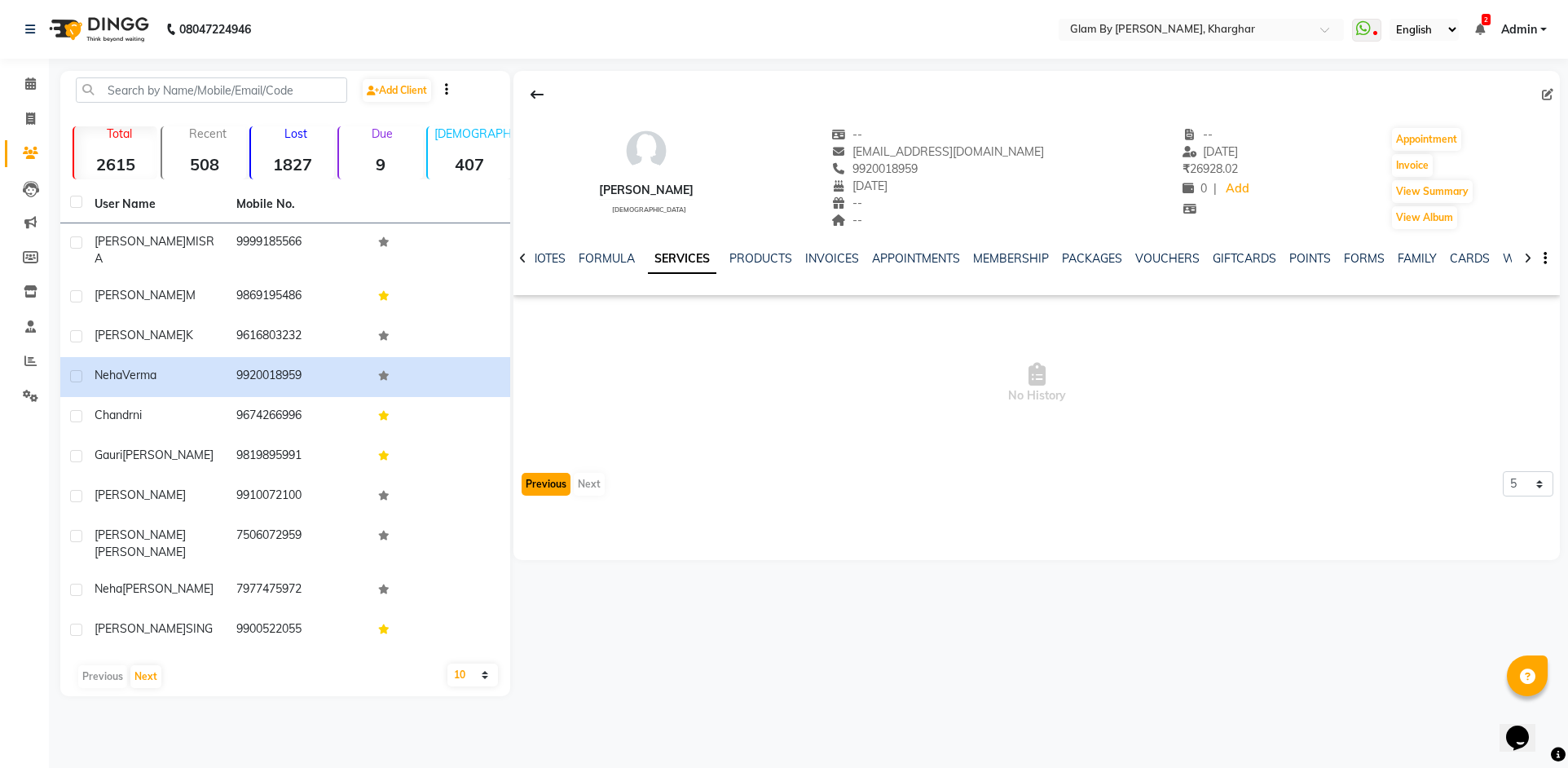
click at [536, 488] on button "Previous" at bounding box center [545, 484] width 49 height 23
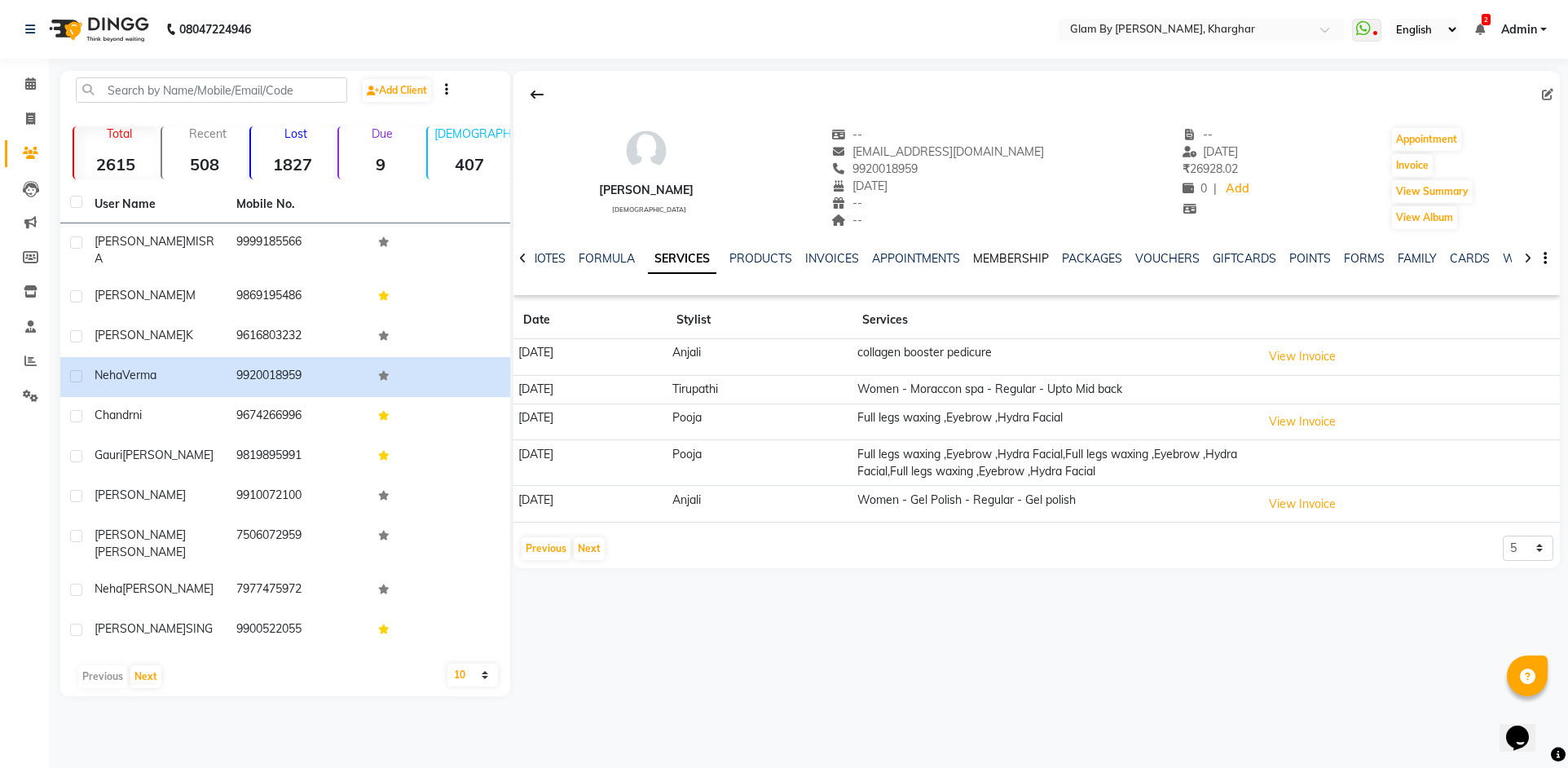
click at [1007, 257] on link "MEMBERSHIP" at bounding box center [1011, 258] width 76 height 15
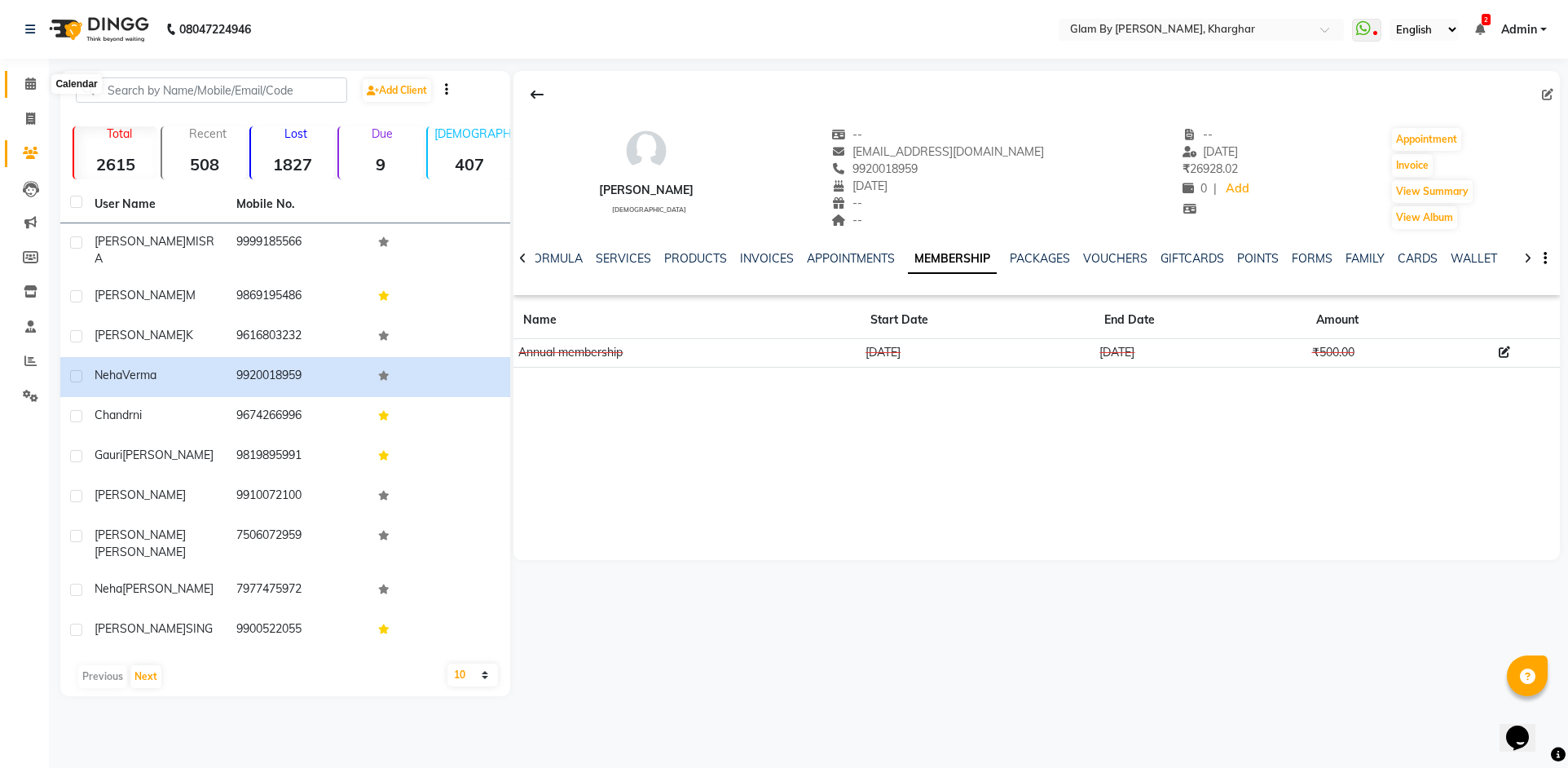
click at [26, 82] on icon at bounding box center [31, 83] width 11 height 12
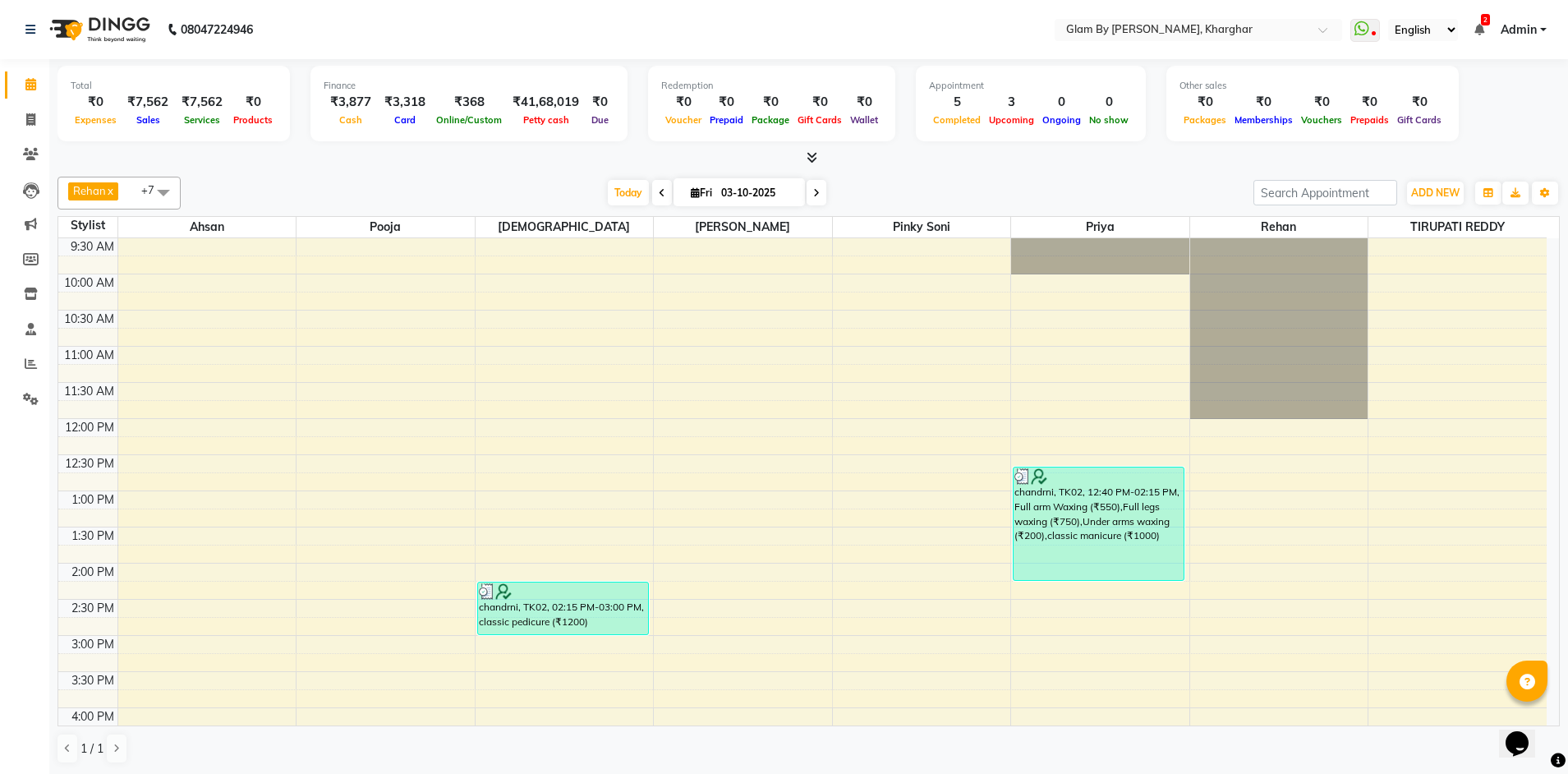
scroll to position [411, 0]
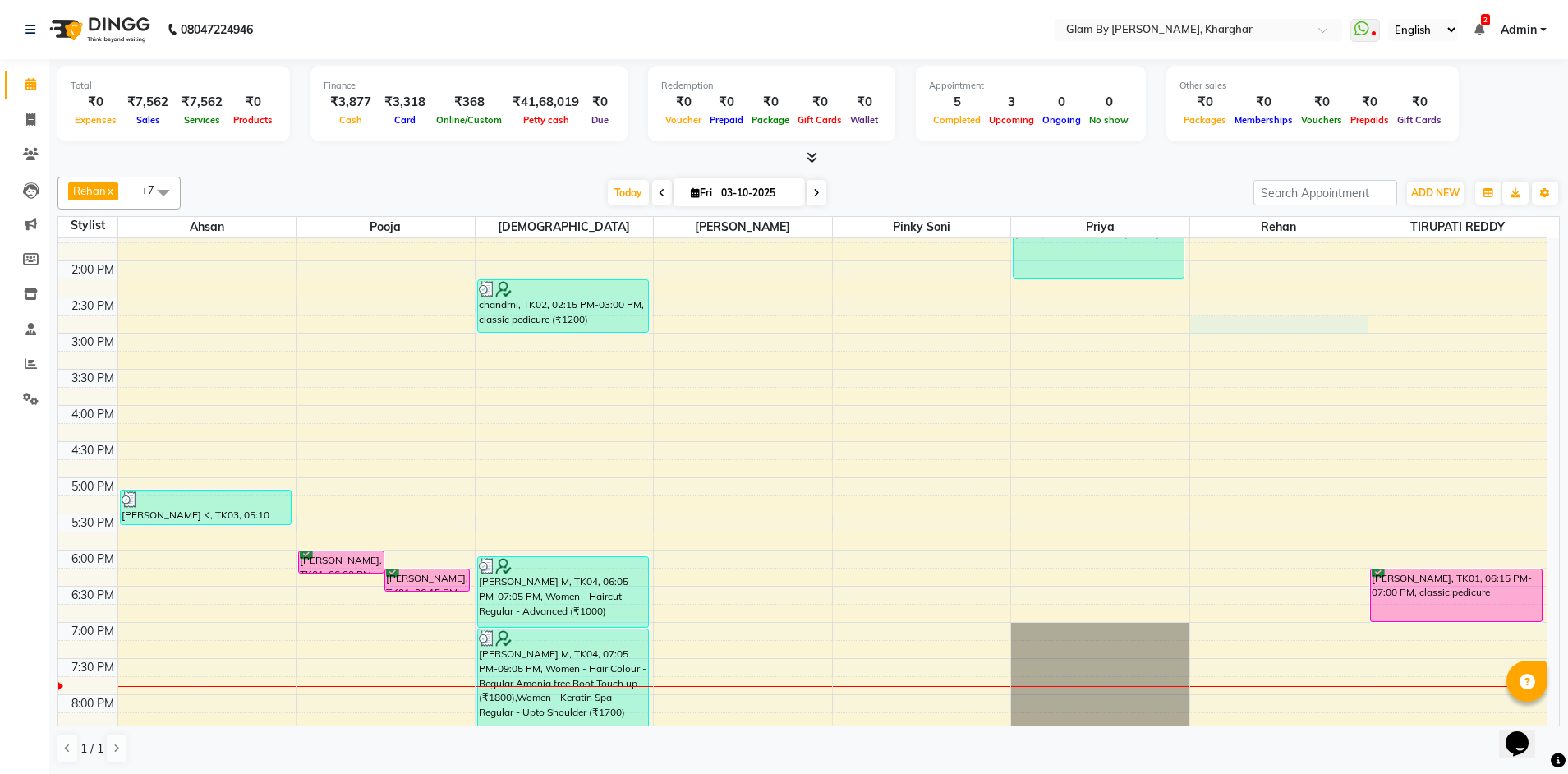
click at [1343, 332] on div "8:00 AM 8:30 AM 9:00 AM 9:30 AM 10:00 AM 10:30 AM 11:00 AM 11:30 AM 12:00 PM 12…" at bounding box center [802, 369] width 1488 height 1083
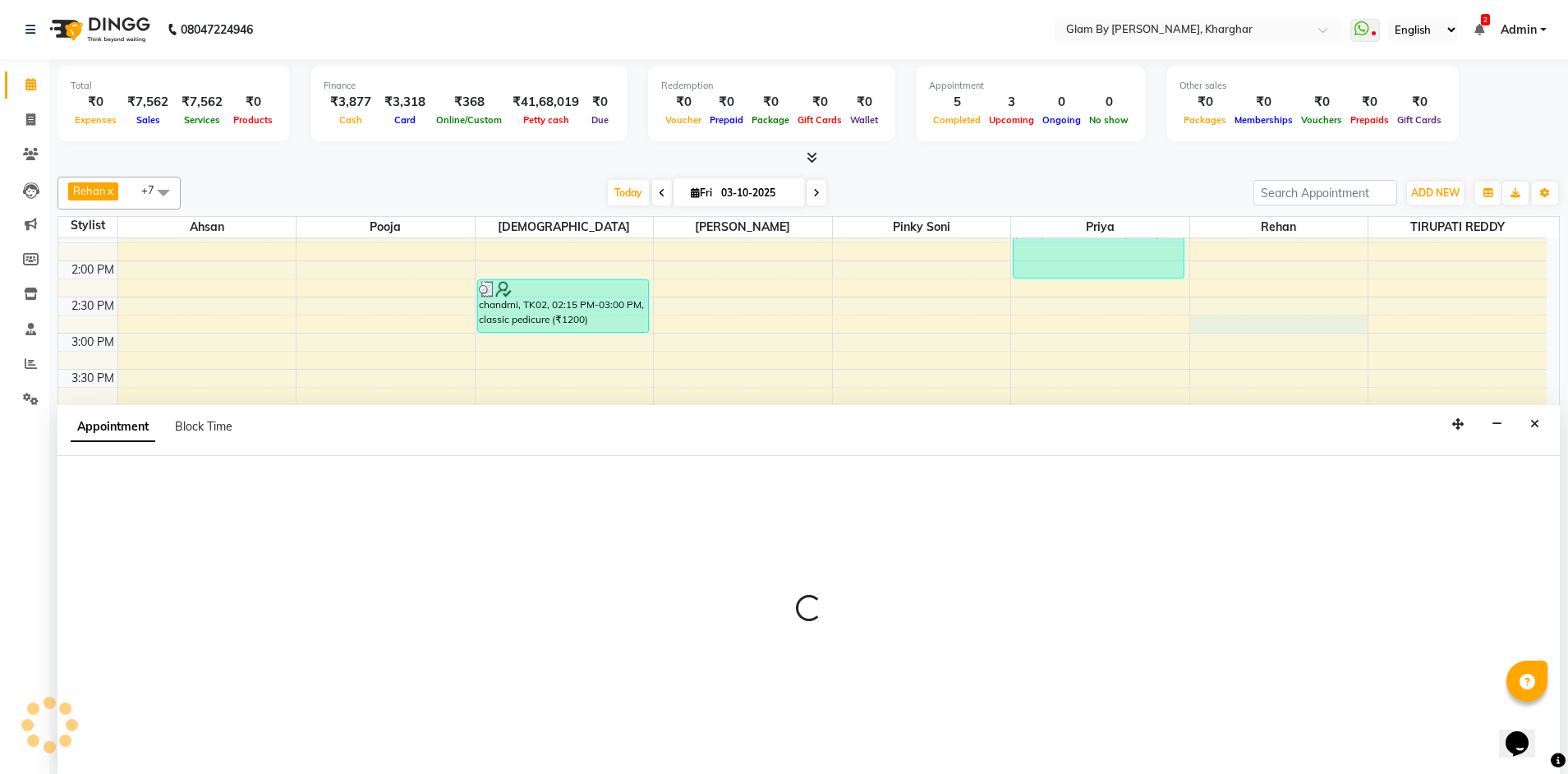
scroll to position [1, 0]
select select "52399"
select select "tentative"
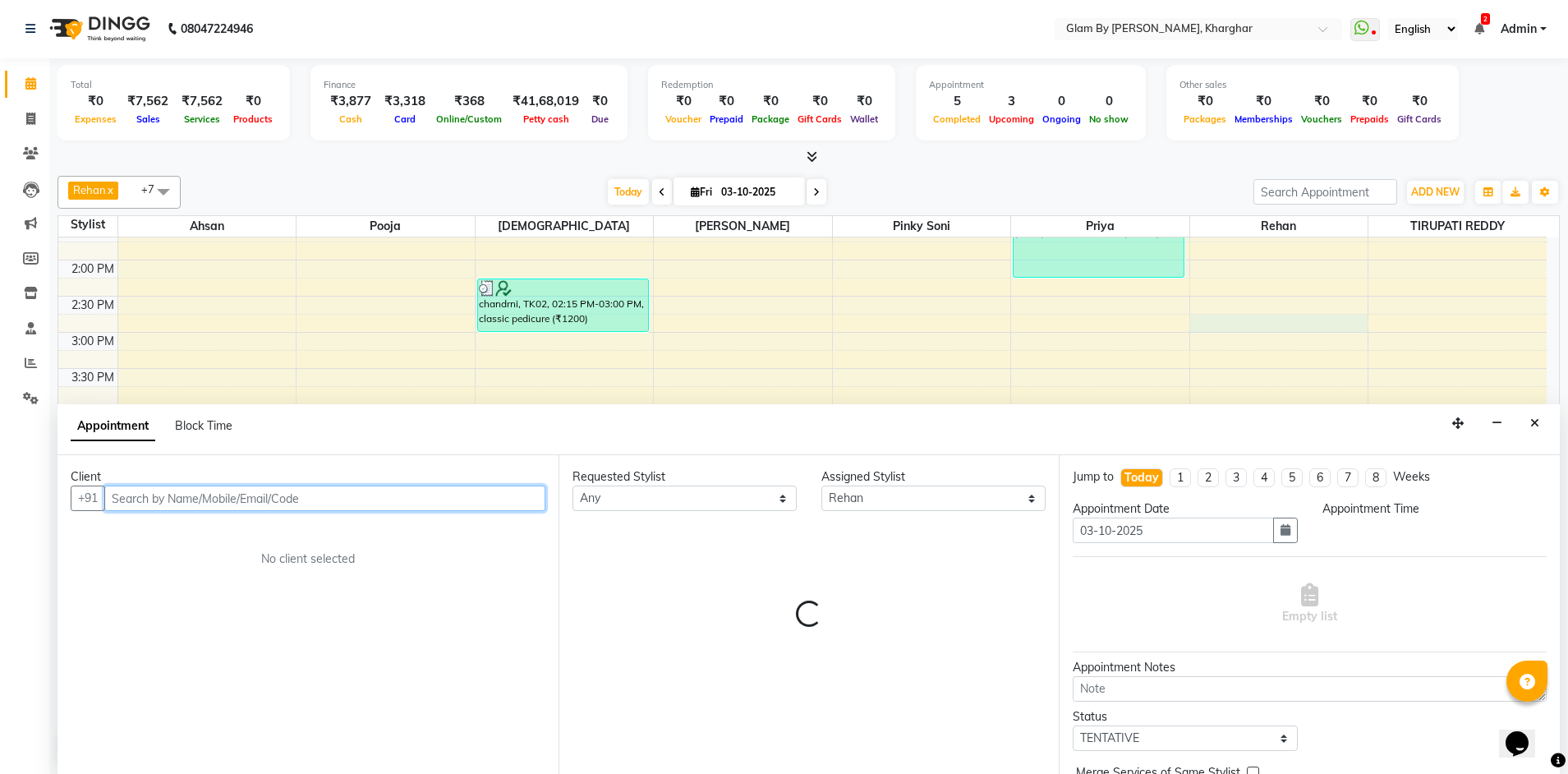
select select "885"
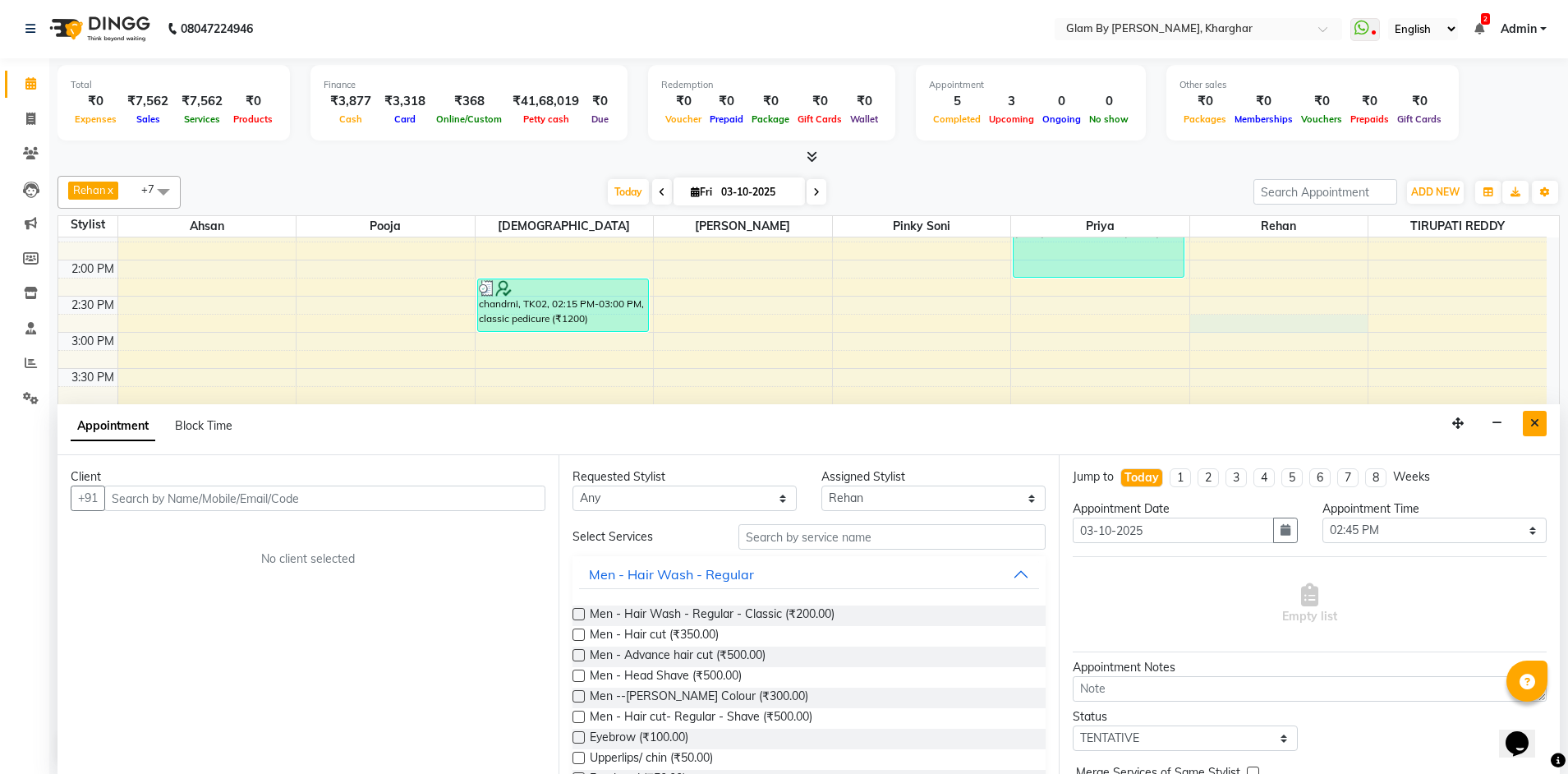
click at [1533, 422] on icon "Close" at bounding box center [1534, 423] width 9 height 12
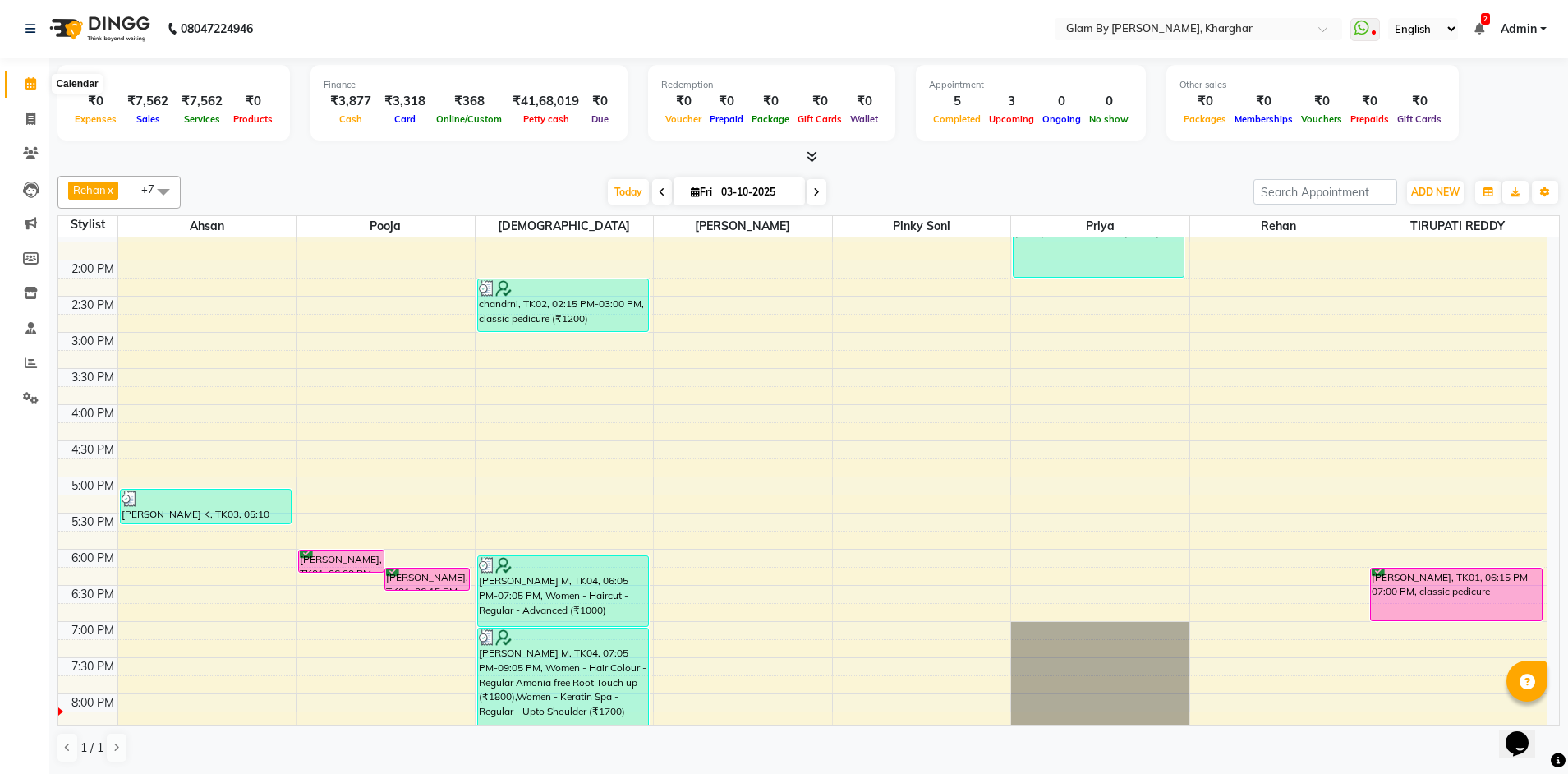
click at [30, 91] on span at bounding box center [30, 84] width 29 height 19
click at [814, 191] on icon at bounding box center [816, 193] width 7 height 10
type input "04-10-2025"
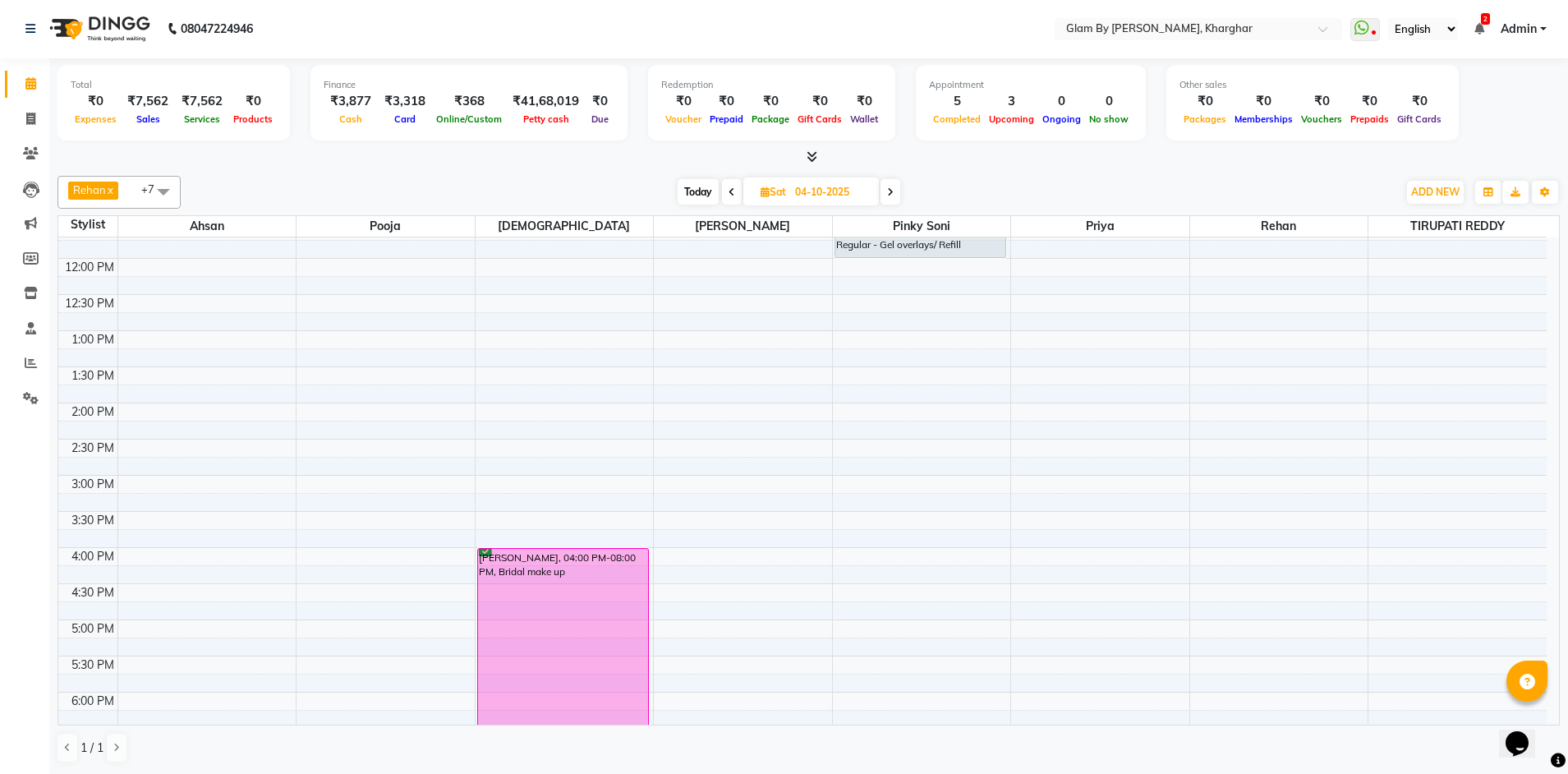
scroll to position [186, 0]
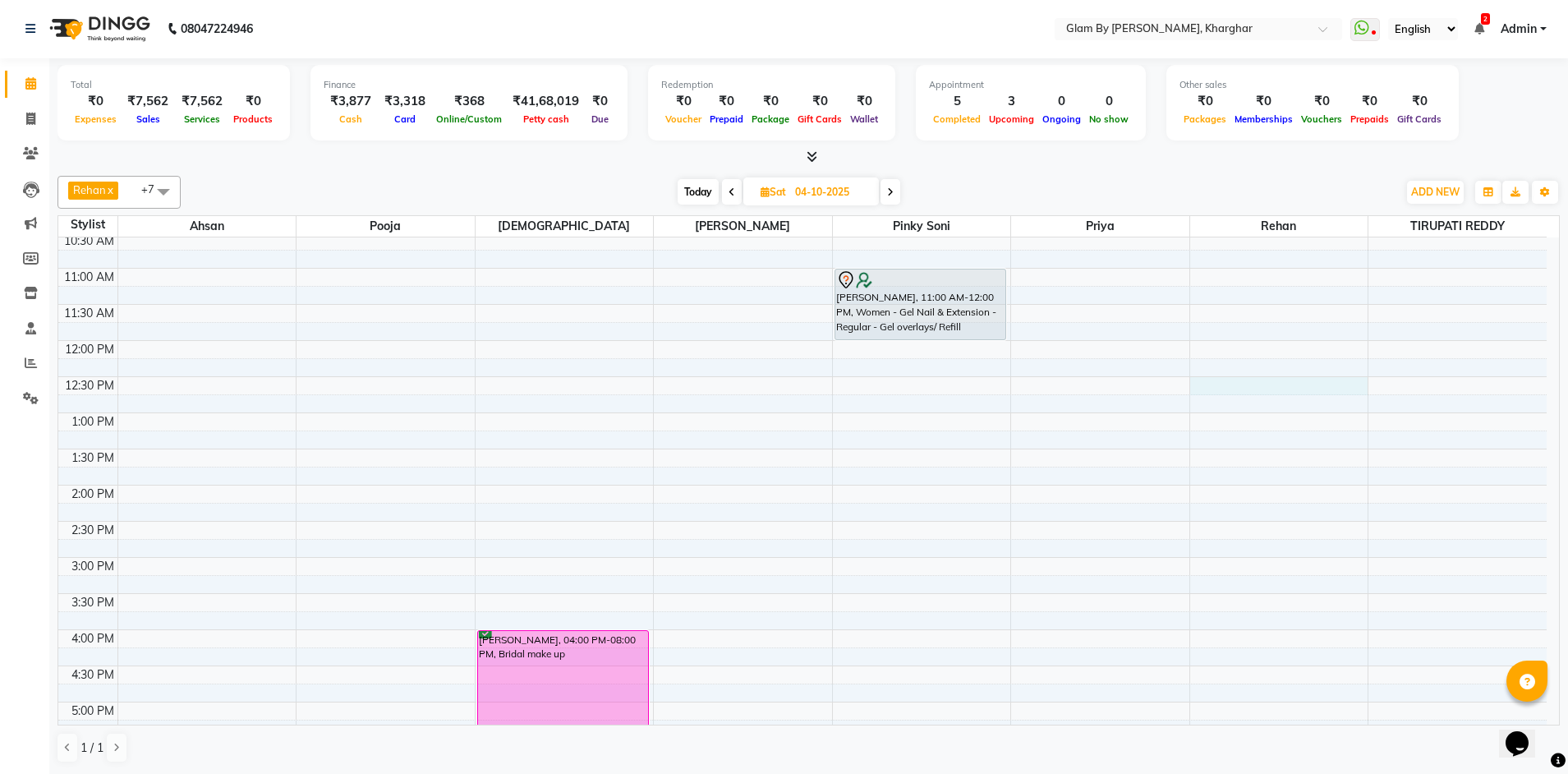
click at [1257, 380] on div "8:00 AM 8:30 AM 9:00 AM 9:30 AM 10:00 AM 10:30 AM 11:00 AM 11:30 AM 12:00 PM 12…" at bounding box center [802, 593] width 1488 height 1083
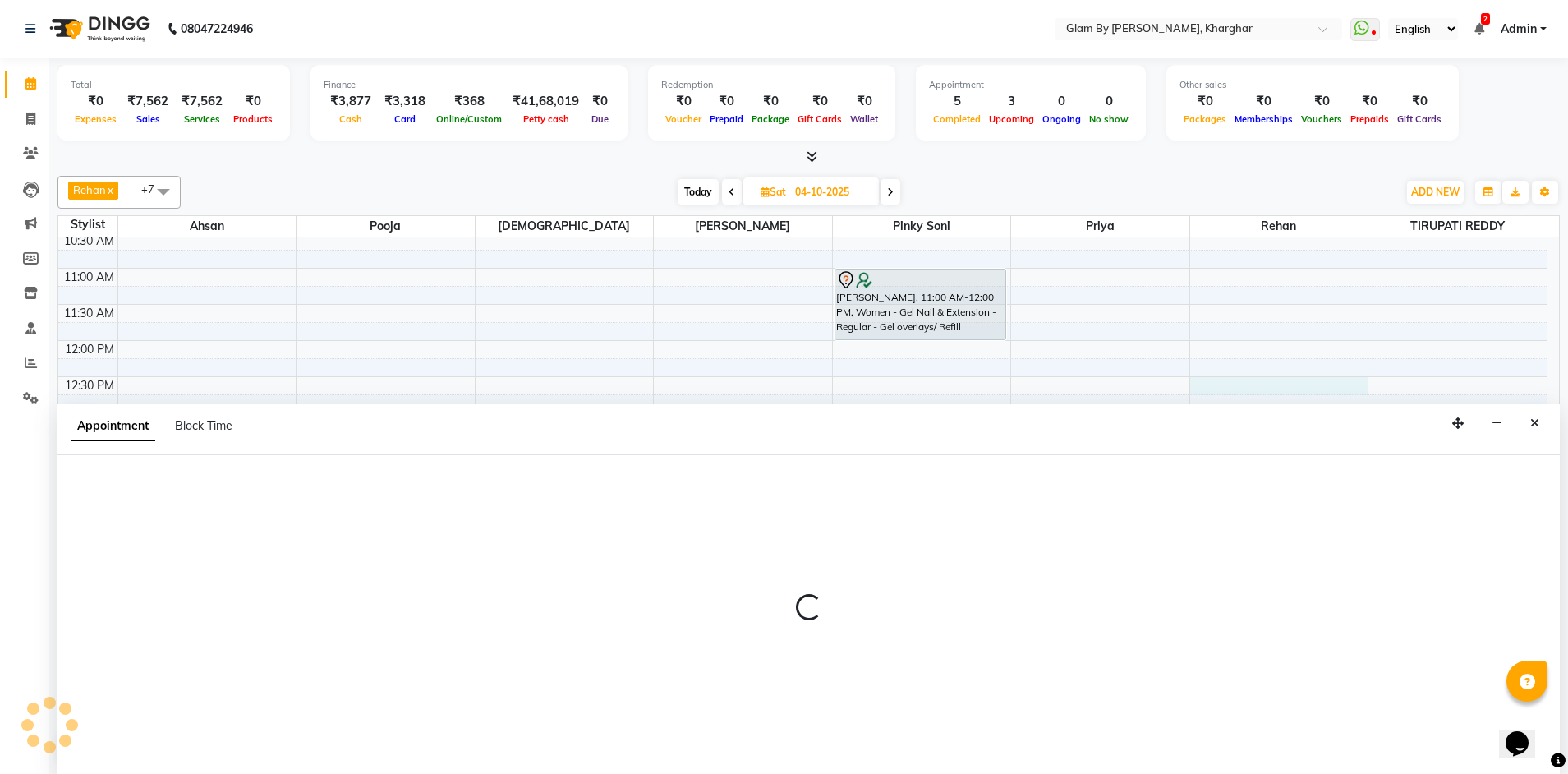
select select "52399"
select select "tentative"
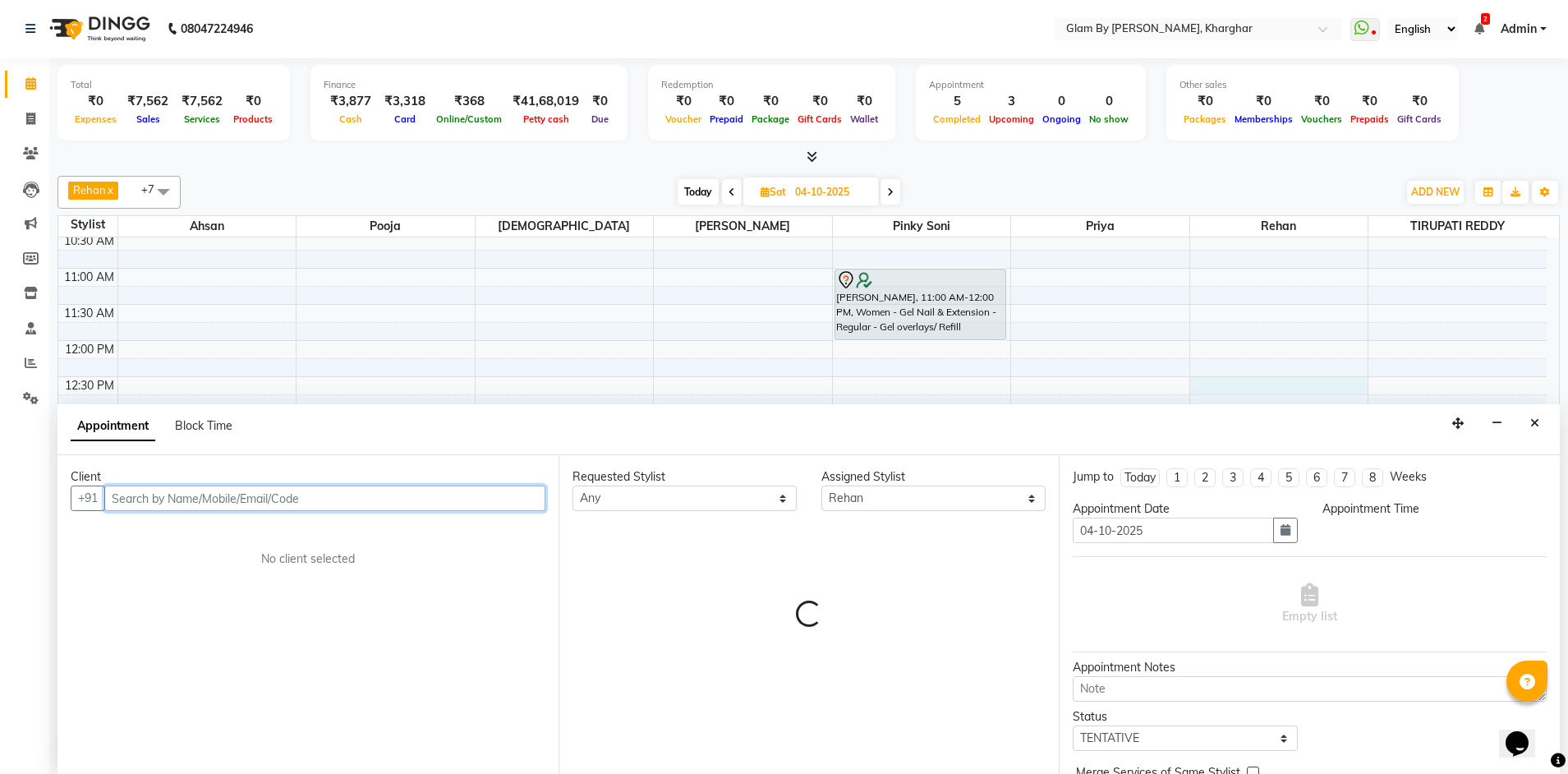
select select "750"
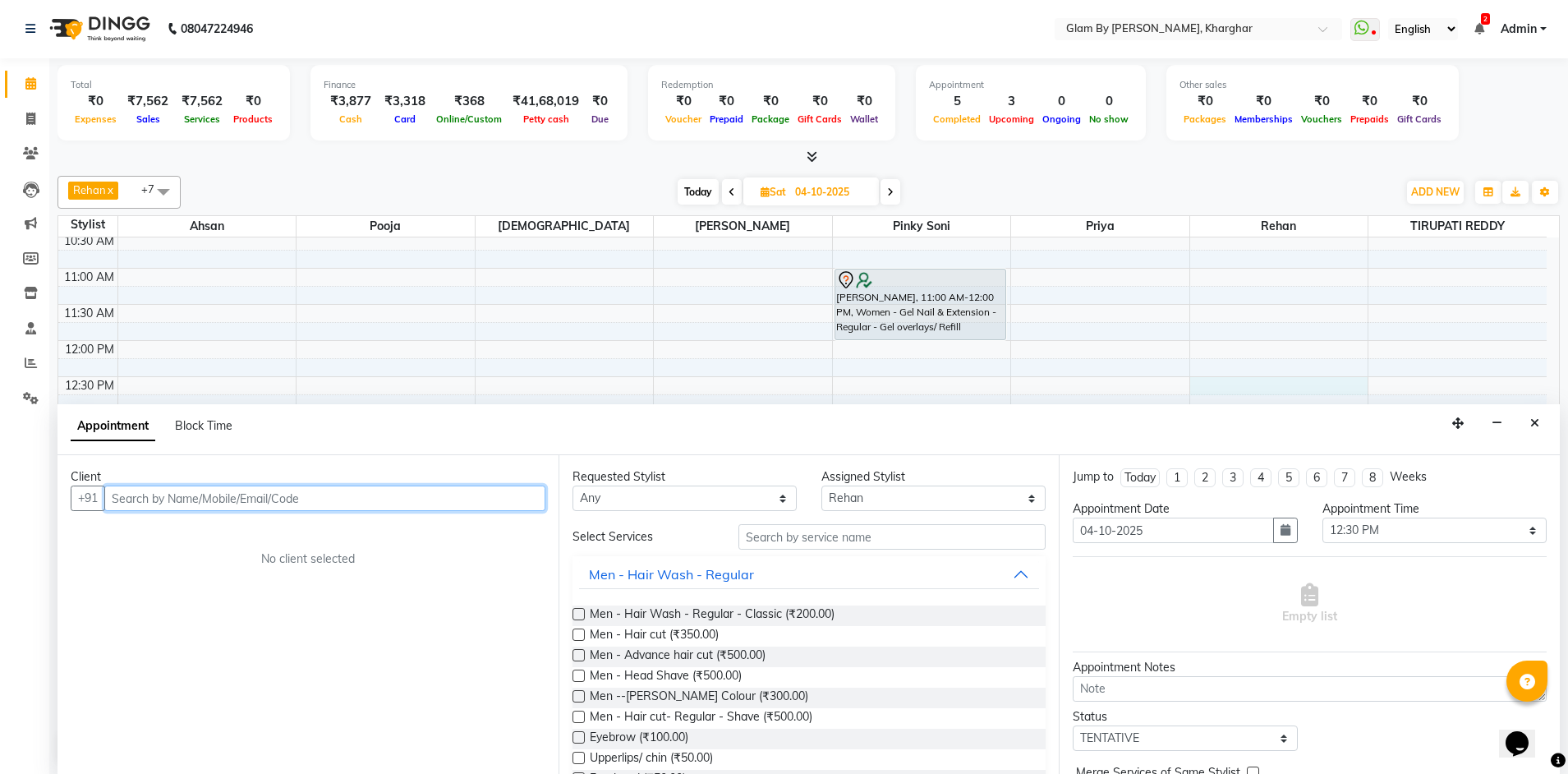
click at [142, 498] on input "text" at bounding box center [325, 499] width 441 height 26
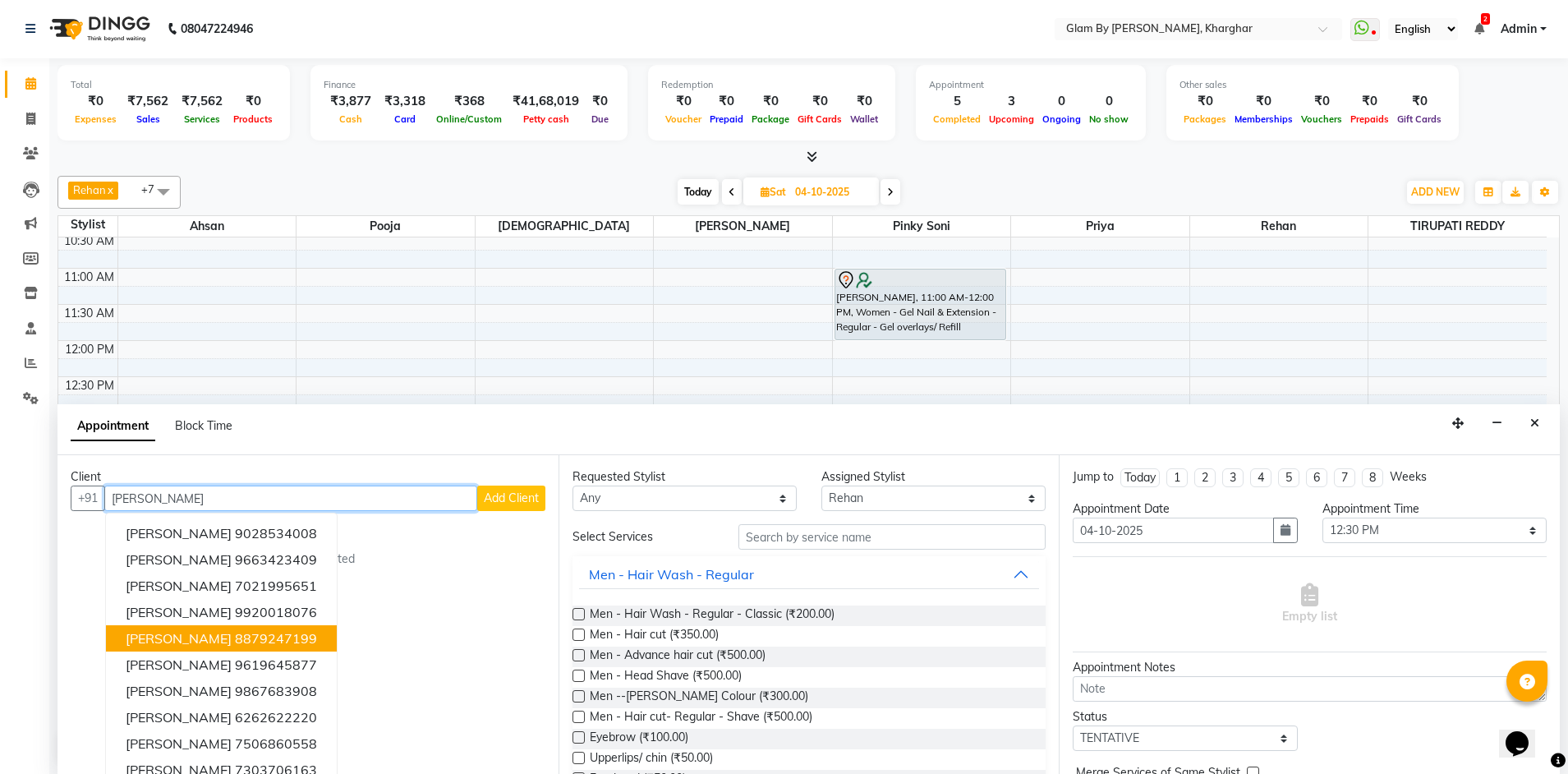
scroll to position [0, 0]
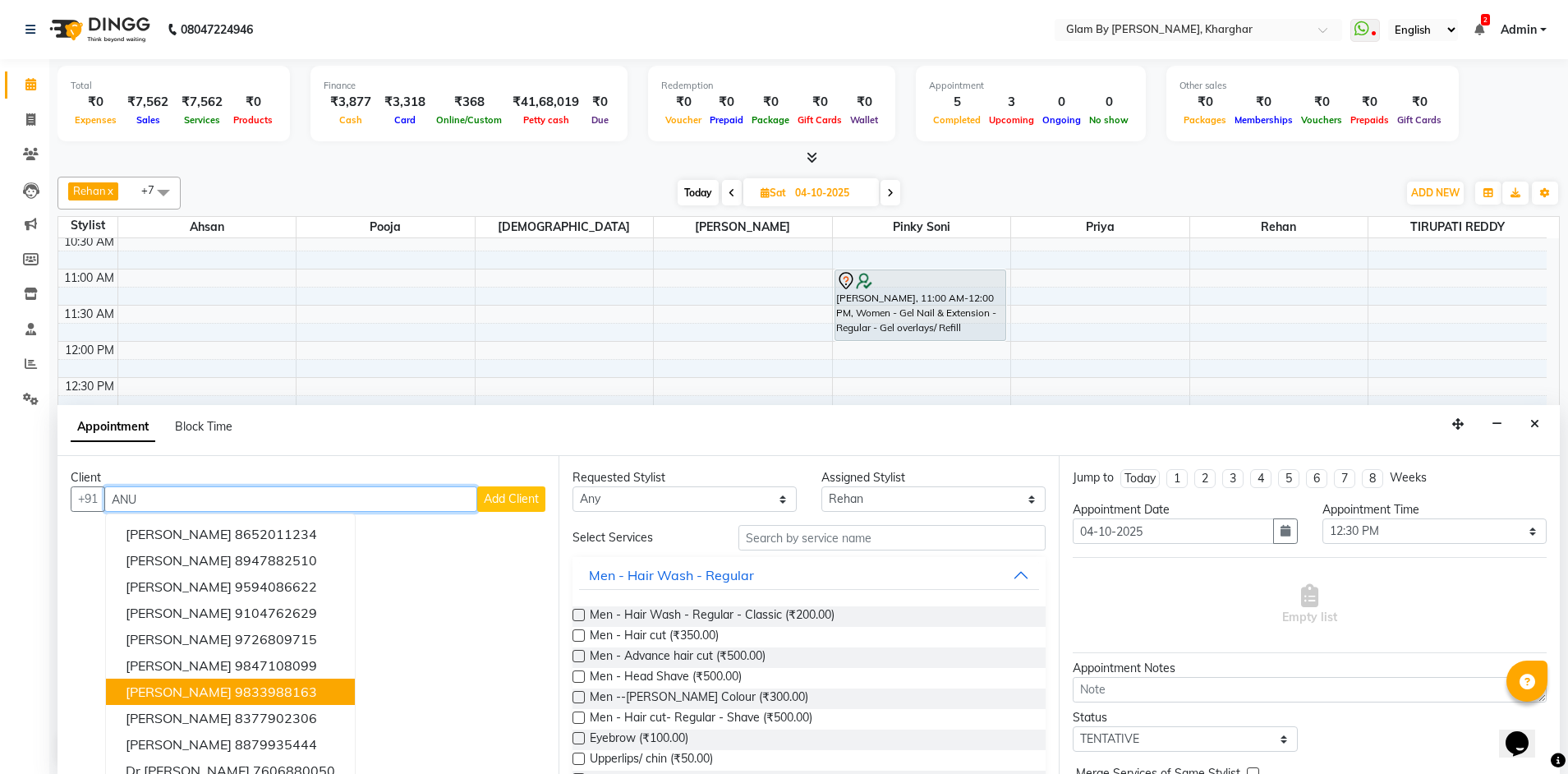
click at [176, 687] on span "[PERSON_NAME]" at bounding box center [179, 691] width 106 height 16
type input "9833988163"
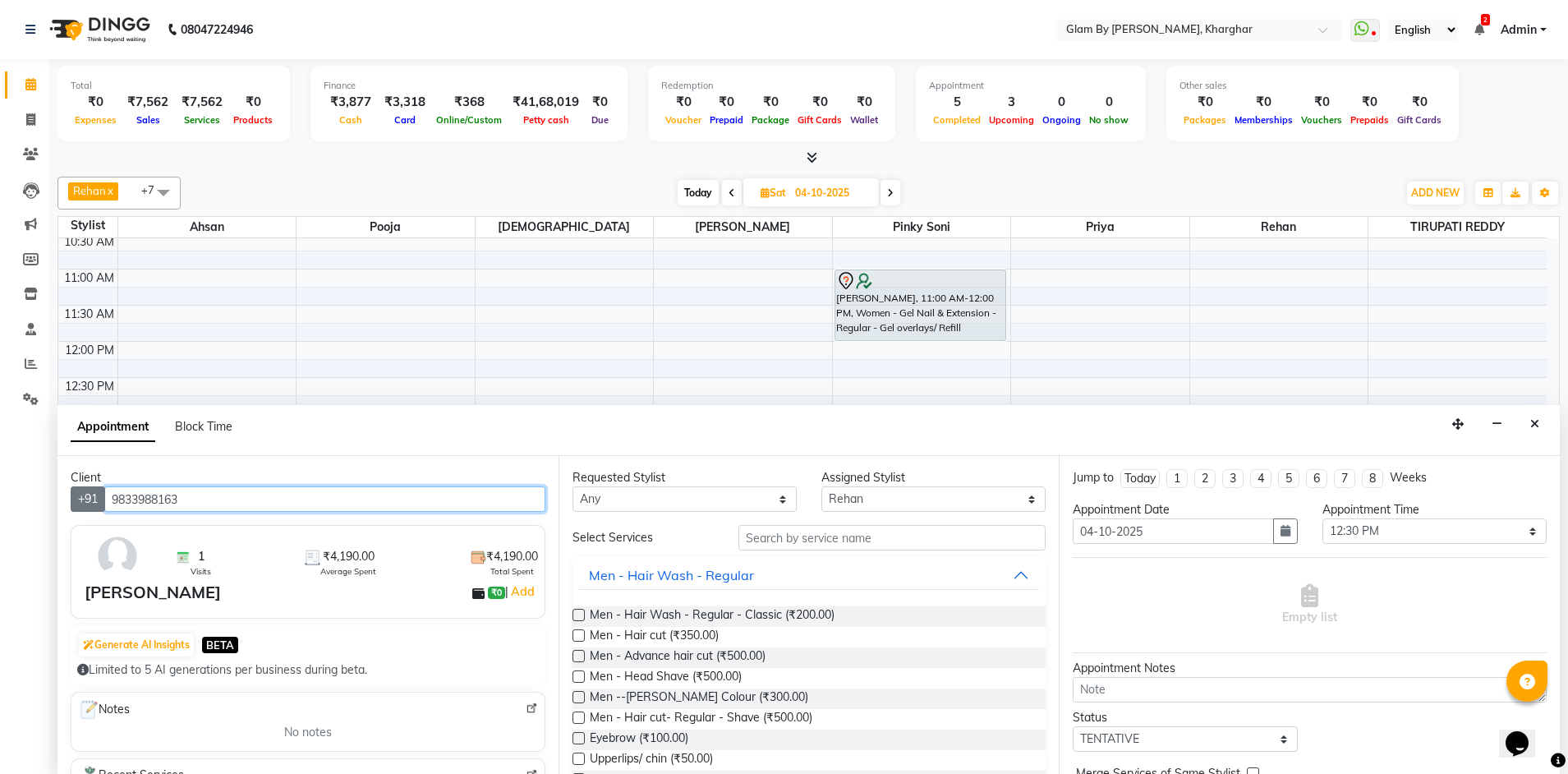
drag, startPoint x: 197, startPoint y: 496, endPoint x: 79, endPoint y: 493, distance: 118.0
click at [79, 493] on div "[PHONE_NUMBER]" at bounding box center [308, 500] width 475 height 26
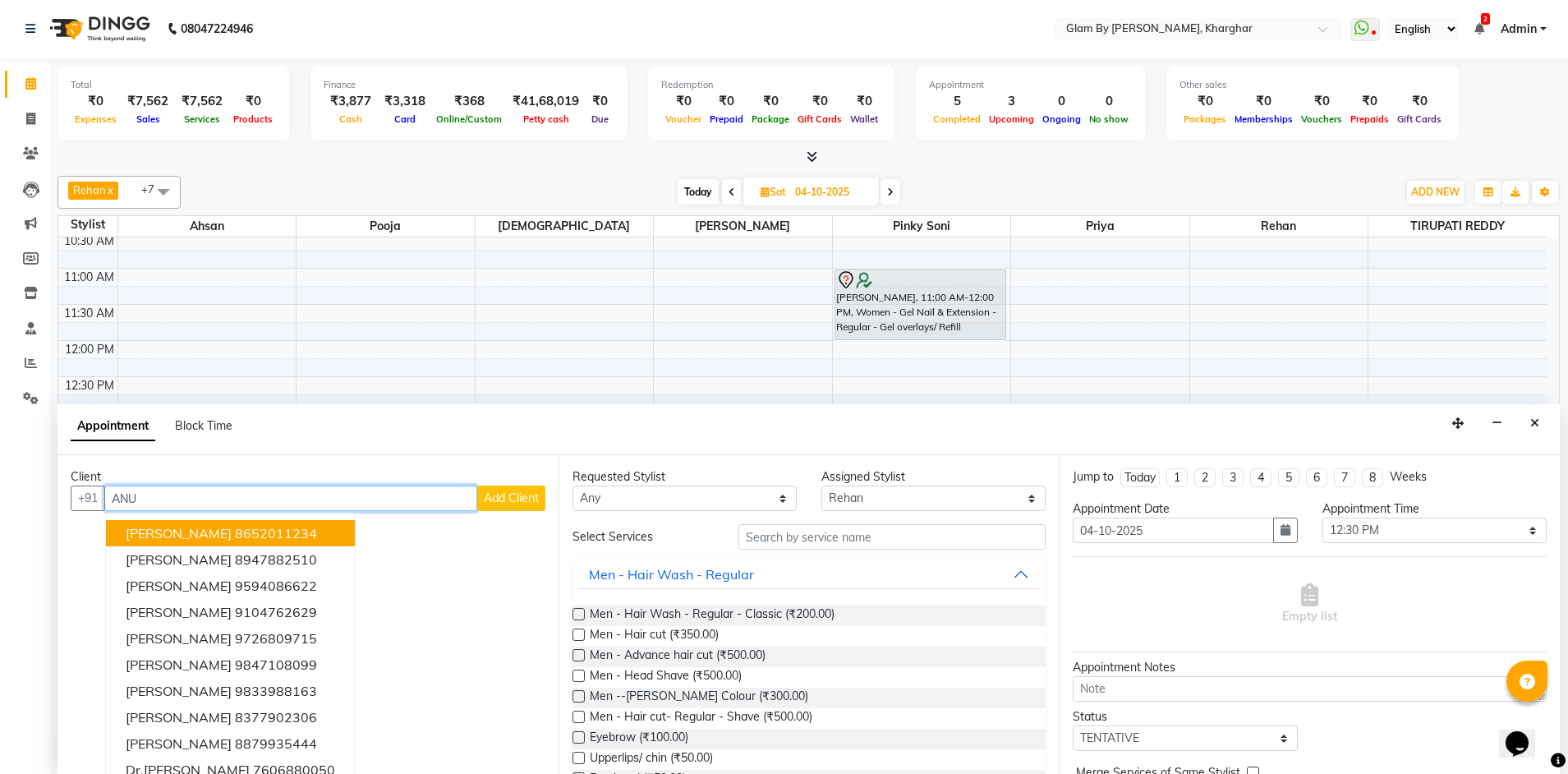
drag, startPoint x: 140, startPoint y: 482, endPoint x: 90, endPoint y: 468, distance: 51.9
click at [90, 468] on div "Client +91 [PERSON_NAME] [PERSON_NAME] 8652011234 [PERSON_NAME] 8947882510 [PER…" at bounding box center [308, 614] width 501 height 319
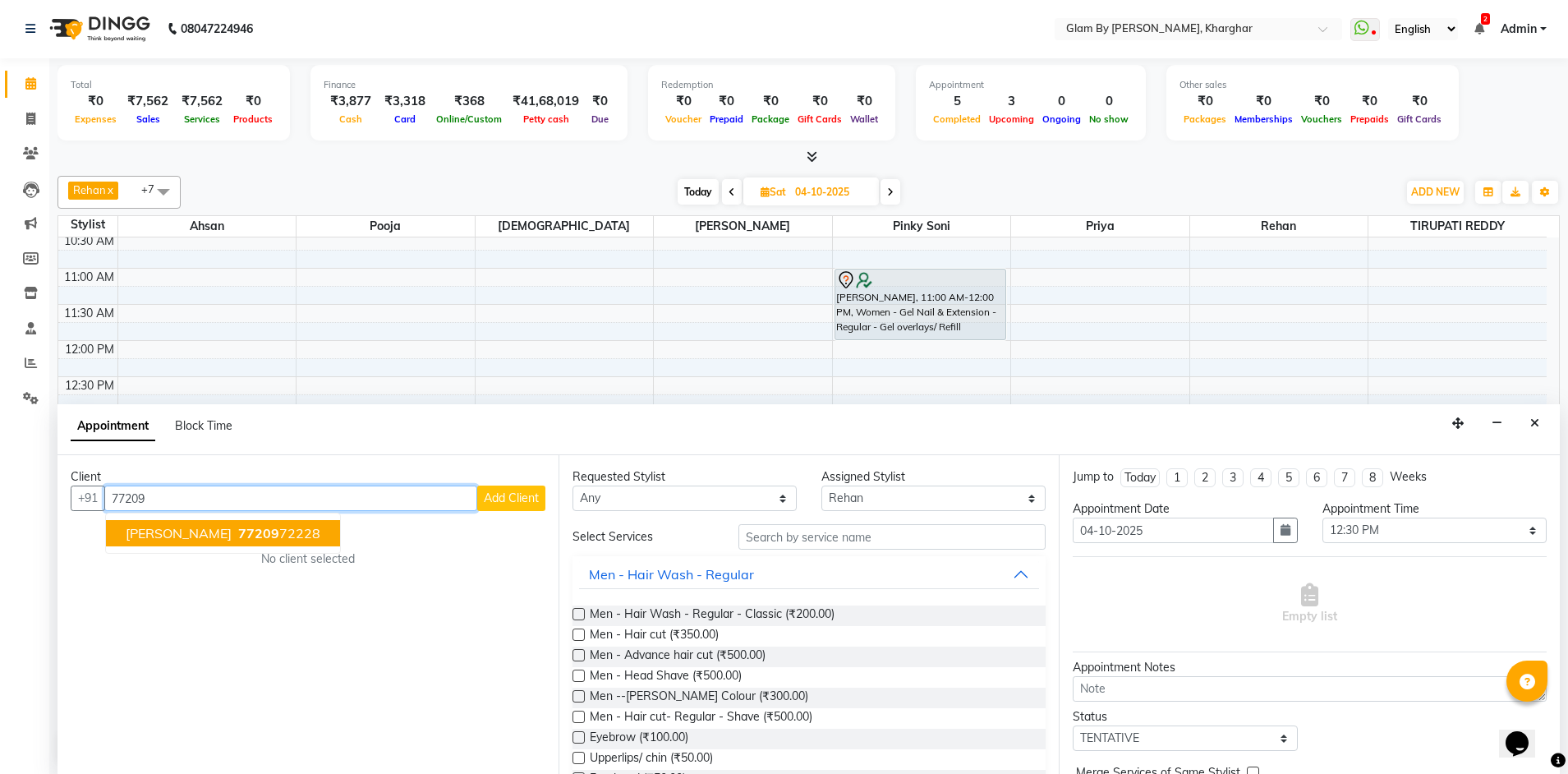
click at [180, 533] on span "[PERSON_NAME]" at bounding box center [179, 533] width 106 height 16
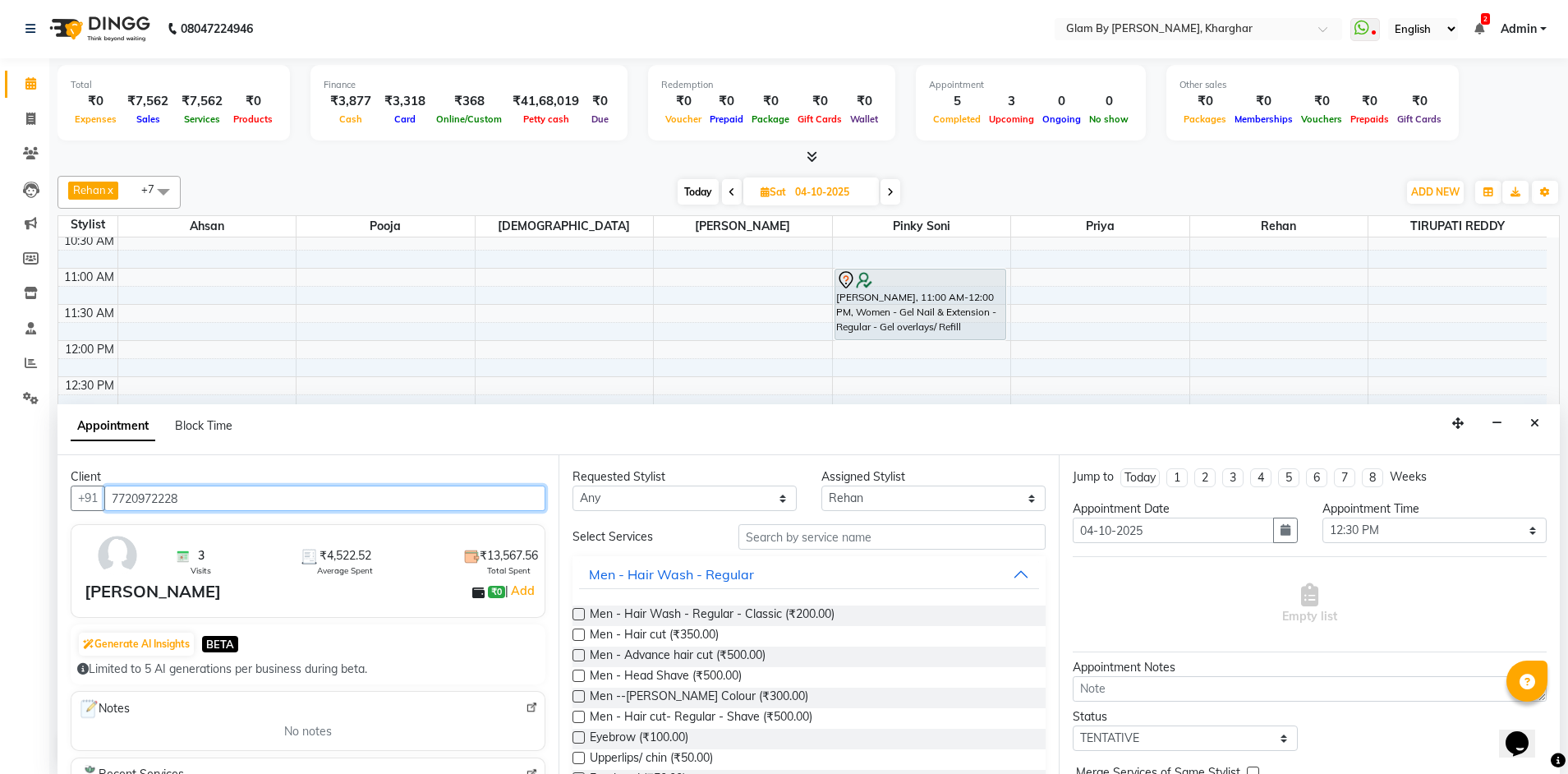
type input "7720972228"
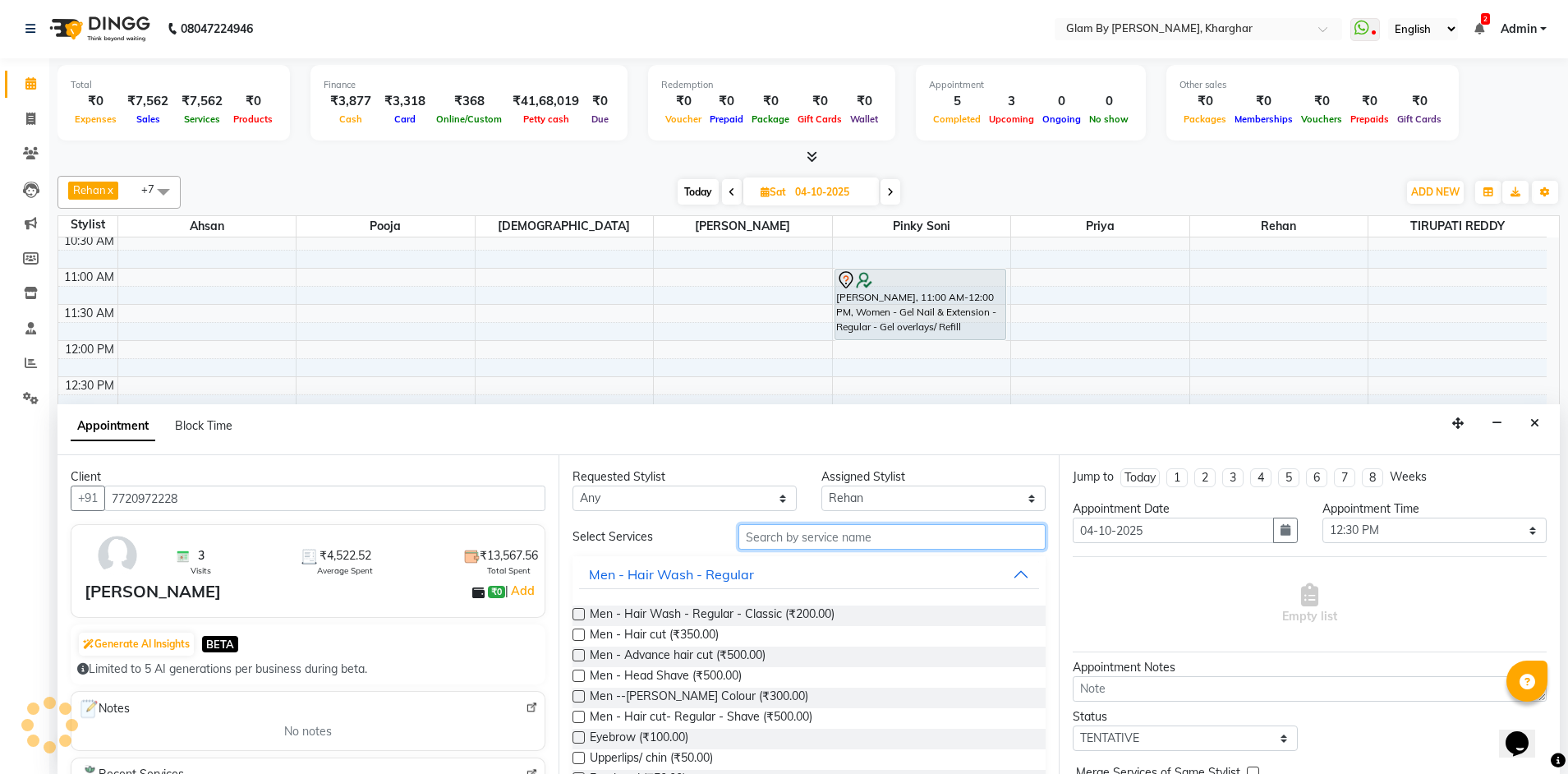
click at [768, 539] on input "text" at bounding box center [892, 537] width 307 height 26
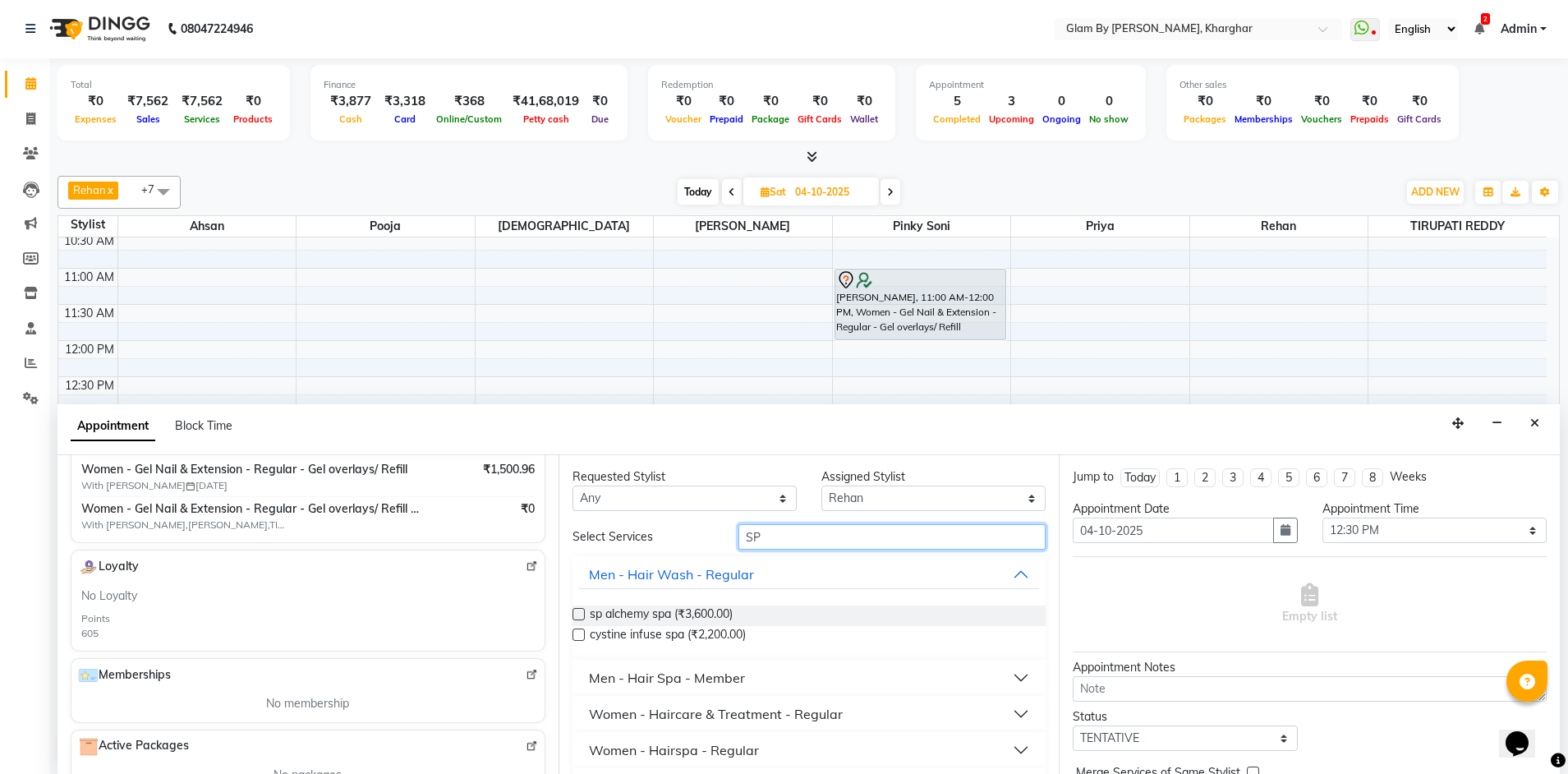
scroll to position [411, 0]
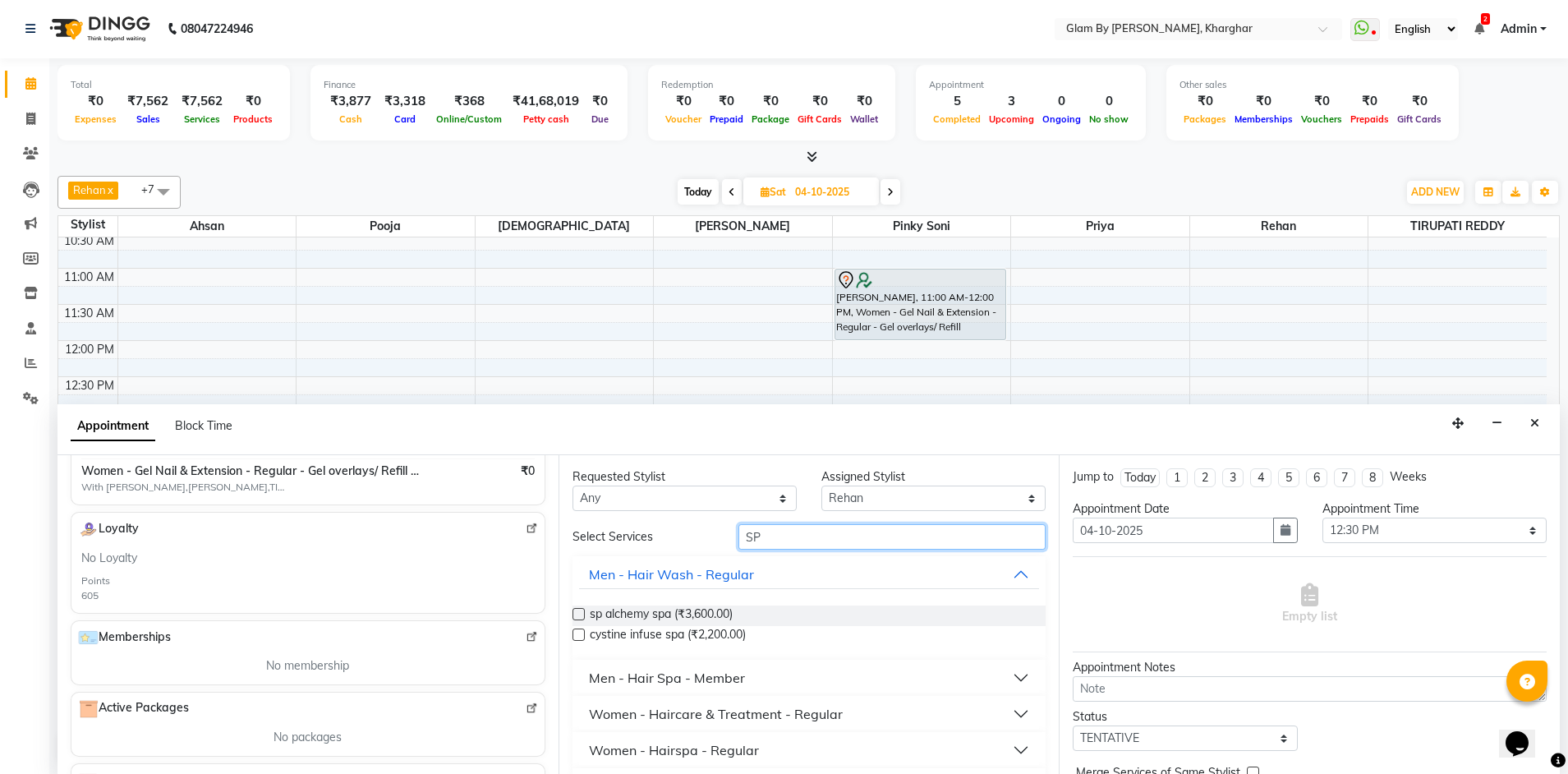
click at [763, 541] on input "SP" at bounding box center [892, 537] width 307 height 26
type input "SPA"
click at [722, 632] on span "cystine infuse spa (₹2,200.00)" at bounding box center [667, 636] width 156 height 21
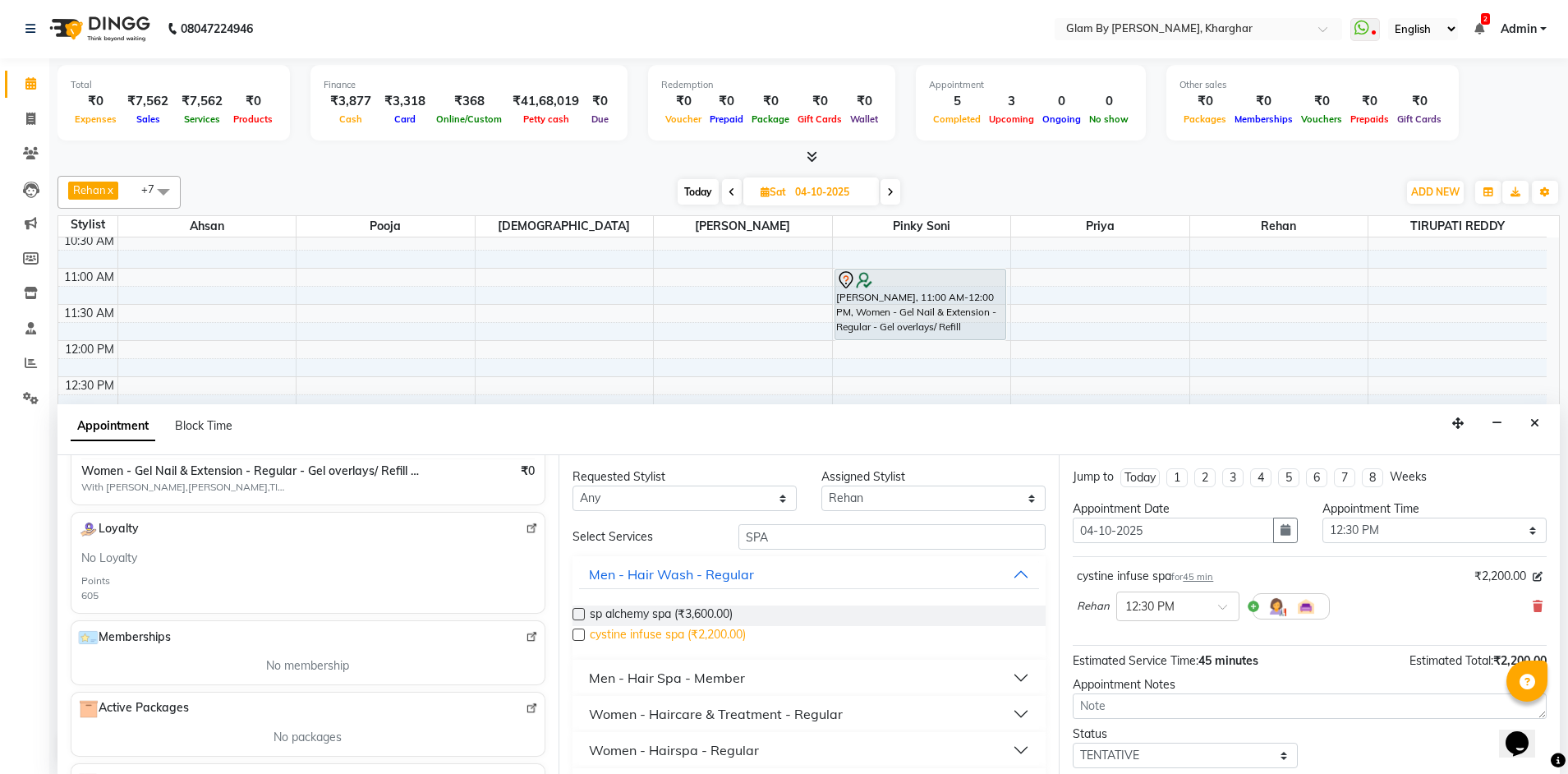
click at [722, 635] on span "cystine infuse spa (₹2,200.00)" at bounding box center [667, 636] width 156 height 21
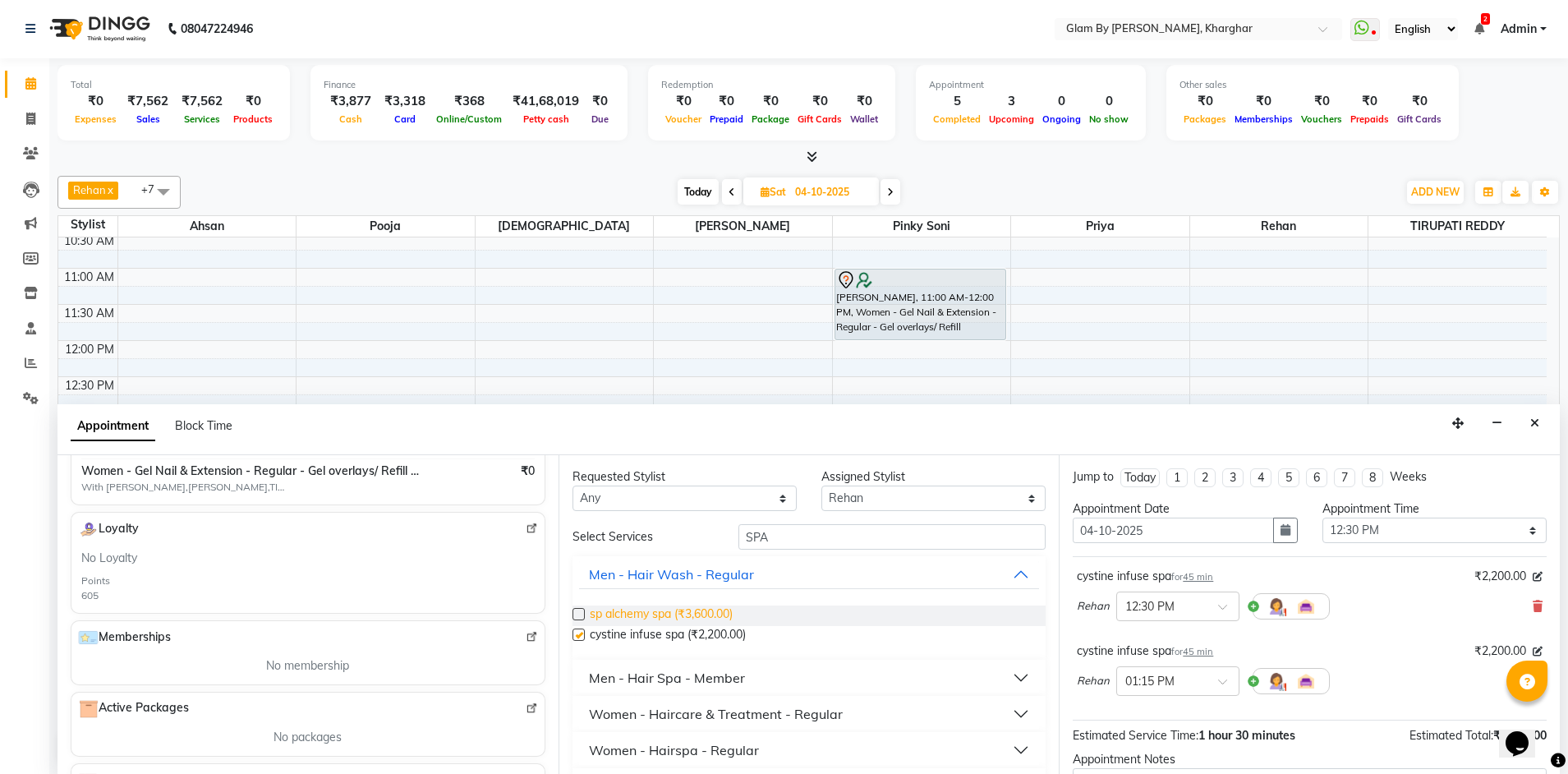
checkbox input "false"
drag, startPoint x: 775, startPoint y: 542, endPoint x: 696, endPoint y: 536, distance: 79.2
click at [696, 536] on div "Select Services SPA" at bounding box center [810, 537] width 499 height 26
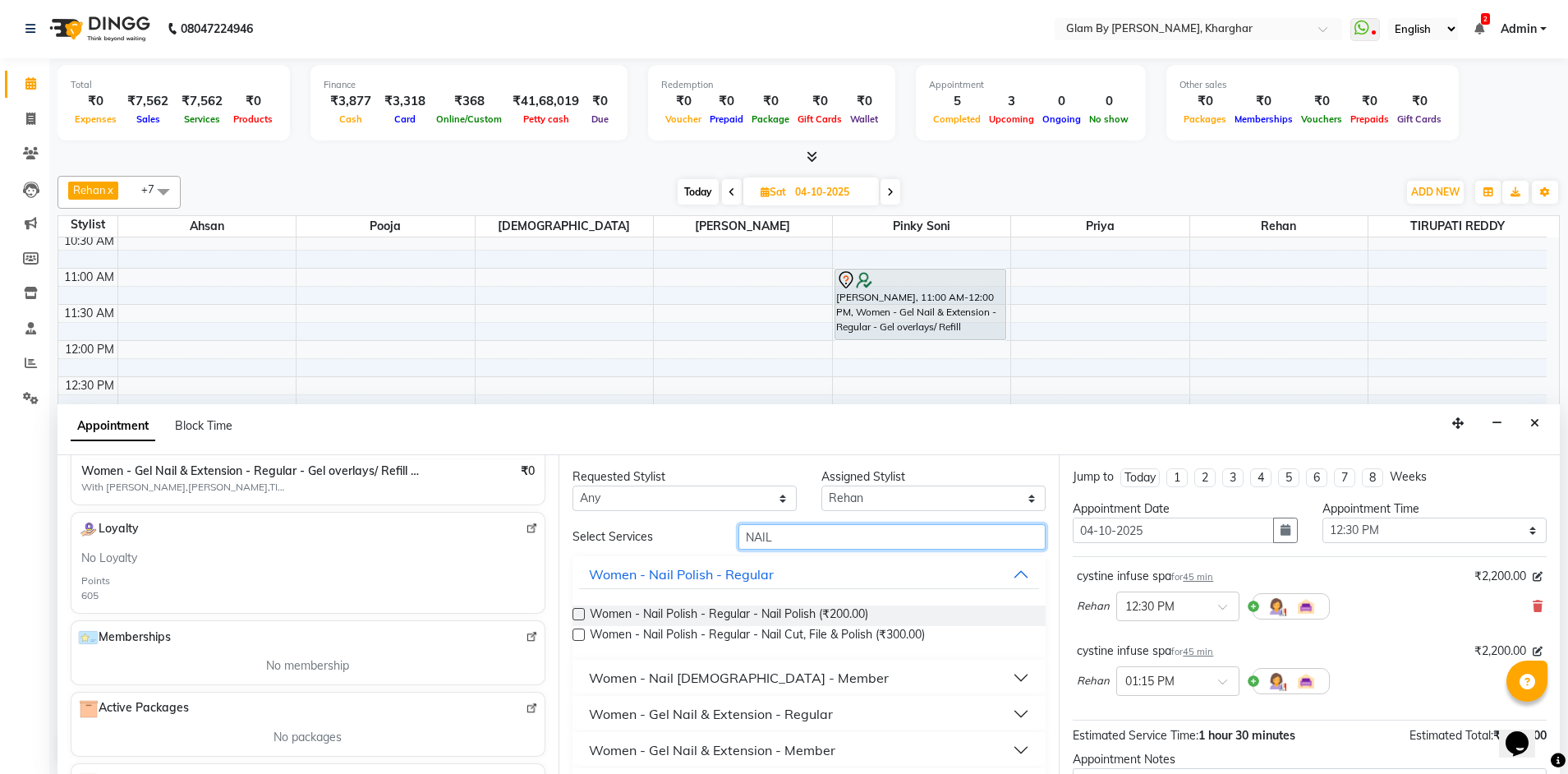
type input "NAILS"
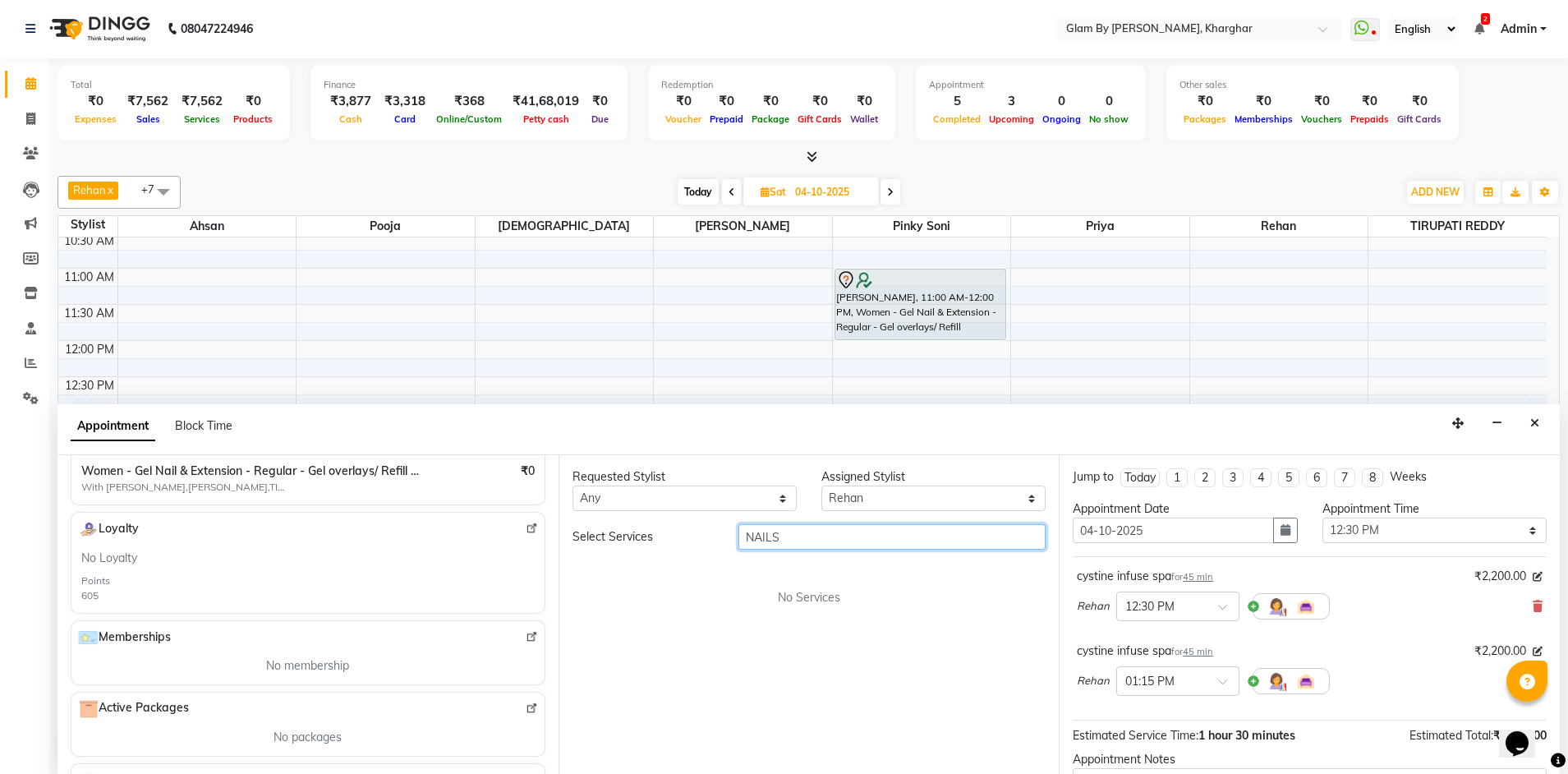
drag, startPoint x: 787, startPoint y: 535, endPoint x: 719, endPoint y: 534, distance: 68.0
click at [719, 534] on div "Select Services NAILS" at bounding box center [810, 537] width 499 height 26
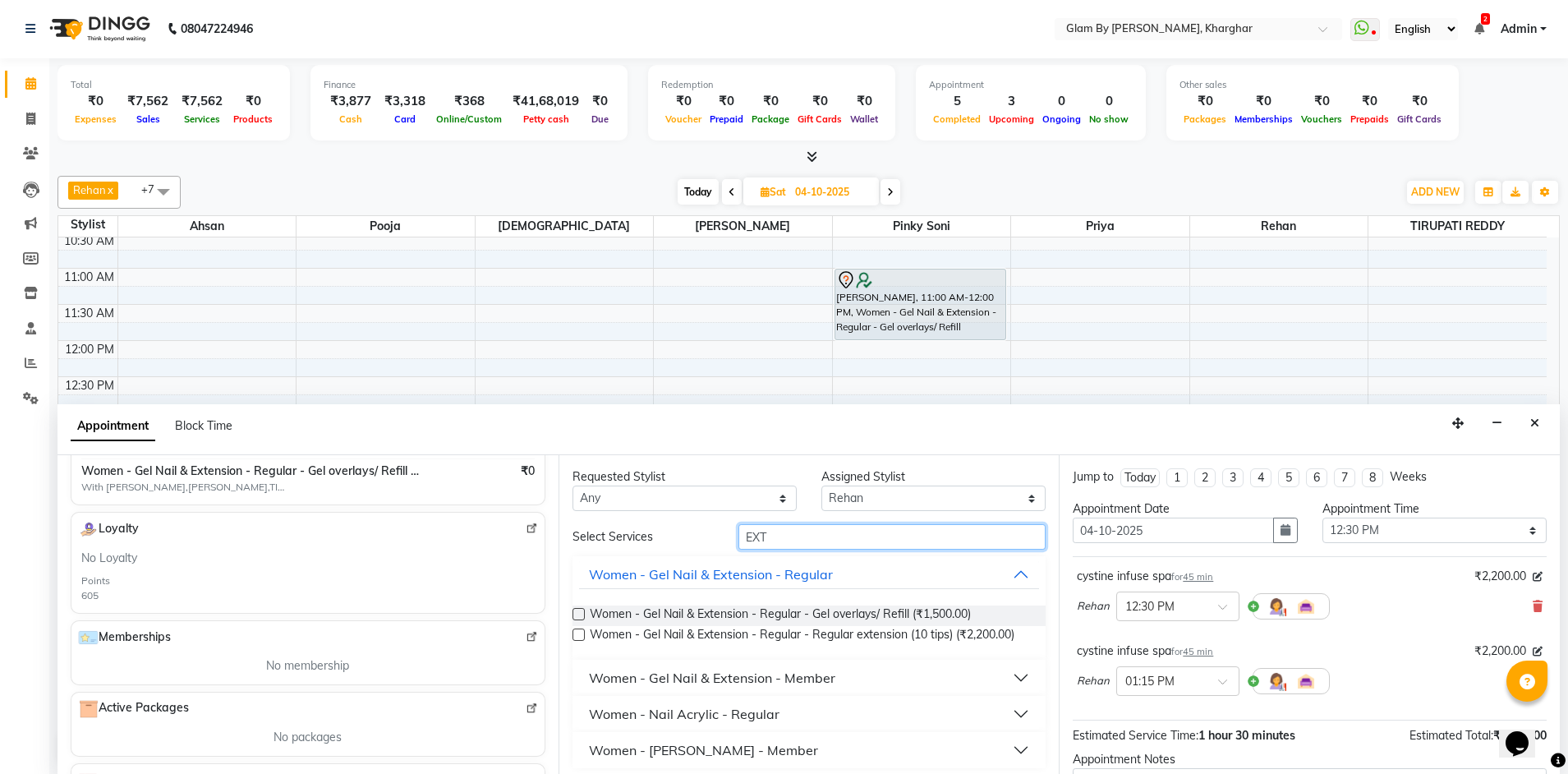
type input "EXT"
drag, startPoint x: 840, startPoint y: 497, endPoint x: 842, endPoint y: 528, distance: 31.1
click at [840, 498] on select "Select Ahsan Avi [PERSON_NAME] [PERSON_NAME] (maneger) MARUL [PERSON_NAME] [PER…" at bounding box center [933, 499] width 224 height 26
select select "62973"
click at [821, 486] on select "Select Ahsan Avi [PERSON_NAME] [PERSON_NAME] (maneger) MARUL [PERSON_NAME] [PER…" at bounding box center [933, 499] width 224 height 26
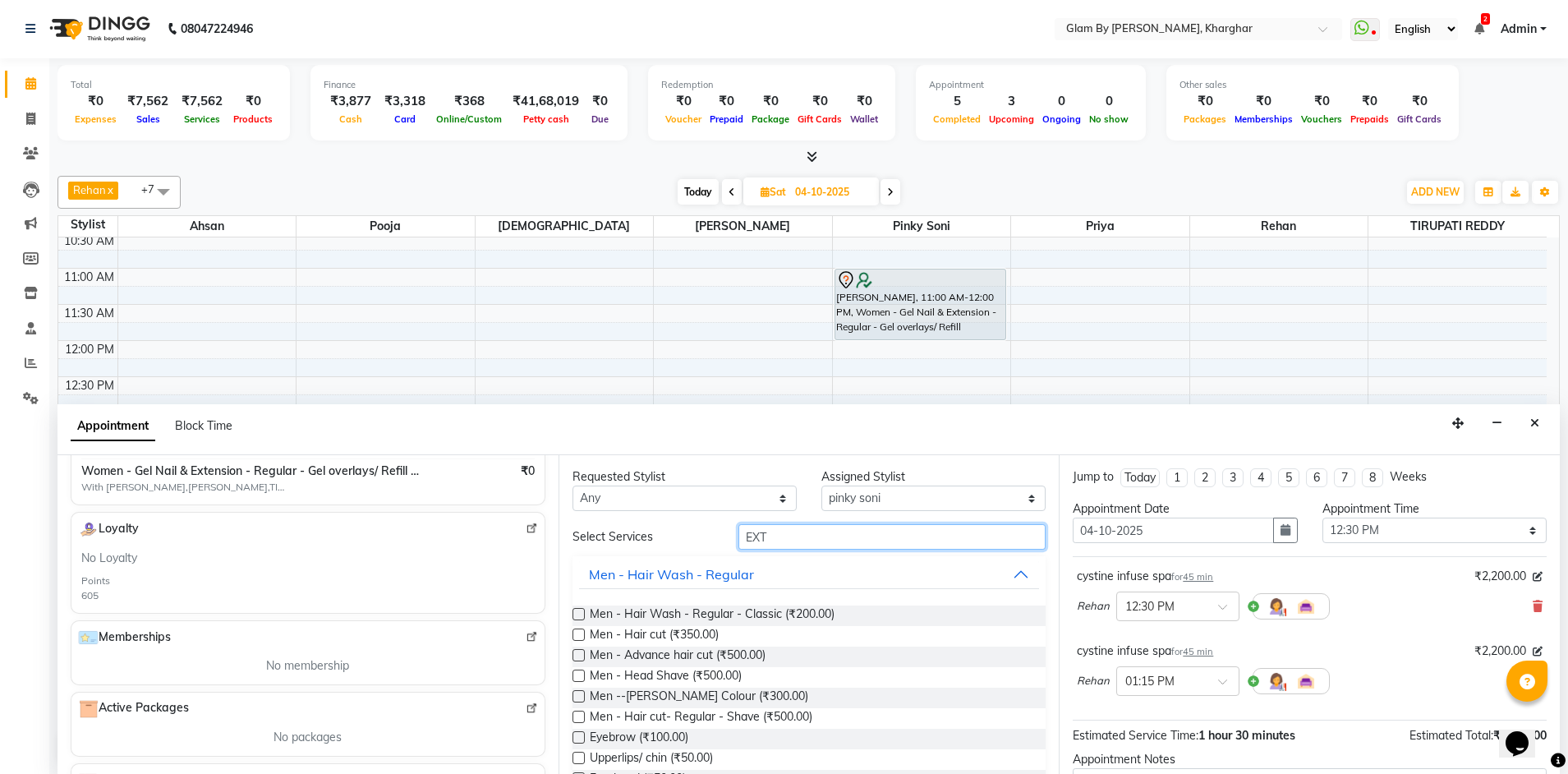
click at [783, 543] on input "EXT" at bounding box center [892, 537] width 307 height 26
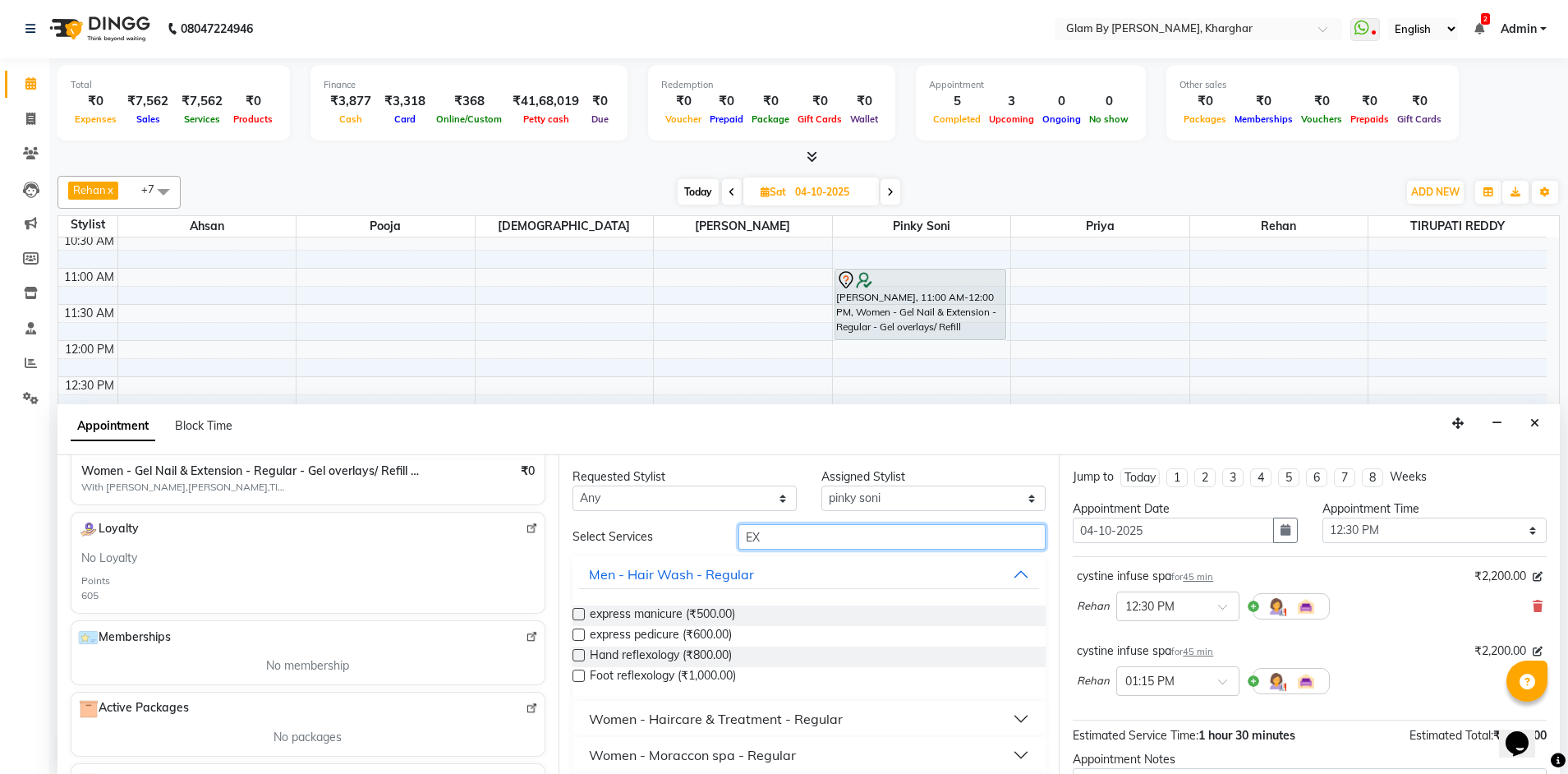
type input "EXT"
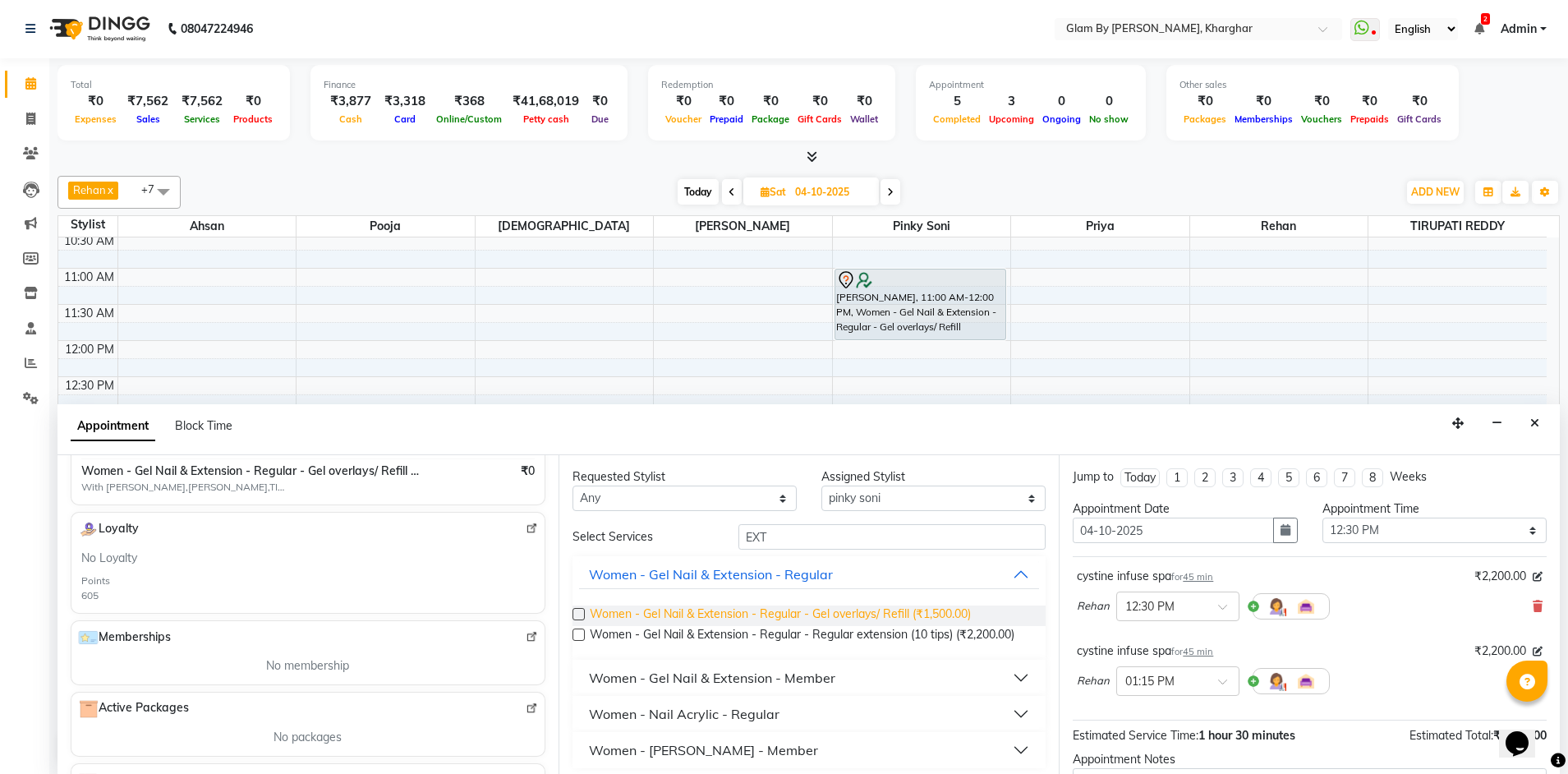
click at [728, 614] on span "Women - Gel Nail & Extension - Regular - Gel overlays/ Refill (₹1,500.00)" at bounding box center [780, 615] width 381 height 21
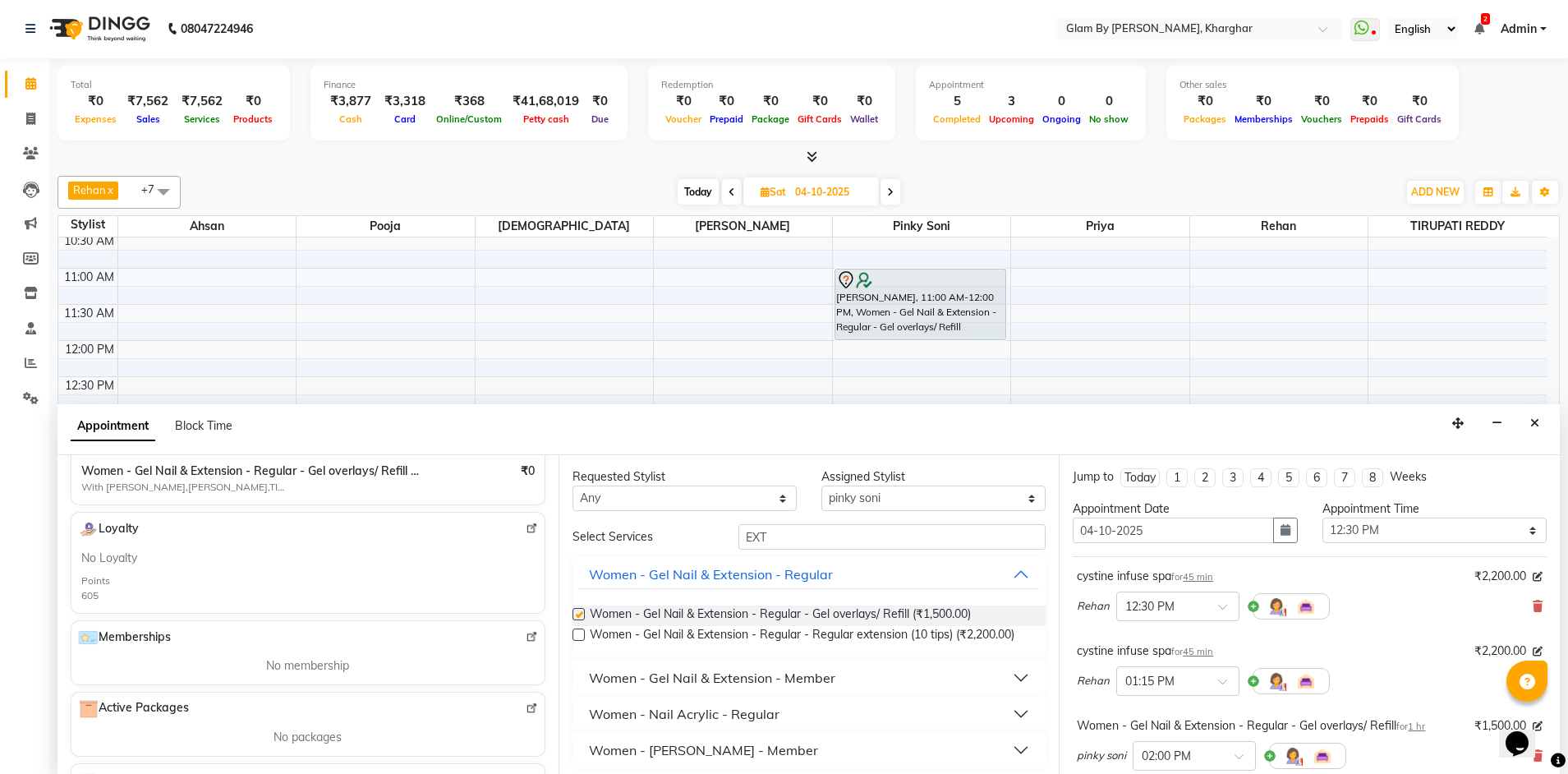
checkbox input "false"
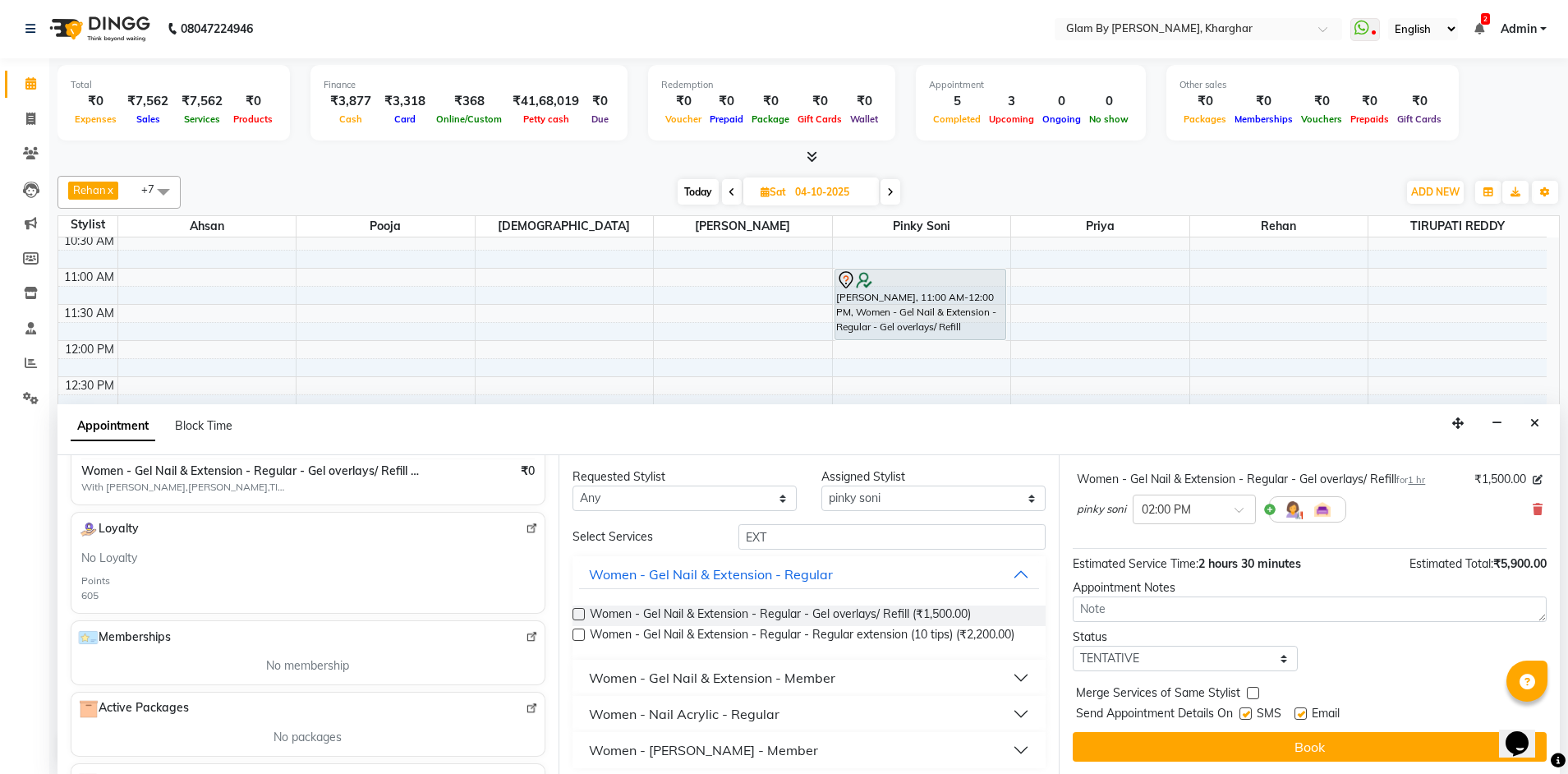
scroll to position [247, 0]
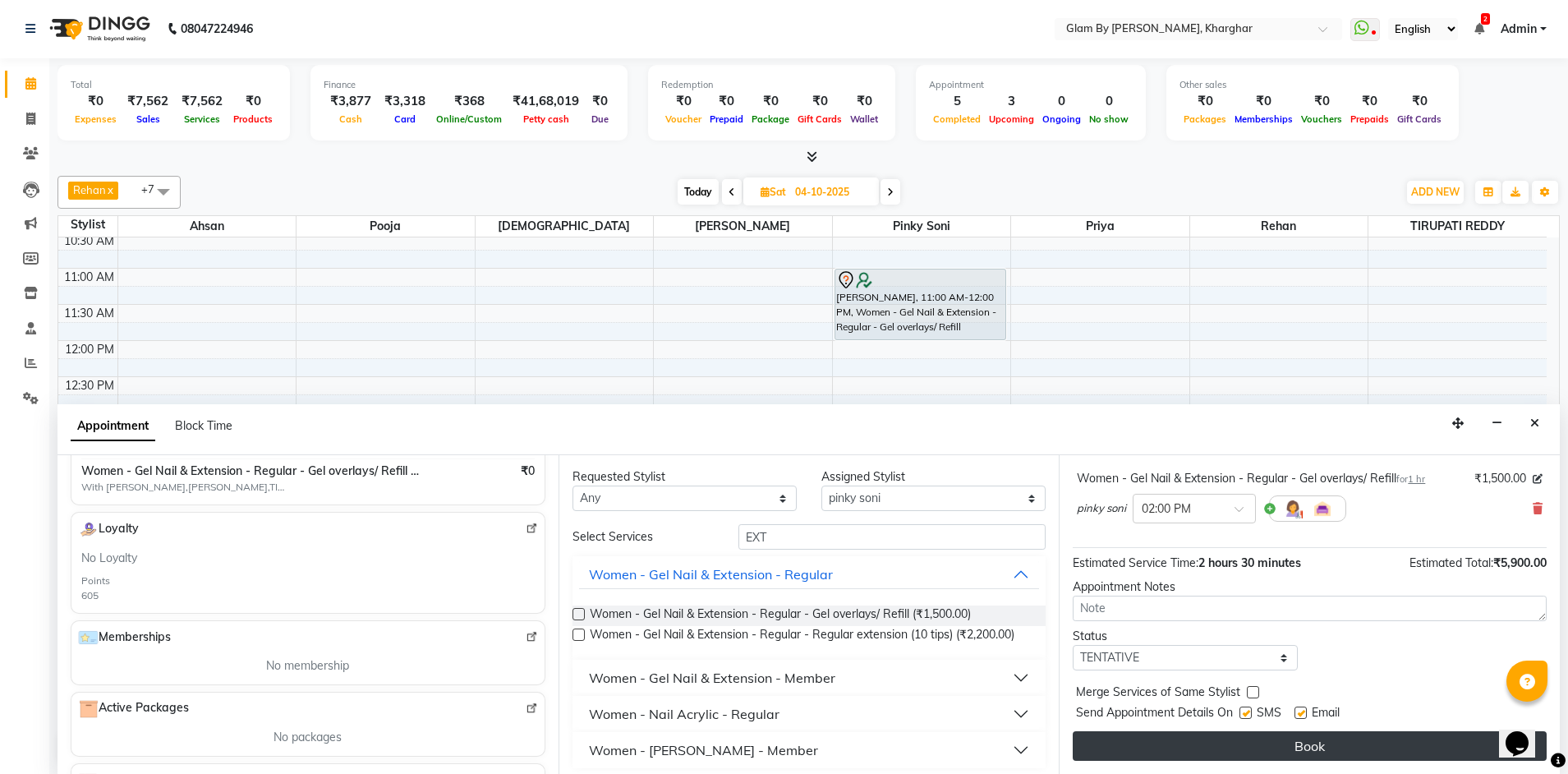
click at [1285, 739] on button "Book" at bounding box center [1309, 746] width 474 height 30
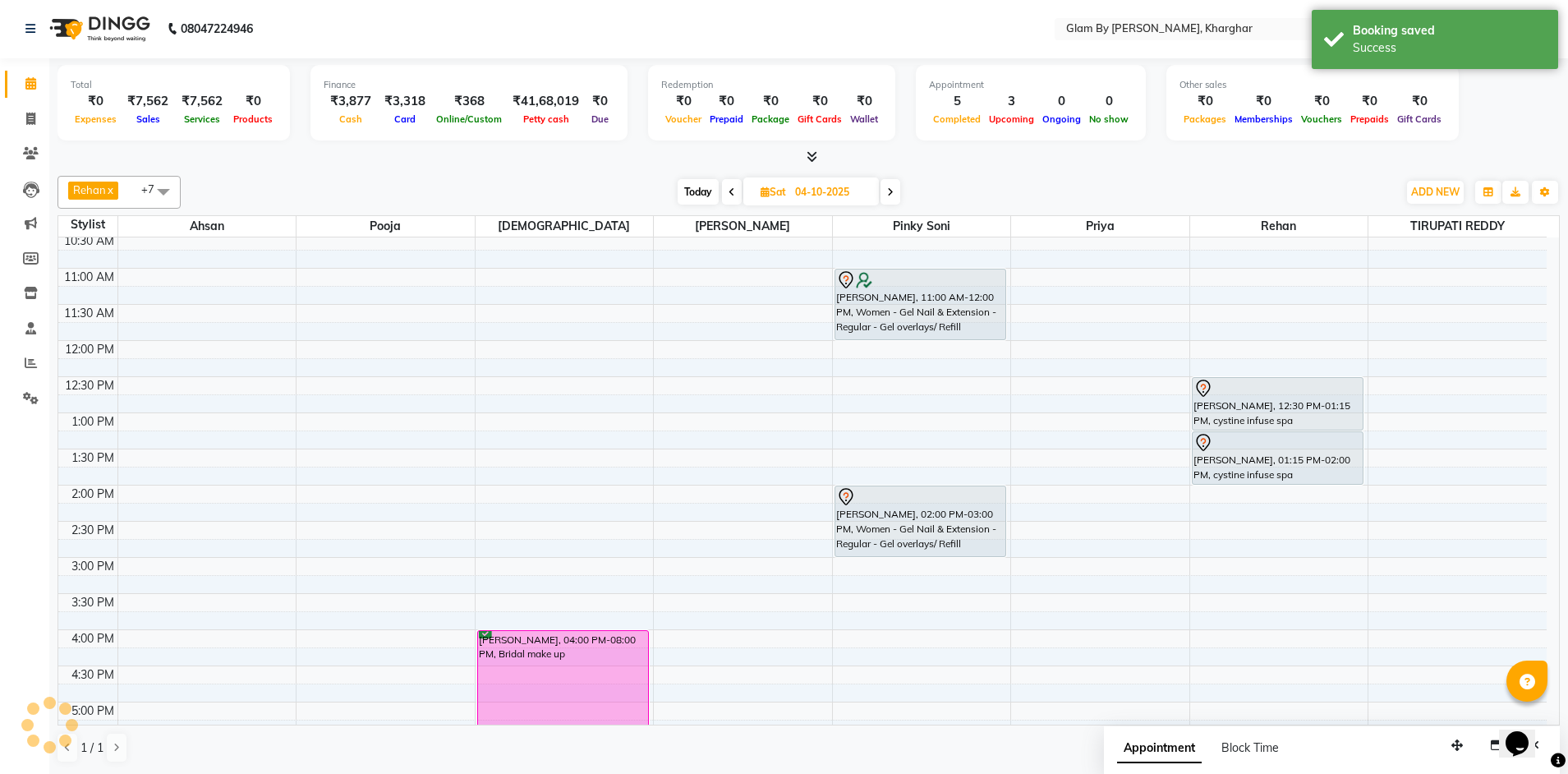
scroll to position [0, 0]
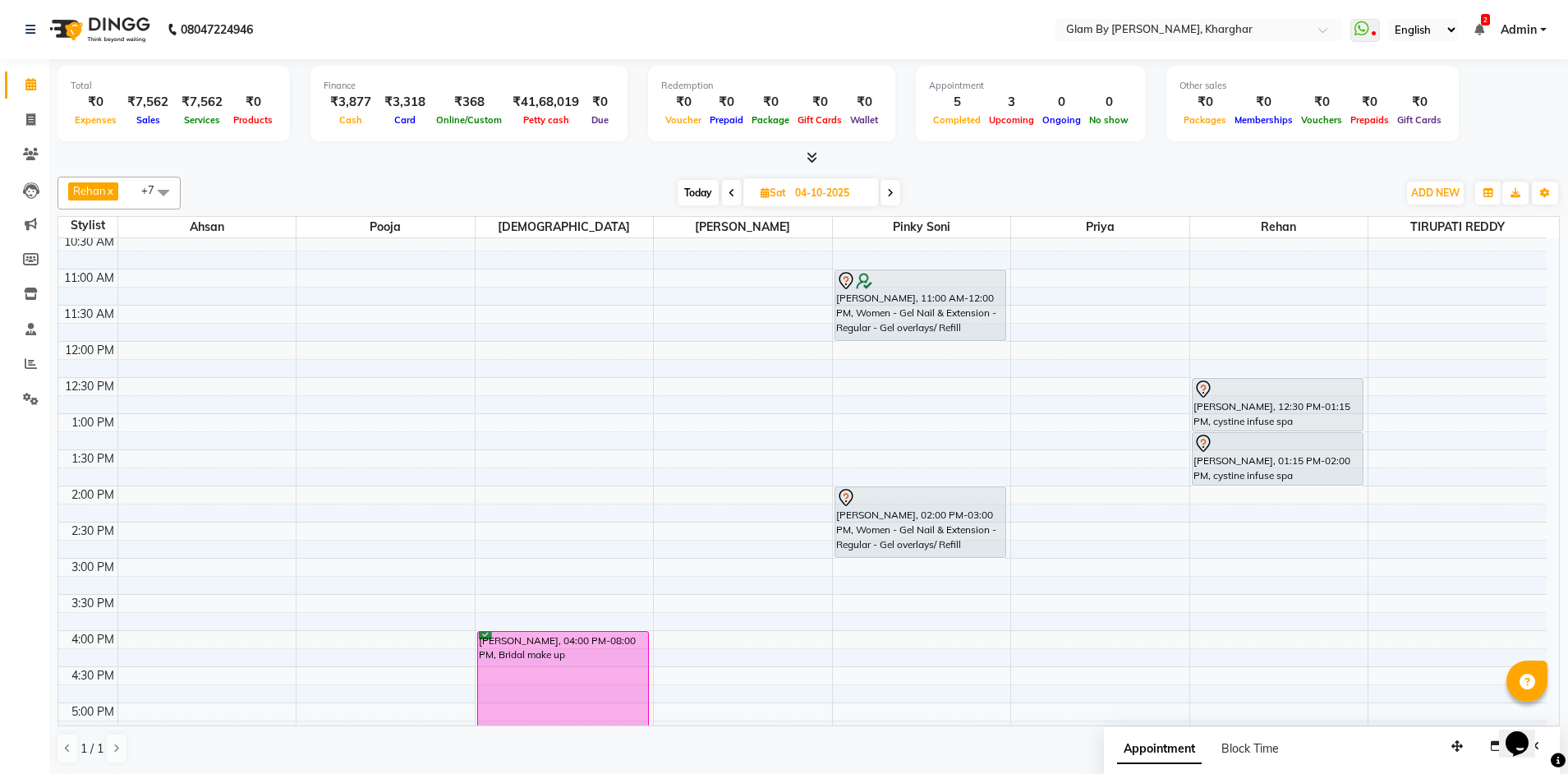
click at [687, 195] on span "Today" at bounding box center [697, 193] width 41 height 26
type input "03-10-2025"
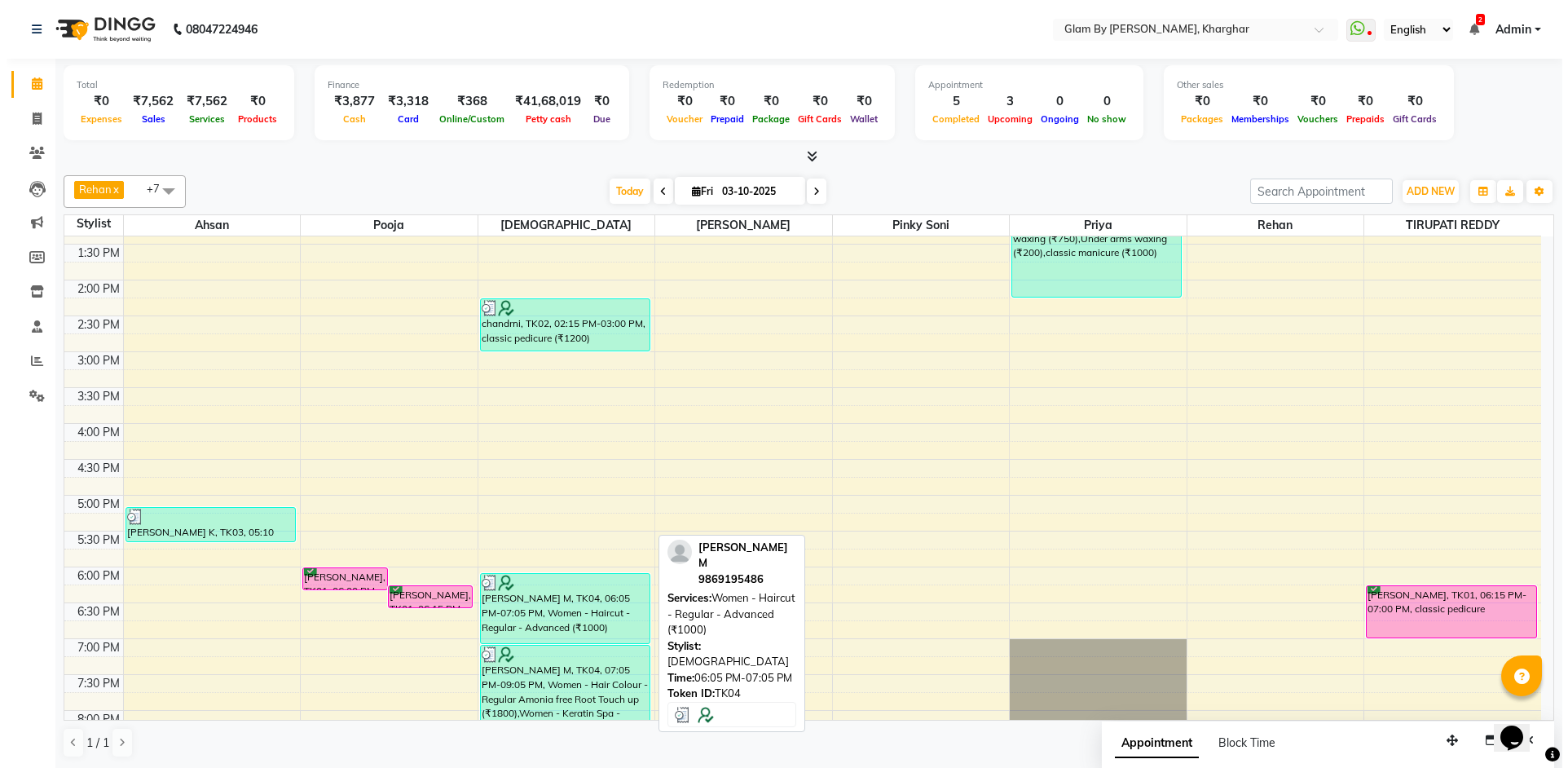
scroll to position [489, 0]
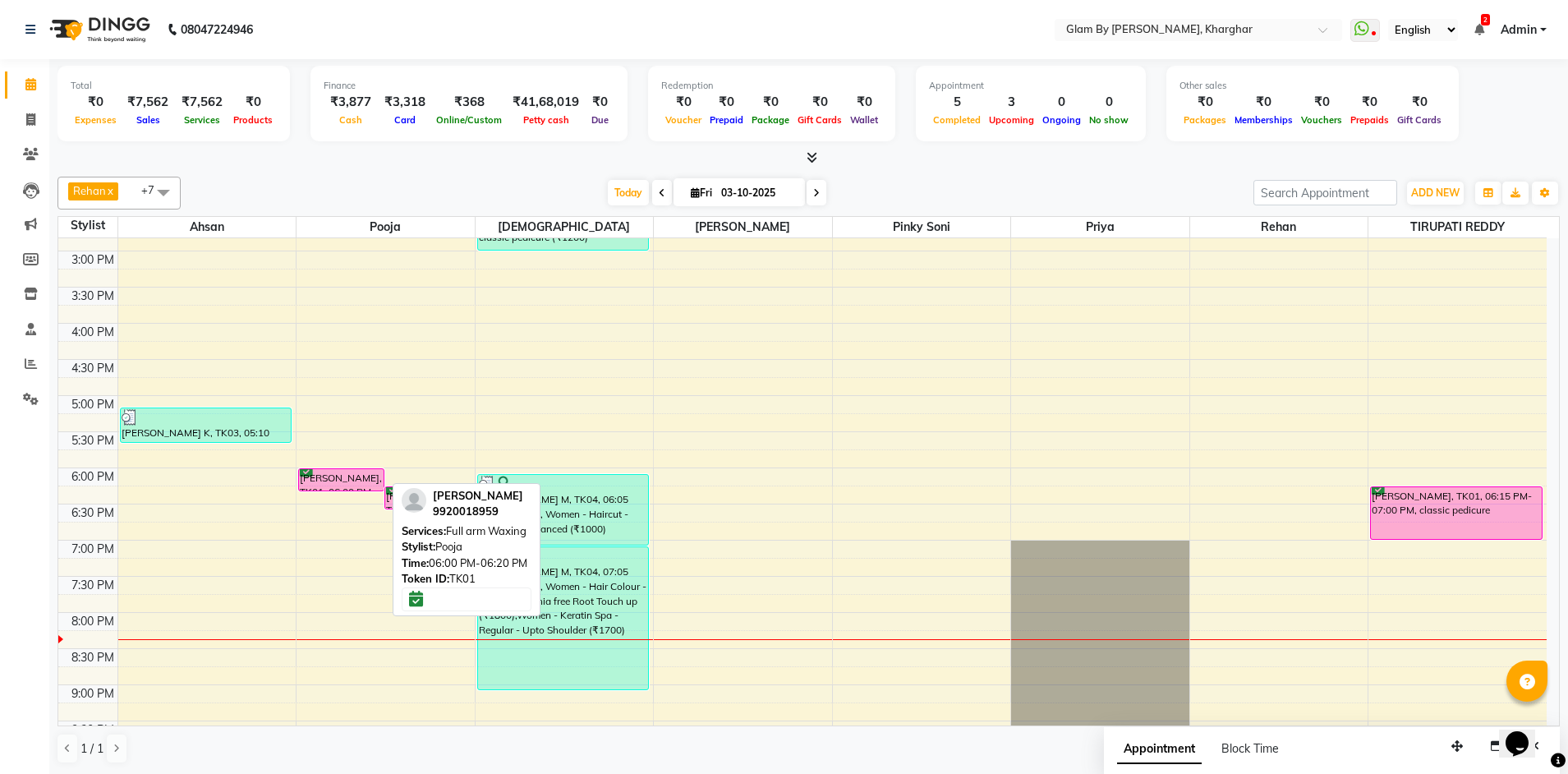
click at [359, 479] on div "[PERSON_NAME], TK01, 06:00 PM-06:20 PM, Full arm Waxing" at bounding box center [341, 479] width 85 height 21
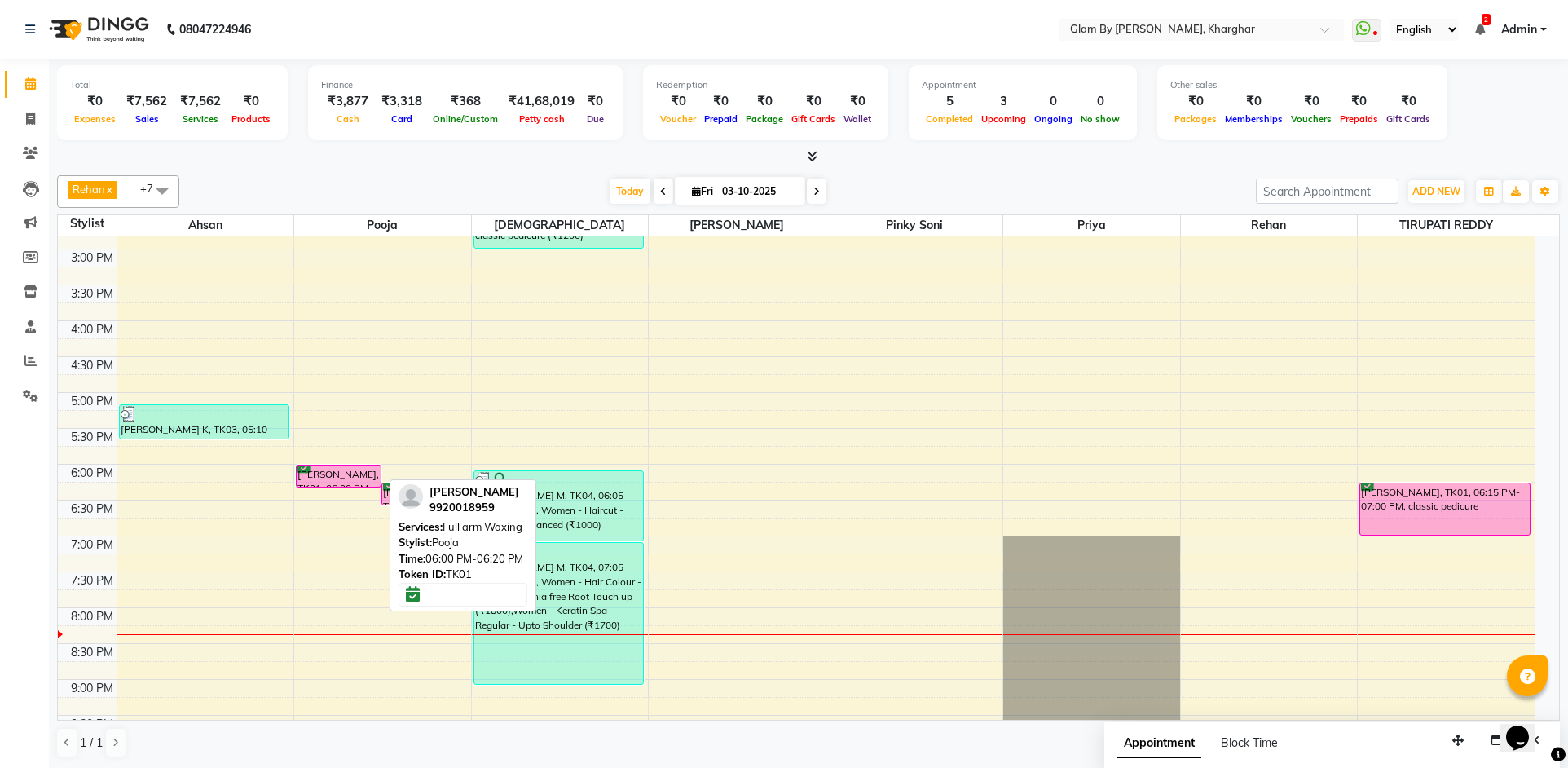
select select "6"
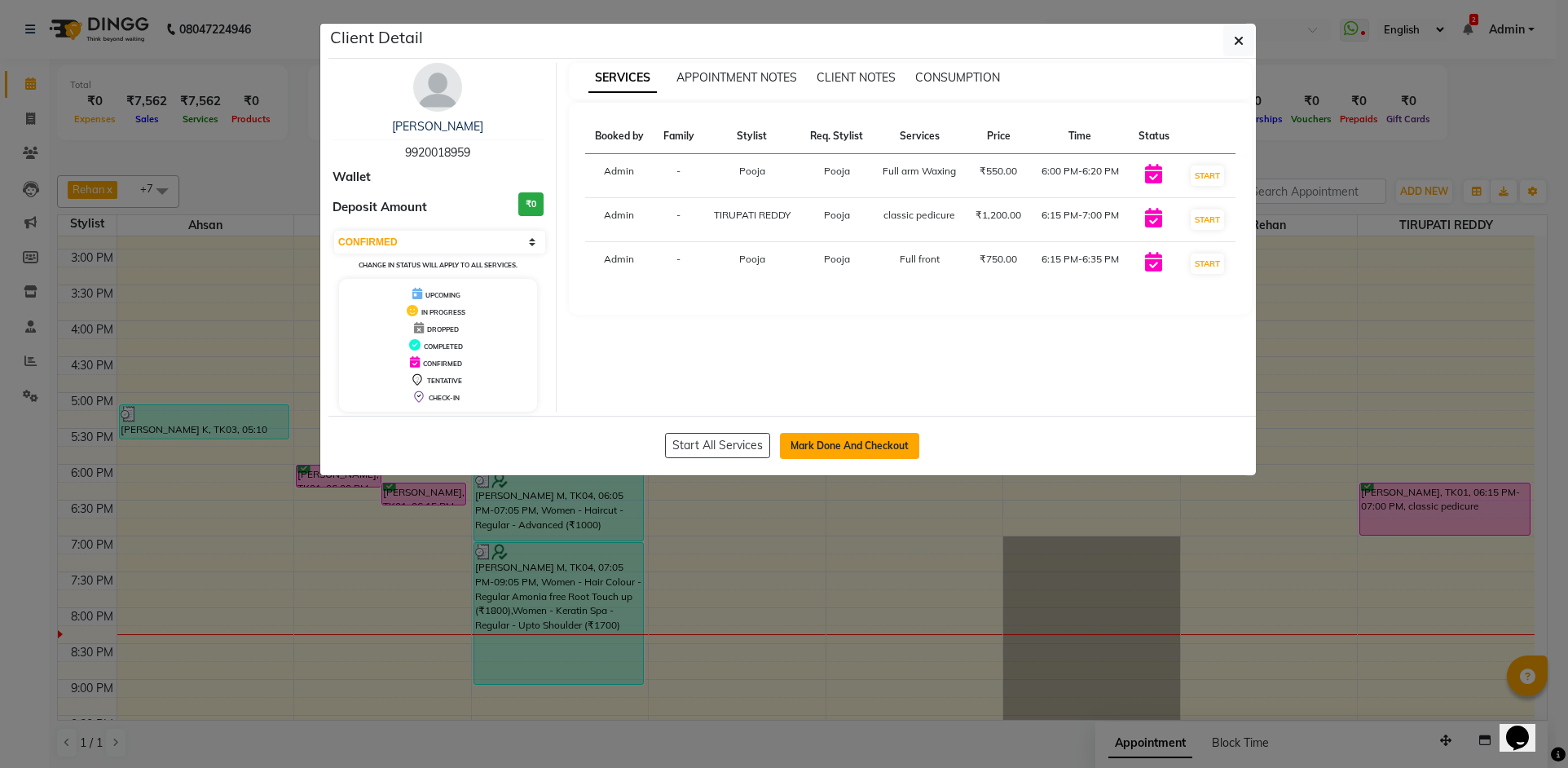
click at [803, 444] on button "Mark Done And Checkout" at bounding box center [849, 445] width 140 height 26
select select "service"
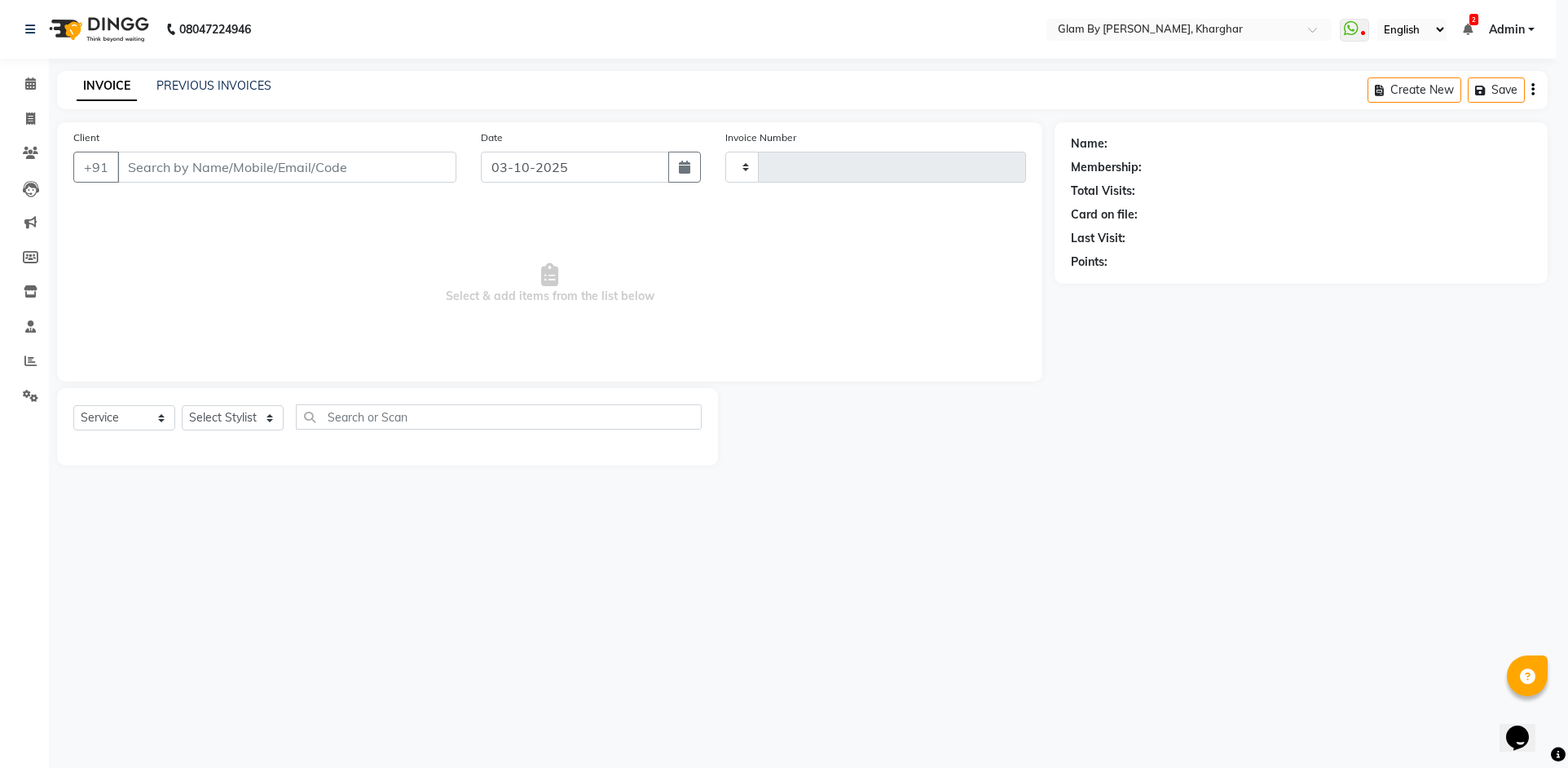
type input "1764"
select select "3992"
type input "9920018959"
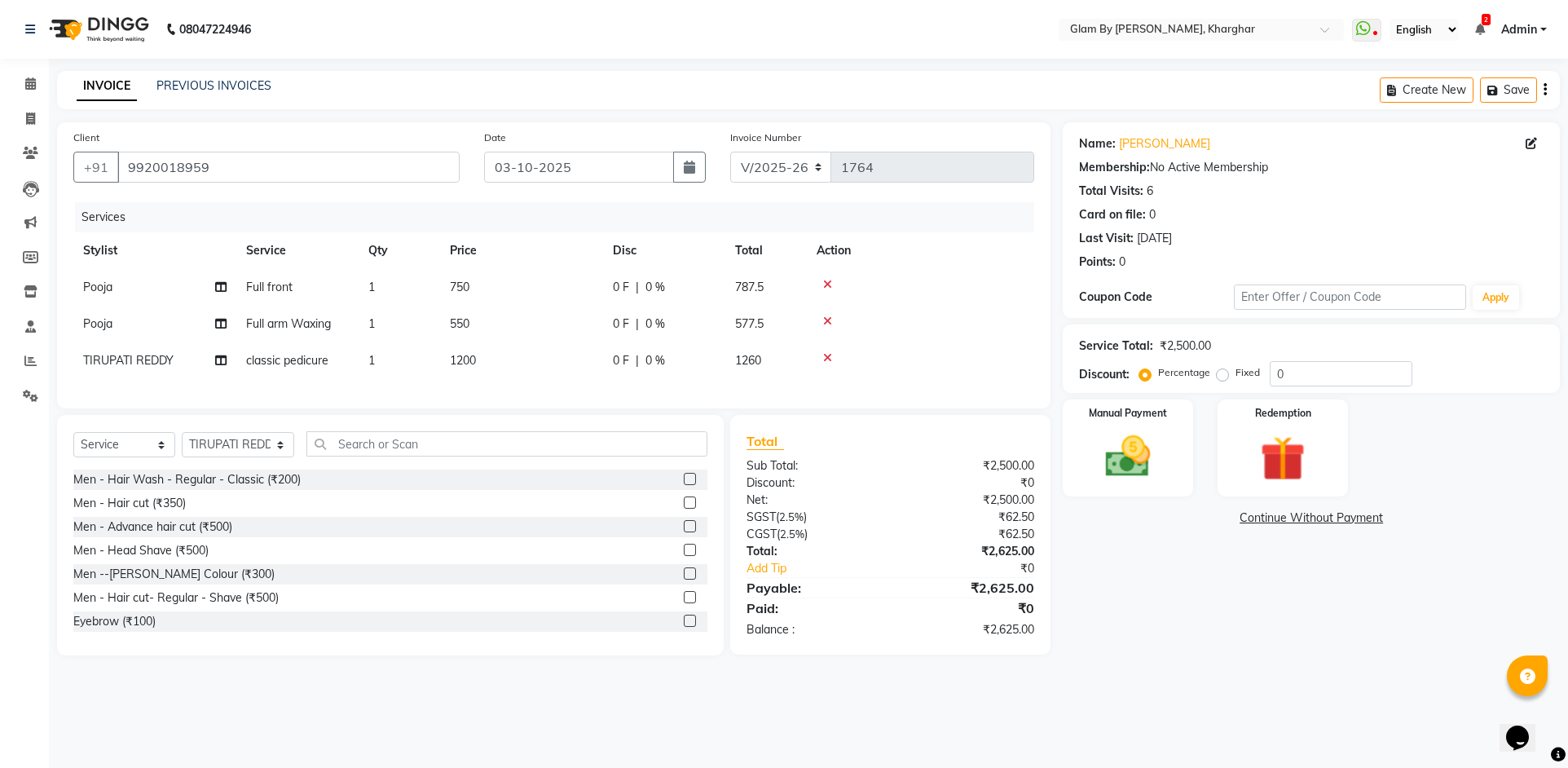
click at [833, 283] on div at bounding box center [921, 285] width 208 height 12
click at [827, 283] on icon at bounding box center [828, 285] width 9 height 12
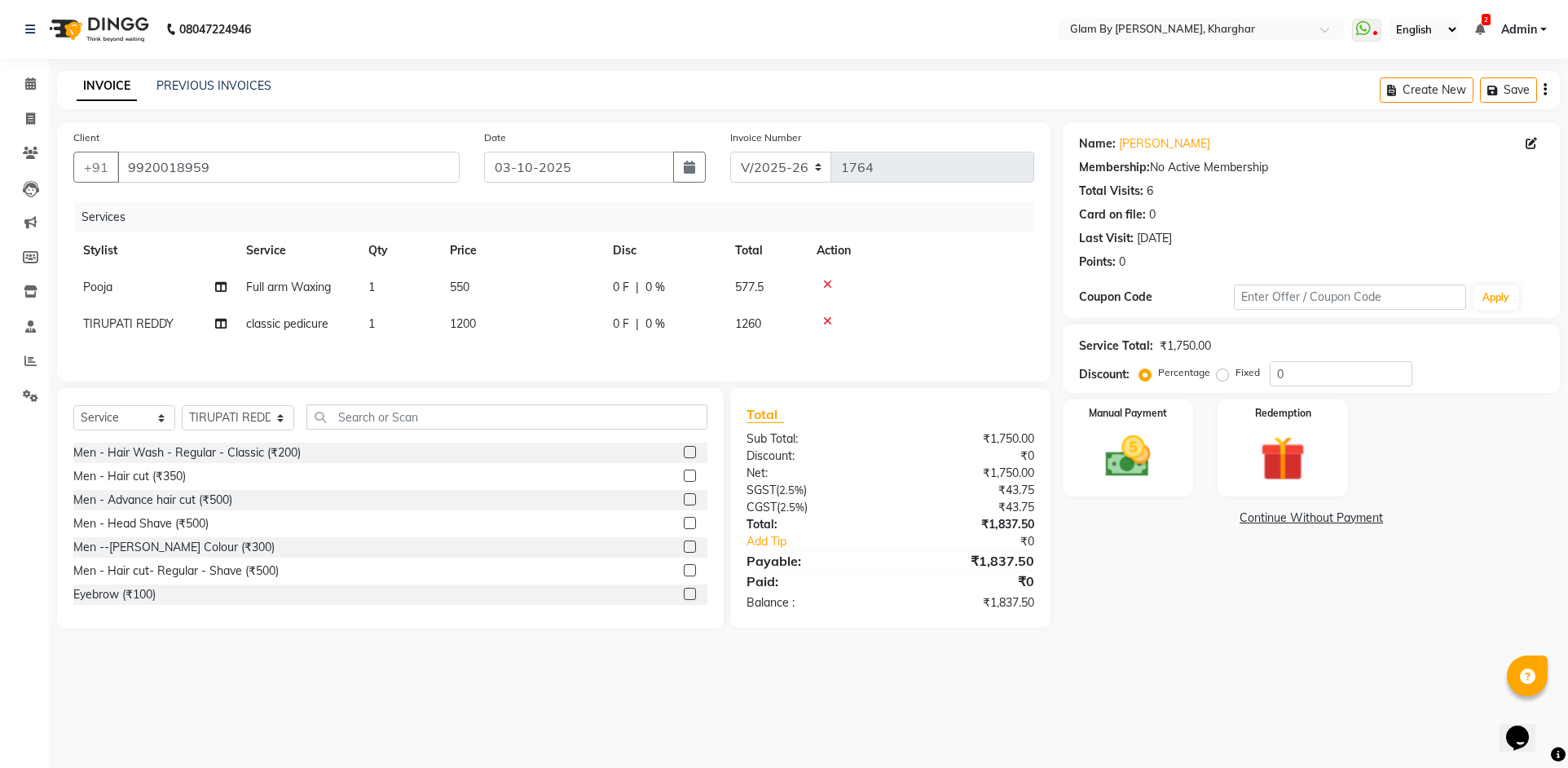
drag, startPoint x: 826, startPoint y: 320, endPoint x: 825, endPoint y: 302, distance: 18.0
click at [826, 314] on td at bounding box center [921, 324] width 228 height 37
click at [829, 281] on icon at bounding box center [828, 285] width 9 height 12
click at [826, 280] on icon at bounding box center [828, 285] width 9 height 12
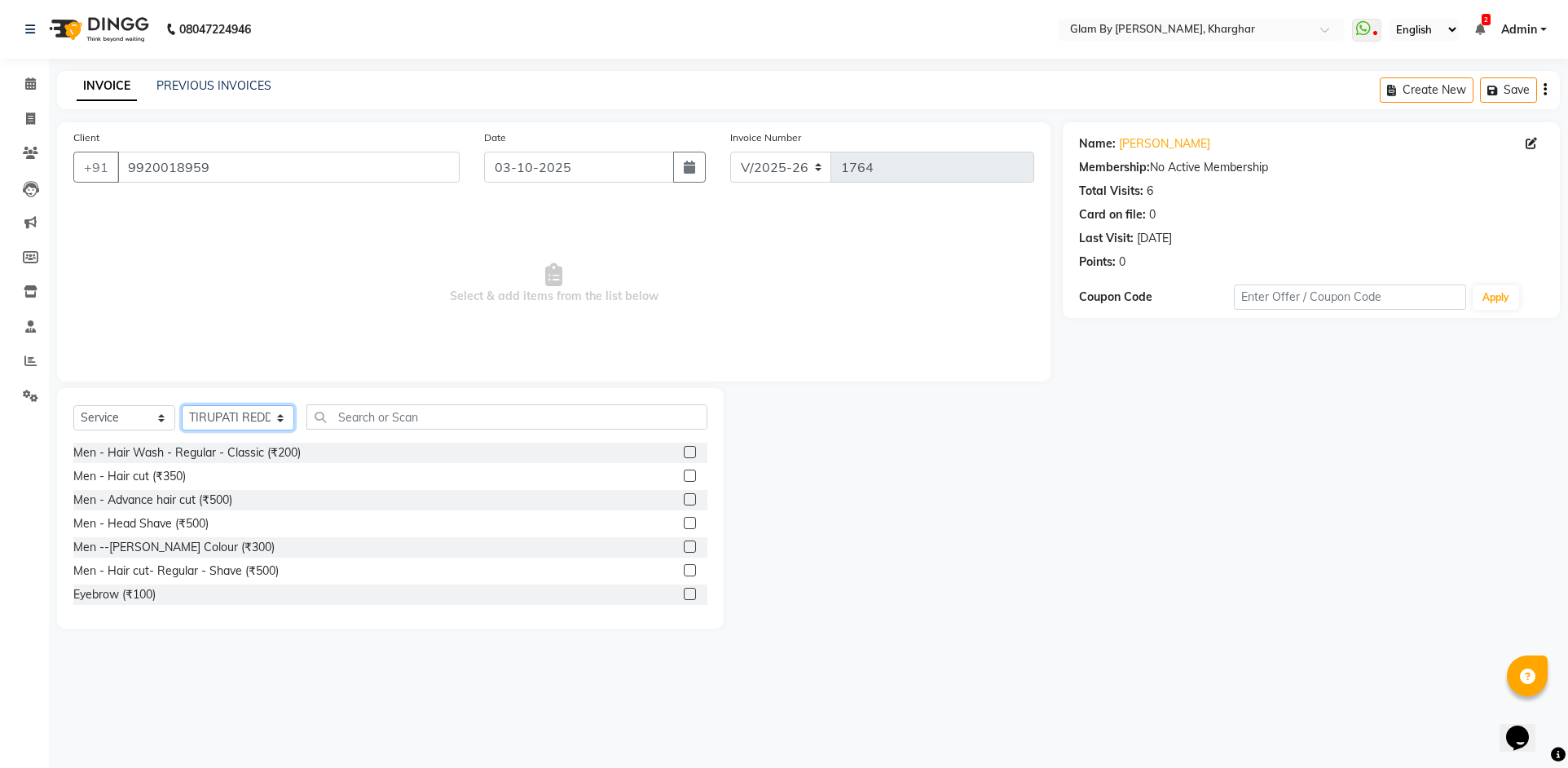
click at [232, 414] on select "Select Stylist [PERSON_NAME] Avi [PERSON_NAME] [PERSON_NAME] (maneger) MARUL [P…" at bounding box center [239, 418] width 113 height 26
select select "35045"
click at [182, 405] on select "Select Stylist [PERSON_NAME] Avi [PERSON_NAME] [PERSON_NAME] (maneger) MARUL [P…" at bounding box center [239, 418] width 113 height 26
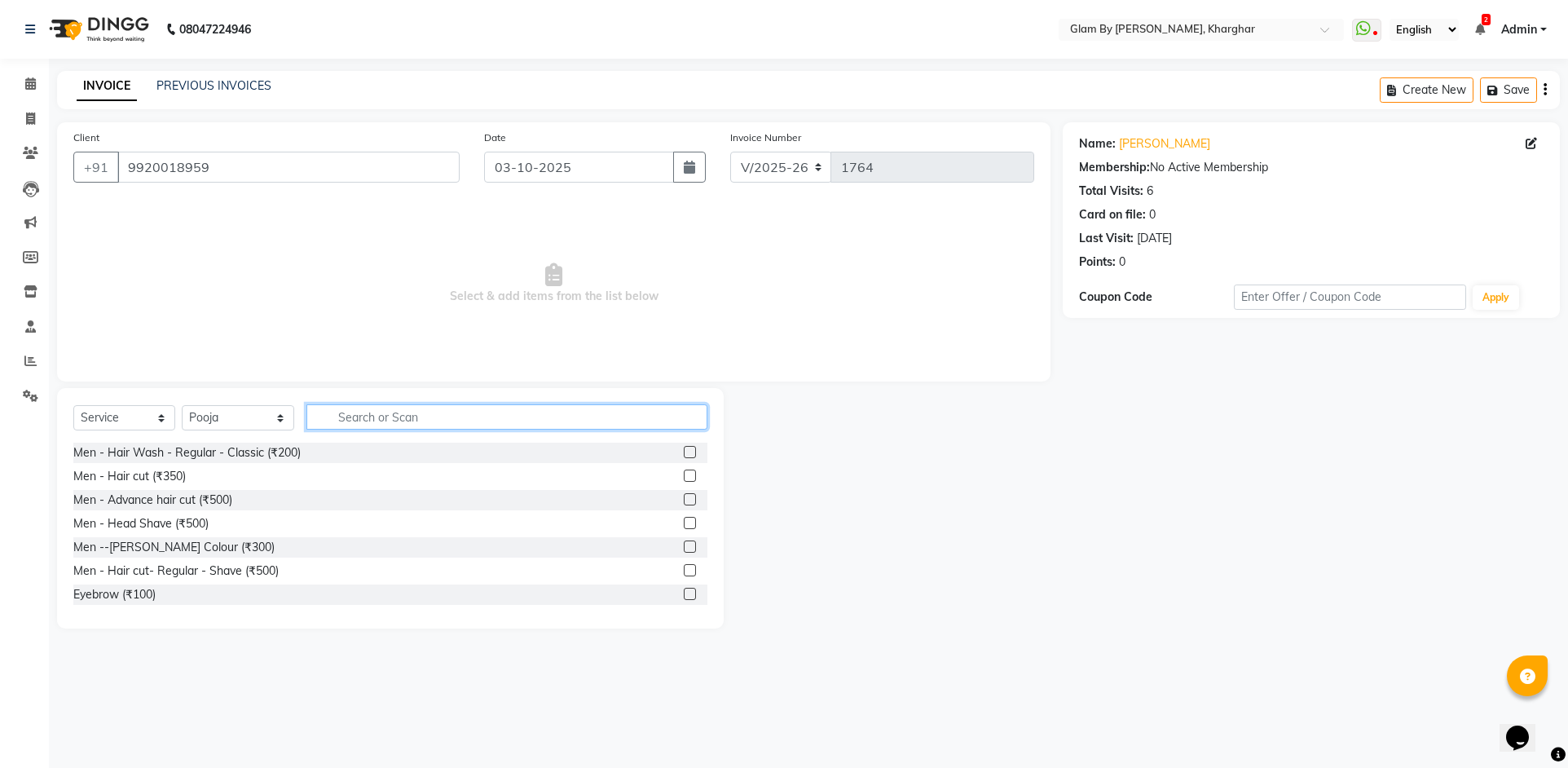
click at [339, 411] on input "text" at bounding box center [507, 417] width 401 height 26
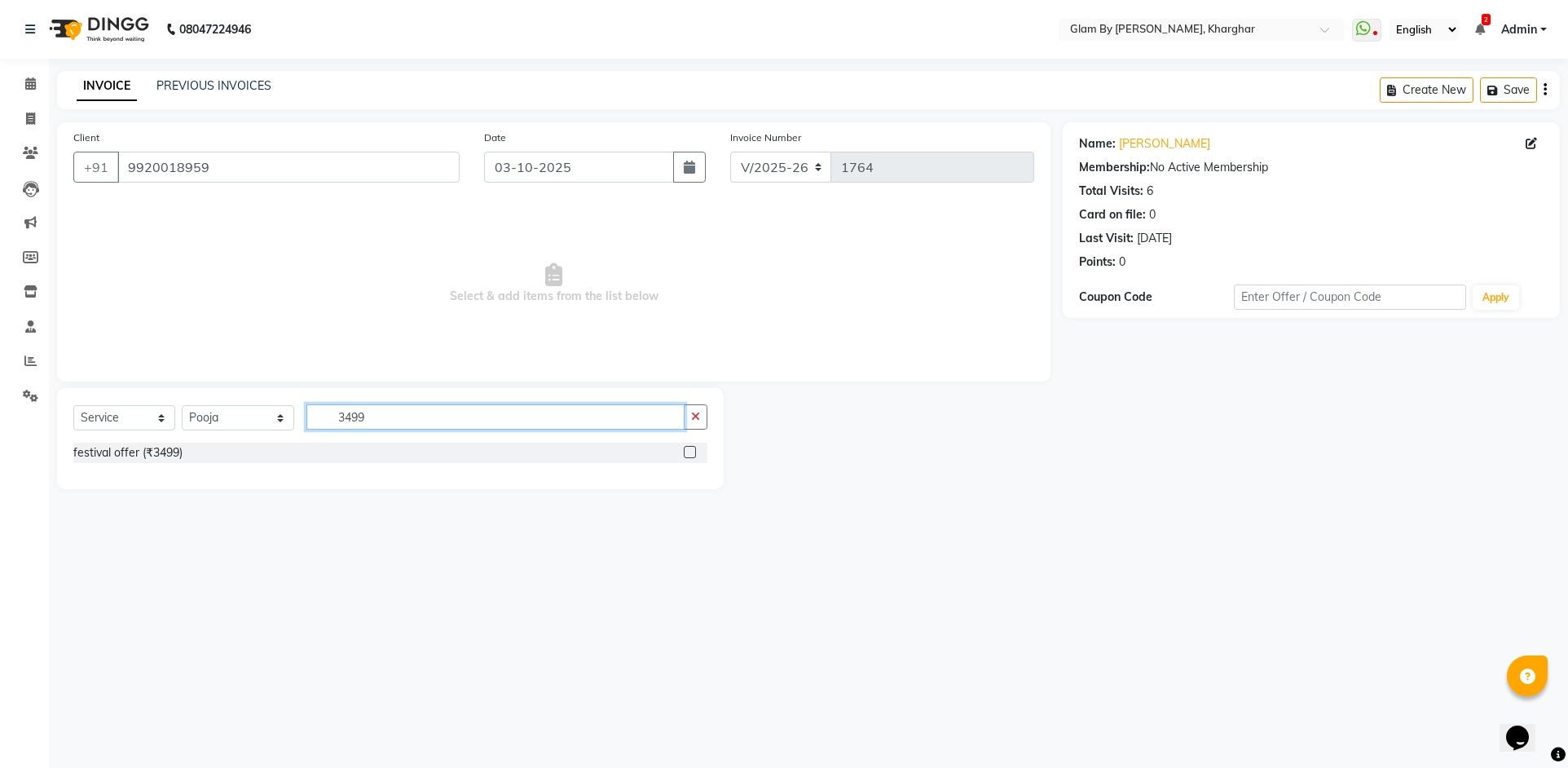
type input "3499"
click at [187, 450] on div "festival offer (₹3499)" at bounding box center [390, 452] width 635 height 21
click at [139, 457] on div "festival offer (₹3499)" at bounding box center [128, 452] width 109 height 17
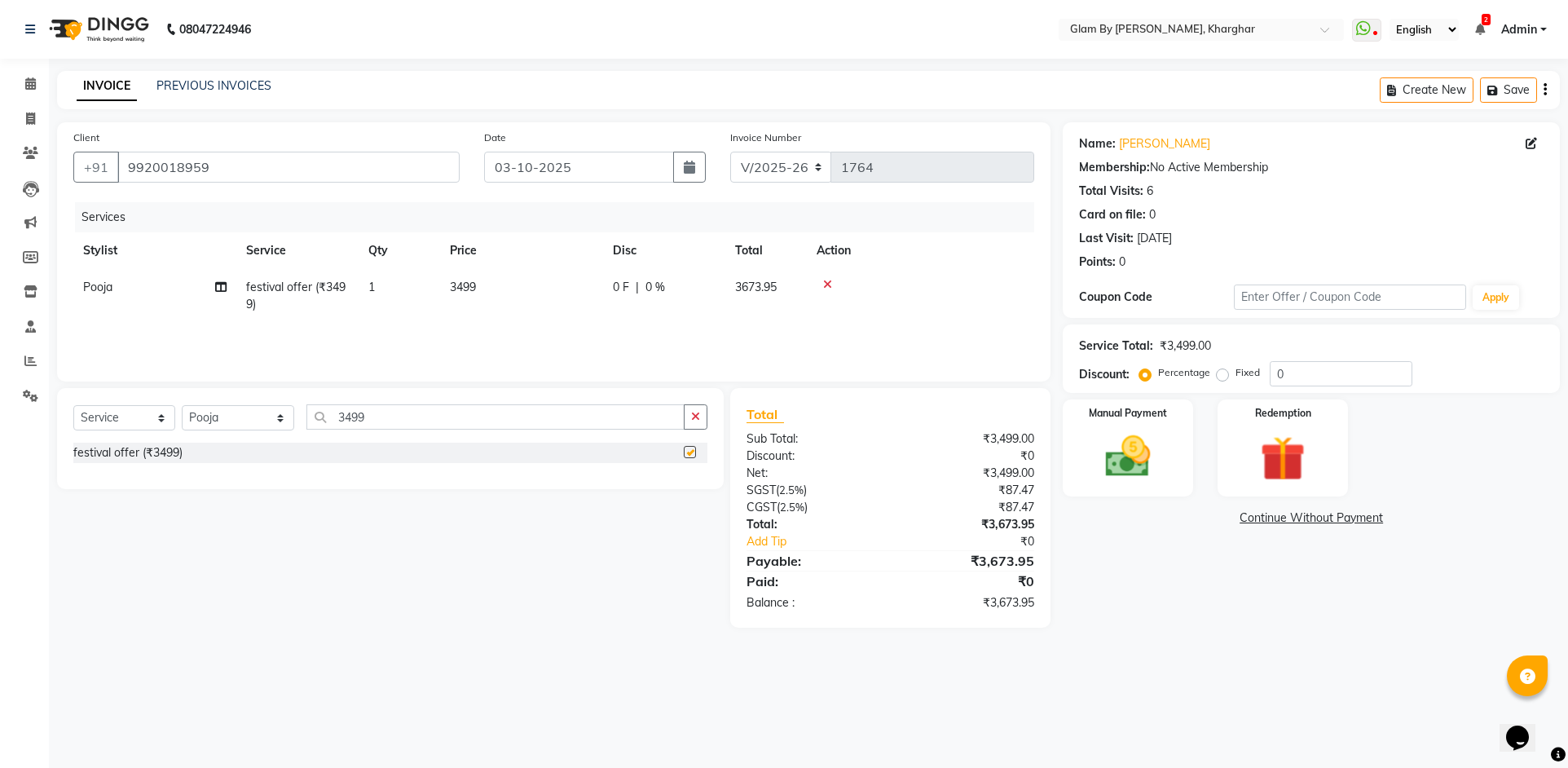
checkbox input "false"
drag, startPoint x: 358, startPoint y: 418, endPoint x: 318, endPoint y: 425, distance: 40.6
click at [318, 425] on input "3499" at bounding box center [496, 417] width 378 height 26
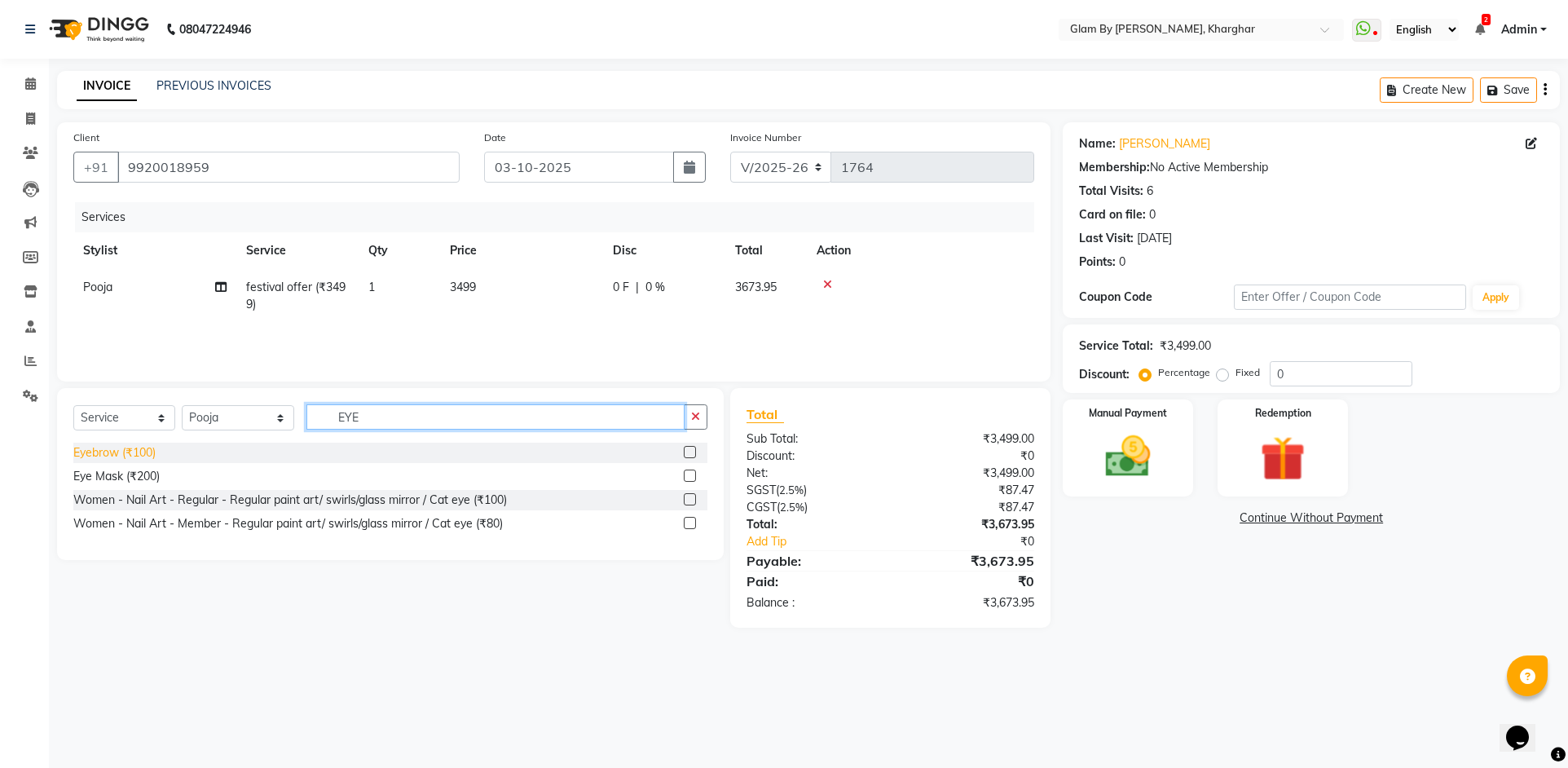
type input "EYE"
click at [136, 453] on div "Eyebrow (₹100)" at bounding box center [114, 452] width 82 height 17
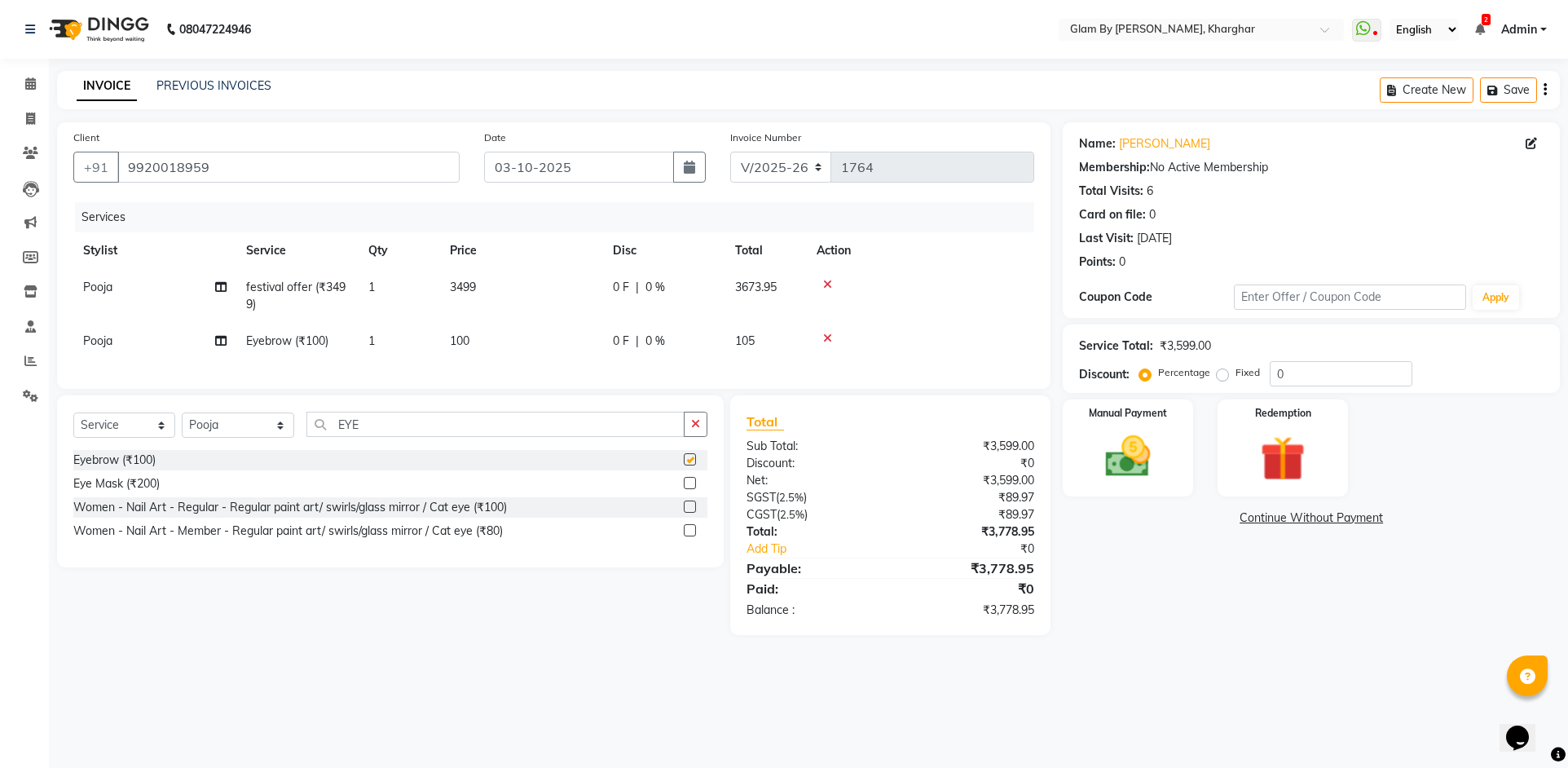
checkbox input "false"
drag, startPoint x: 360, startPoint y: 439, endPoint x: 274, endPoint y: 444, distance: 86.1
click at [276, 443] on div "Select Service Product Membership Package Voucher Prepaid Gift Card Select Styl…" at bounding box center [390, 431] width 635 height 39
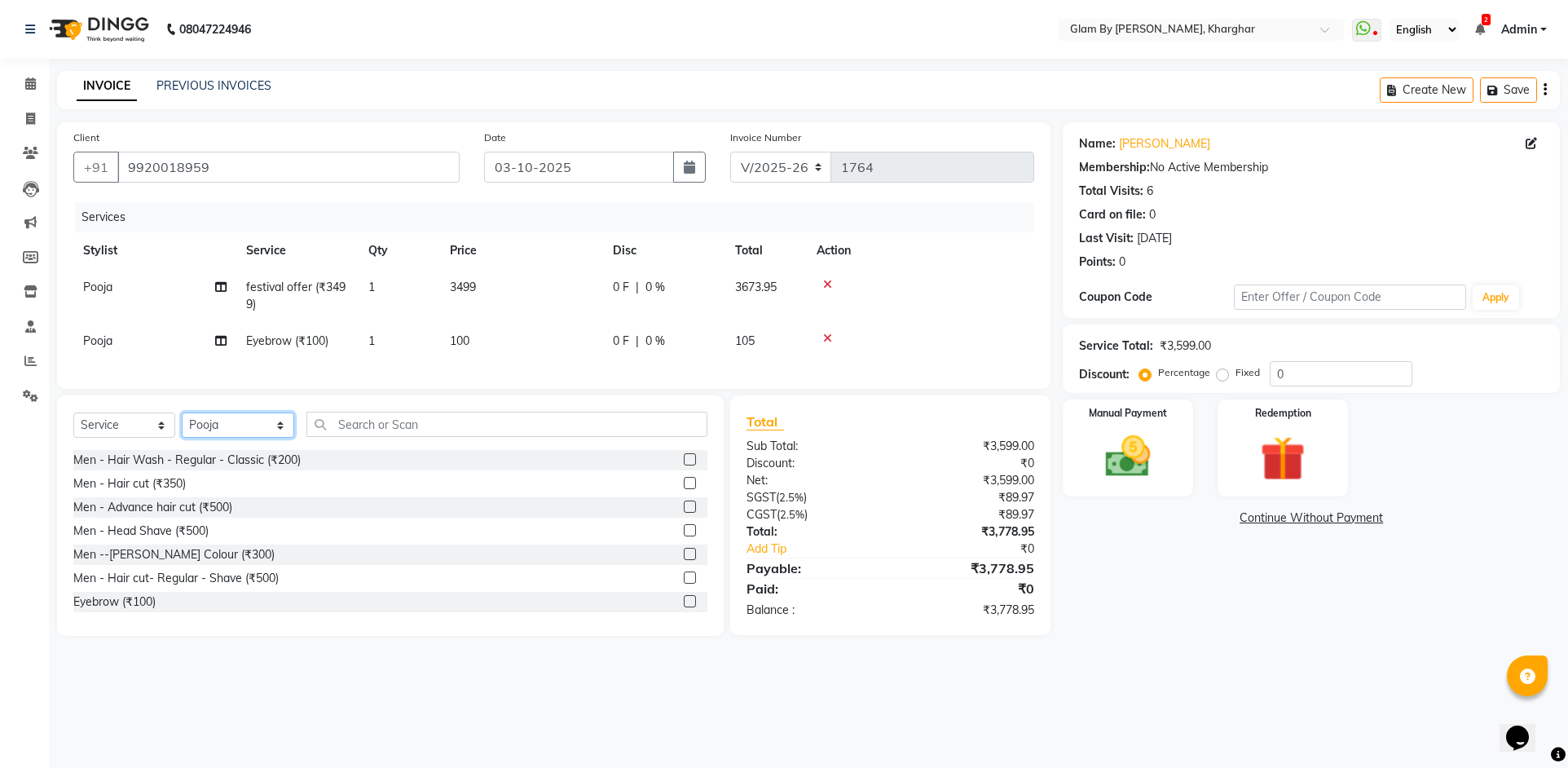
click at [202, 437] on select "Select Stylist [PERSON_NAME] Avi [PERSON_NAME] [PERSON_NAME] (maneger) MARUL [P…" at bounding box center [239, 426] width 113 height 26
select select "26770"
click at [182, 425] on select "Select Stylist [PERSON_NAME] Avi [PERSON_NAME] [PERSON_NAME] (maneger) MARUL [P…" at bounding box center [239, 426] width 113 height 26
click at [344, 433] on input "text" at bounding box center [507, 425] width 401 height 26
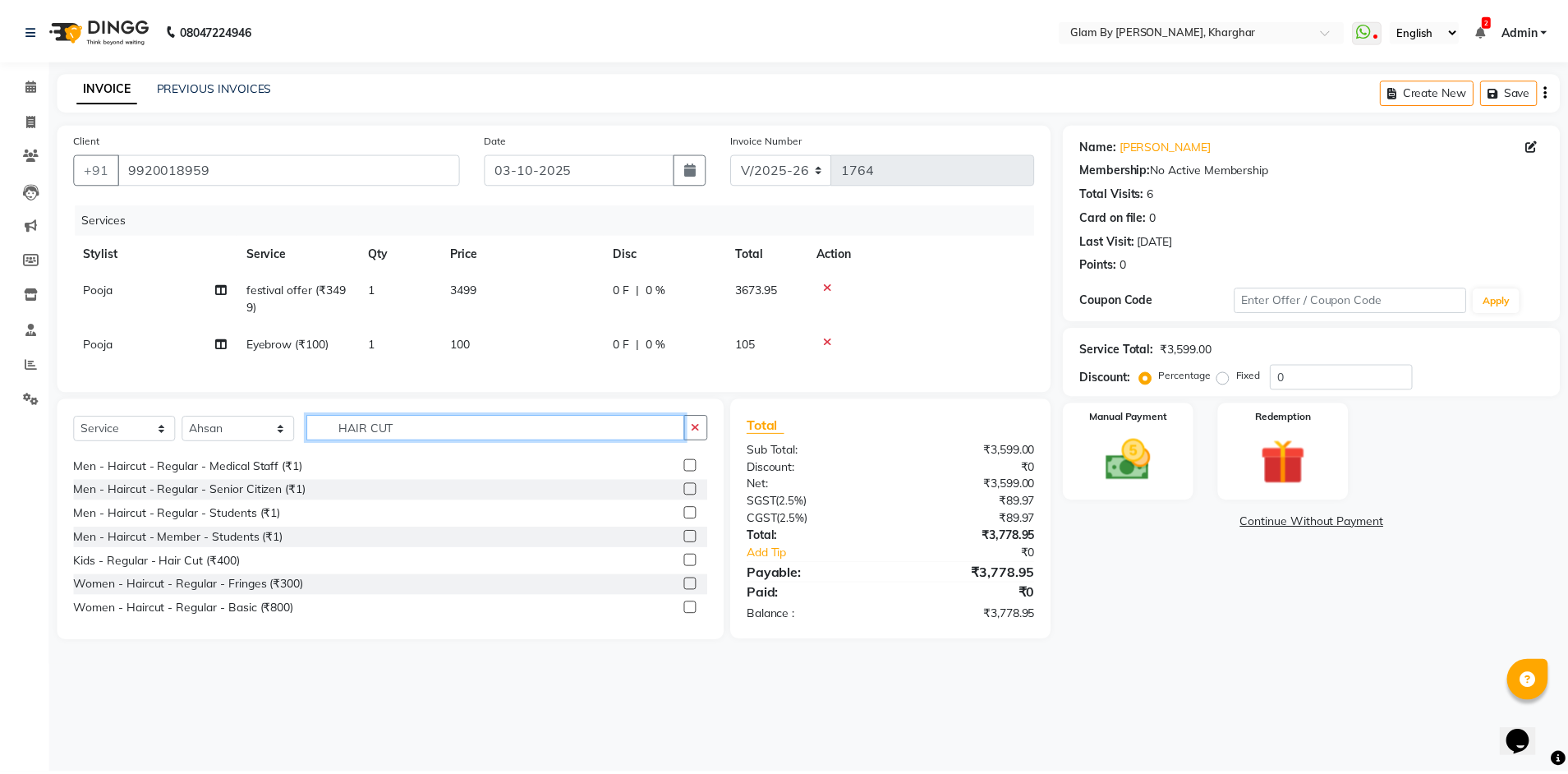
scroll to position [246, 0]
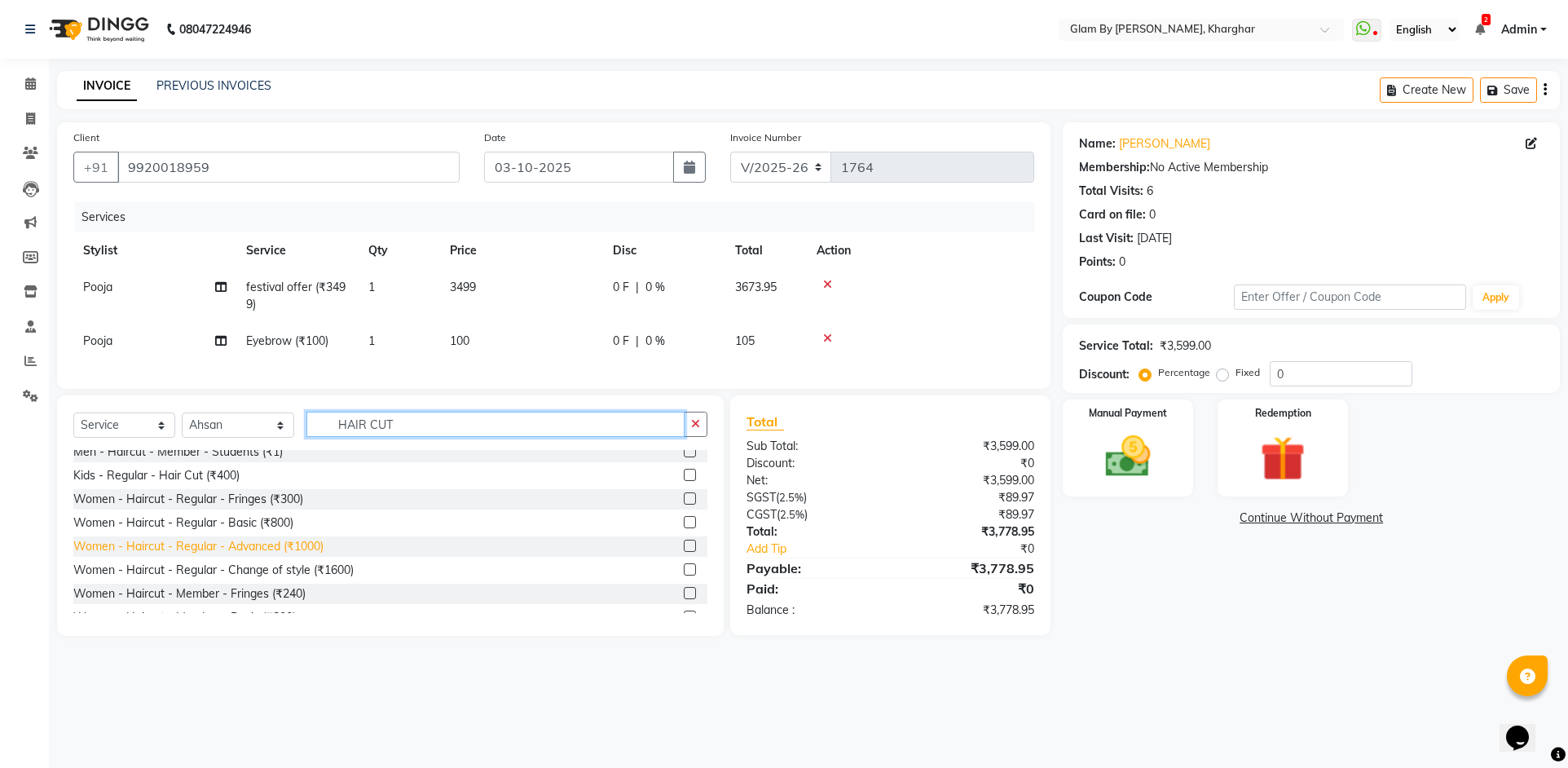
type input "HAIR CUT"
click at [294, 555] on div "Women - Haircut - Regular - Advanced (₹1000)" at bounding box center [198, 546] width 250 height 17
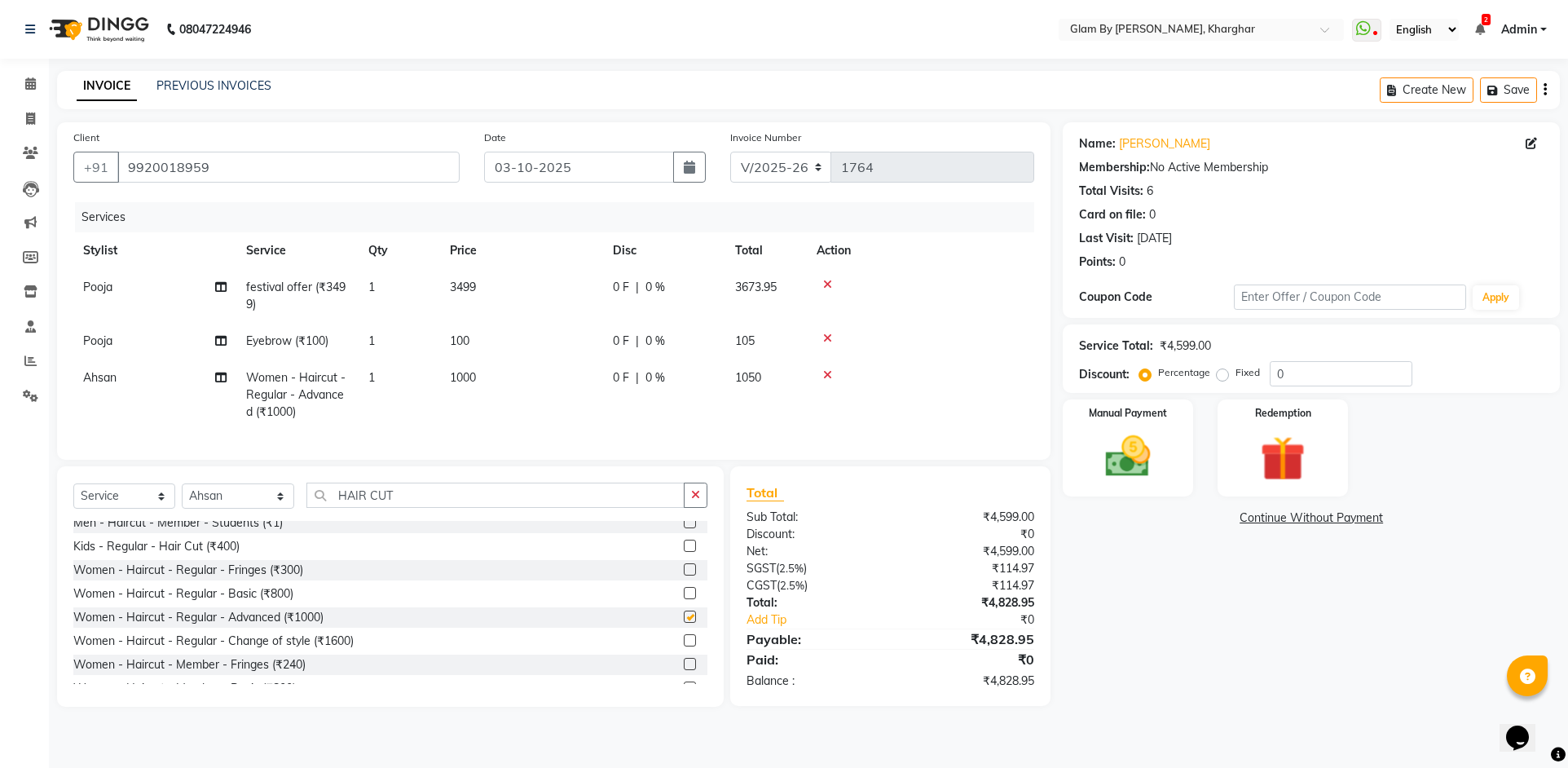
checkbox input "false"
click at [434, 420] on td "1" at bounding box center [399, 395] width 81 height 71
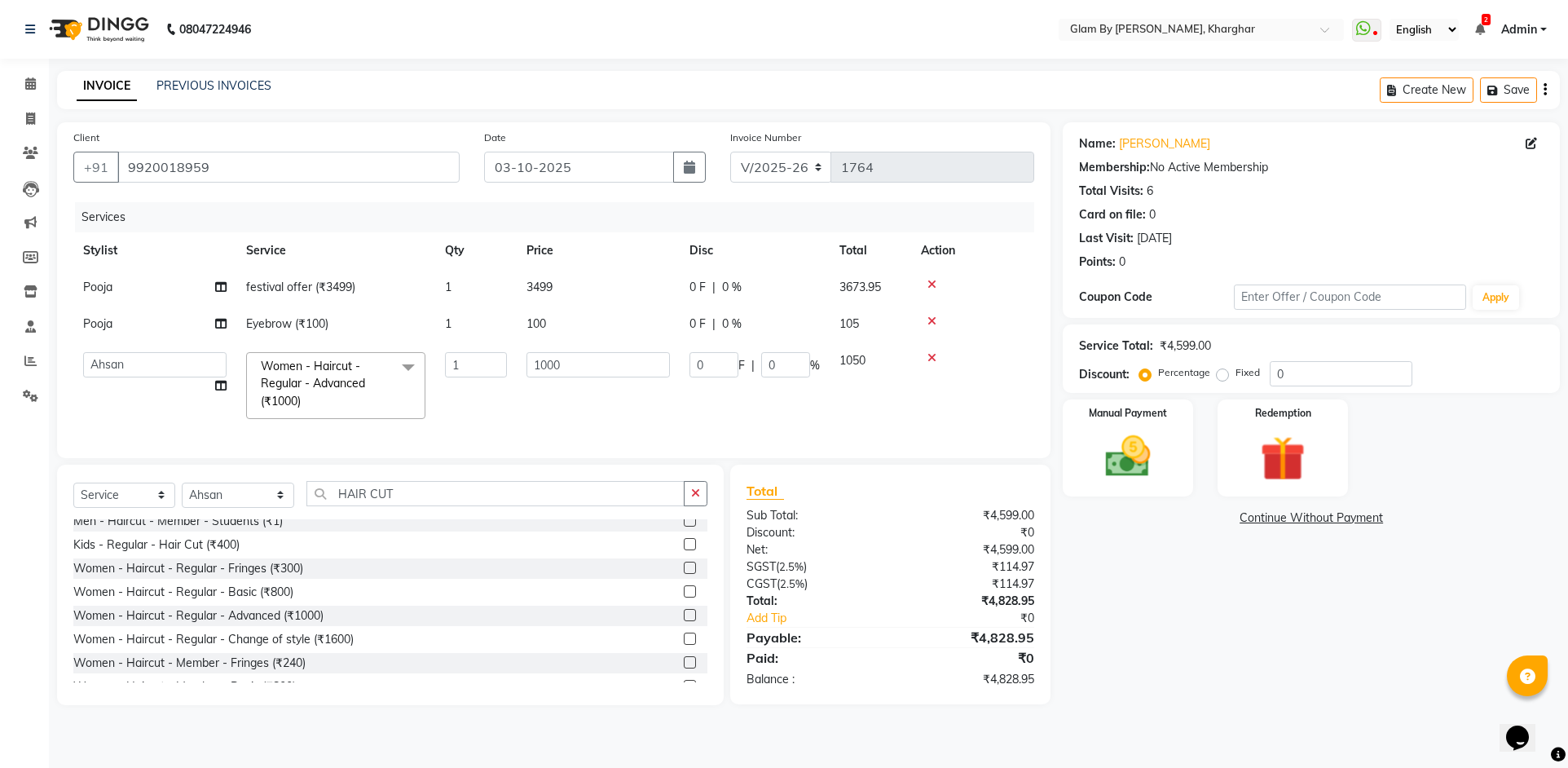
click at [491, 333] on td "1" at bounding box center [476, 324] width 81 height 37
select select "35045"
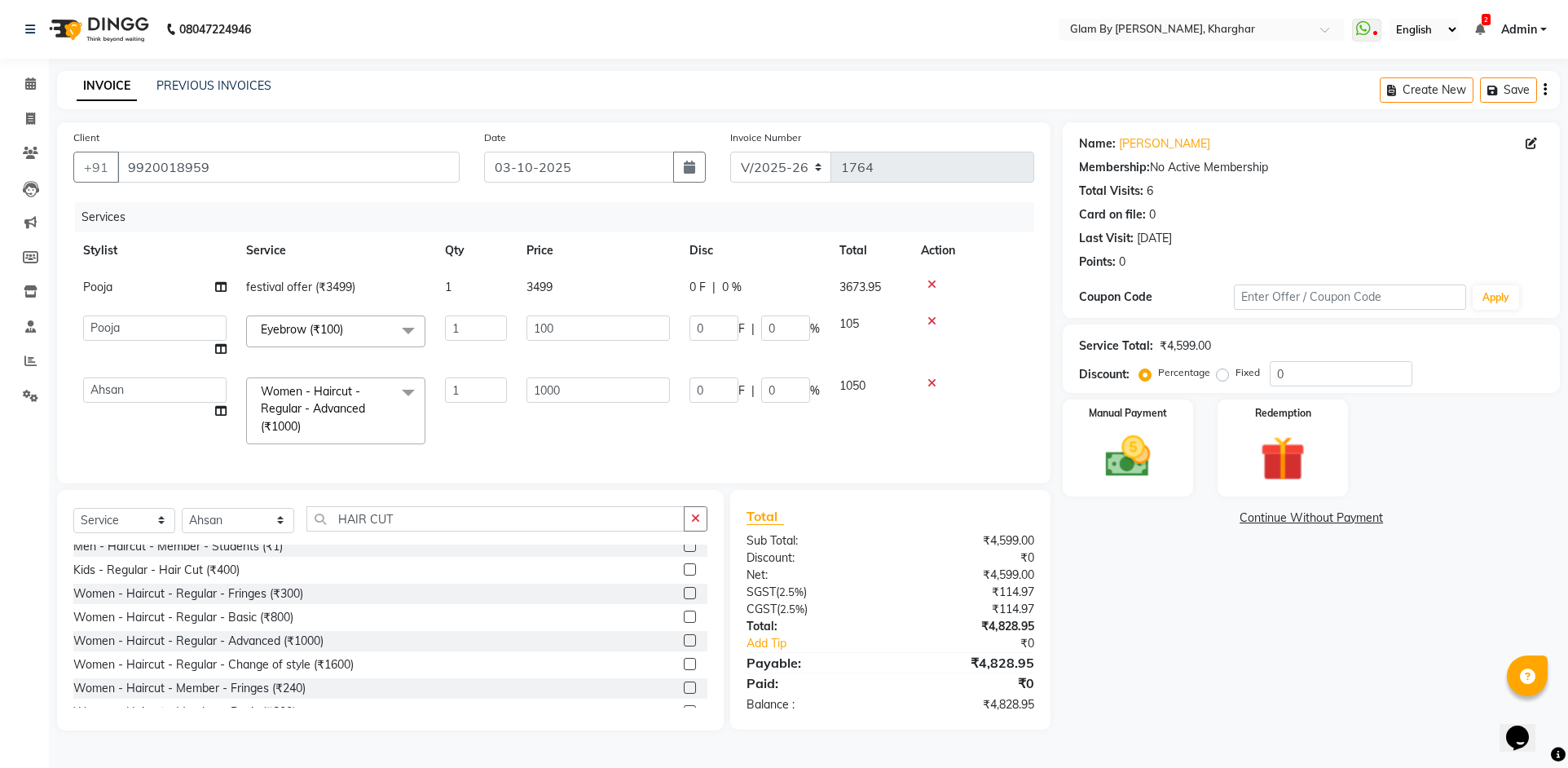
click at [496, 302] on td "1" at bounding box center [476, 287] width 81 height 37
select select "35045"
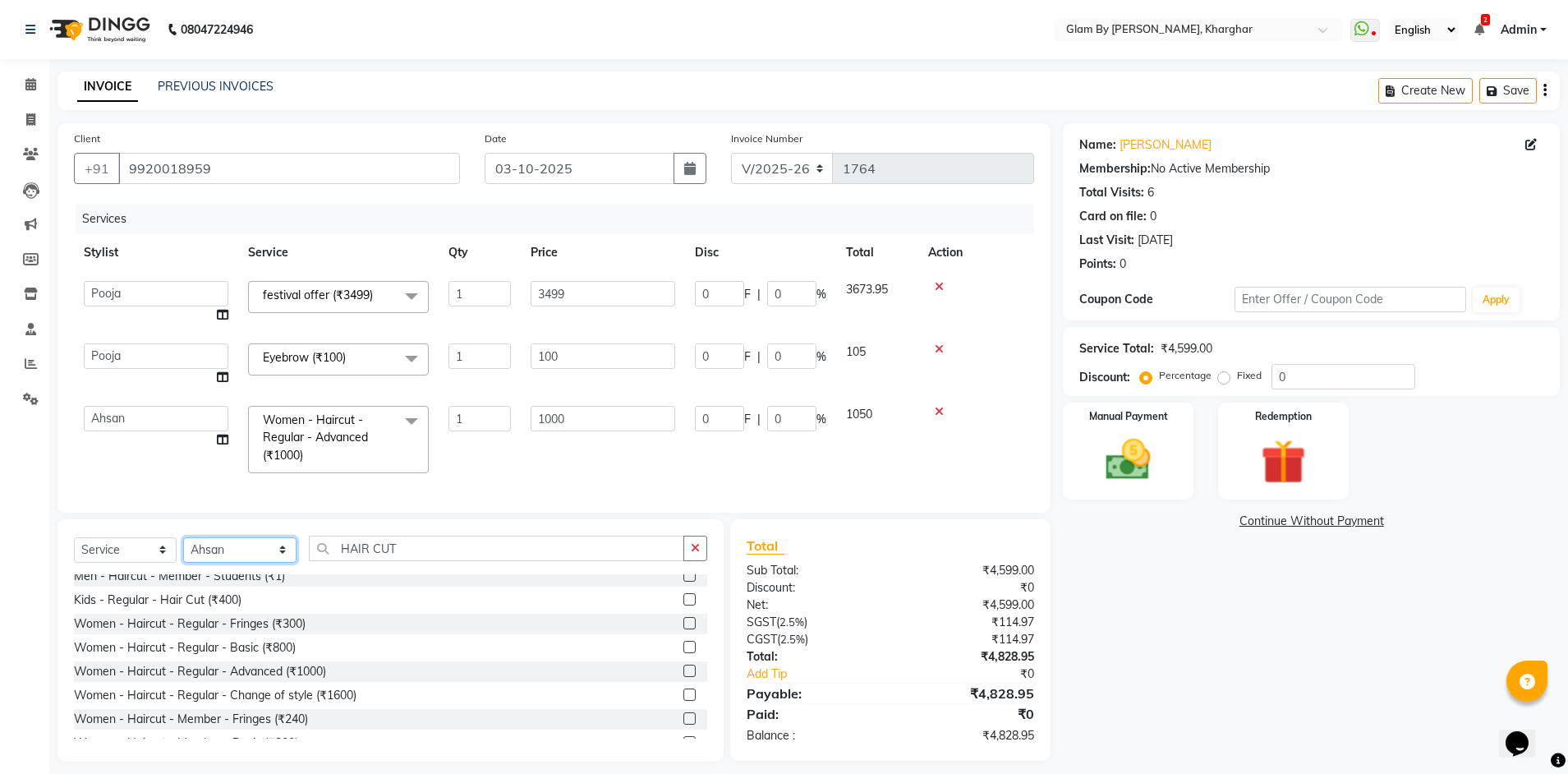
click at [247, 563] on select "Select Stylist [PERSON_NAME] Avi [PERSON_NAME] [PERSON_NAME] (maneger) MARUL [P…" at bounding box center [240, 551] width 114 height 26
select select "87812"
click at [184, 549] on select "Select Stylist [PERSON_NAME] Avi [PERSON_NAME] [PERSON_NAME] (maneger) MARUL [P…" at bounding box center [240, 551] width 114 height 26
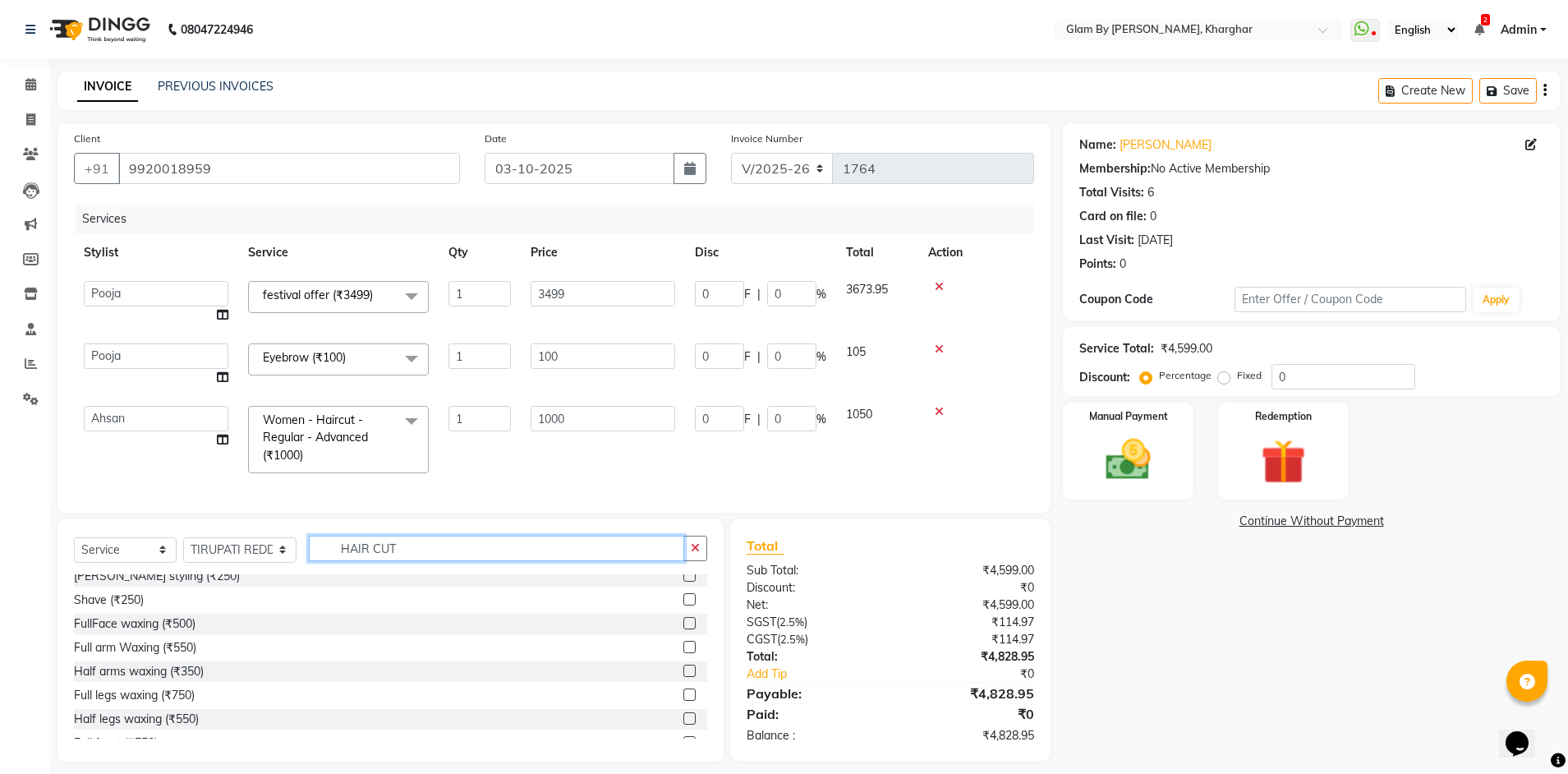
drag, startPoint x: 395, startPoint y: 558, endPoint x: 309, endPoint y: 552, distance: 86.2
click at [309, 552] on input "HAIR CUT" at bounding box center [497, 549] width 376 height 26
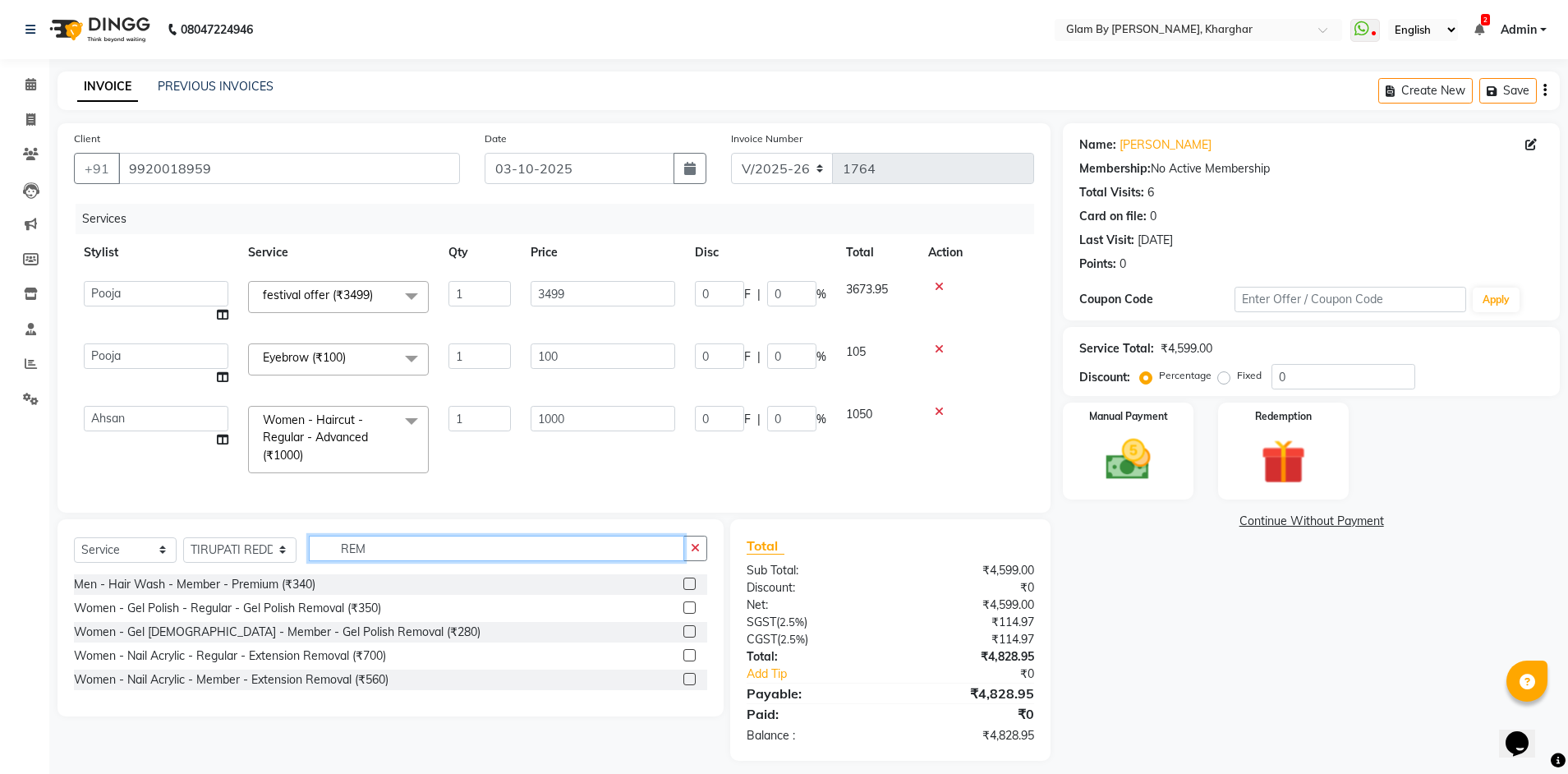
scroll to position [0, 0]
type input "REM"
drag, startPoint x: 359, startPoint y: 618, endPoint x: 445, endPoint y: 525, distance: 126.7
click at [373, 609] on div "Men - Hair Wash - Member - Premium (₹340) Women - Gel Polish - Regular - Gel Po…" at bounding box center [390, 633] width 633 height 119
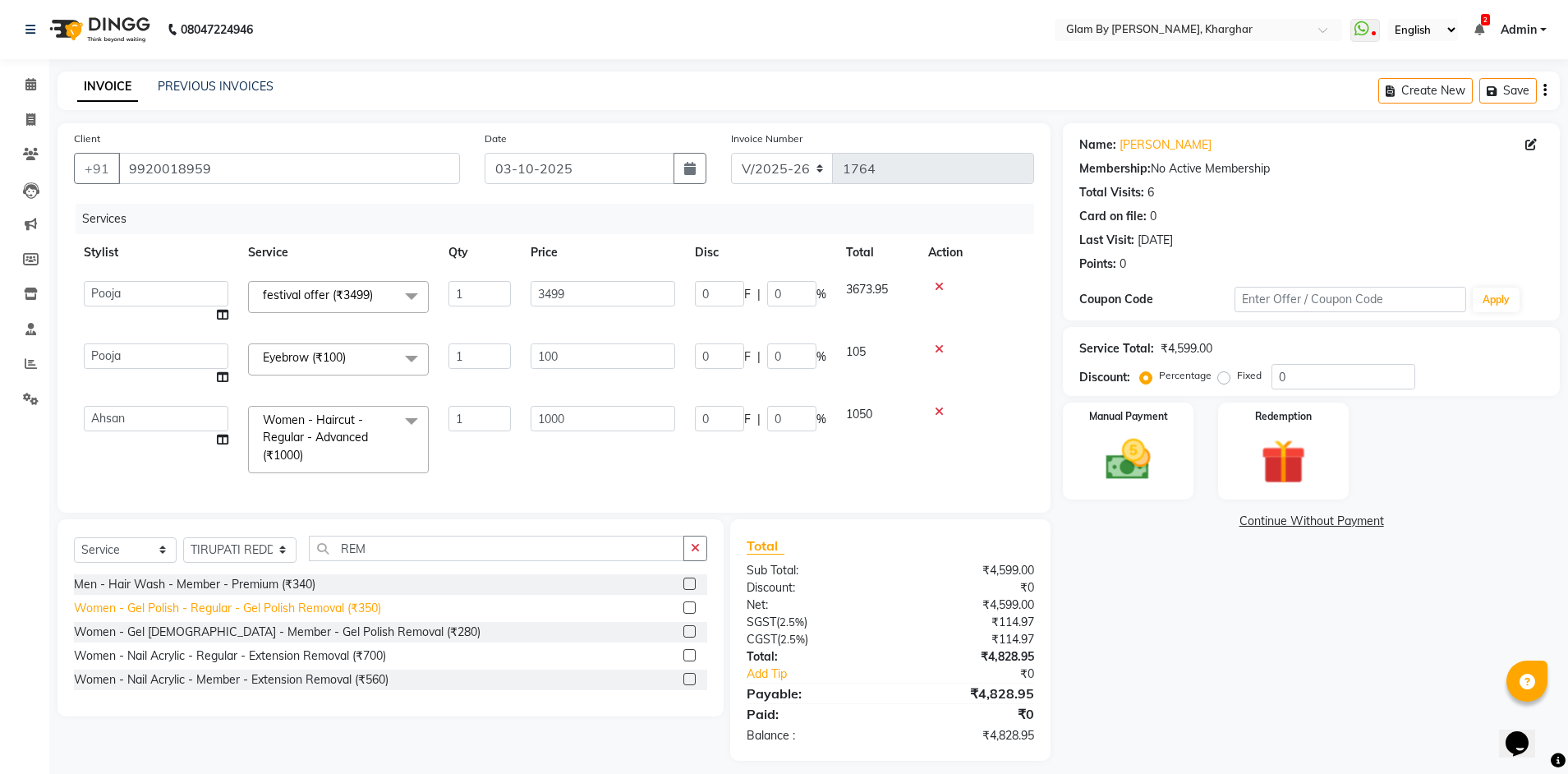
click at [379, 616] on div "Women - Gel Polish - Regular - Gel Polish Removal (₹350)" at bounding box center [227, 607] width 307 height 17
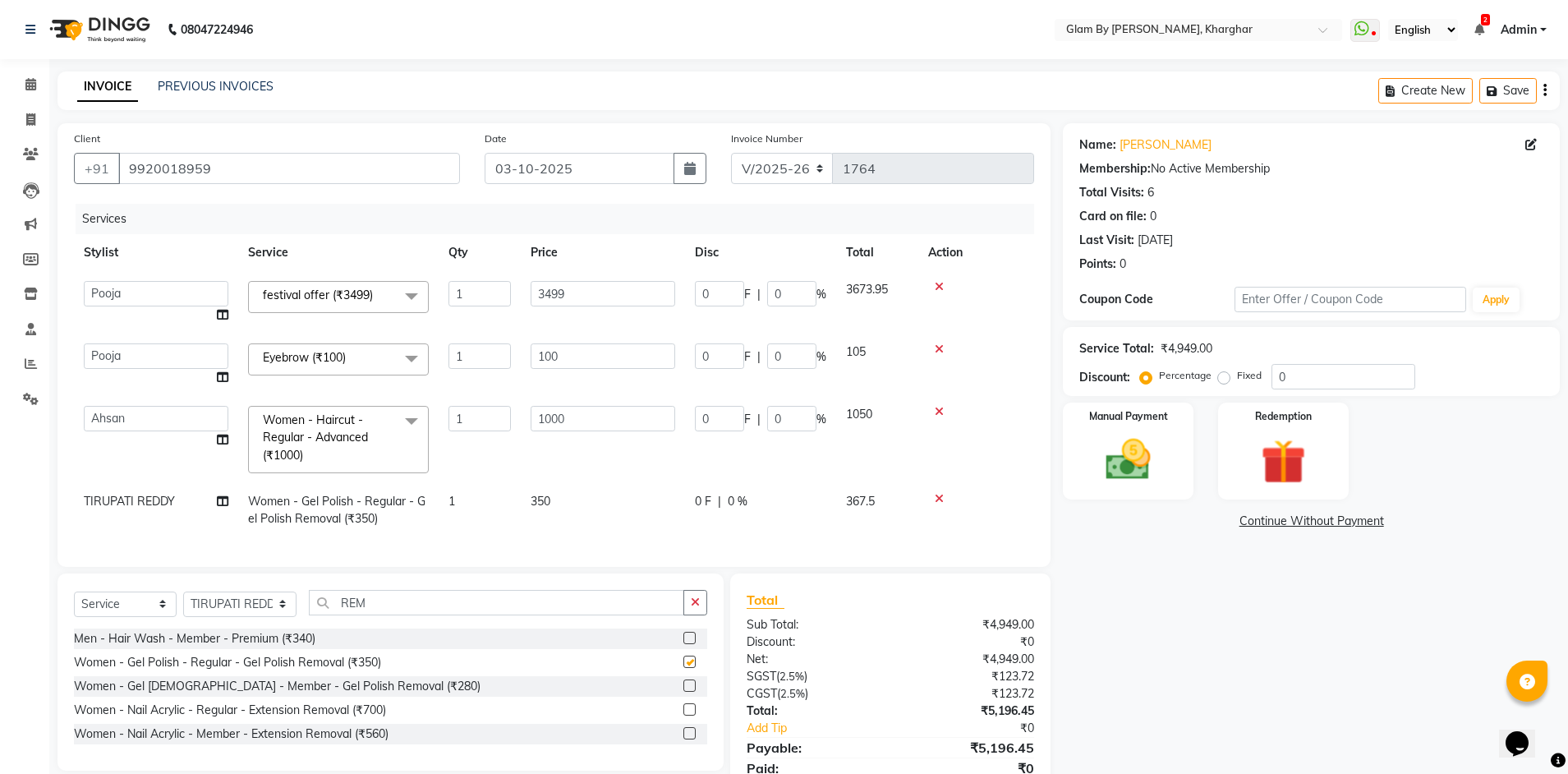
checkbox input "false"
click at [520, 511] on td "1" at bounding box center [480, 510] width 82 height 54
select select "87812"
